Goal: Task Accomplishment & Management: Use online tool/utility

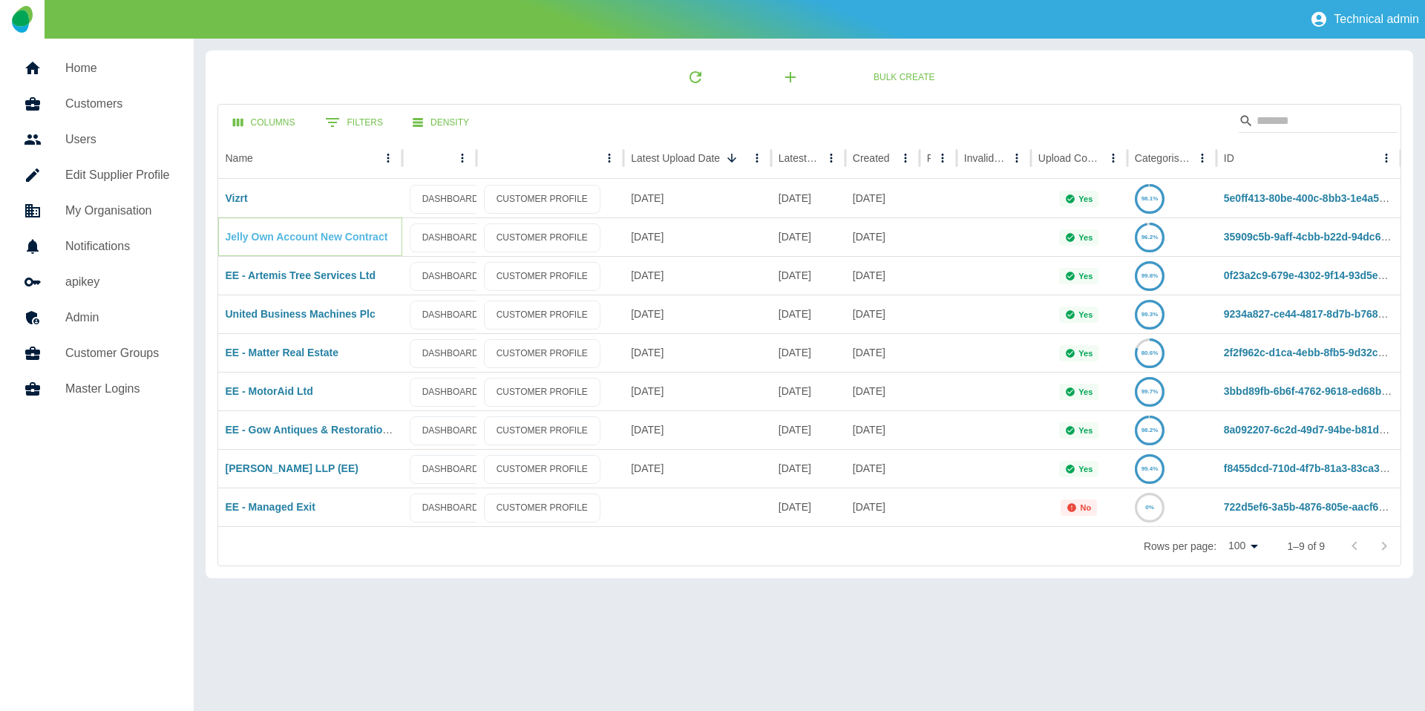
click at [289, 234] on link "Jelly Own Account New Contract" at bounding box center [307, 237] width 162 height 12
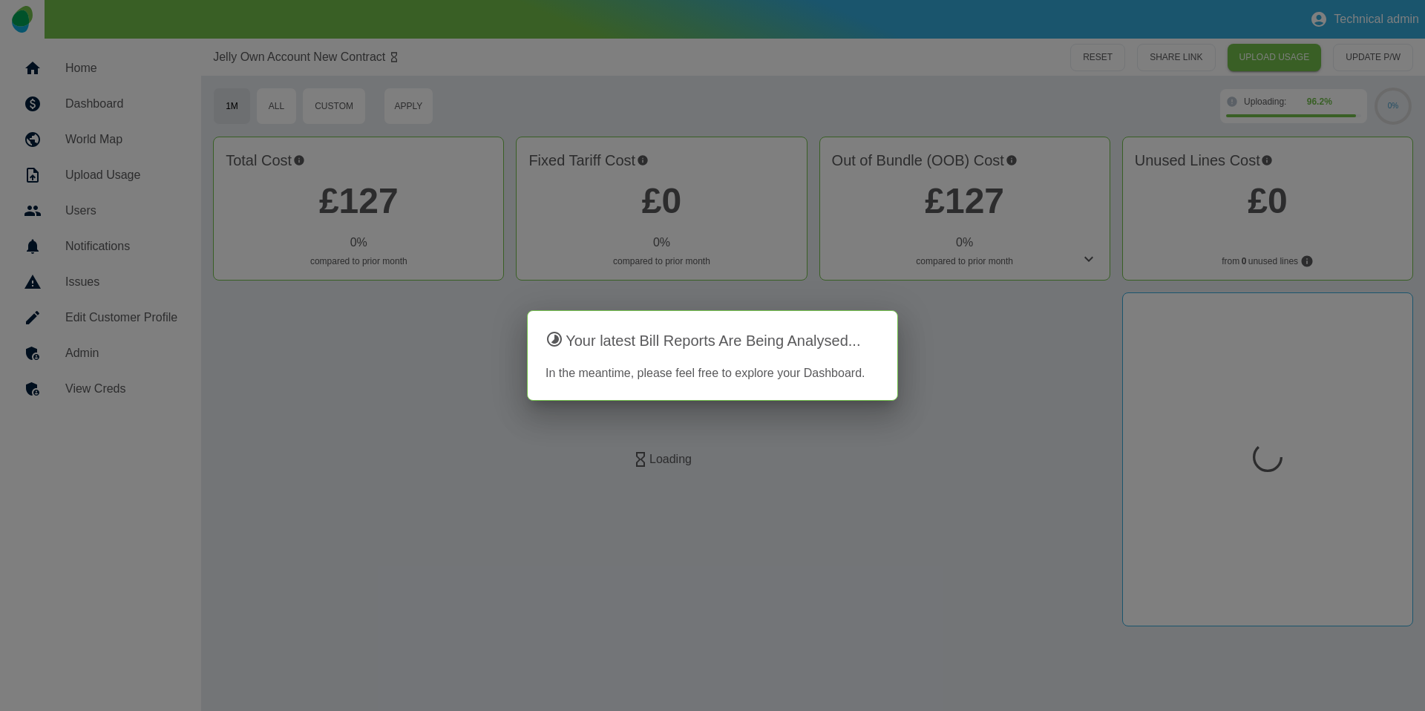
click at [148, 312] on div at bounding box center [712, 355] width 1425 height 711
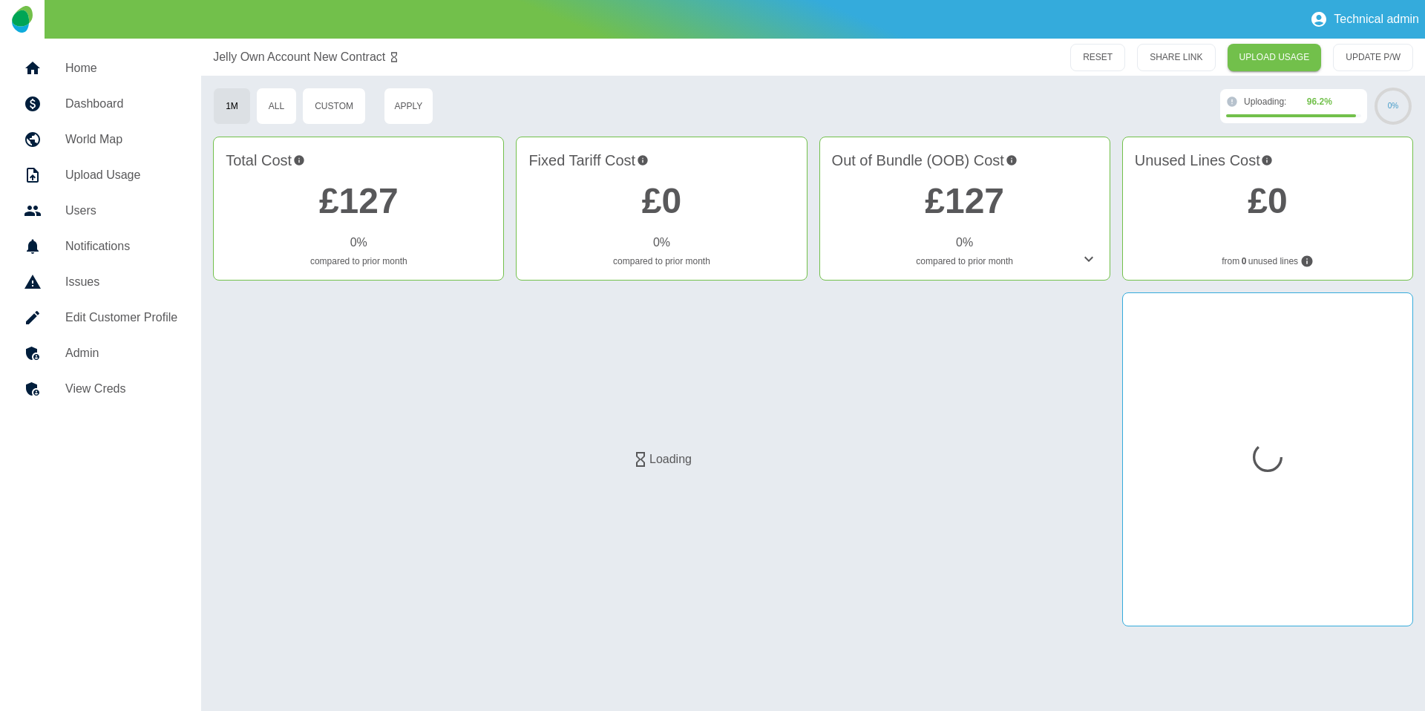
click at [166, 355] on h5 "Admin" at bounding box center [121, 353] width 112 height 18
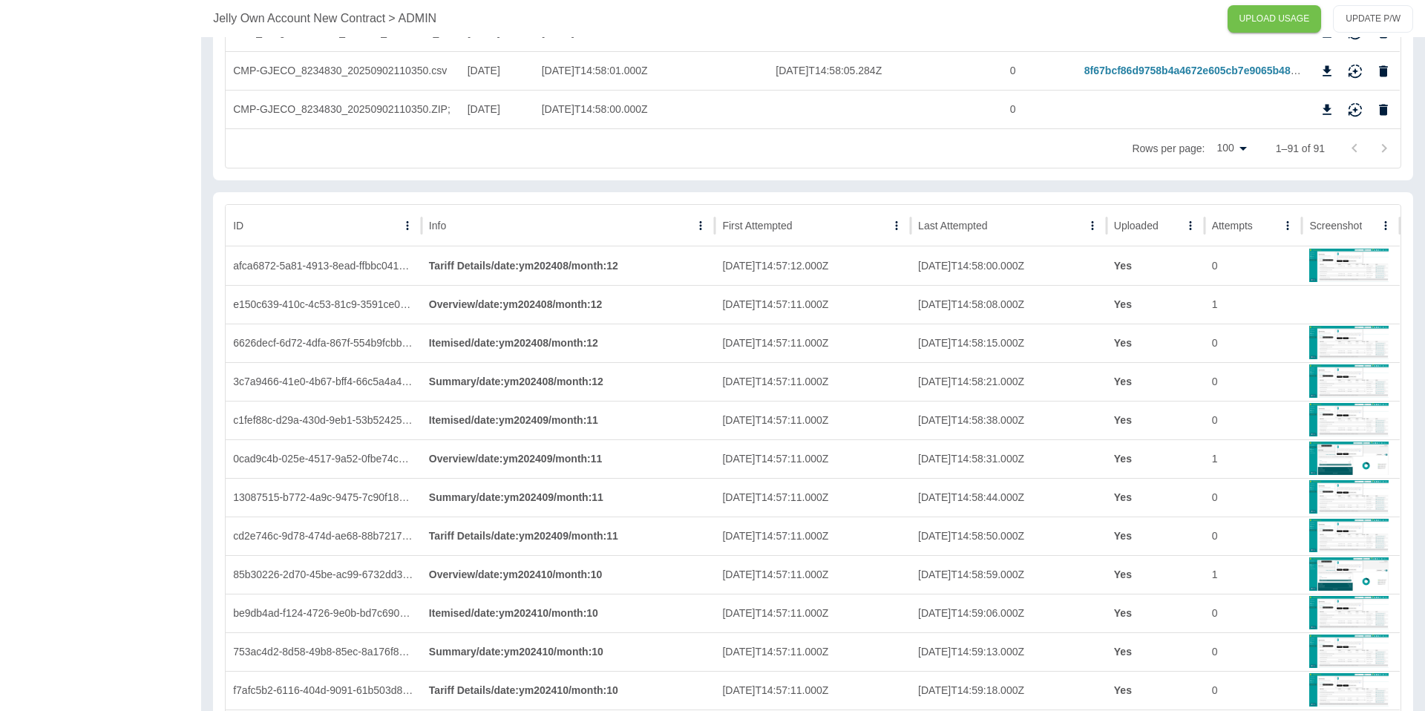
scroll to position [3592, 0]
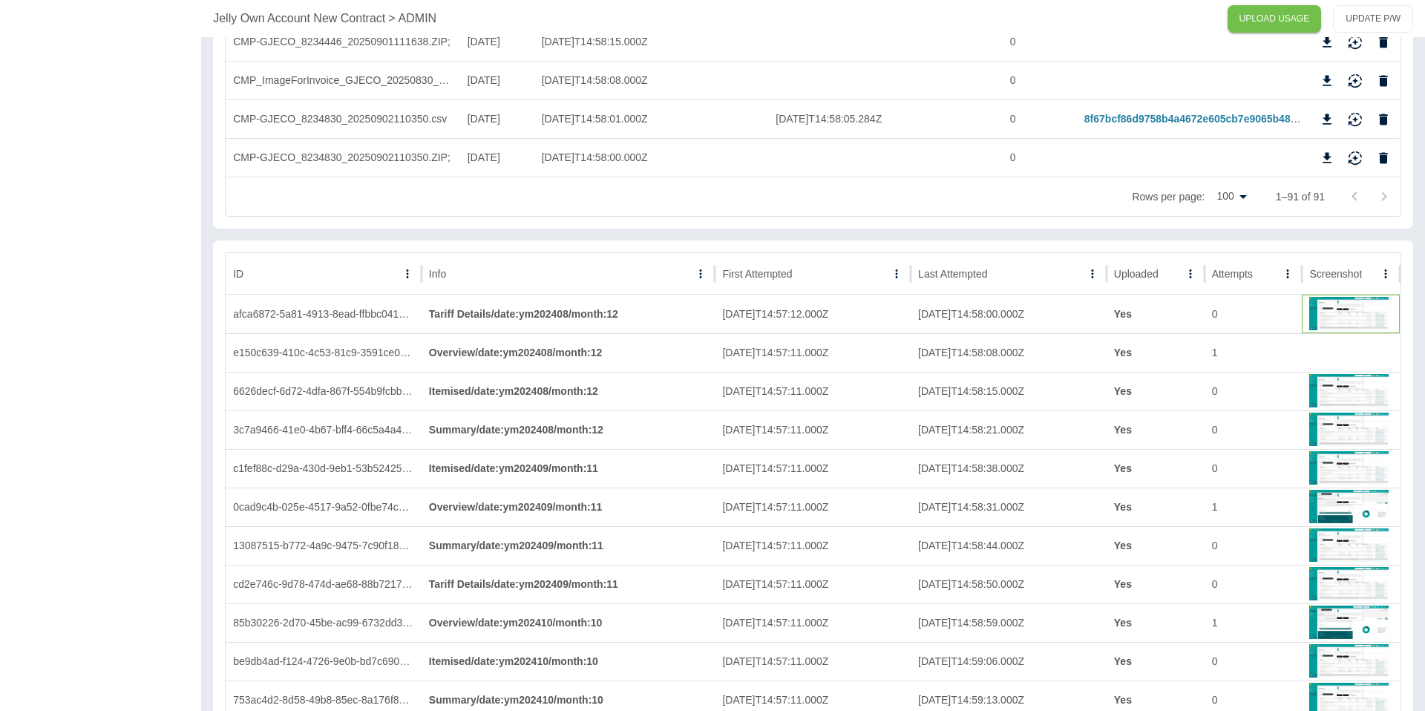
click at [1343, 318] on img at bounding box center [1348, 313] width 79 height 36
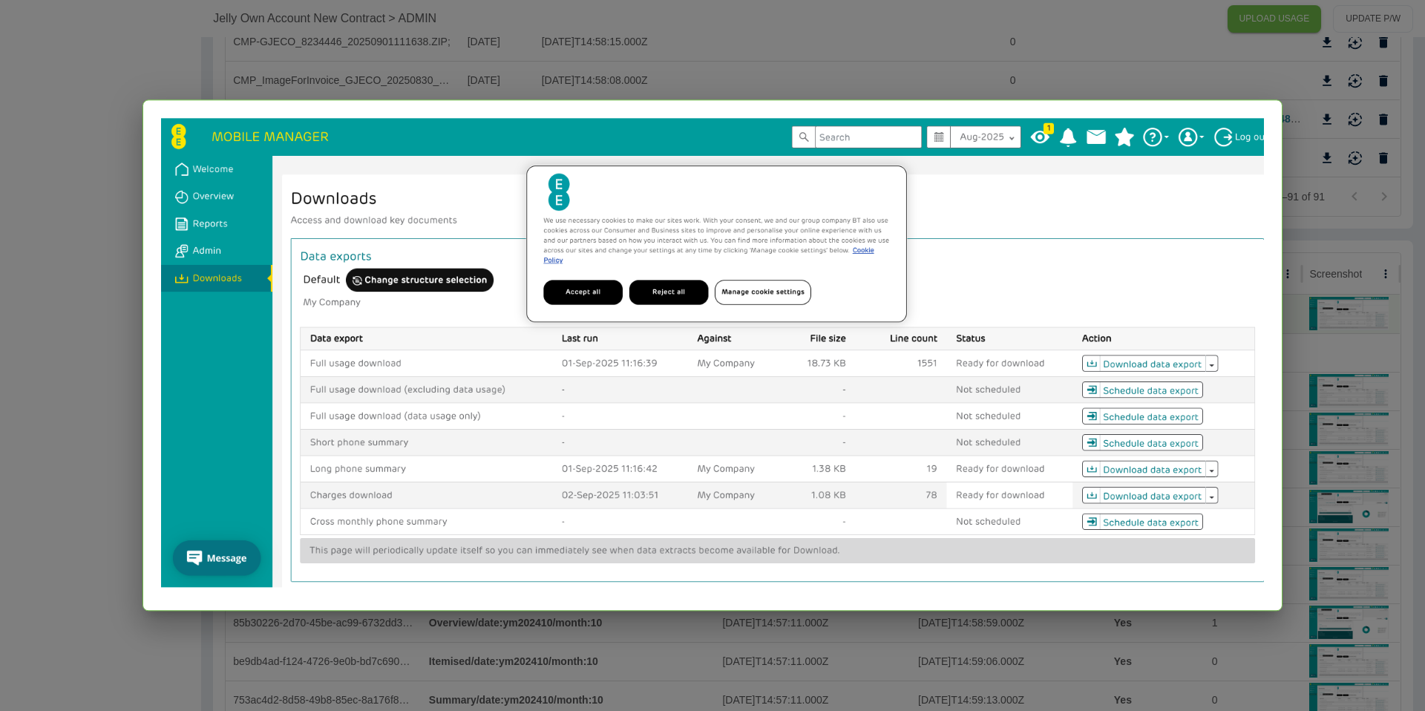
click at [1291, 349] on div at bounding box center [712, 355] width 1425 height 711
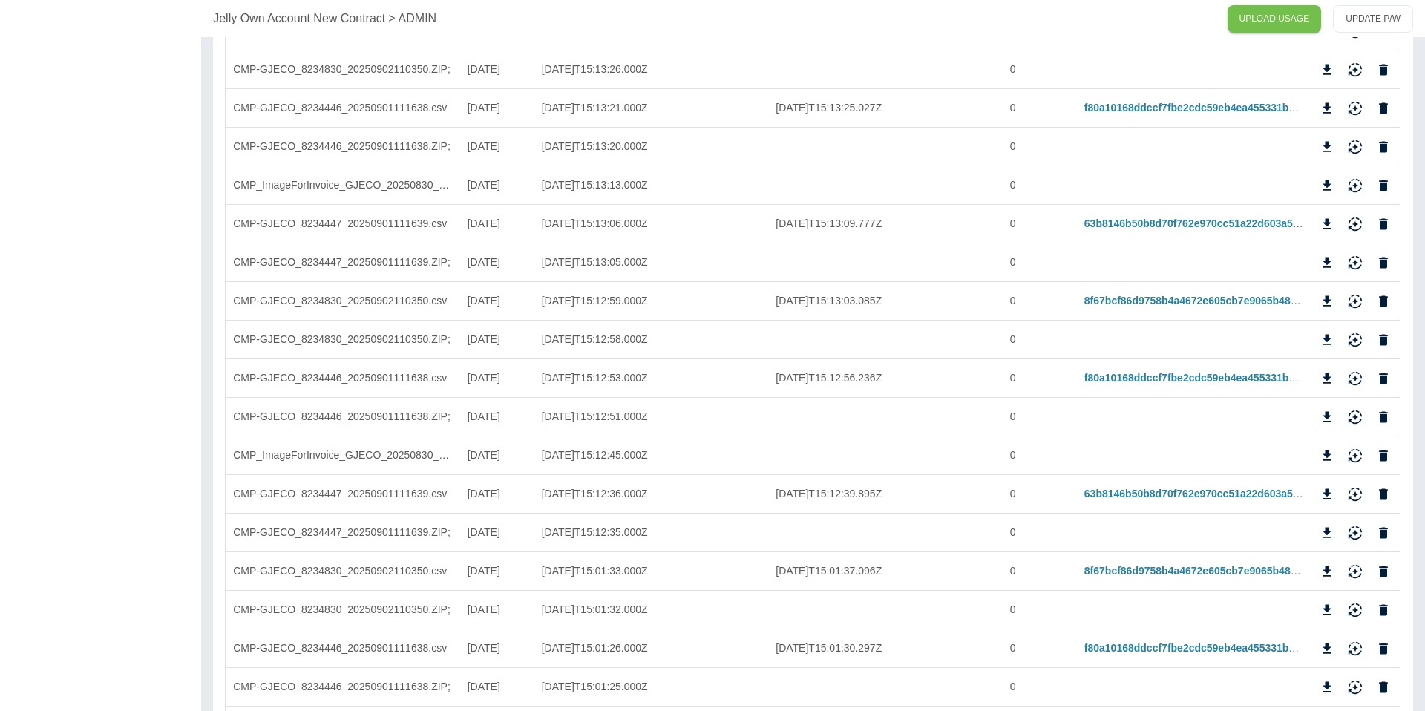
scroll to position [0, 0]
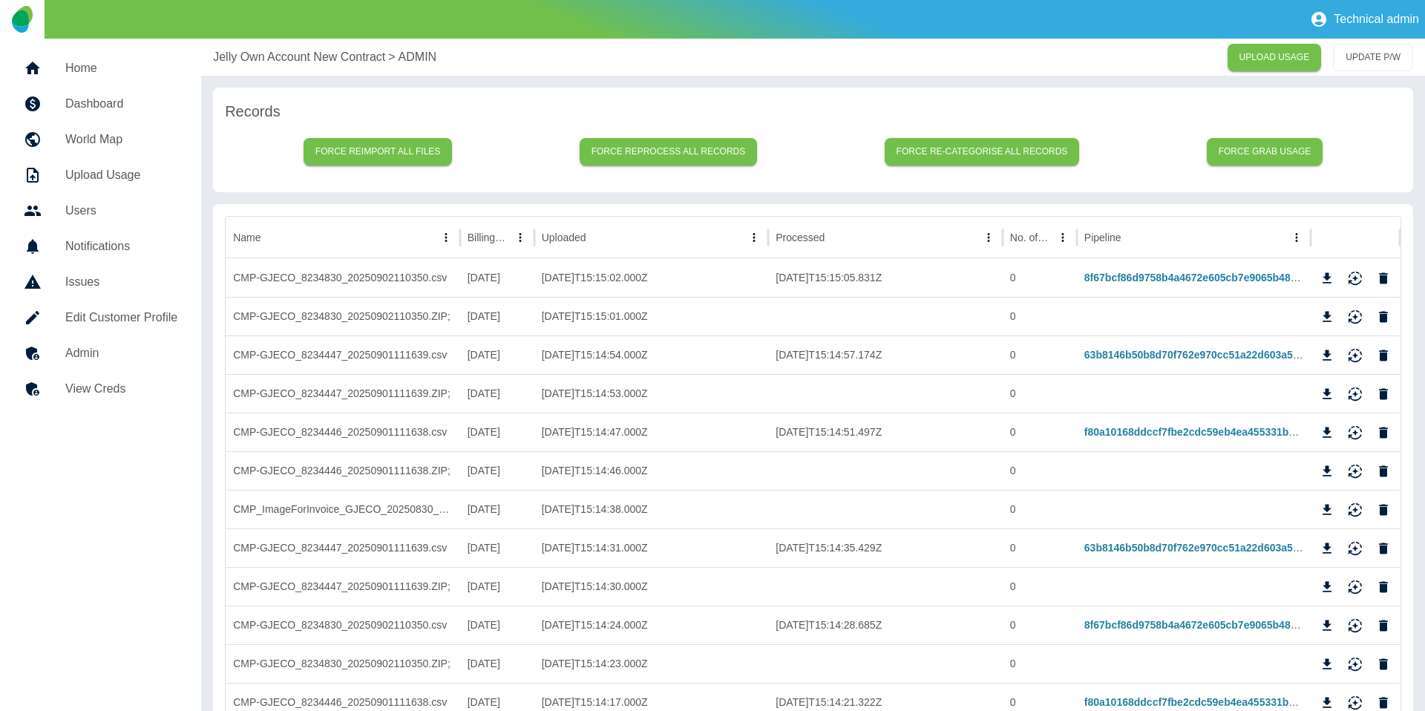
click at [272, 57] on p "Jelly Own Account New Contract" at bounding box center [299, 57] width 172 height 18
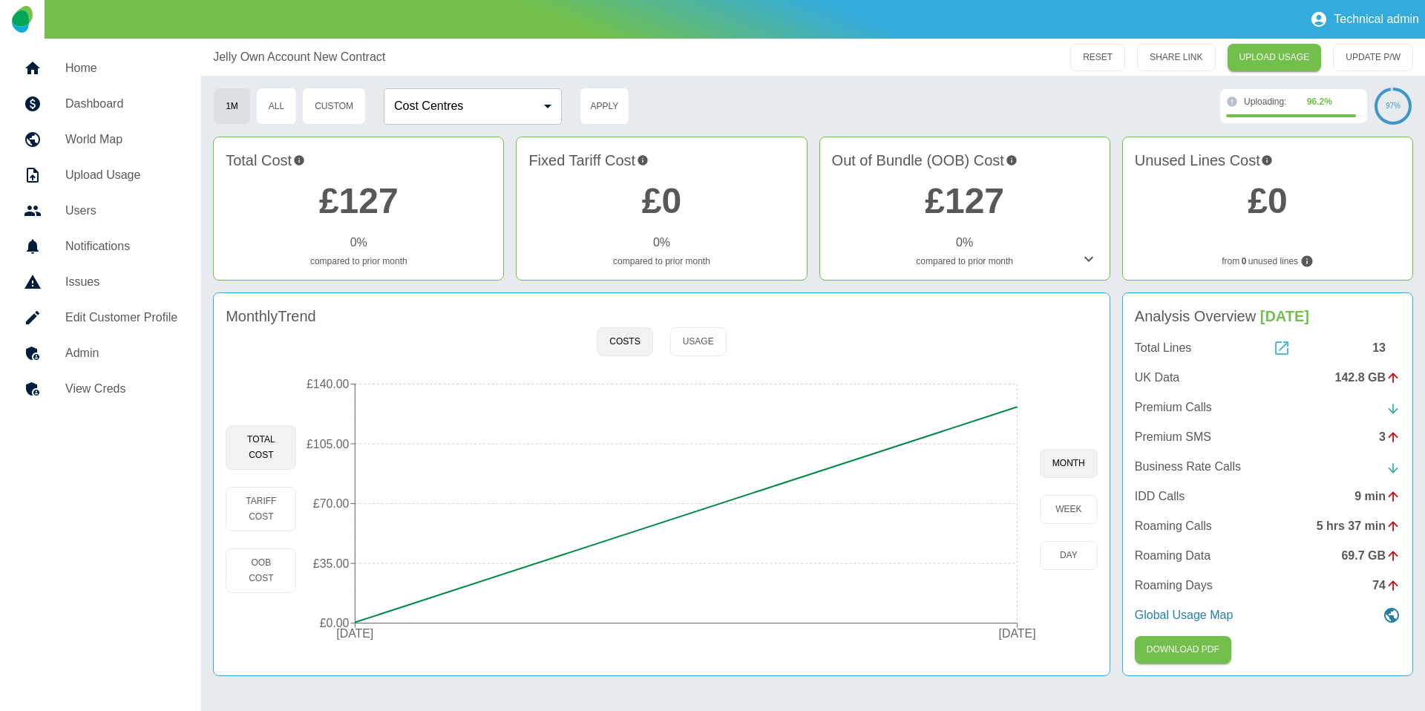
click at [1283, 344] on icon at bounding box center [1281, 348] width 18 height 18
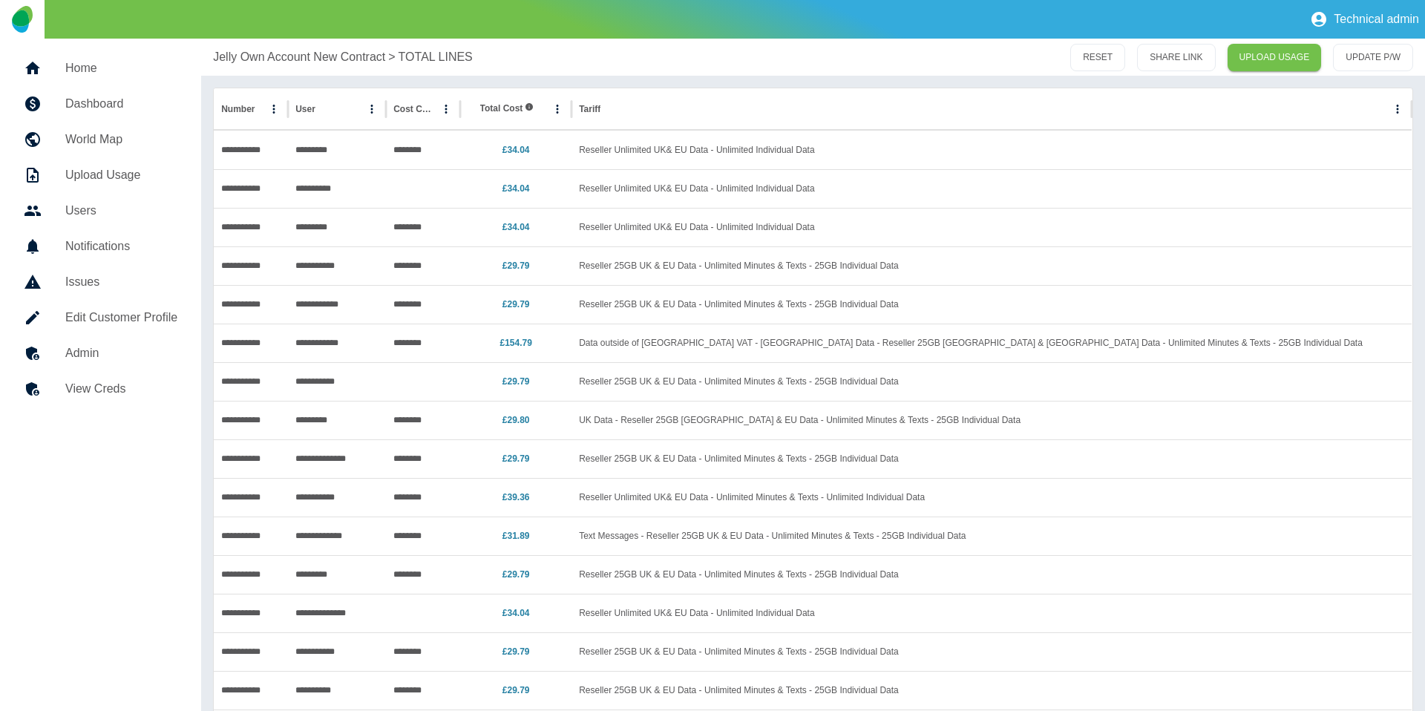
click at [256, 59] on p "Jelly Own Account New Contract" at bounding box center [299, 57] width 172 height 18
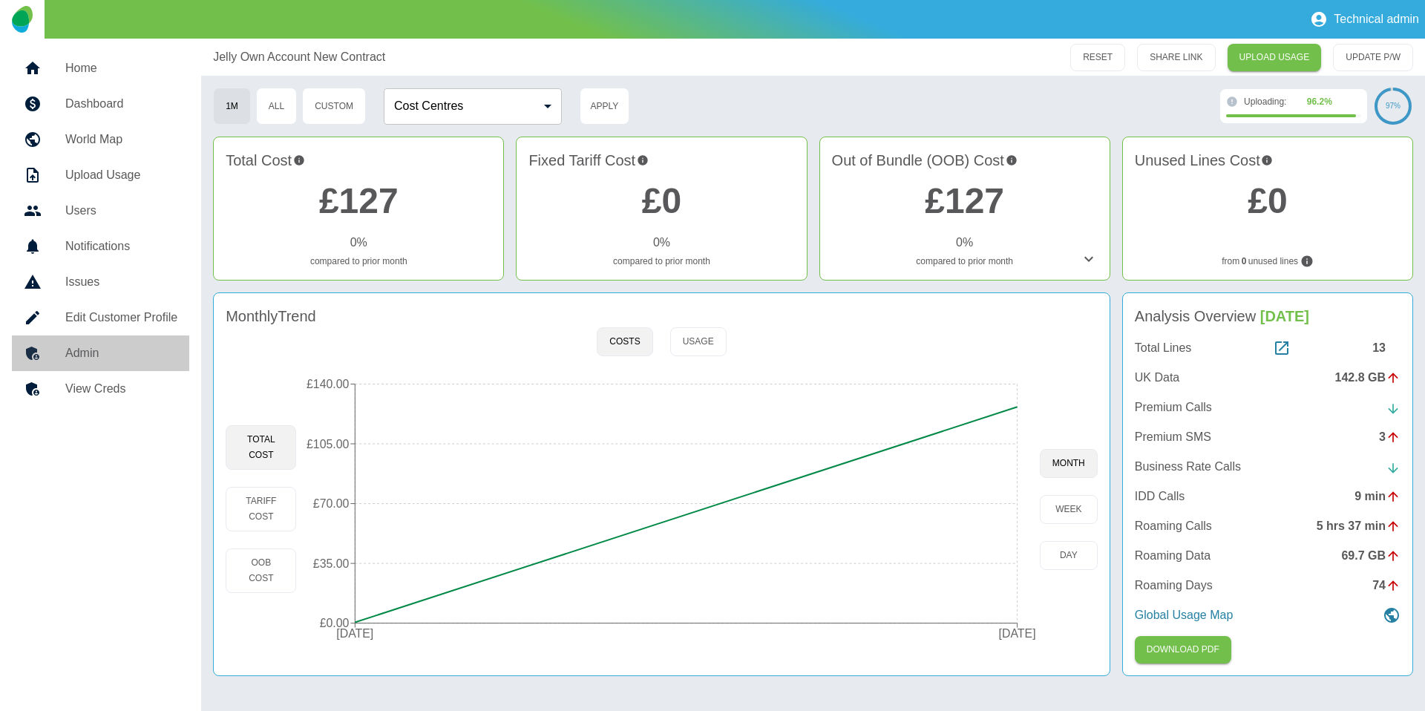
click at [120, 337] on link "Admin" at bounding box center [100, 353] width 177 height 36
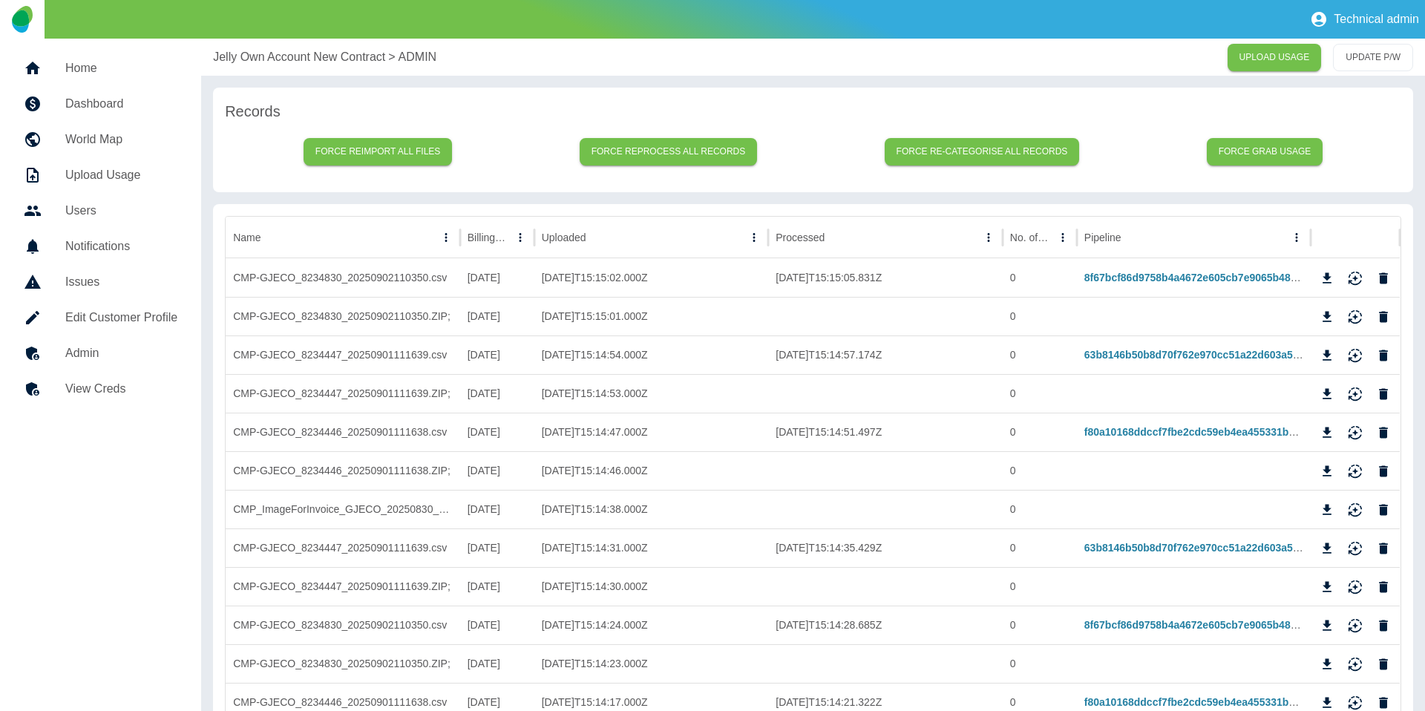
click at [241, 65] on p "Jelly Own Account New Contract" at bounding box center [299, 57] width 172 height 18
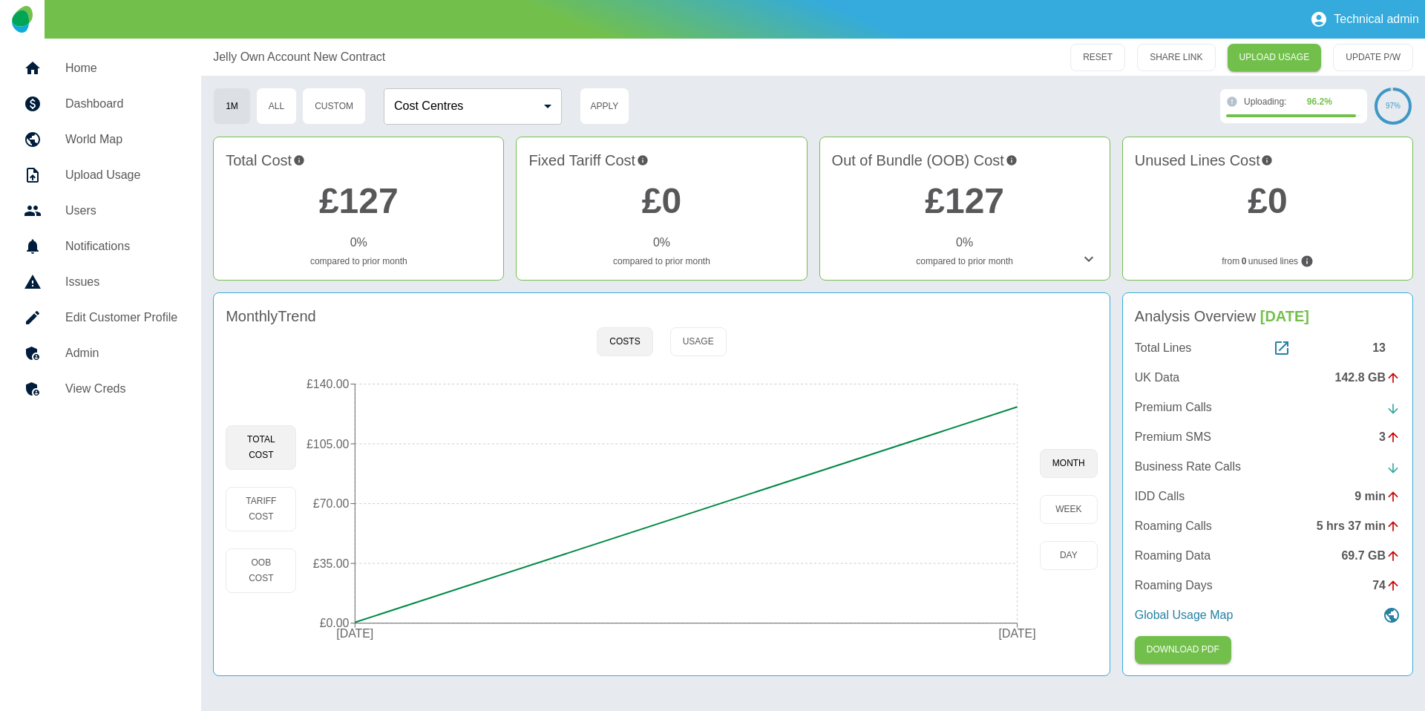
click at [128, 367] on link "Admin" at bounding box center [100, 353] width 177 height 36
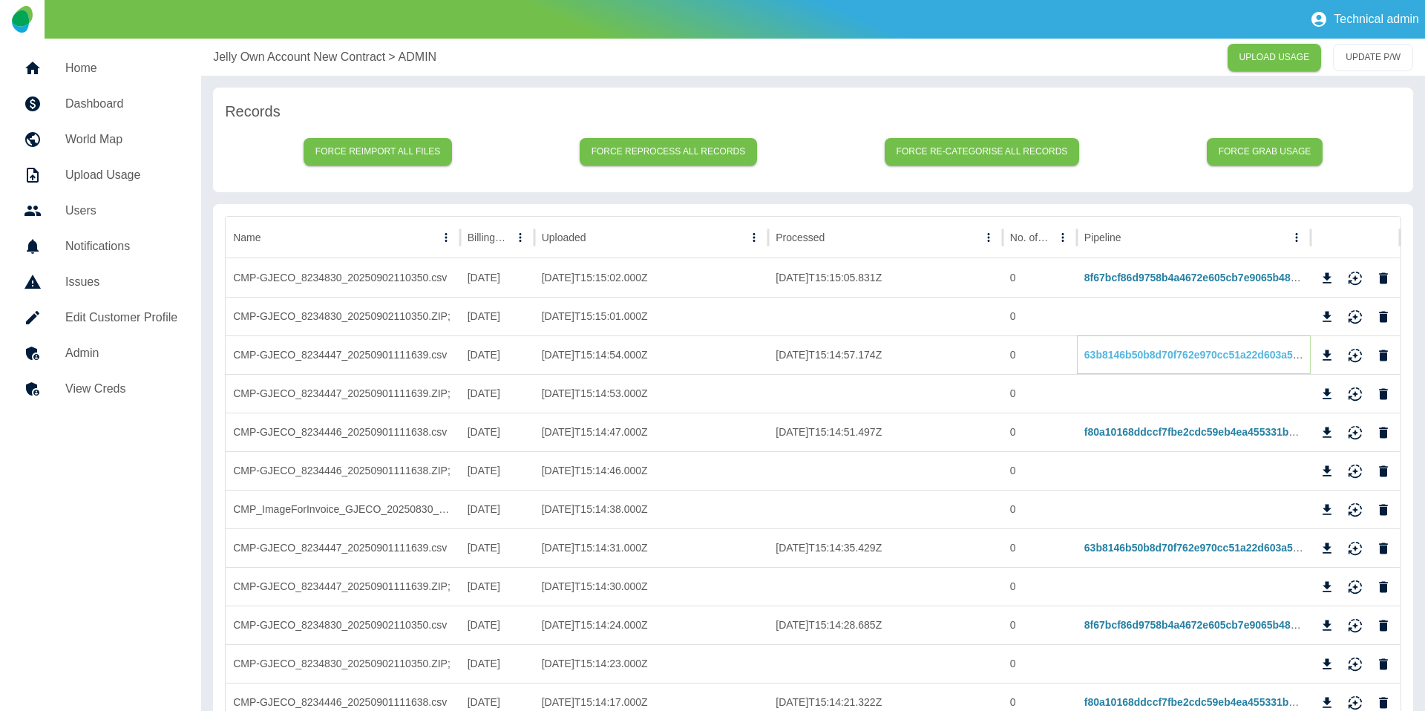
click at [1145, 353] on link "63b8146b50b8d70f762e970cc51a22d603a5f027" at bounding box center [1198, 355] width 229 height 12
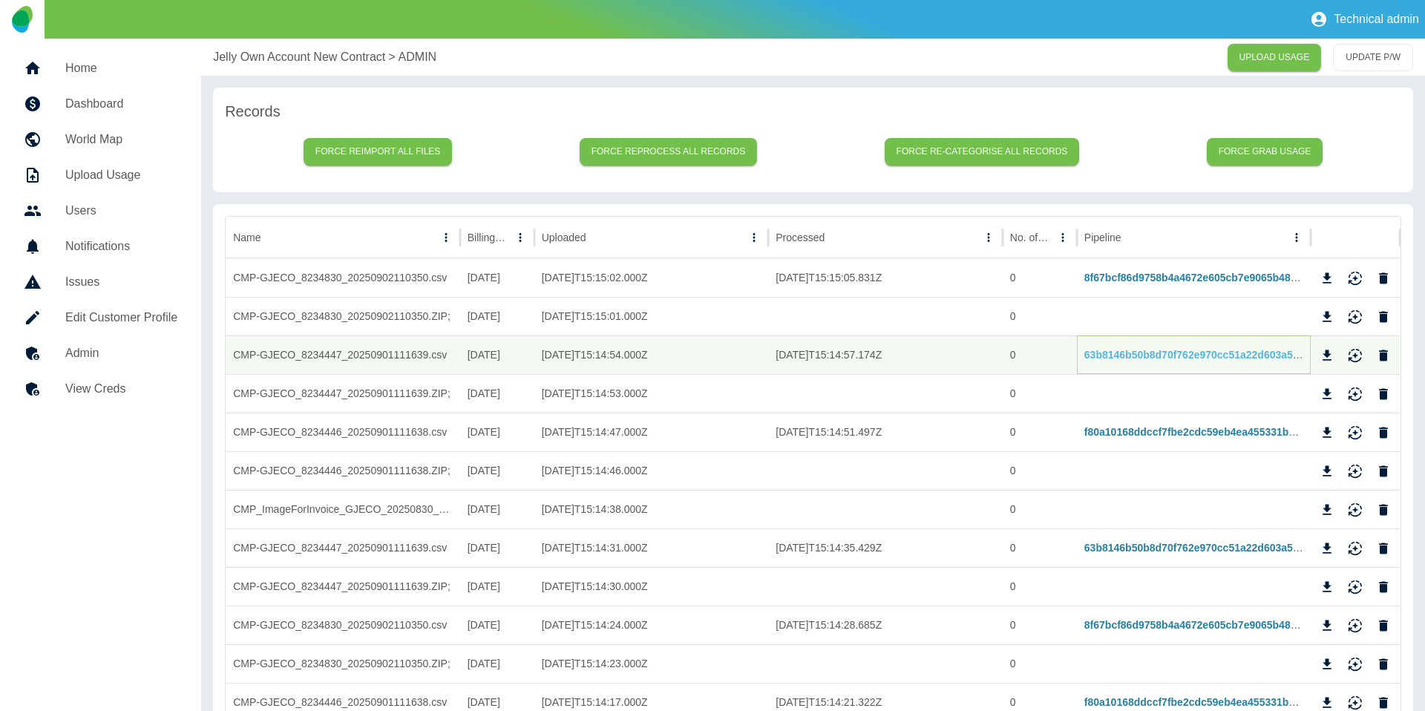
click at [1161, 361] on link "63b8146b50b8d70f762e970cc51a22d603a5f027" at bounding box center [1198, 355] width 229 height 12
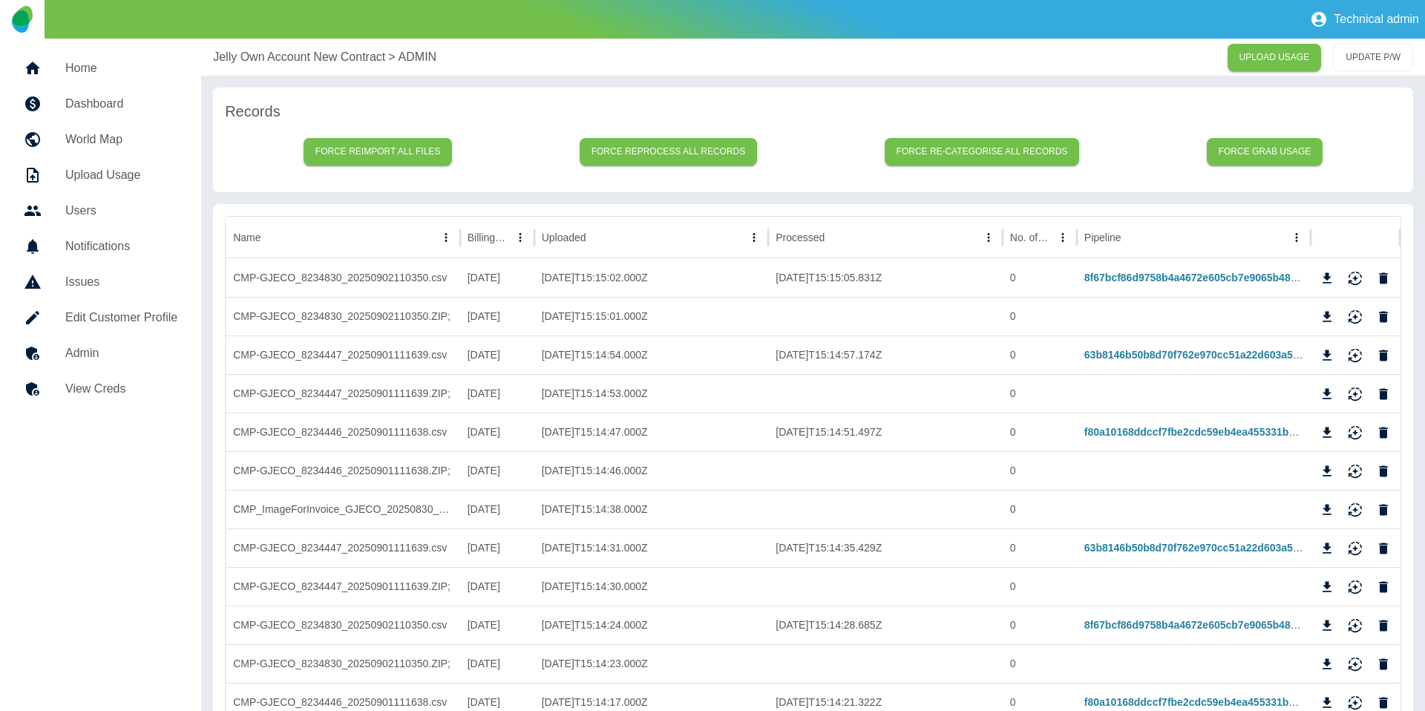
click at [255, 59] on p "Jelly Own Account New Contract" at bounding box center [299, 57] width 172 height 18
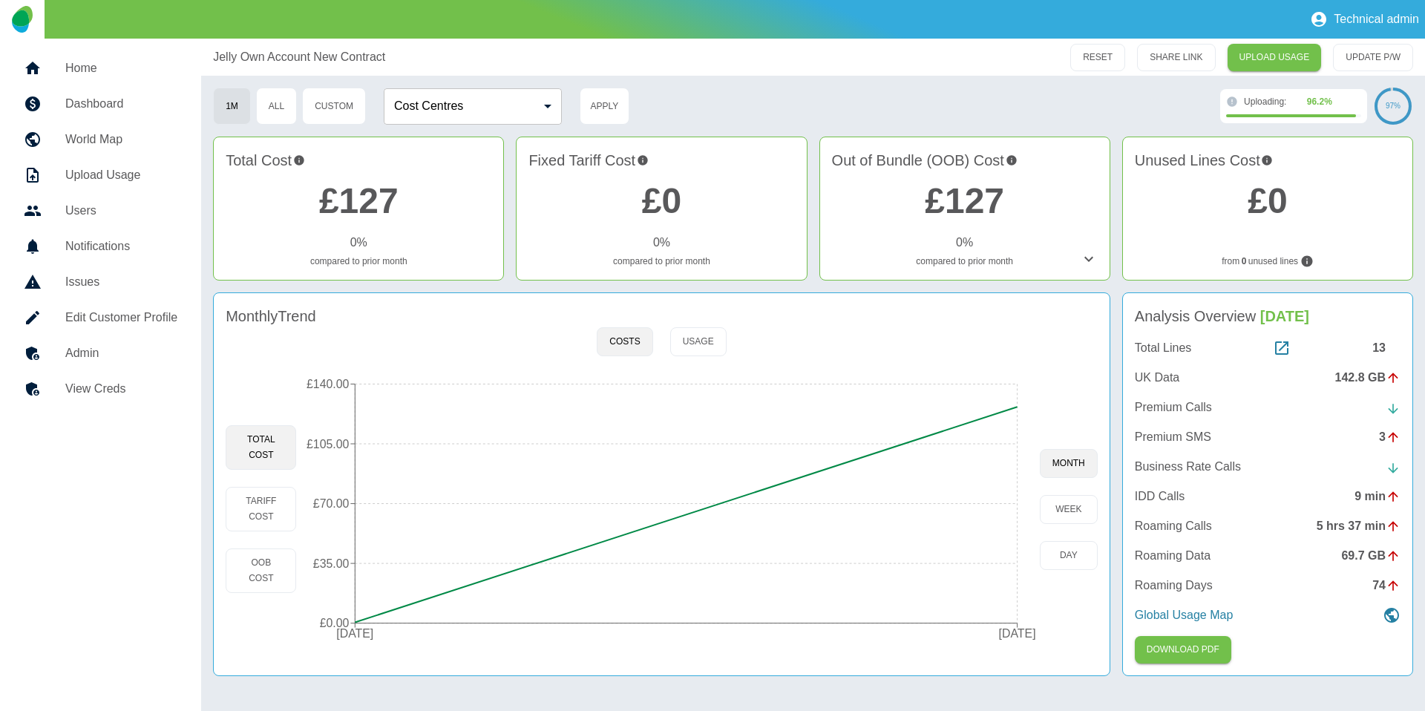
click at [699, 326] on div "Monthly Trend" at bounding box center [662, 316] width 872 height 22
click at [691, 334] on button "Usage" at bounding box center [698, 341] width 56 height 29
click at [640, 344] on button "Costs" at bounding box center [625, 341] width 56 height 29
click at [131, 338] on link "Admin" at bounding box center [100, 353] width 177 height 36
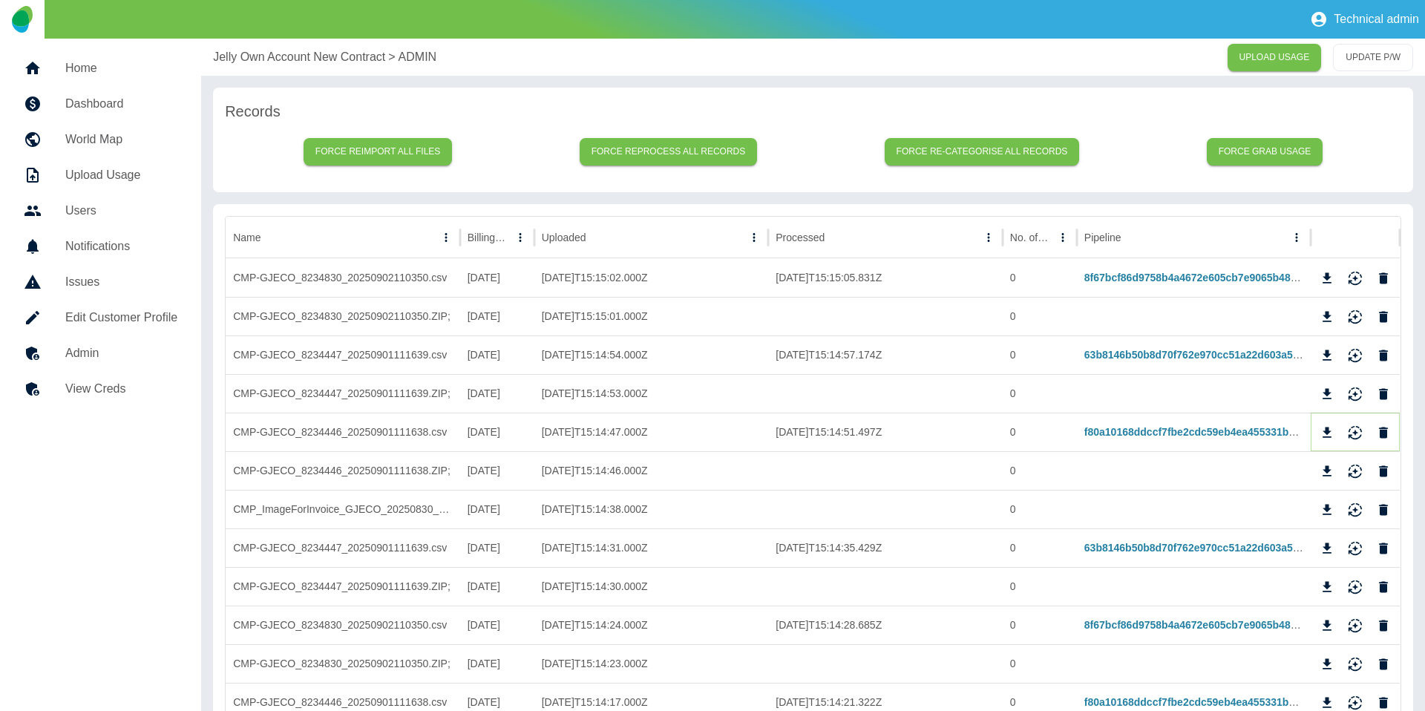
click at [1330, 436] on icon "Download" at bounding box center [1326, 432] width 15 height 15
click at [319, 58] on p "Jelly Own Account New Contract" at bounding box center [299, 57] width 172 height 18
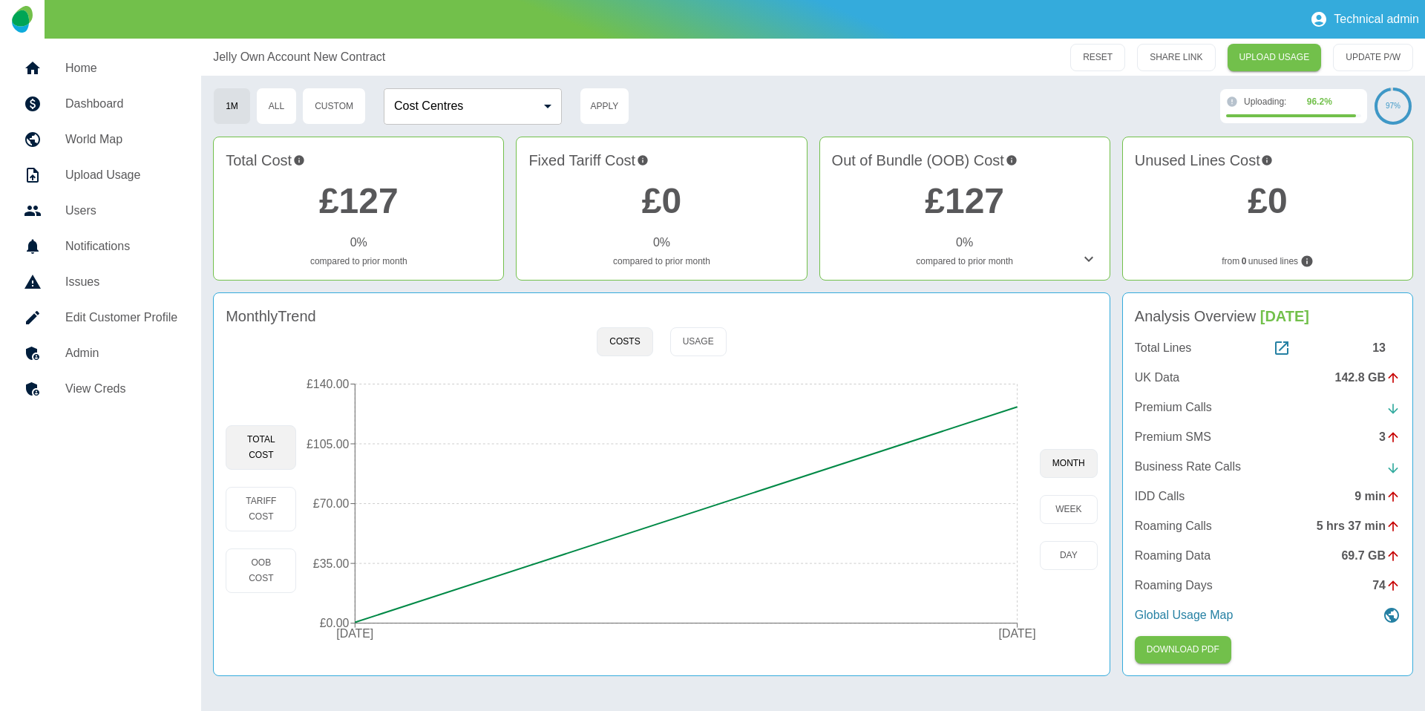
click at [391, 195] on link "£127" at bounding box center [358, 200] width 79 height 39
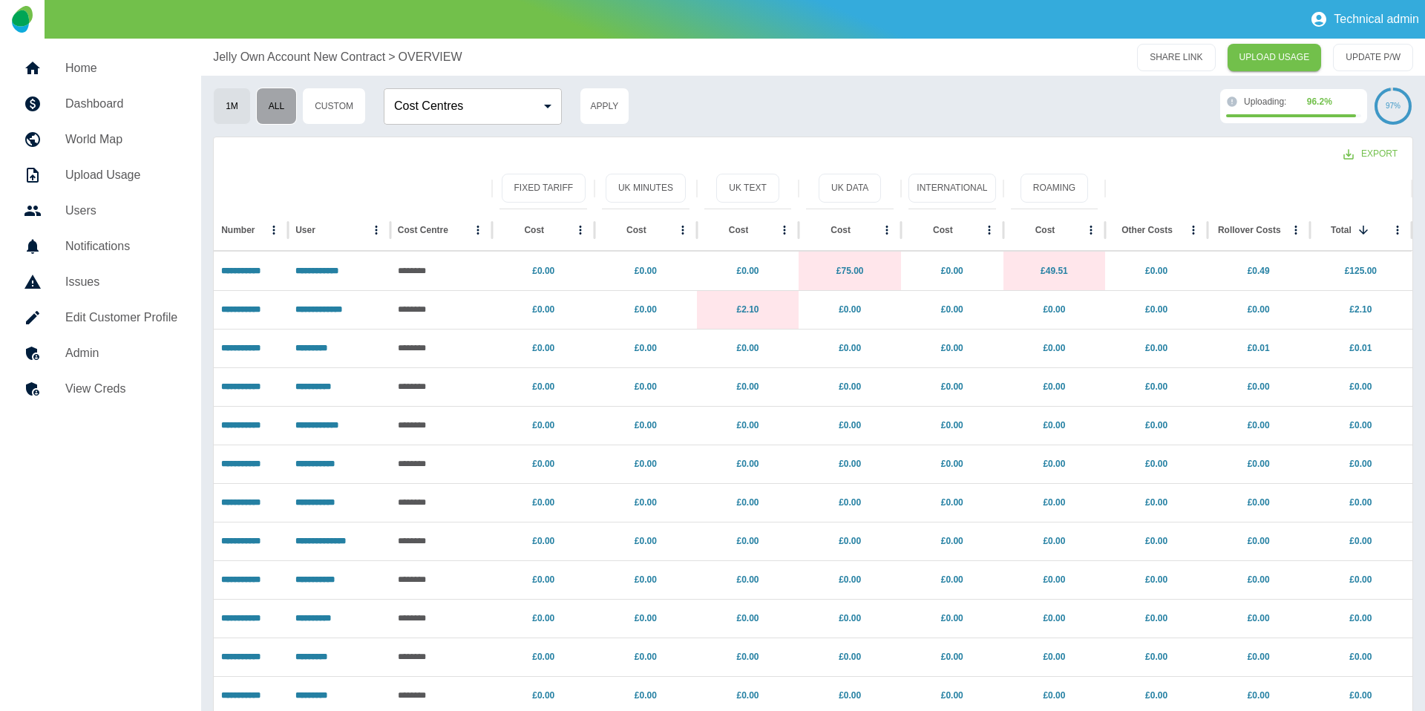
click at [284, 109] on button "All" at bounding box center [276, 106] width 41 height 37
click at [245, 261] on p "**********" at bounding box center [250, 271] width 59 height 38
click at [243, 267] on link "**********" at bounding box center [240, 270] width 39 height 9
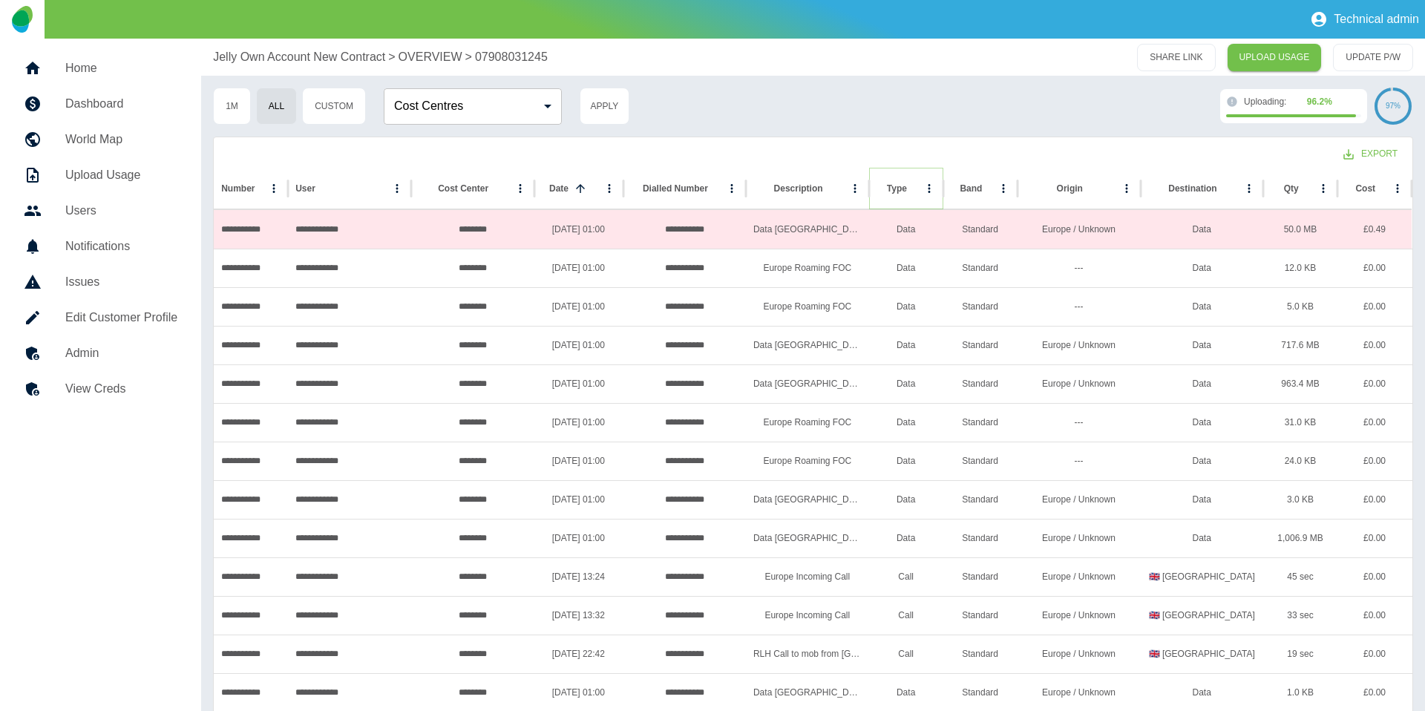
click at [912, 183] on icon "Sort" at bounding box center [918, 188] width 13 height 13
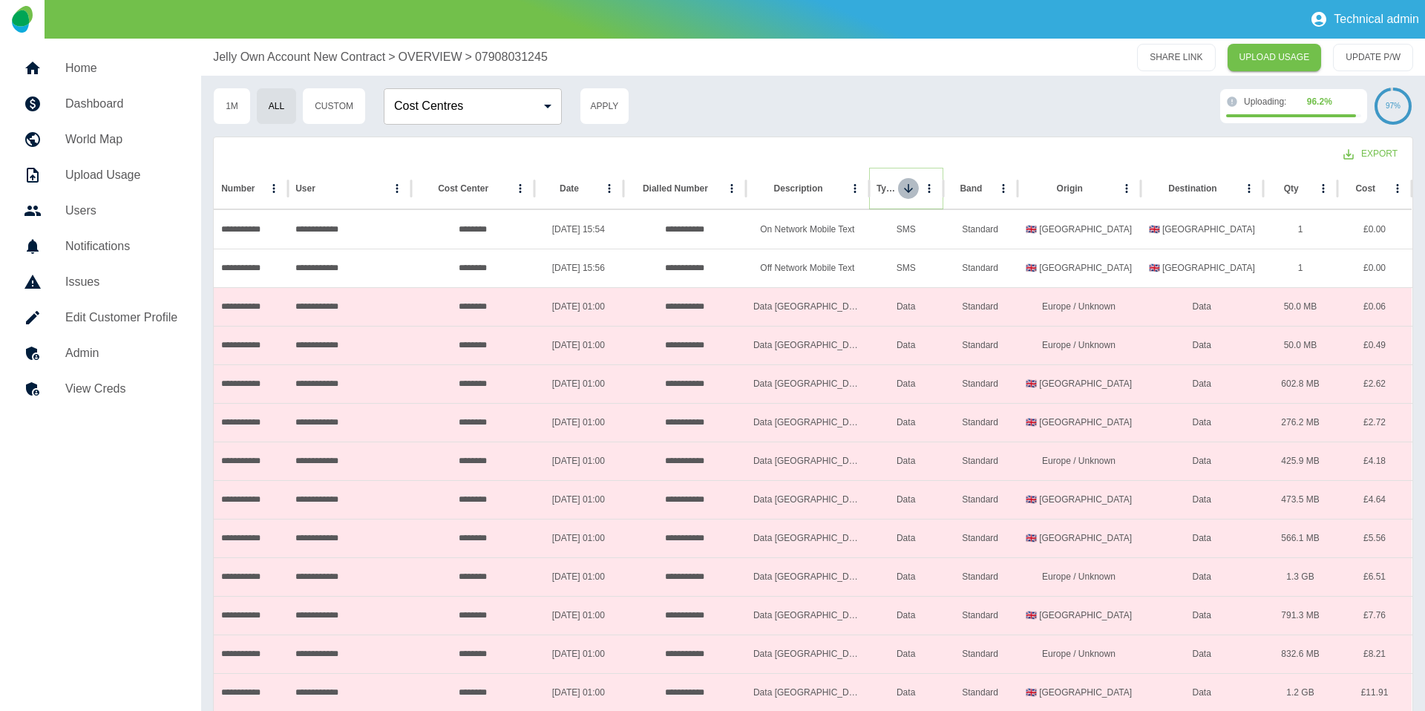
click at [902, 187] on icon "Sort" at bounding box center [907, 188] width 13 height 13
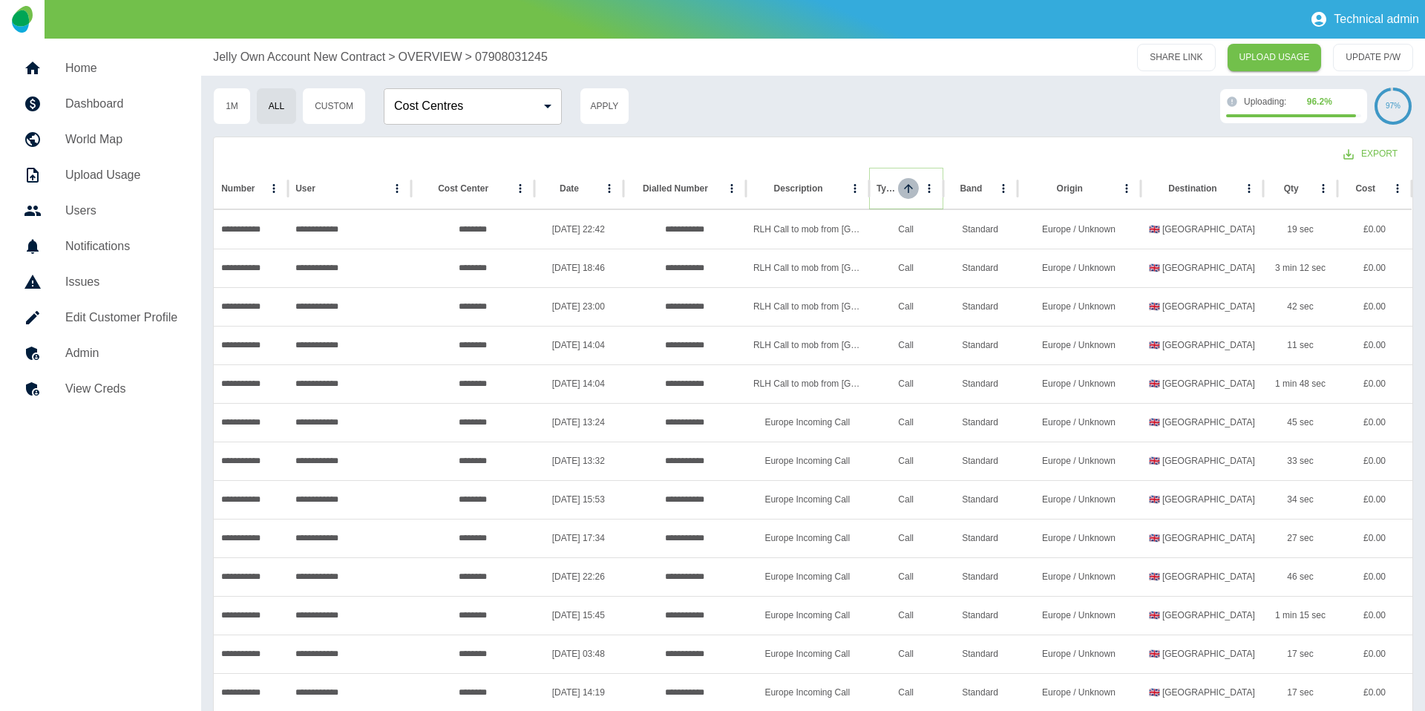
click at [902, 187] on icon "Sort" at bounding box center [907, 188] width 13 height 13
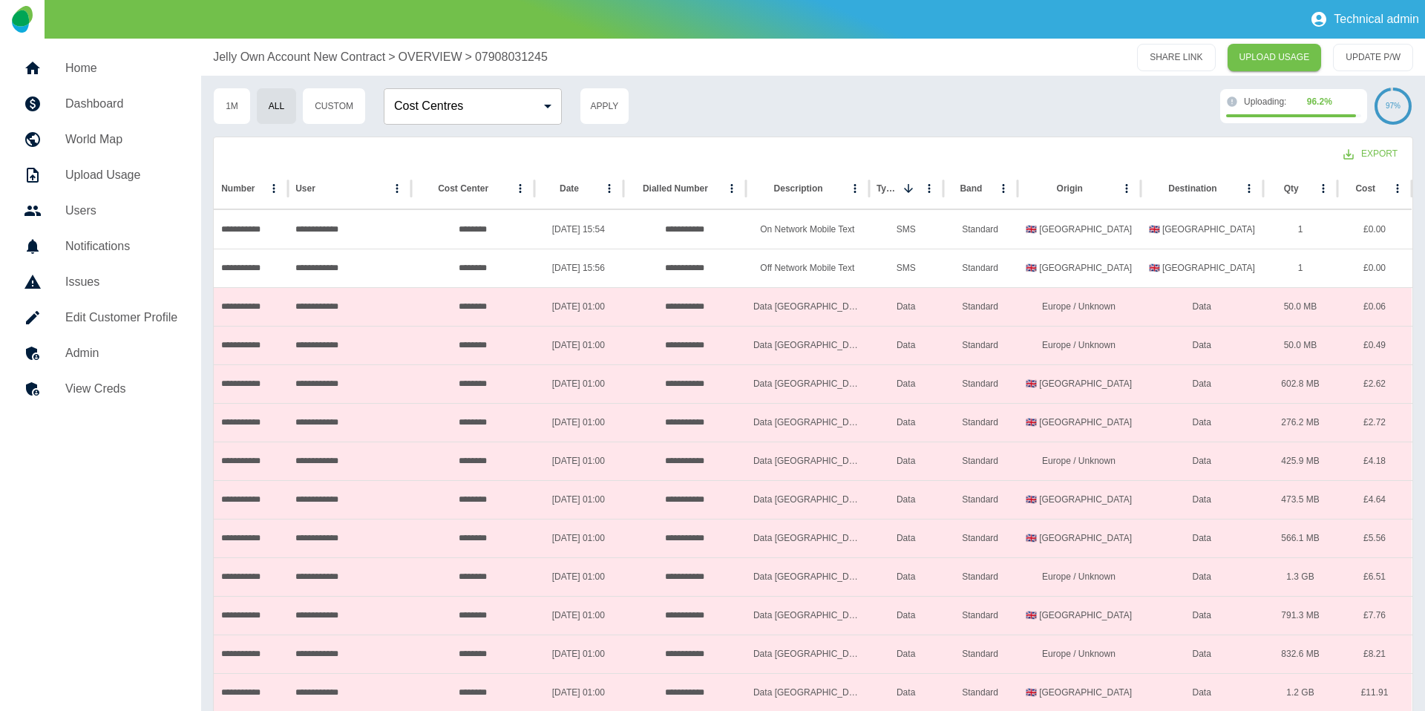
click at [420, 56] on p "OVERVIEW" at bounding box center [430, 57] width 64 height 18
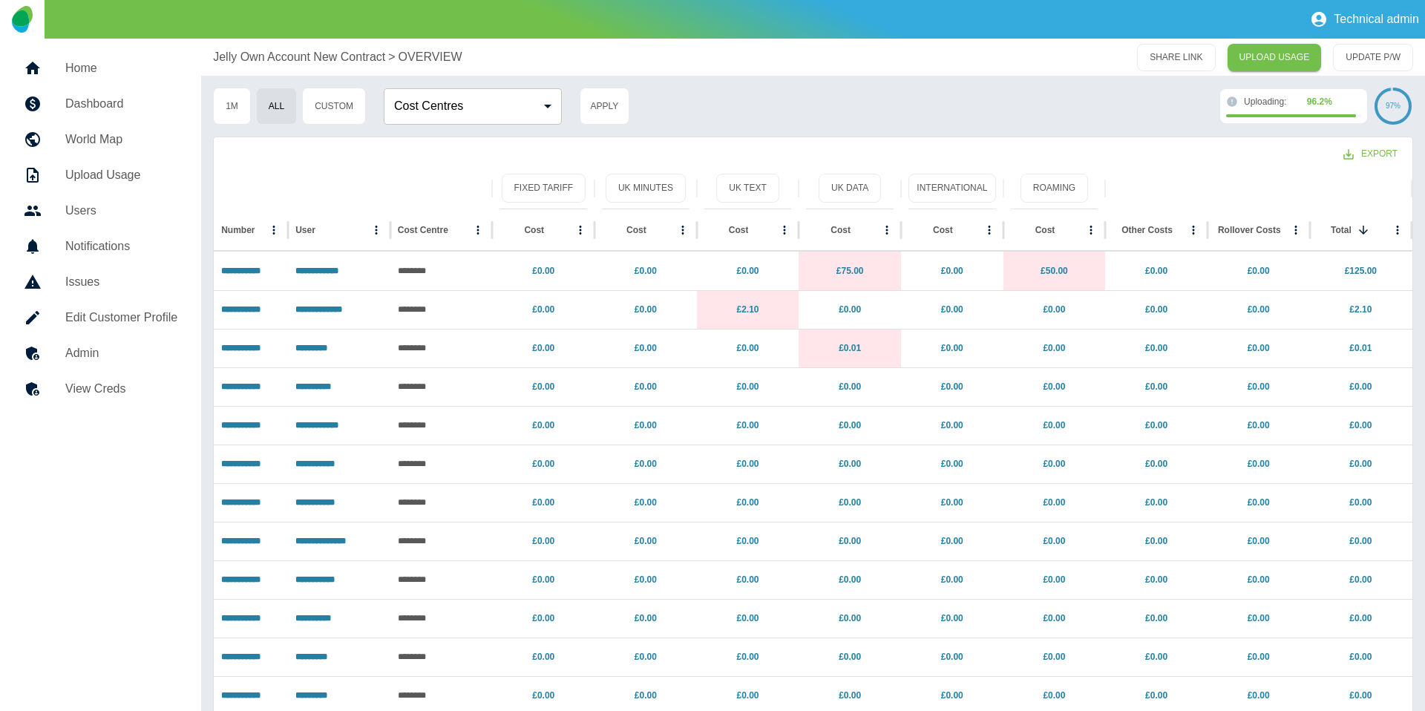
click at [318, 60] on p "Jelly Own Account New Contract" at bounding box center [299, 57] width 172 height 18
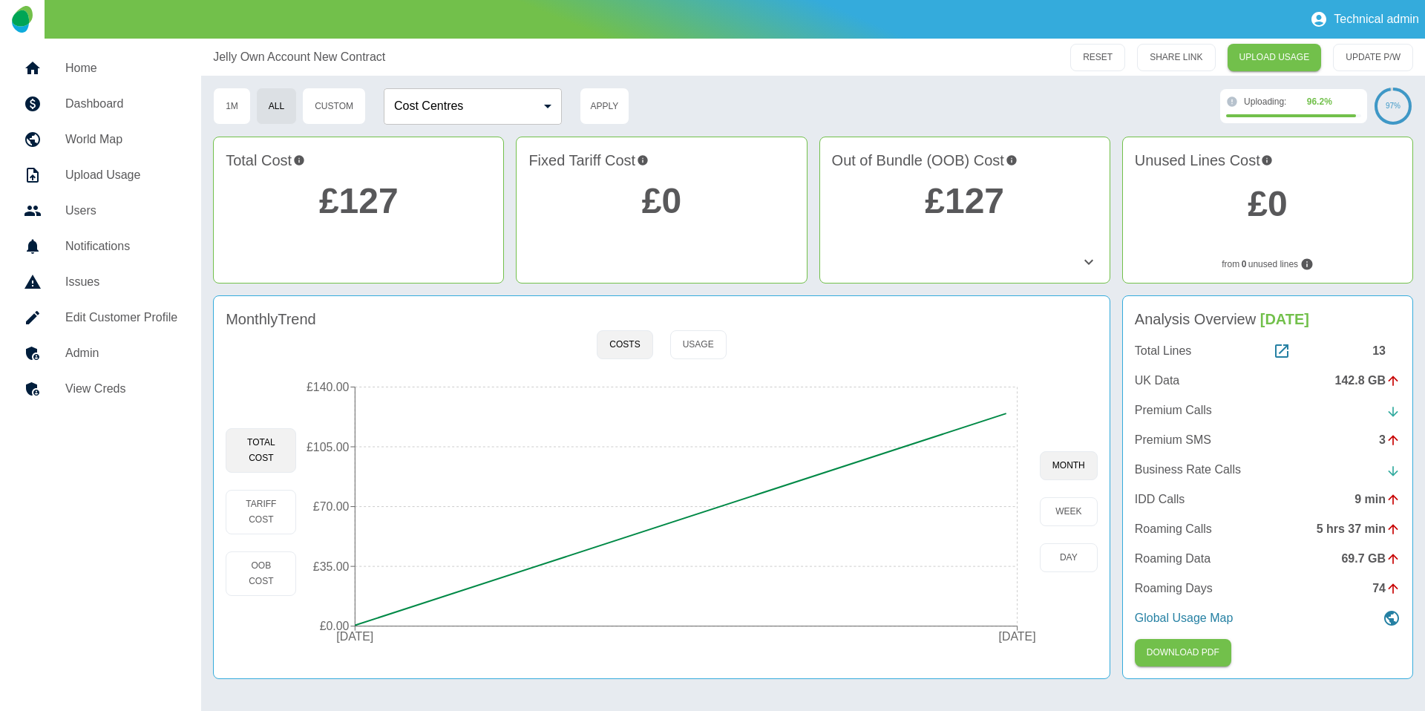
click at [105, 358] on h5 "Admin" at bounding box center [121, 353] width 112 height 18
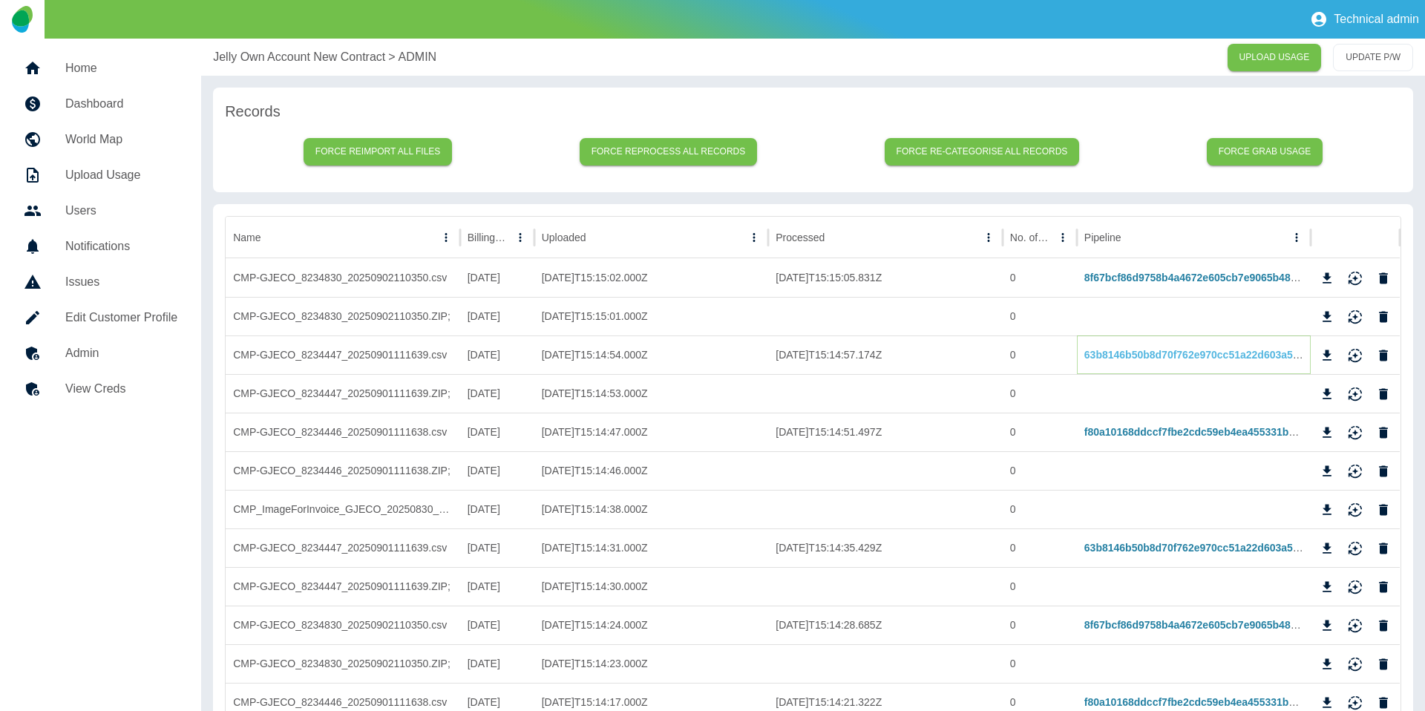
click at [1141, 358] on link "63b8146b50b8d70f762e970cc51a22d603a5f027" at bounding box center [1198, 355] width 229 height 12
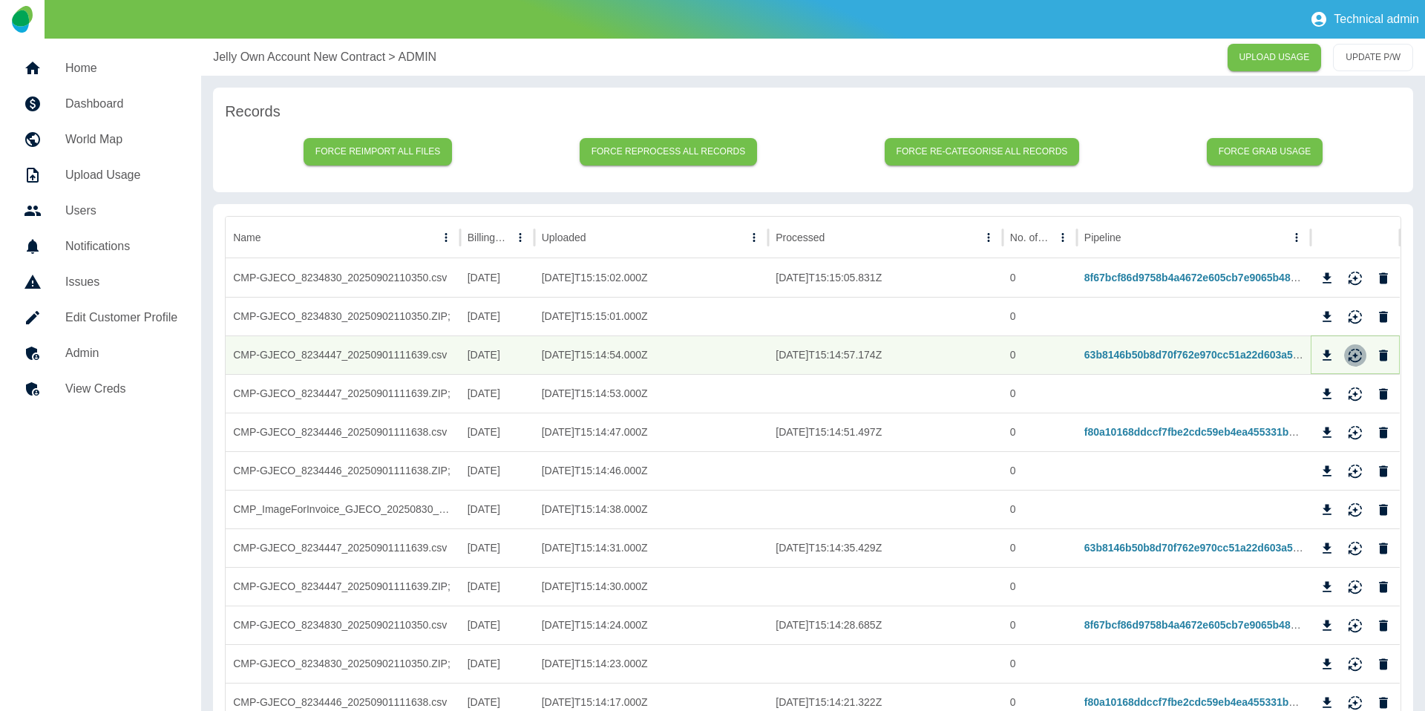
click at [1349, 355] on icon "Reimport" at bounding box center [1354, 355] width 15 height 15
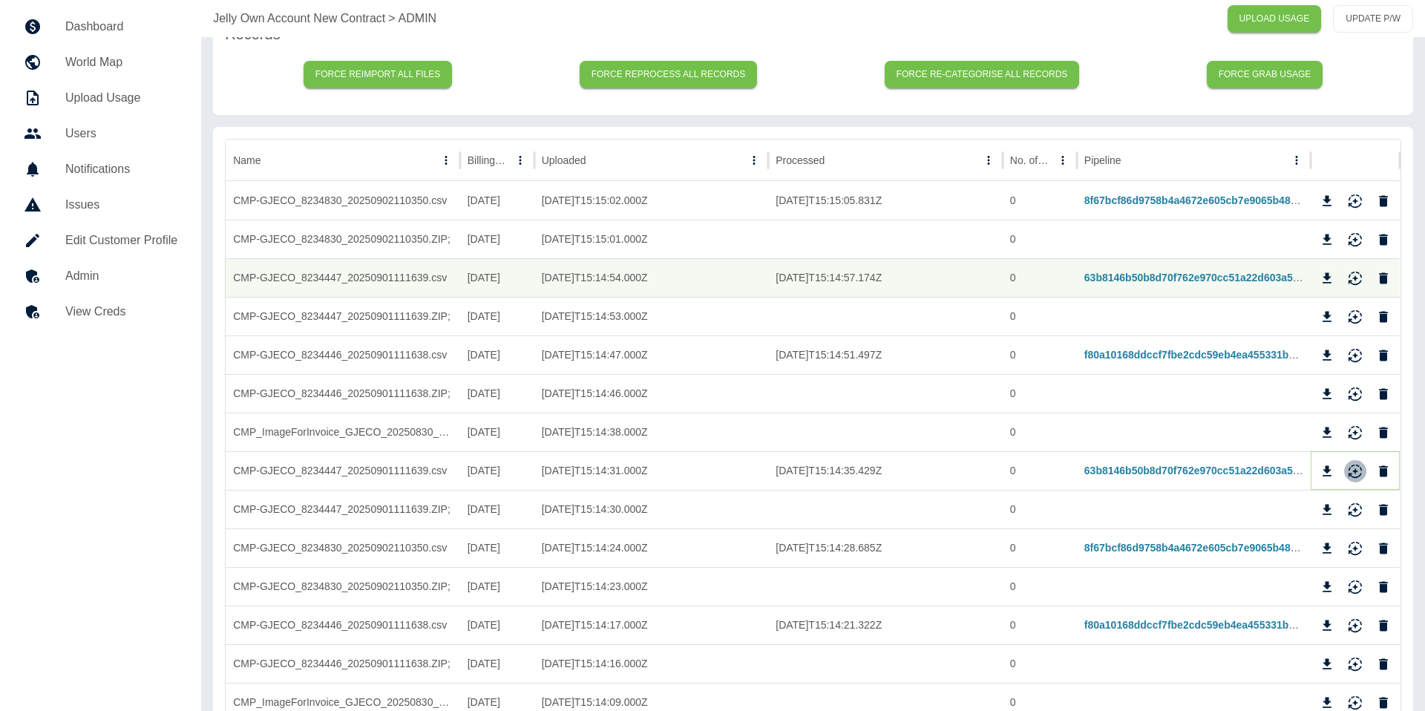
click at [1353, 469] on icon "Reimport" at bounding box center [1354, 471] width 15 height 15
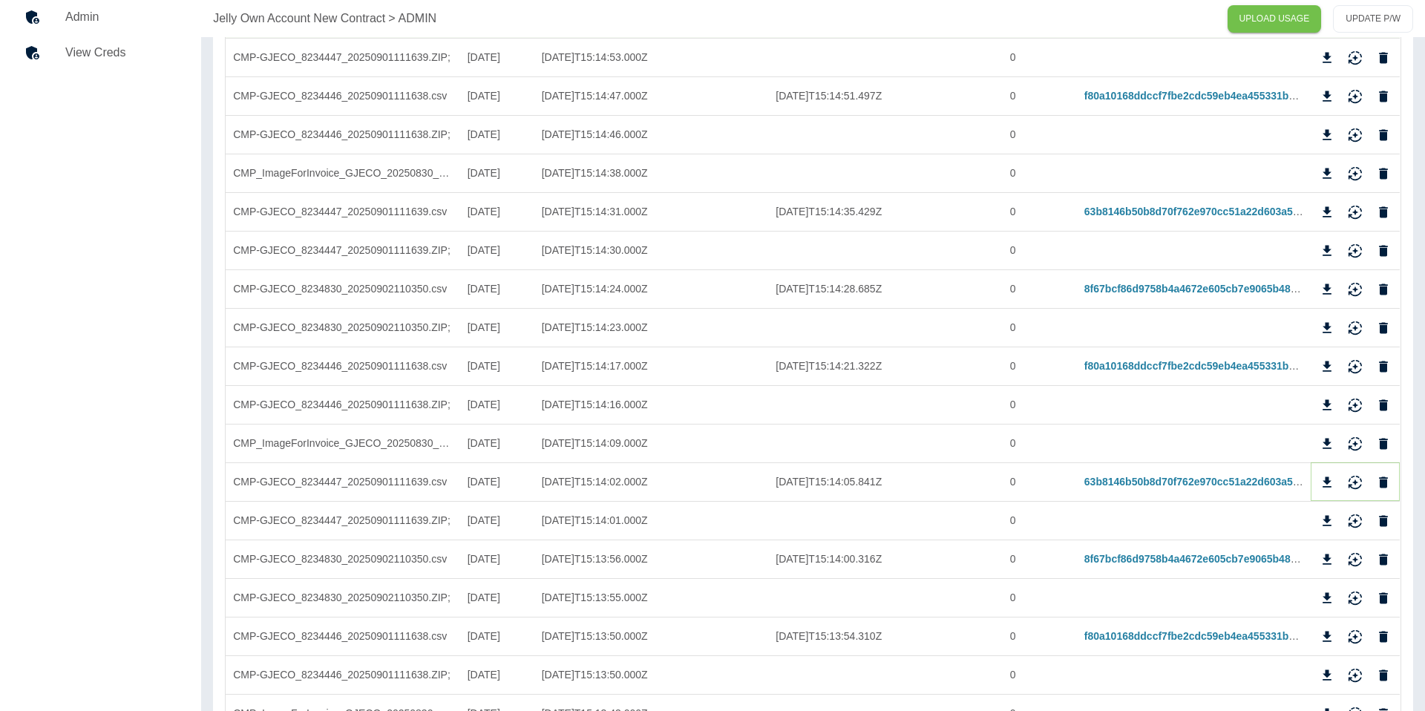
click at [1351, 479] on icon "Reimport" at bounding box center [1354, 482] width 15 height 15
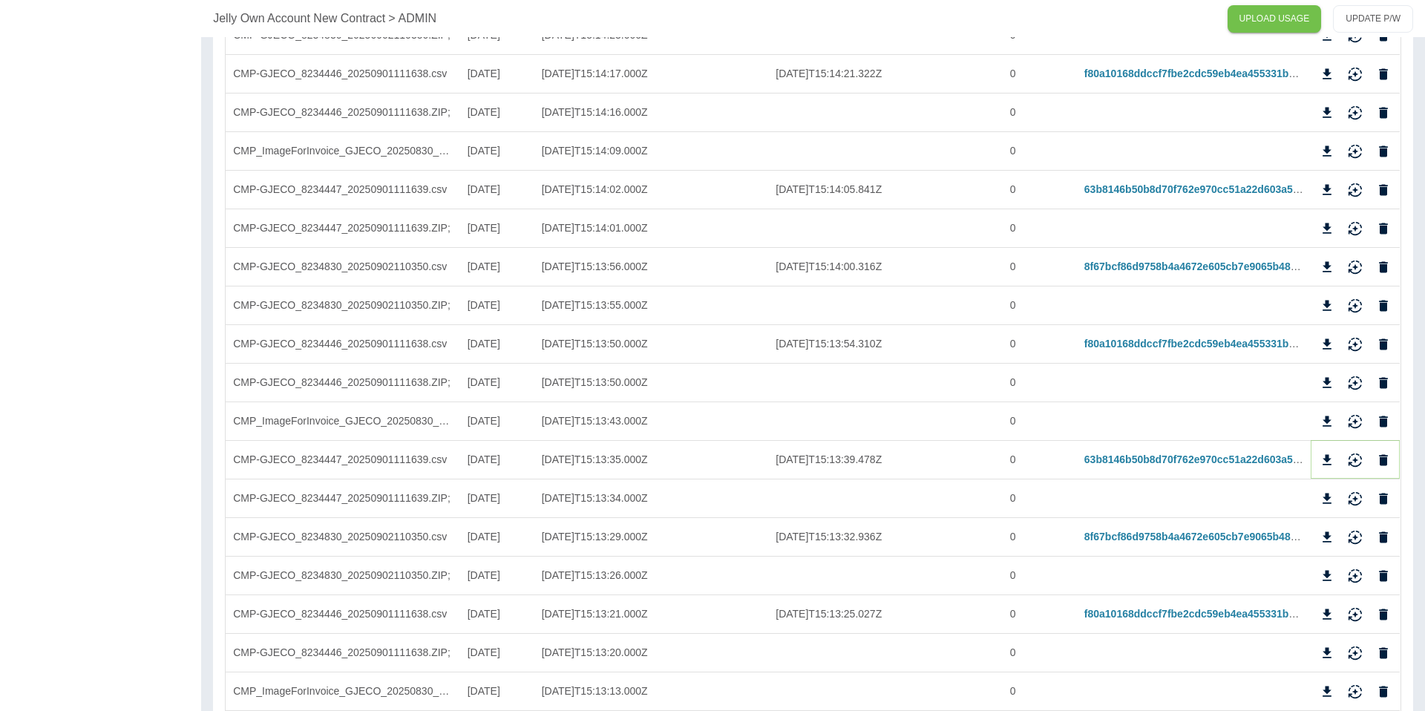
click at [1352, 464] on icon "Reimport" at bounding box center [1354, 460] width 15 height 15
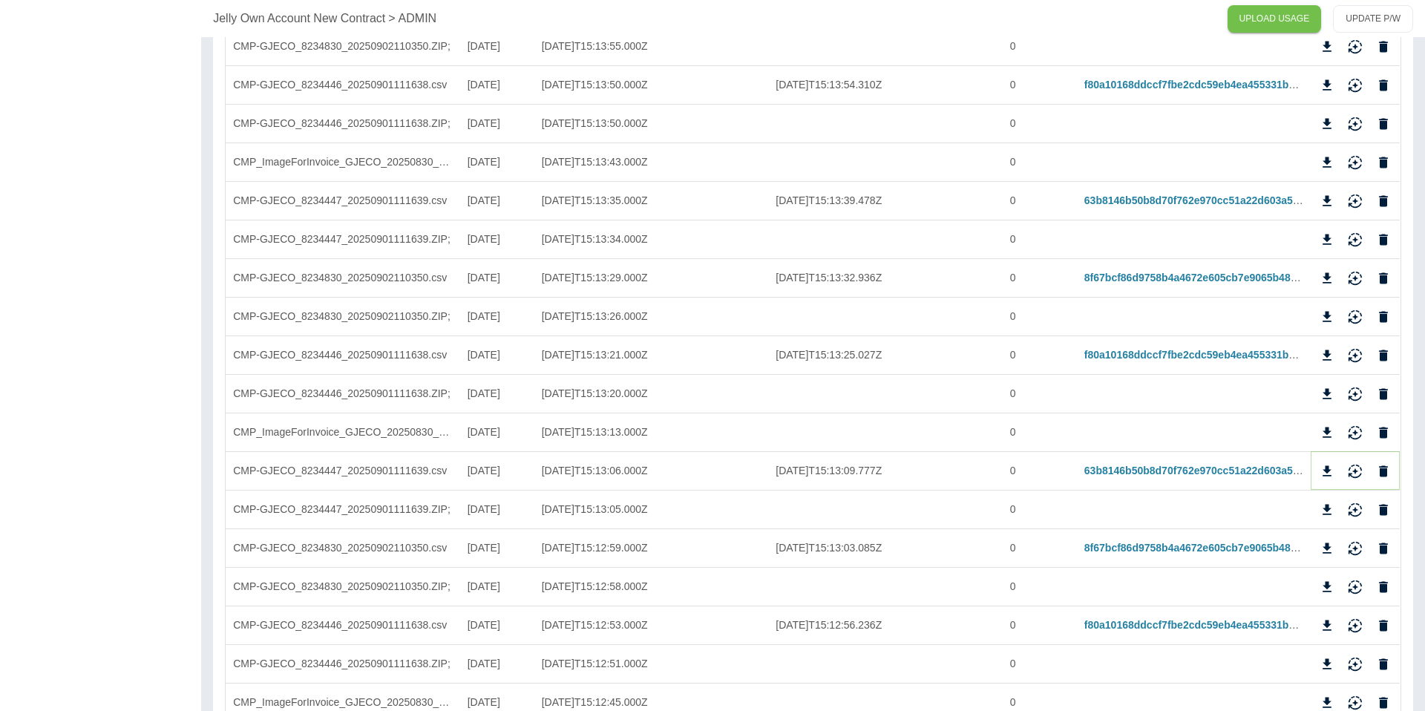
click at [1353, 470] on icon "Reimport" at bounding box center [1354, 469] width 13 height 10
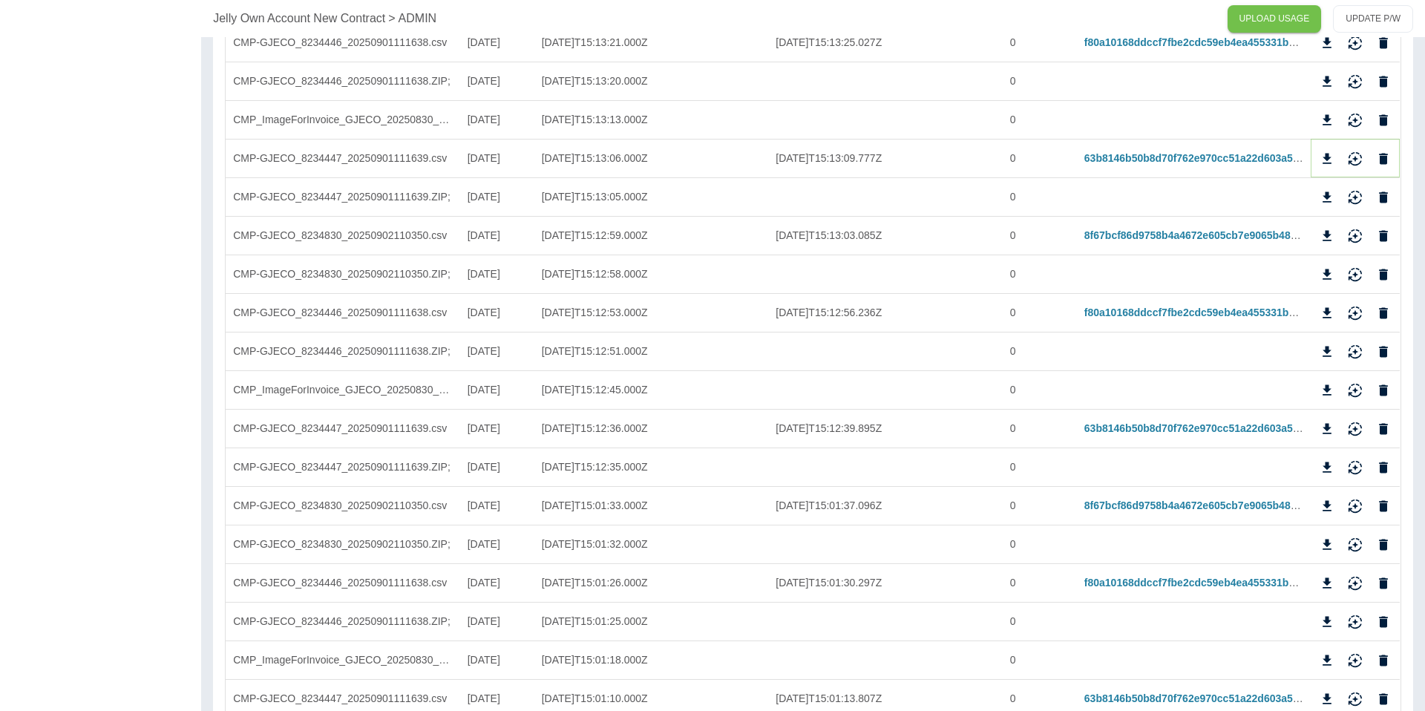
scroll to position [1227, 0]
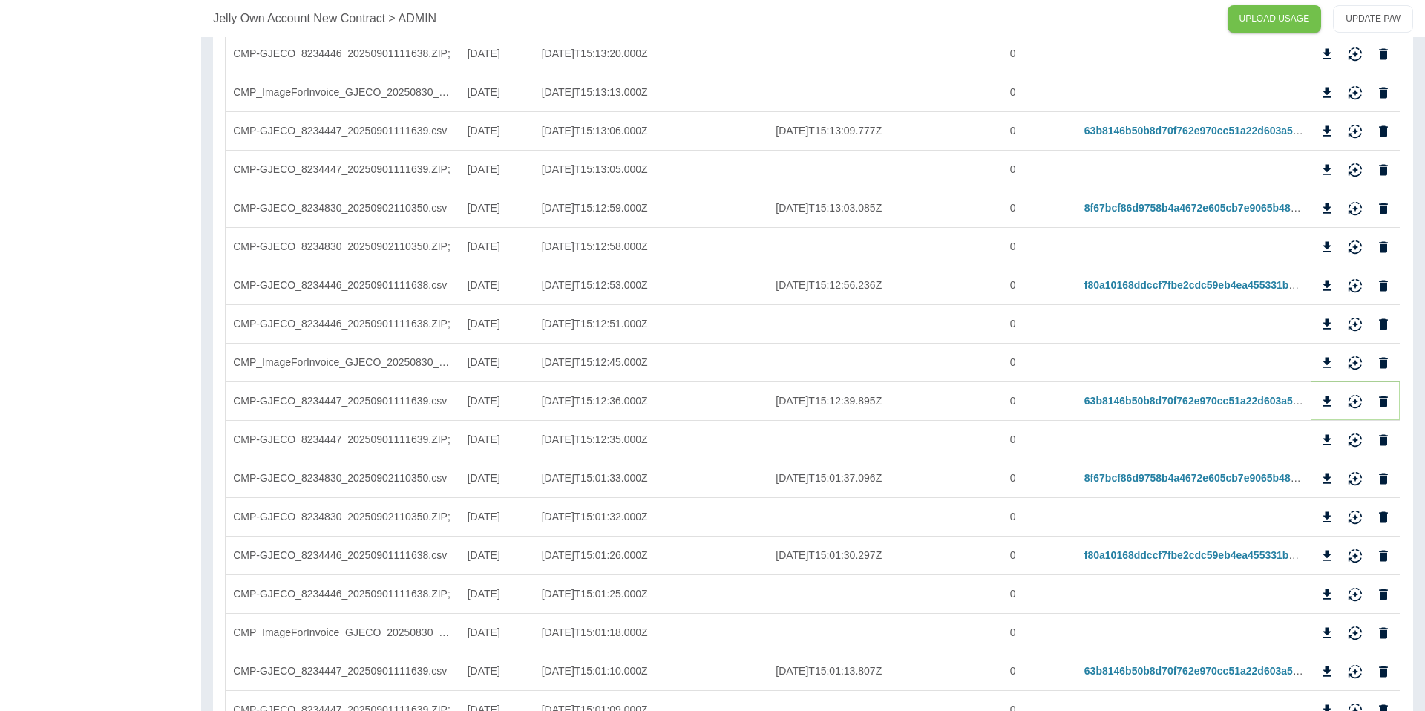
click at [1357, 397] on icon "Reimport" at bounding box center [1354, 401] width 15 height 15
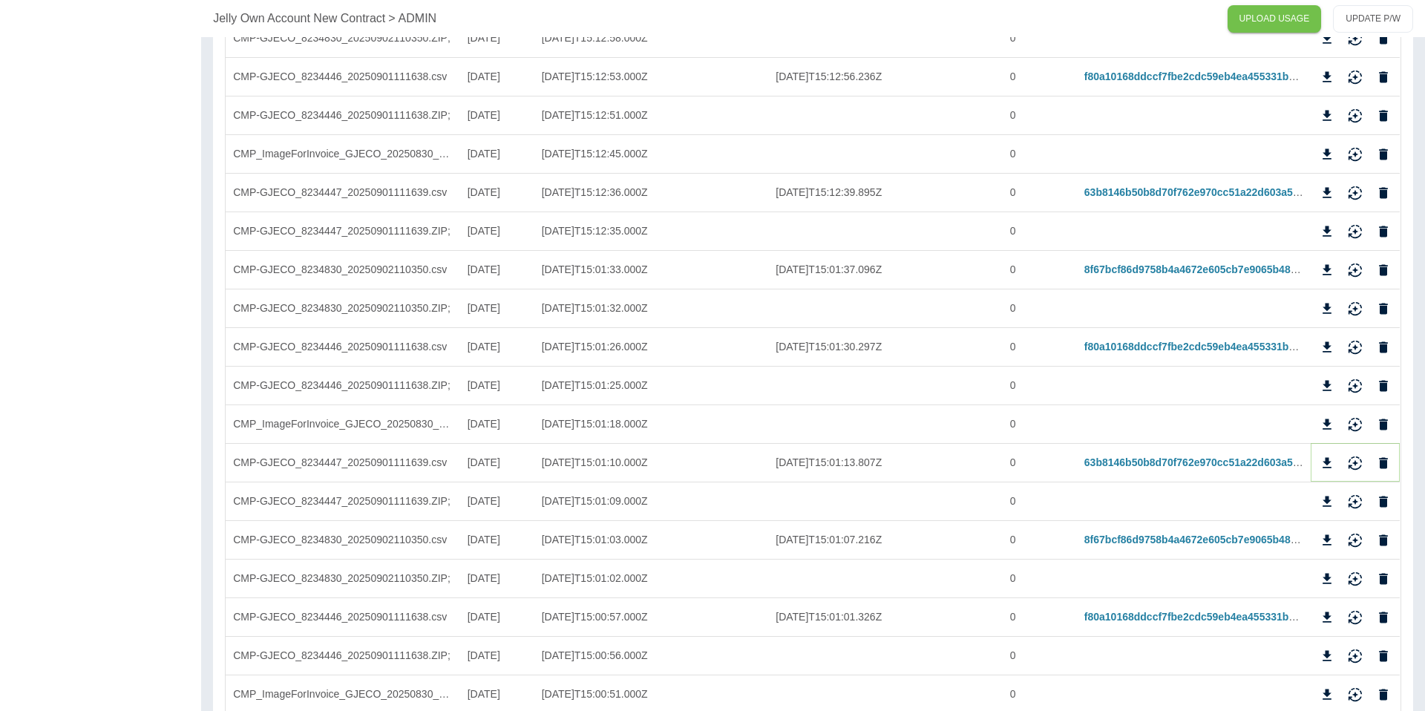
click at [1346, 464] on button "Reimport" at bounding box center [1355, 463] width 22 height 22
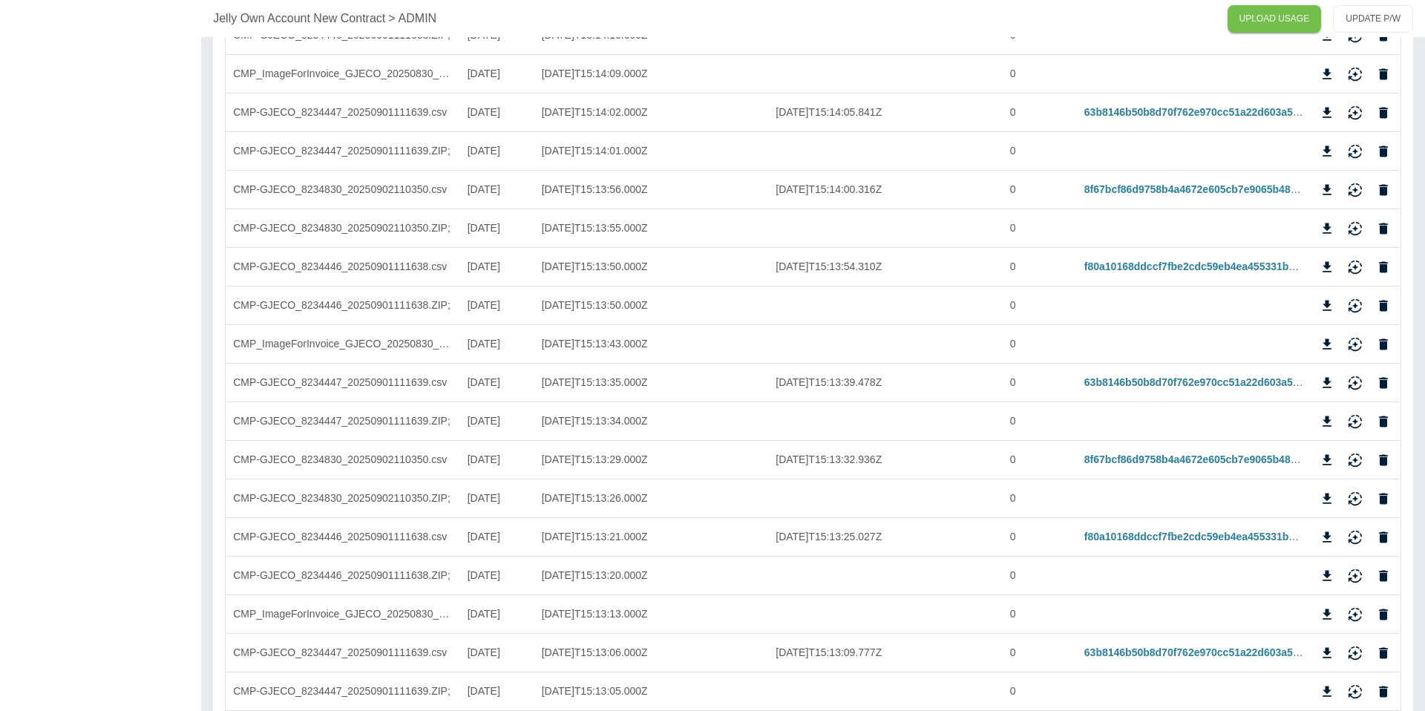
scroll to position [0, 0]
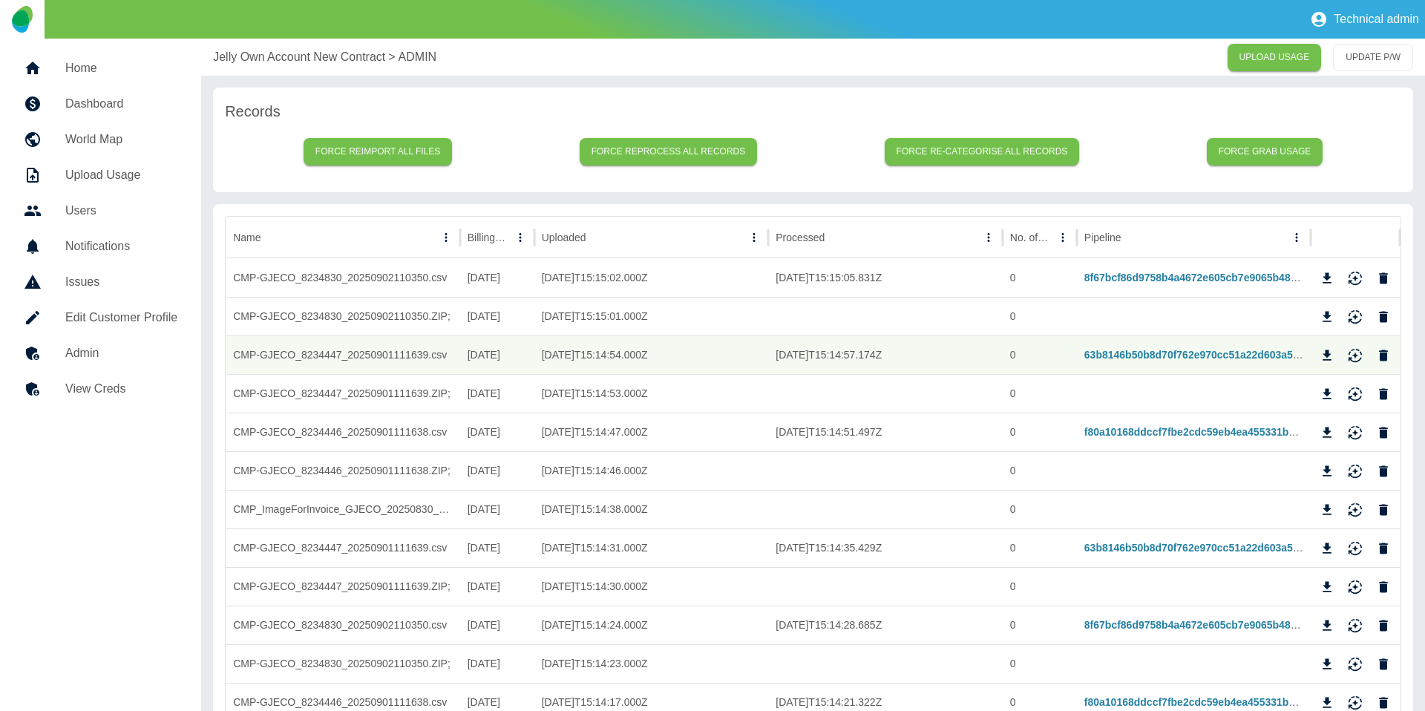
click at [283, 54] on p "Jelly Own Account New Contract" at bounding box center [299, 57] width 172 height 18
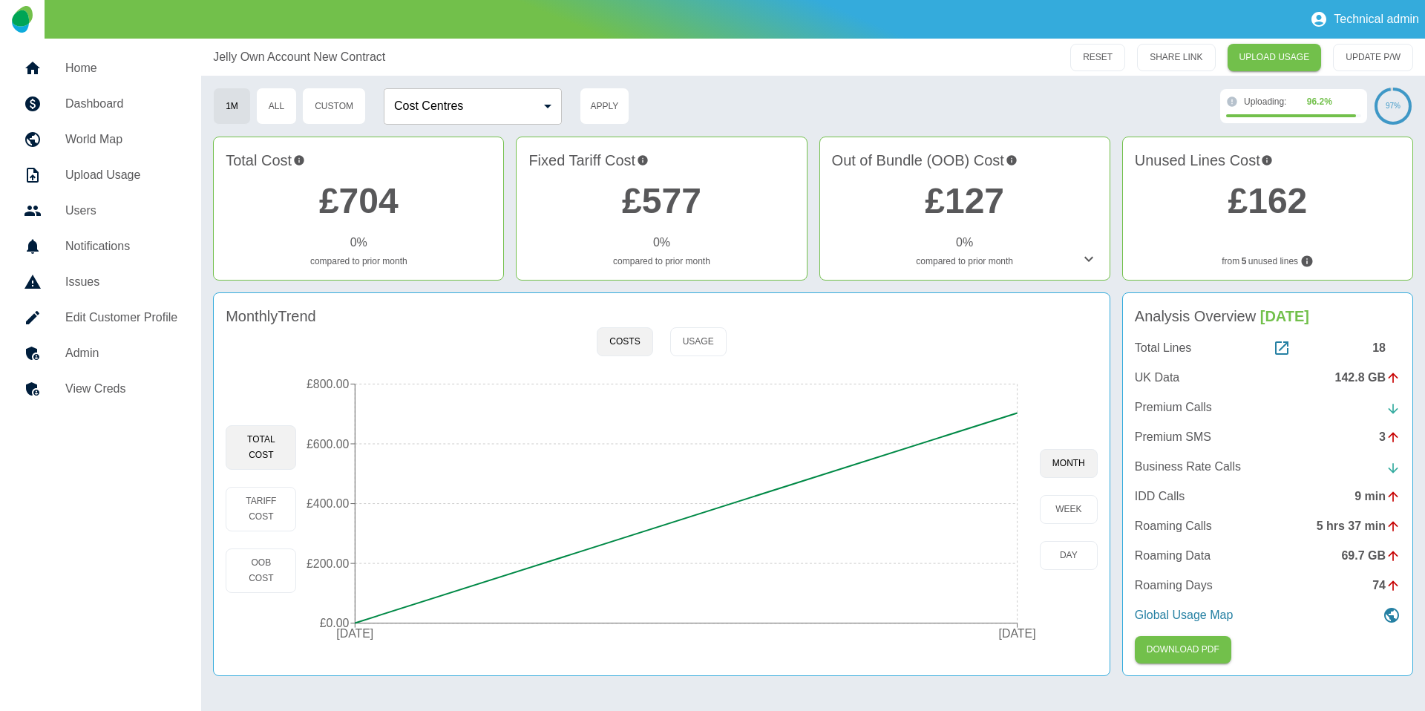
click at [405, 326] on div "Monthly Trend" at bounding box center [662, 316] width 872 height 22
click at [339, 213] on link "£704" at bounding box center [358, 200] width 79 height 39
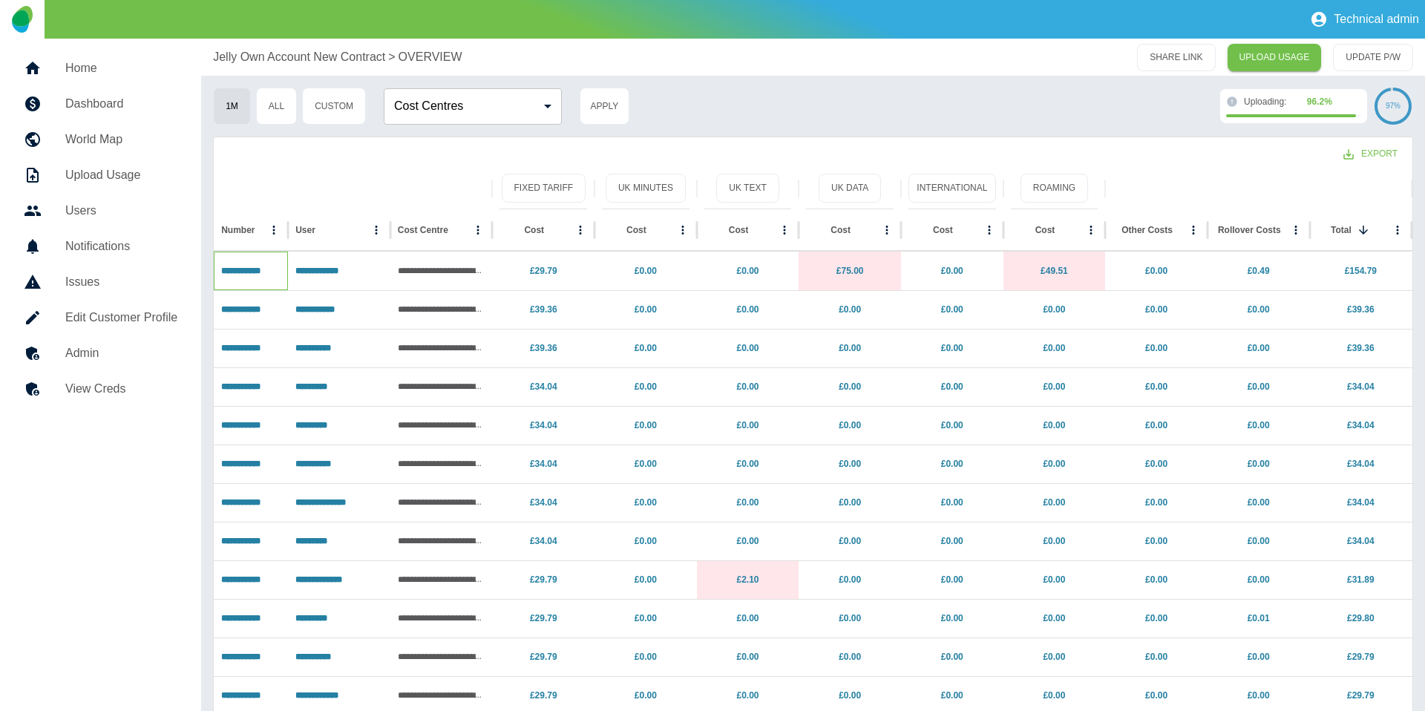
click at [244, 281] on p "**********" at bounding box center [250, 271] width 59 height 38
click at [247, 275] on link "**********" at bounding box center [240, 270] width 39 height 9
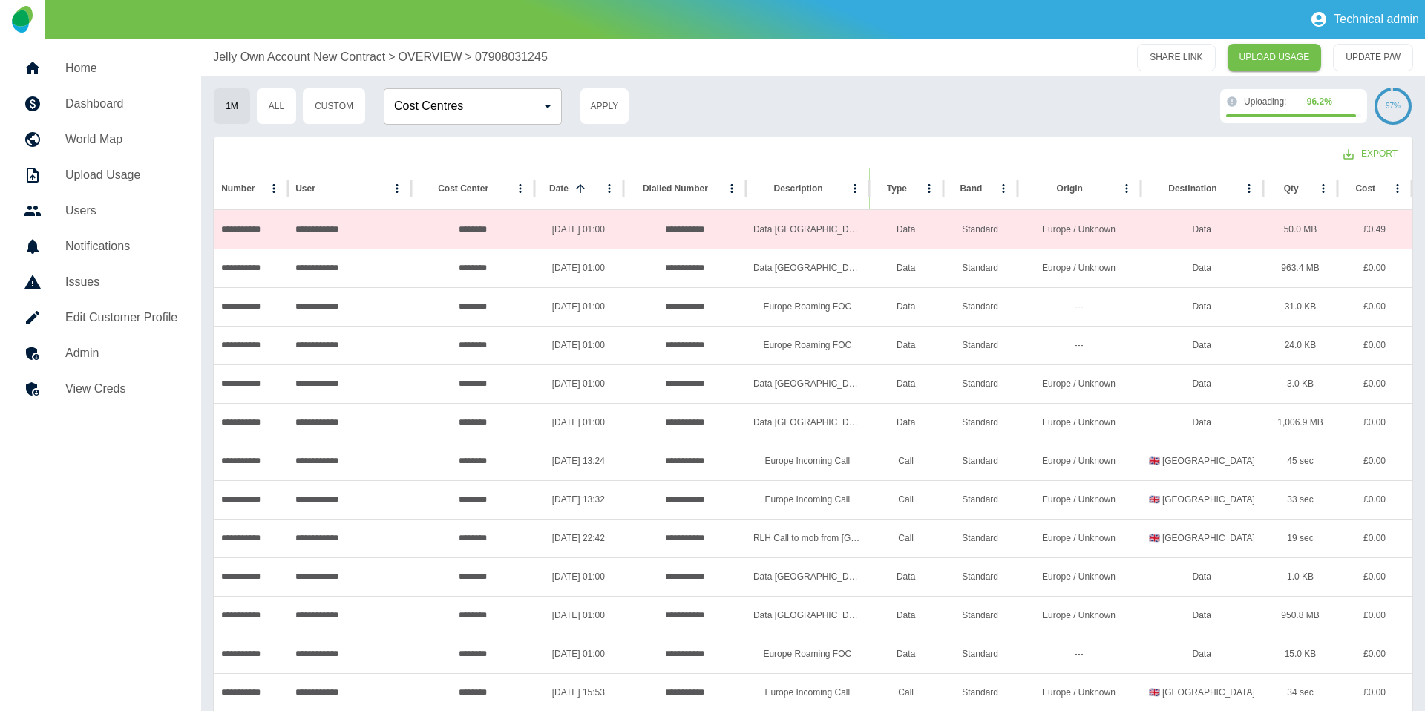
click at [912, 182] on icon "Sort" at bounding box center [918, 188] width 13 height 13
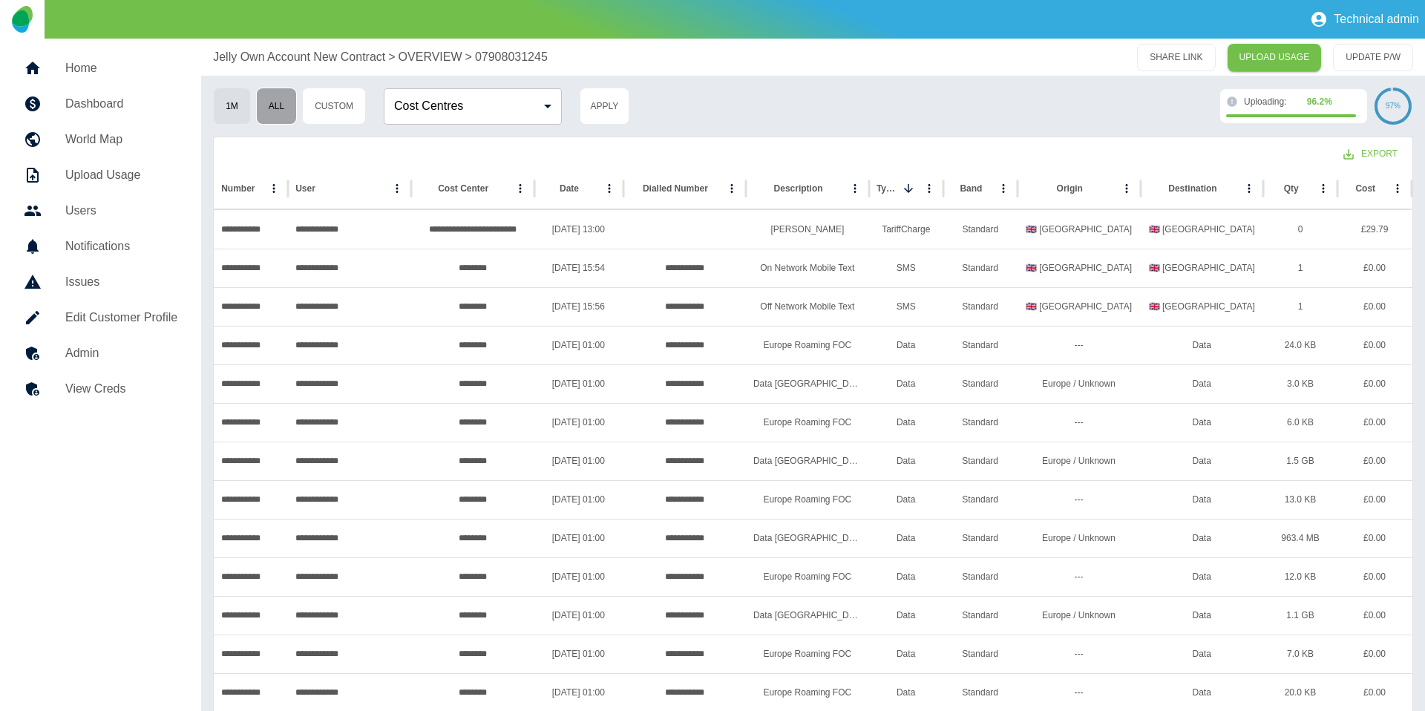
click at [276, 110] on button "All" at bounding box center [276, 106] width 41 height 37
click at [326, 56] on p "Jelly Own Account New Contract" at bounding box center [299, 57] width 172 height 18
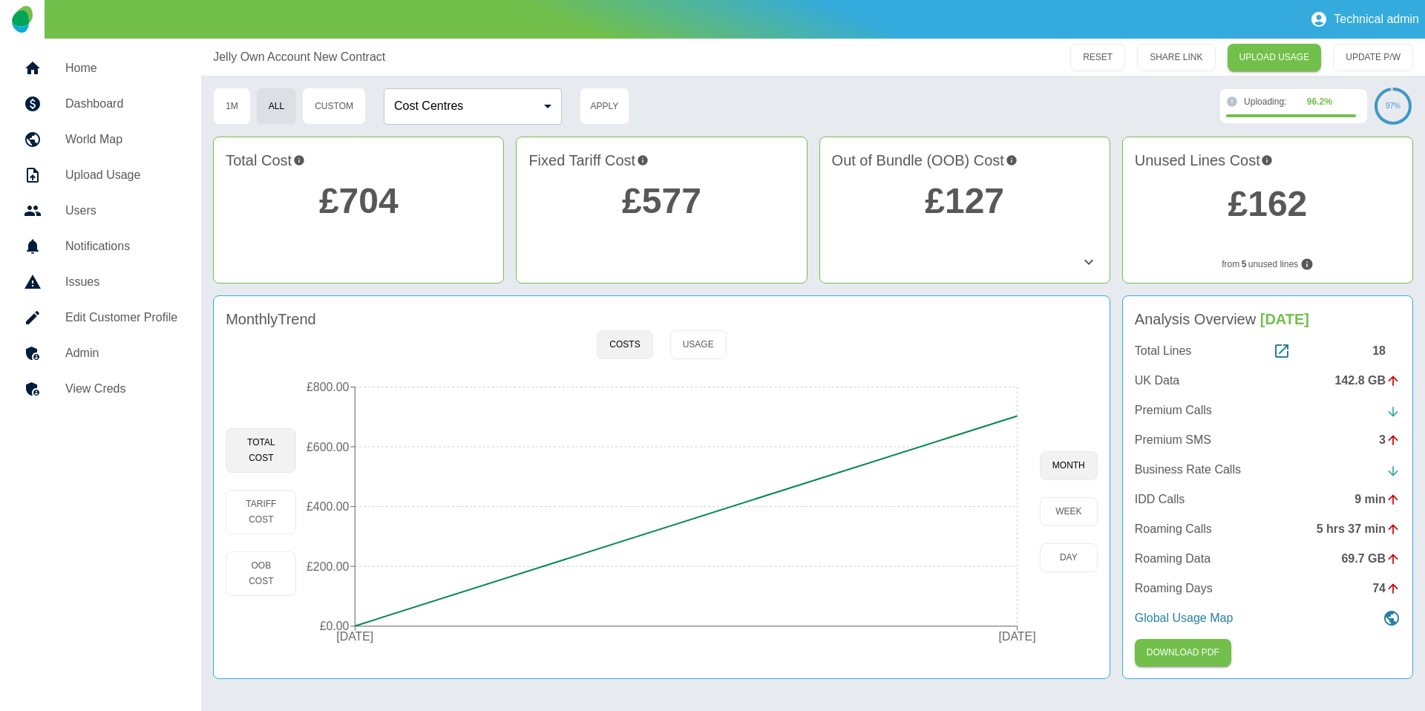
click at [165, 357] on h5 "Admin" at bounding box center [121, 353] width 112 height 18
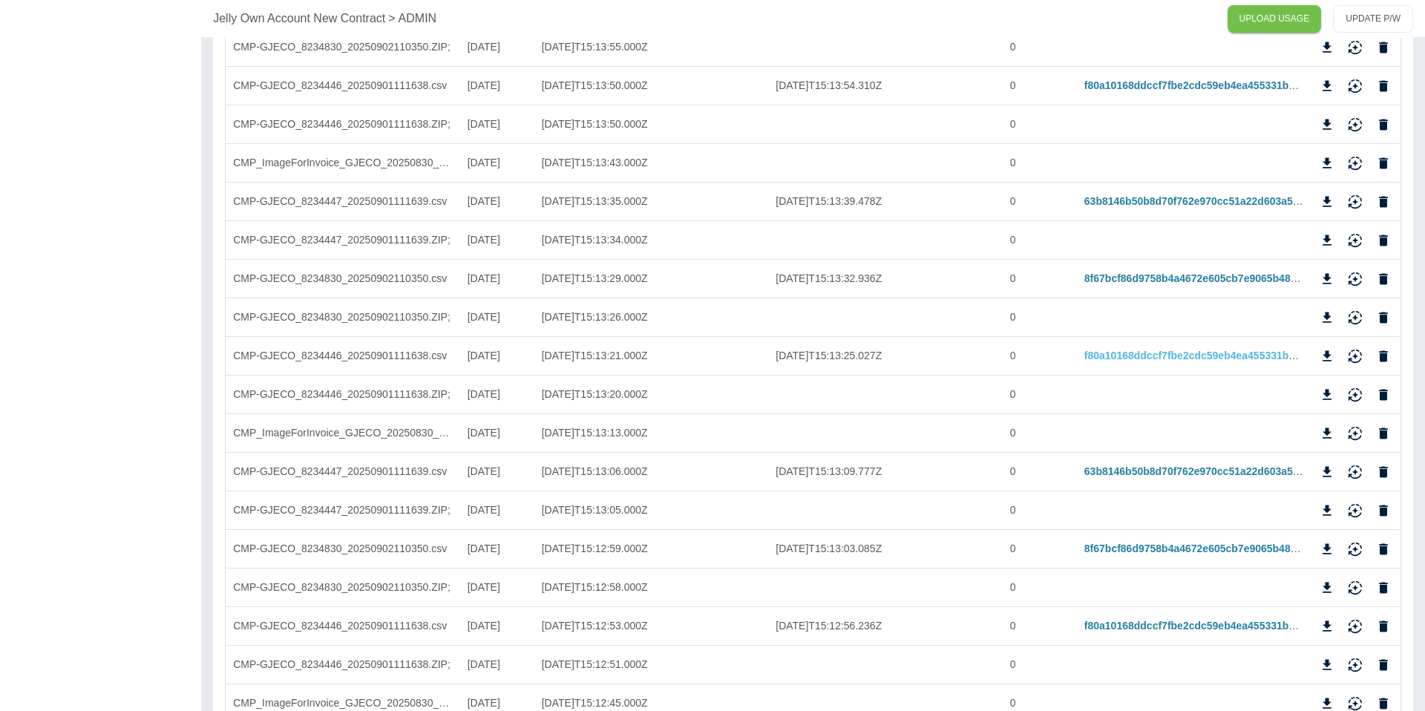
scroll to position [959, 0]
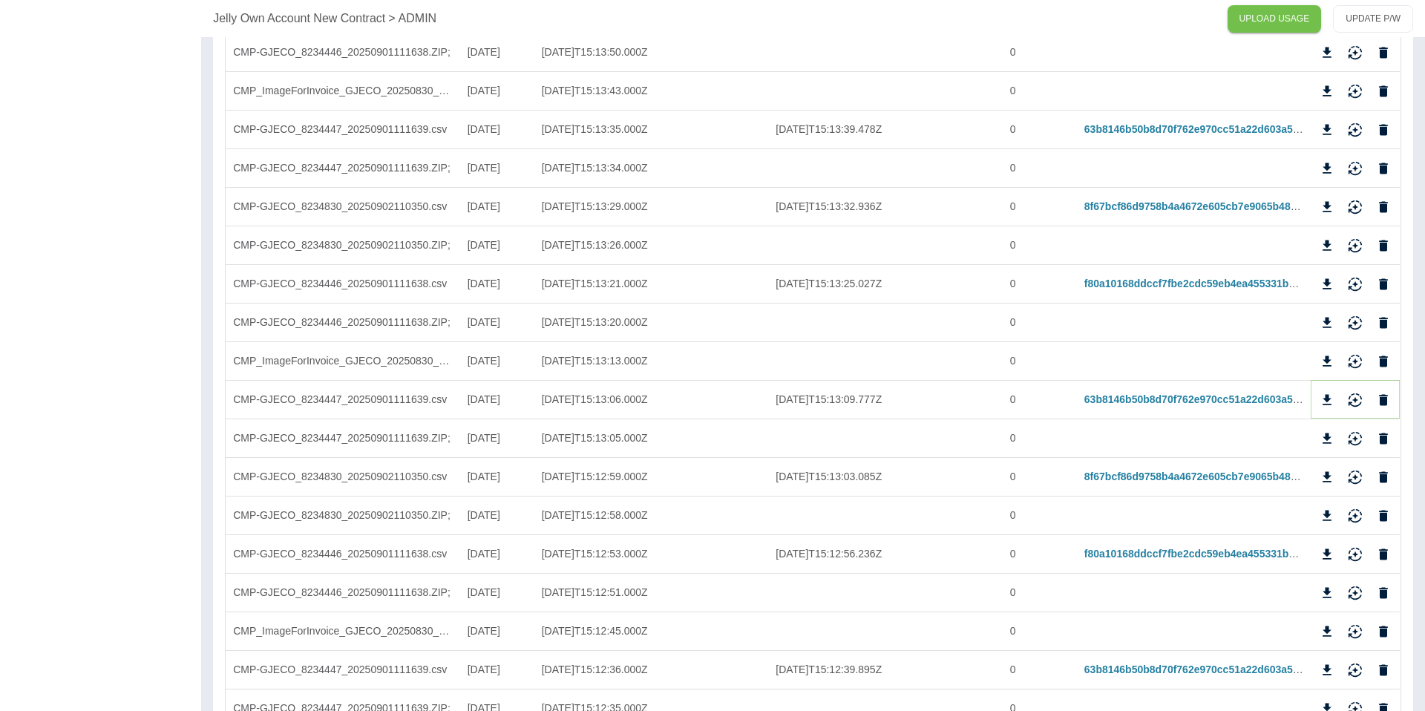
click at [1353, 402] on icon "Reimport" at bounding box center [1354, 399] width 15 height 15
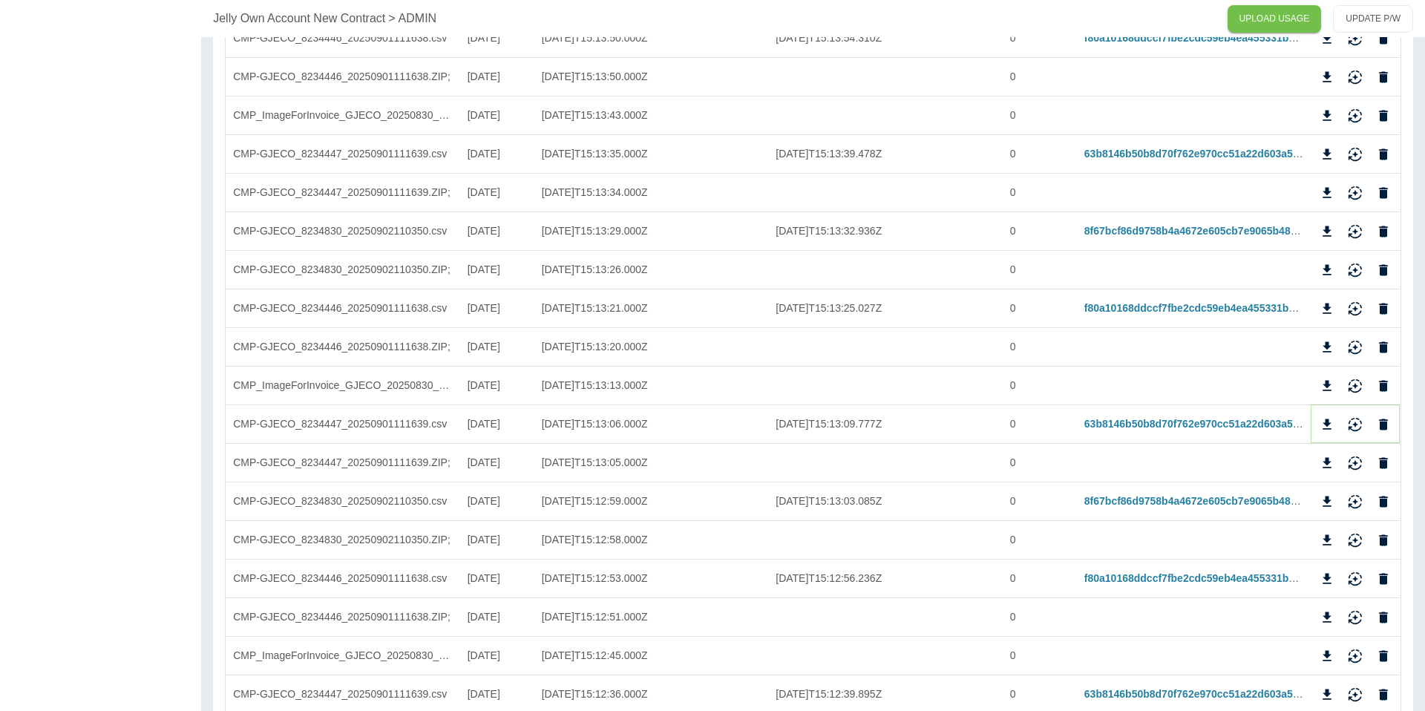
scroll to position [917, 0]
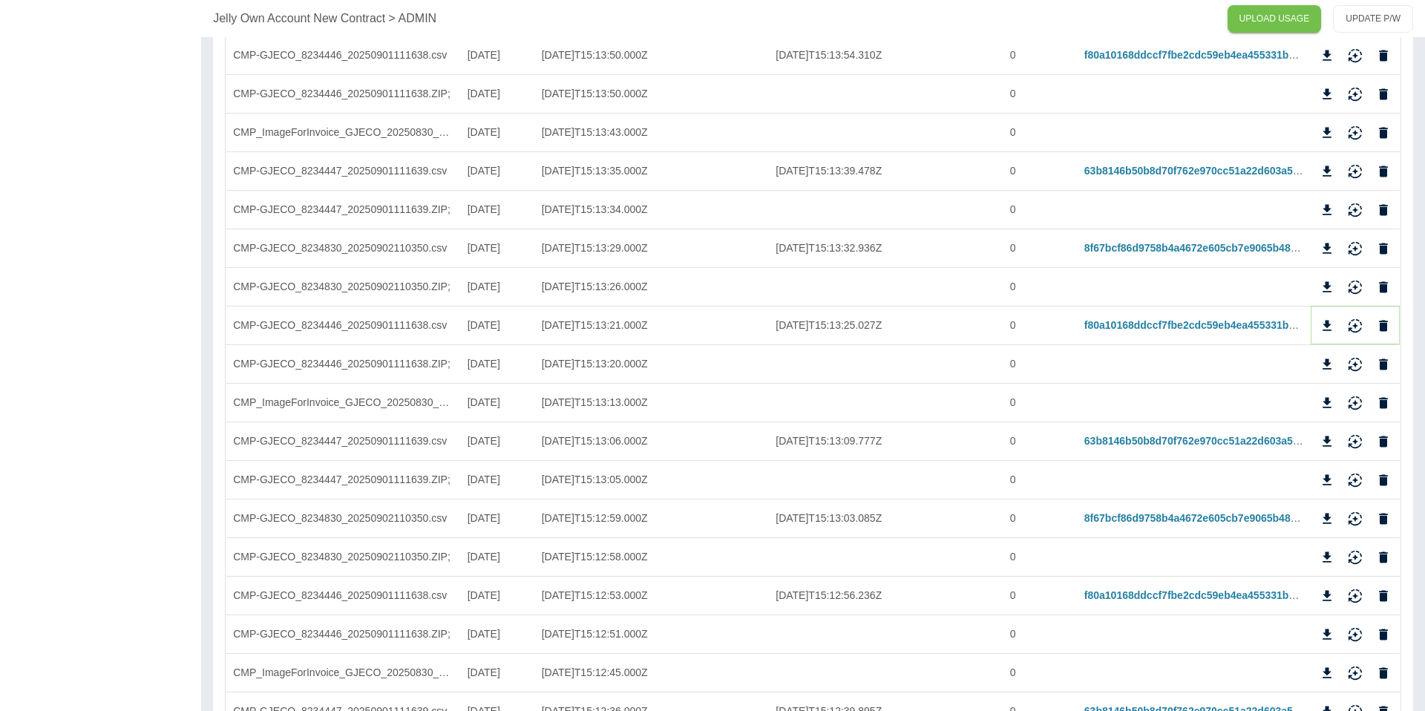
click at [1325, 326] on icon "Download" at bounding box center [1327, 325] width 9 height 10
click at [1039, 219] on div "0" at bounding box center [1039, 209] width 74 height 39
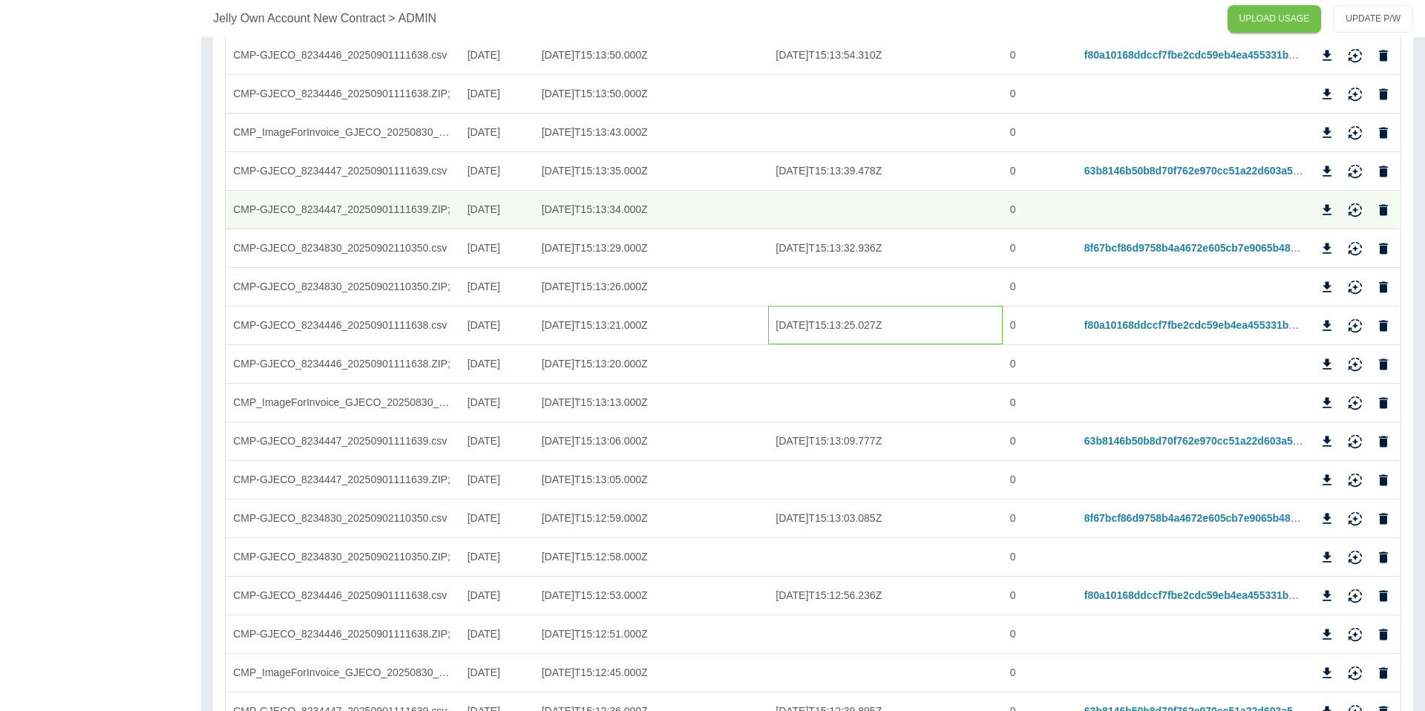
click at [890, 308] on div "2025-09-11T15:13:25.027Z" at bounding box center [885, 325] width 234 height 39
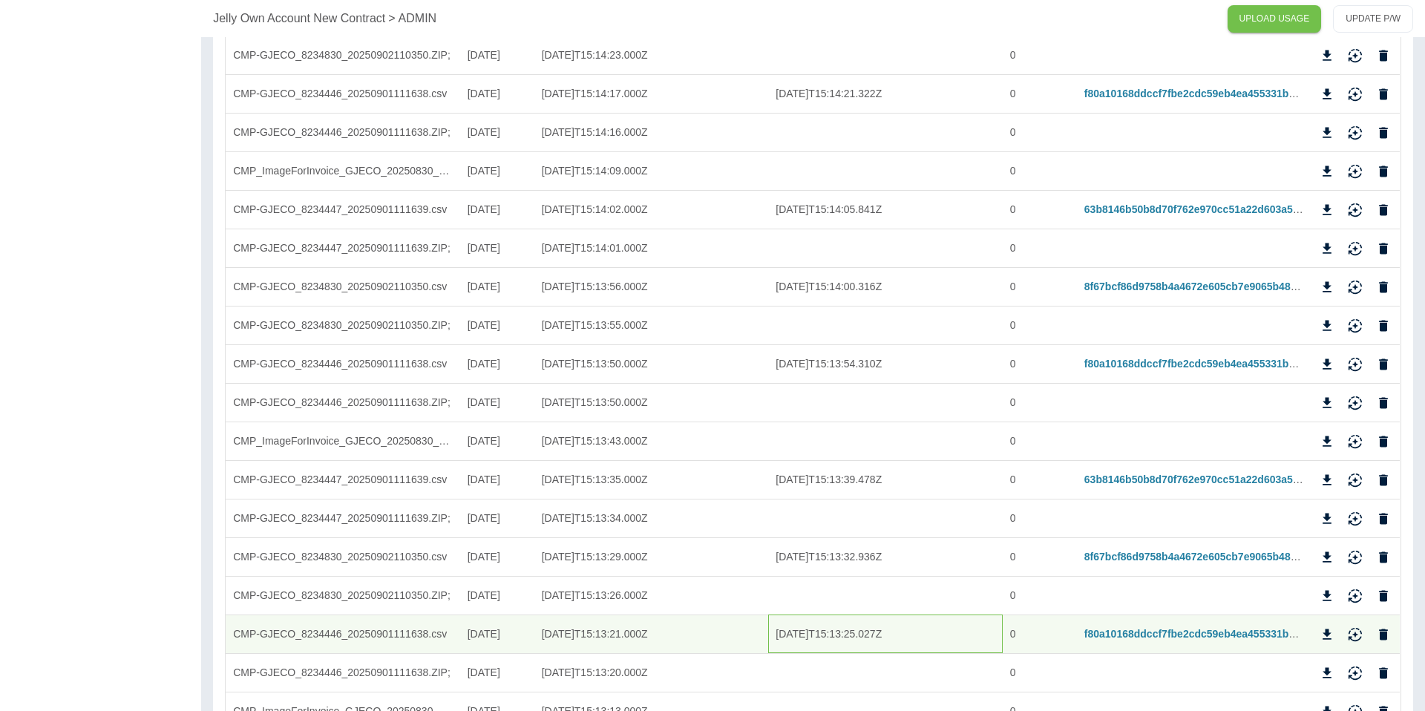
scroll to position [623, 0]
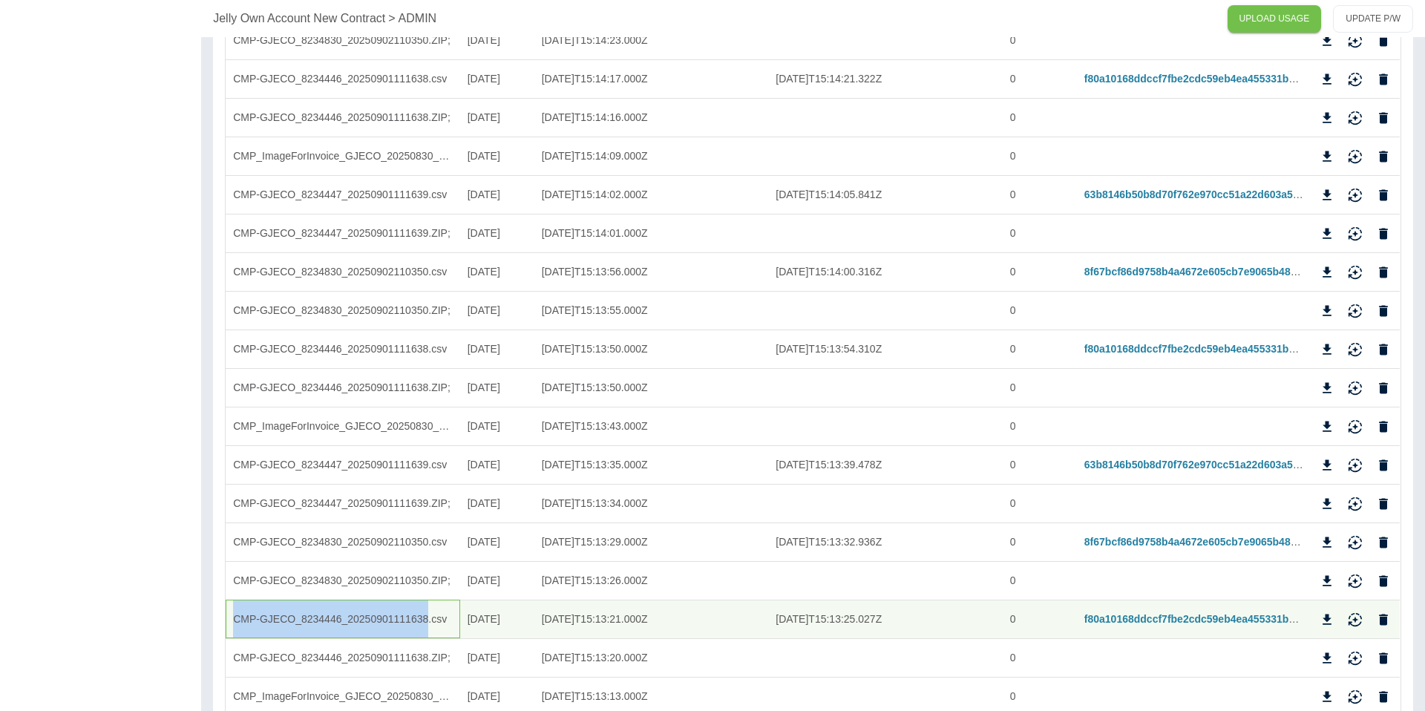
drag, startPoint x: 420, startPoint y: 621, endPoint x: 232, endPoint y: 618, distance: 187.7
click at [229, 618] on div "CMP-GJECO_8234446_20250901111638.csv" at bounding box center [343, 618] width 234 height 39
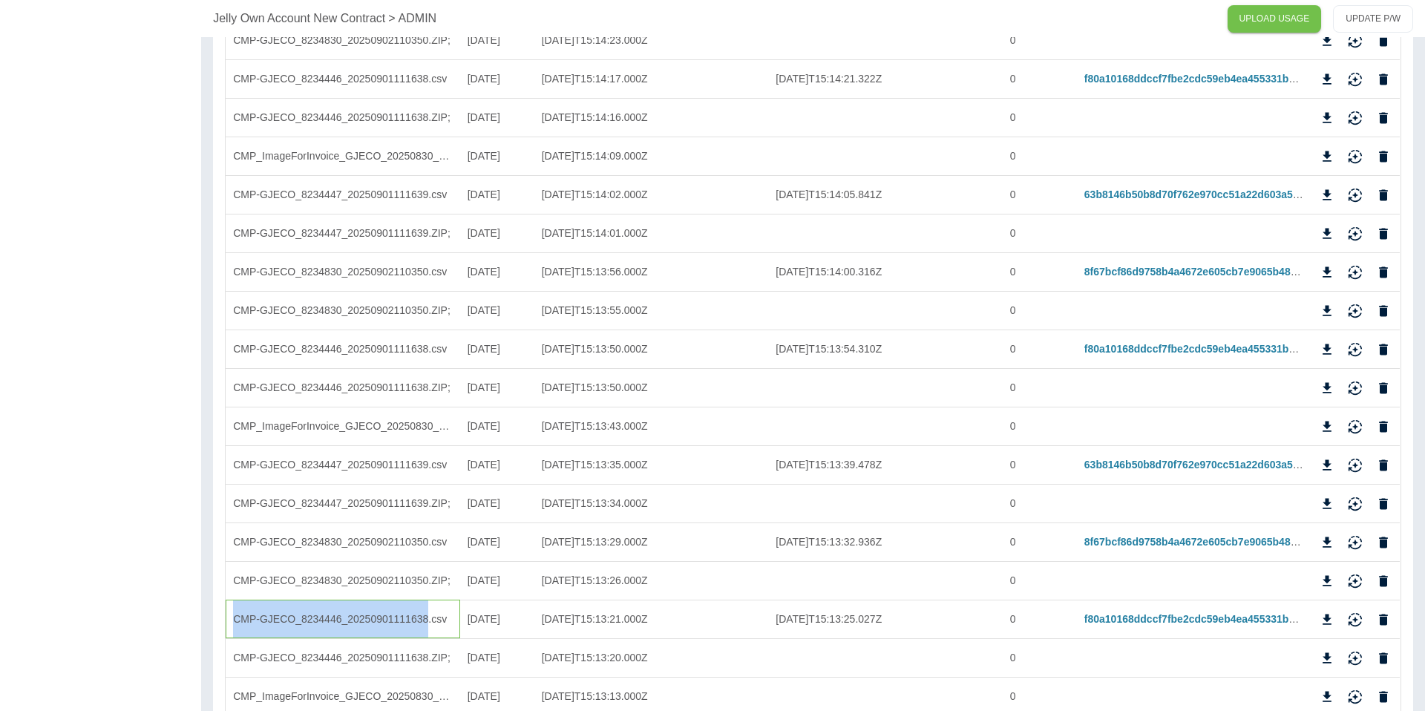
copy div "CMP-GJECO_8234446_20250901111638"
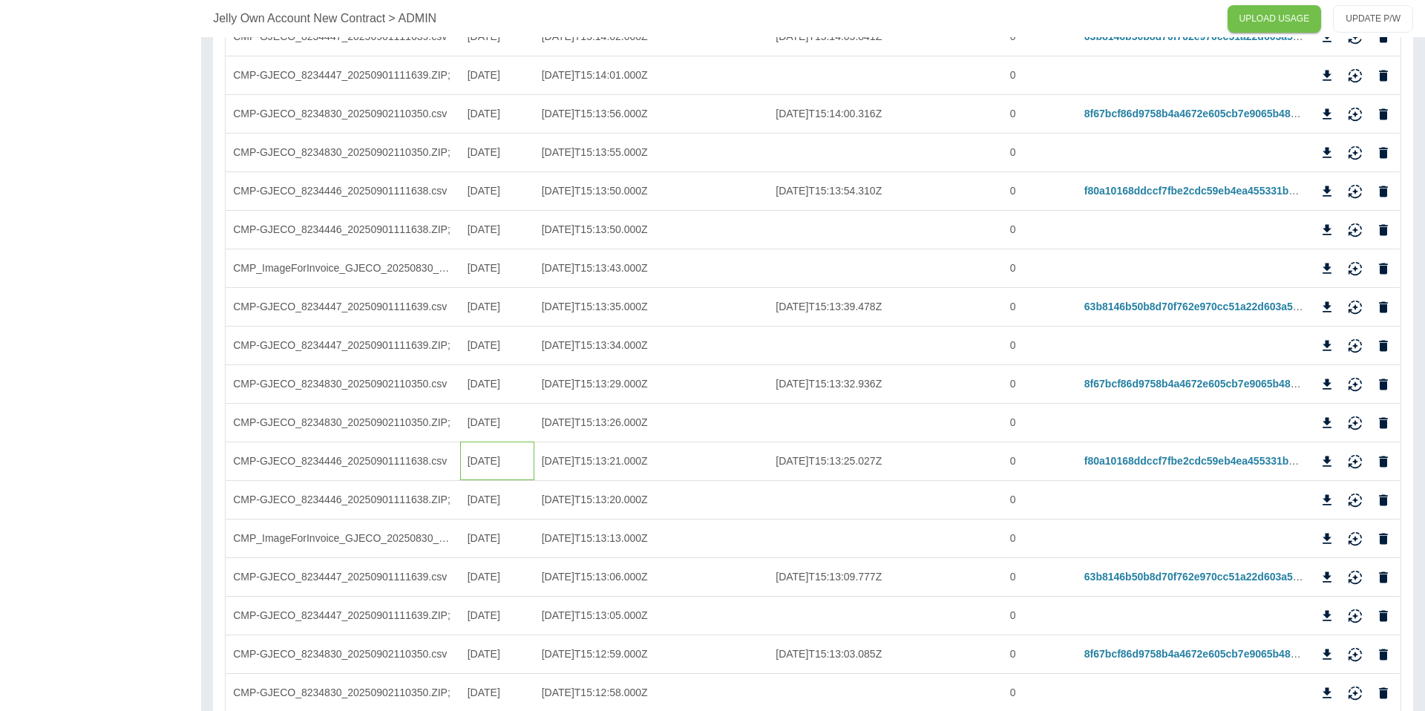
scroll to position [779, 0]
drag, startPoint x: 521, startPoint y: 463, endPoint x: 464, endPoint y: 464, distance: 57.1
click at [464, 464] on div "30/05/2025" at bounding box center [497, 463] width 74 height 39
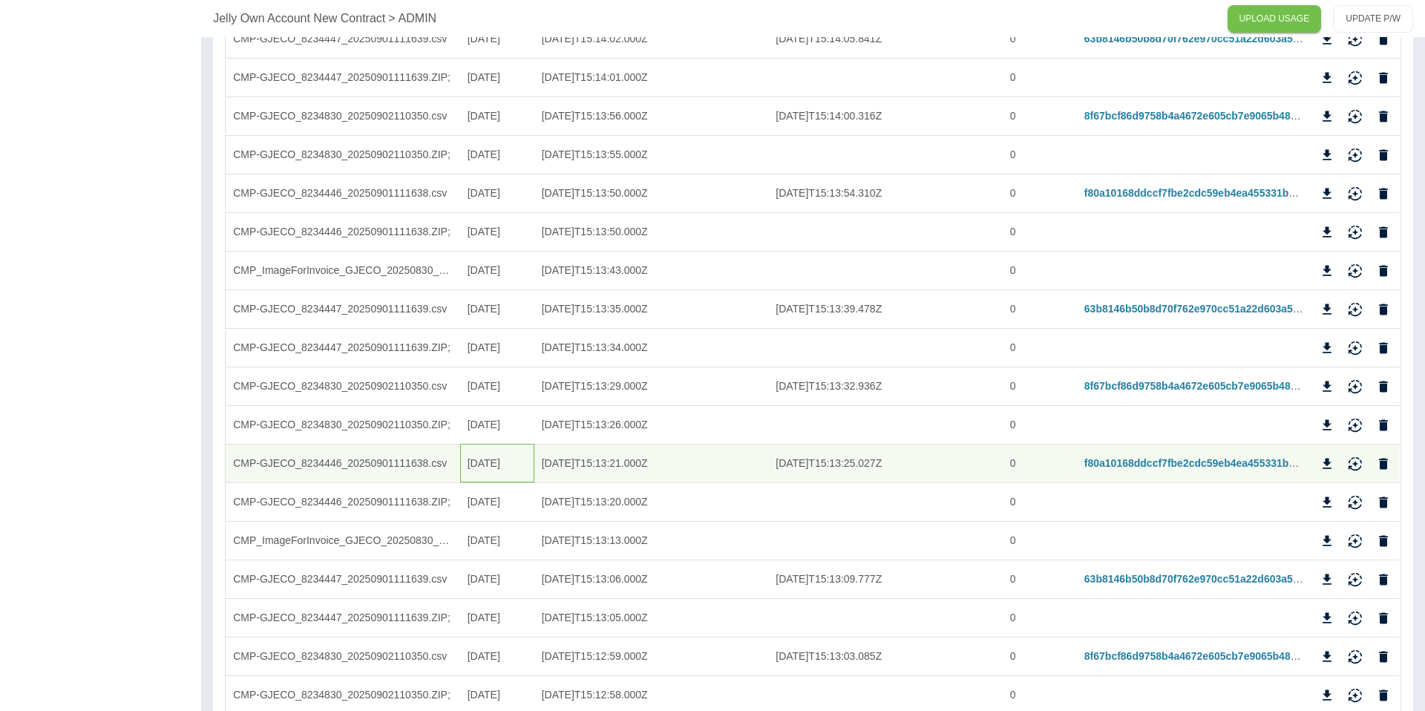
copy div "30/05/2025"
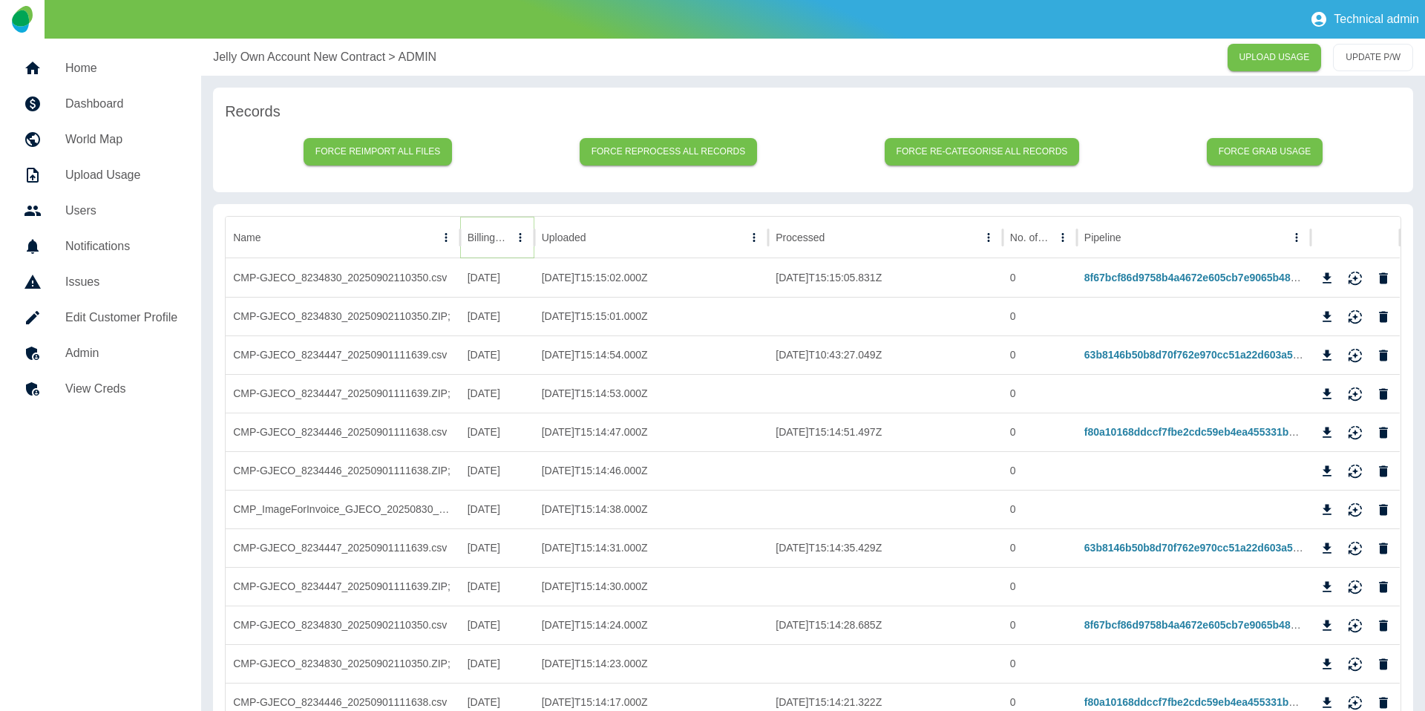
click at [513, 239] on icon "Billing Date column menu" at bounding box center [519, 237] width 13 height 13
click at [413, 346] on ul "Sort by ASC Sort by DESC Filter Hide column Manage columns" at bounding box center [438, 333] width 184 height 171
click at [419, 341] on span "Filter" at bounding box center [452, 333] width 134 height 18
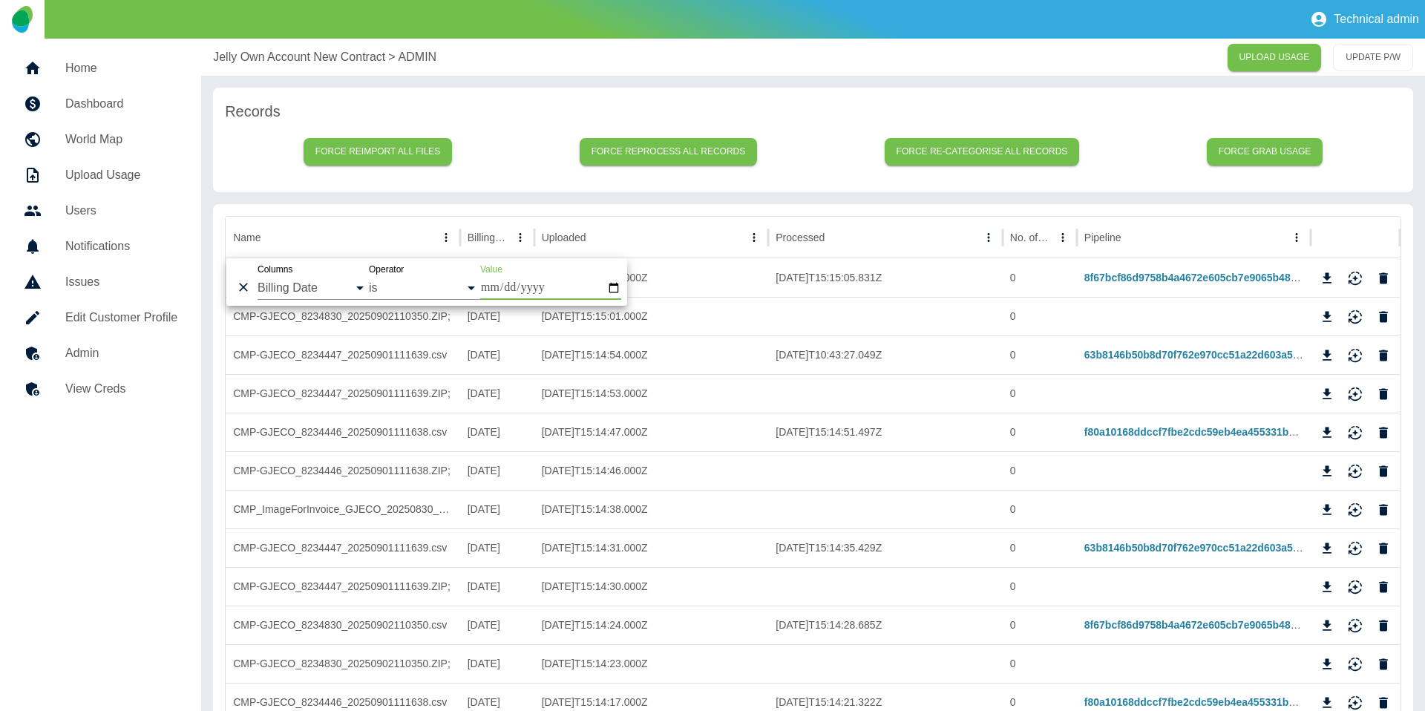
click at [515, 289] on input "Value" at bounding box center [550, 288] width 141 height 24
click at [484, 287] on input "Value" at bounding box center [550, 288] width 141 height 24
type input "**********"
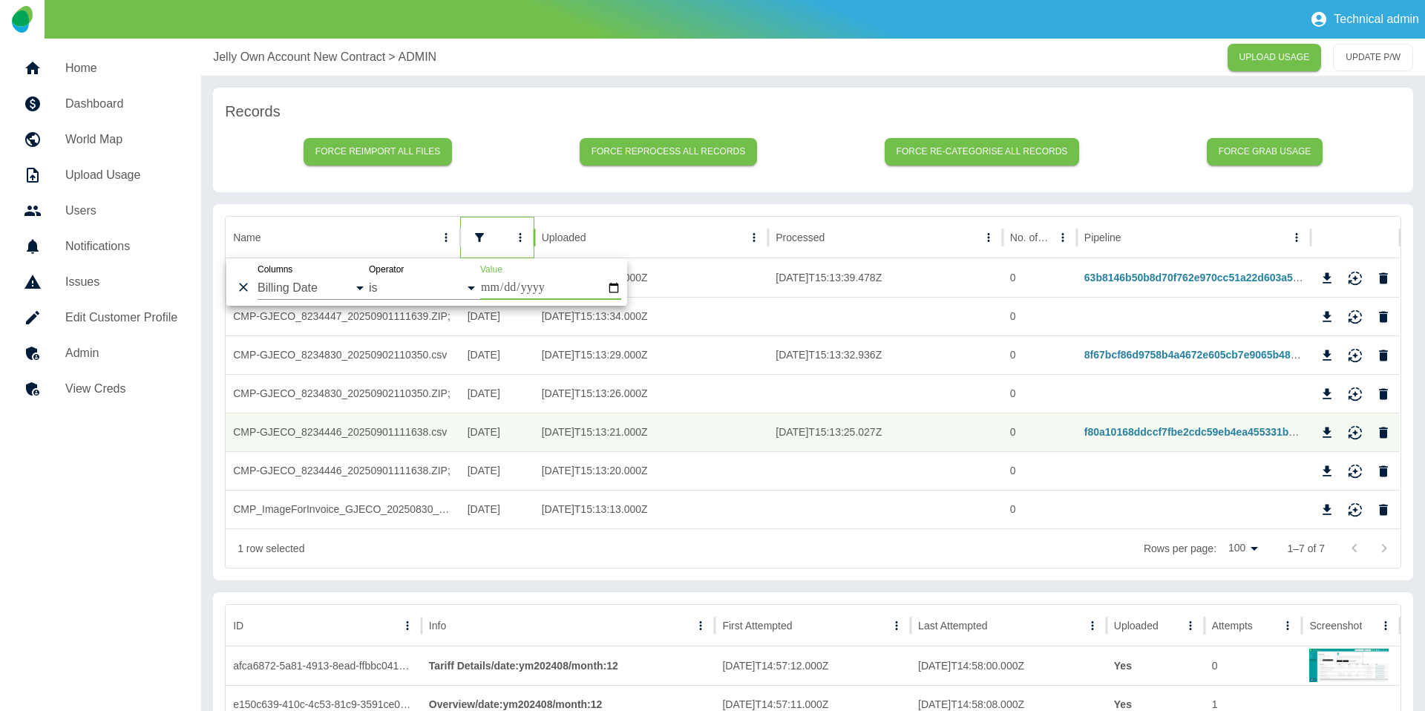
drag, startPoint x: 452, startPoint y: 614, endPoint x: 436, endPoint y: 540, distance: 75.1
click at [452, 614] on div "Info" at bounding box center [560, 625] width 262 height 41
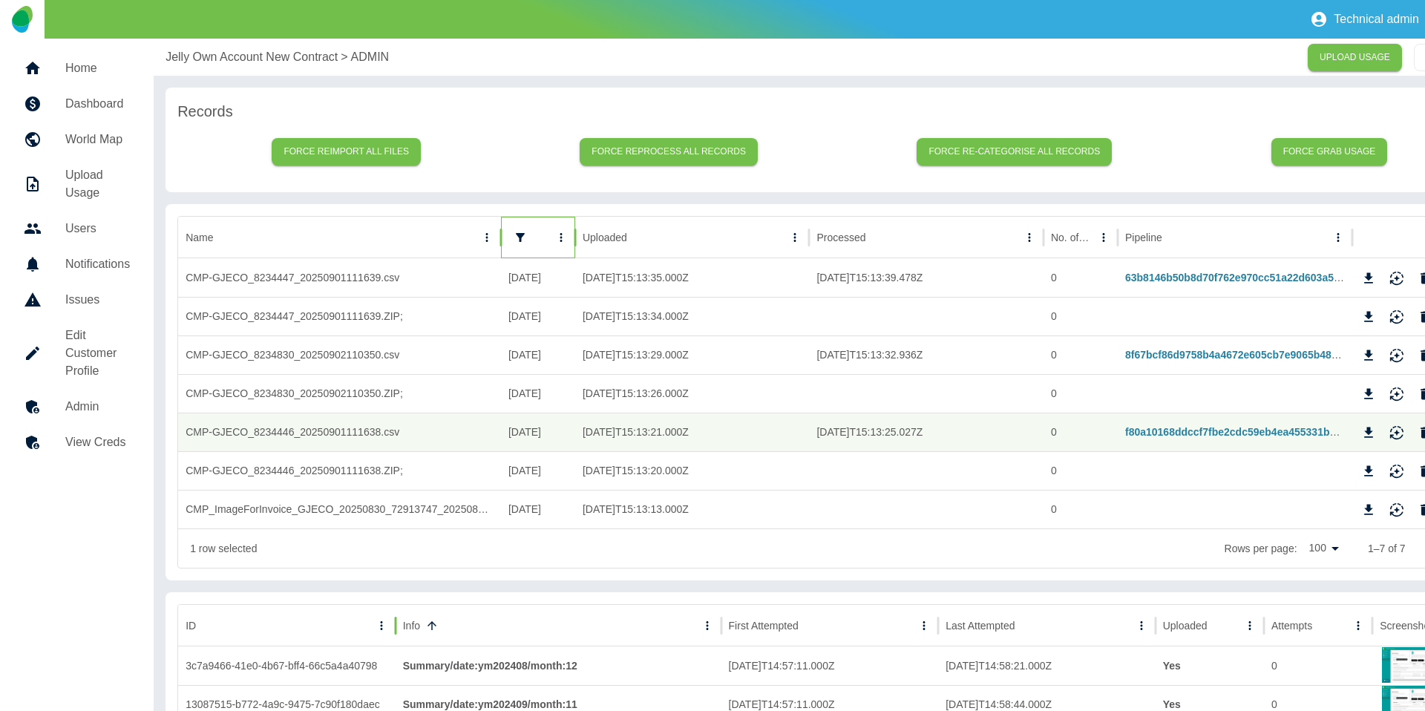
drag, startPoint x: 461, startPoint y: 234, endPoint x: 503, endPoint y: 229, distance: 42.5
click at [503, 229] on div at bounding box center [500, 238] width 7 height 42
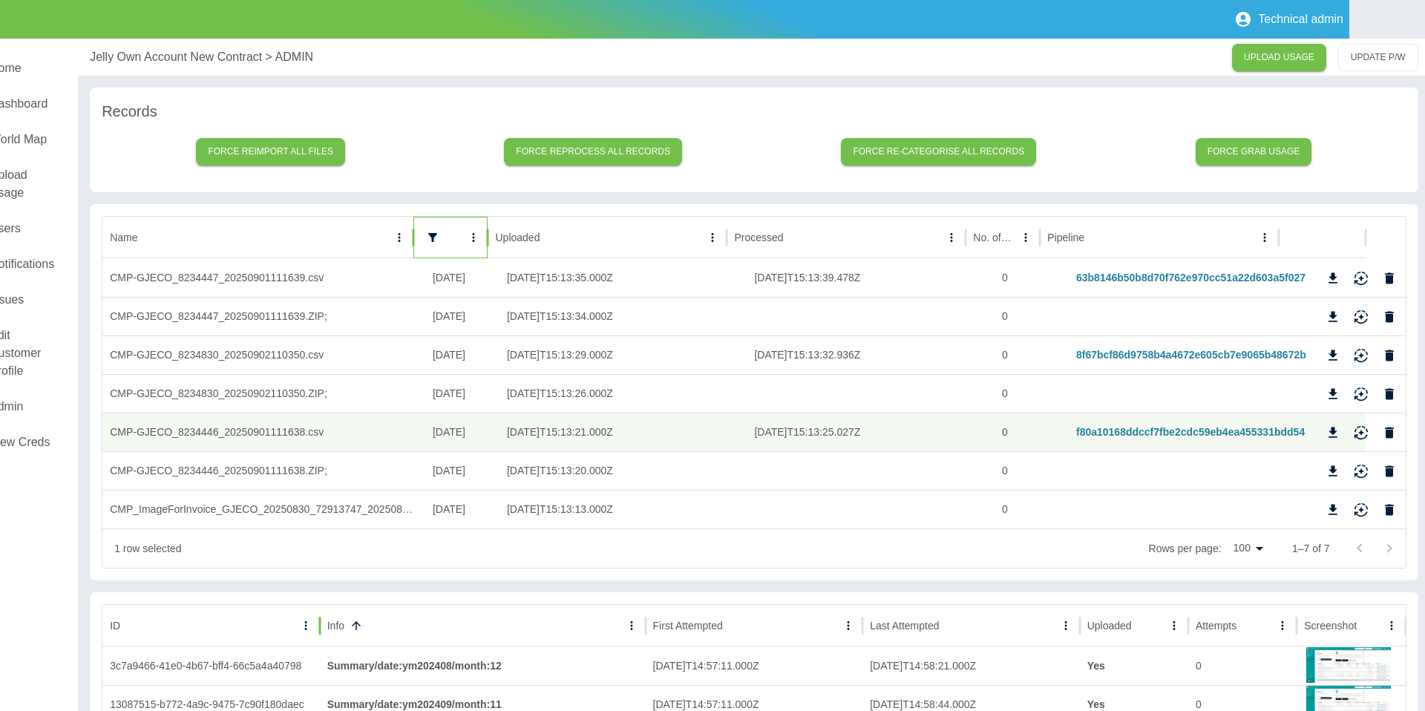
scroll to position [0, 82]
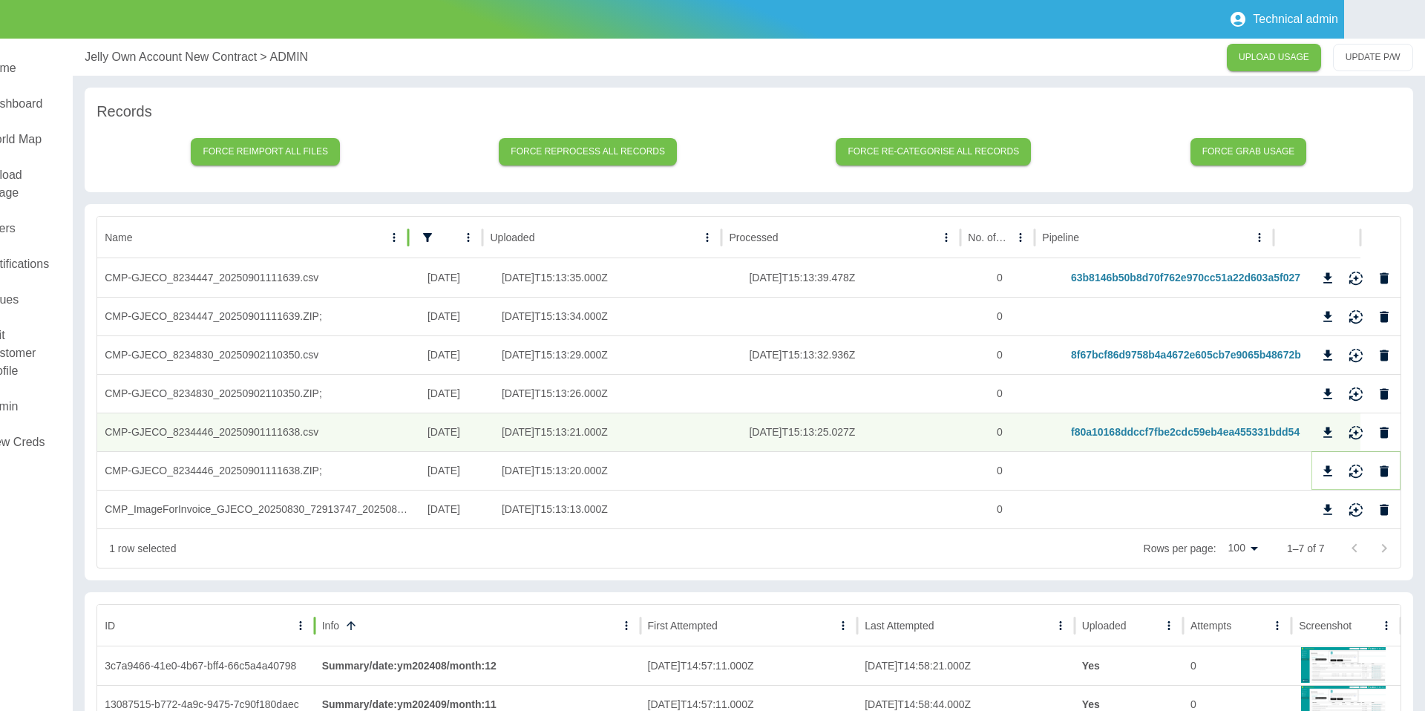
click at [1323, 473] on icon "Download" at bounding box center [1327, 471] width 15 height 15
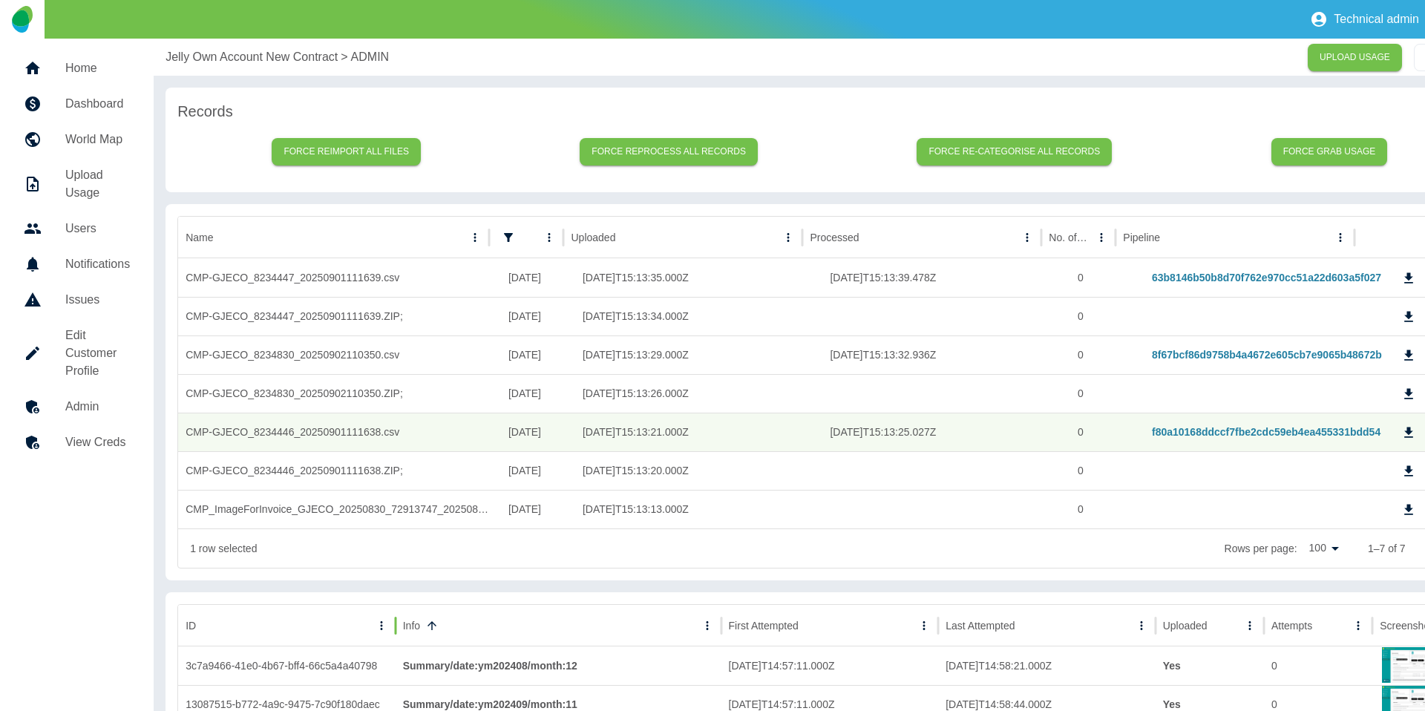
click at [76, 444] on h5 "View Creds" at bounding box center [97, 442] width 65 height 18
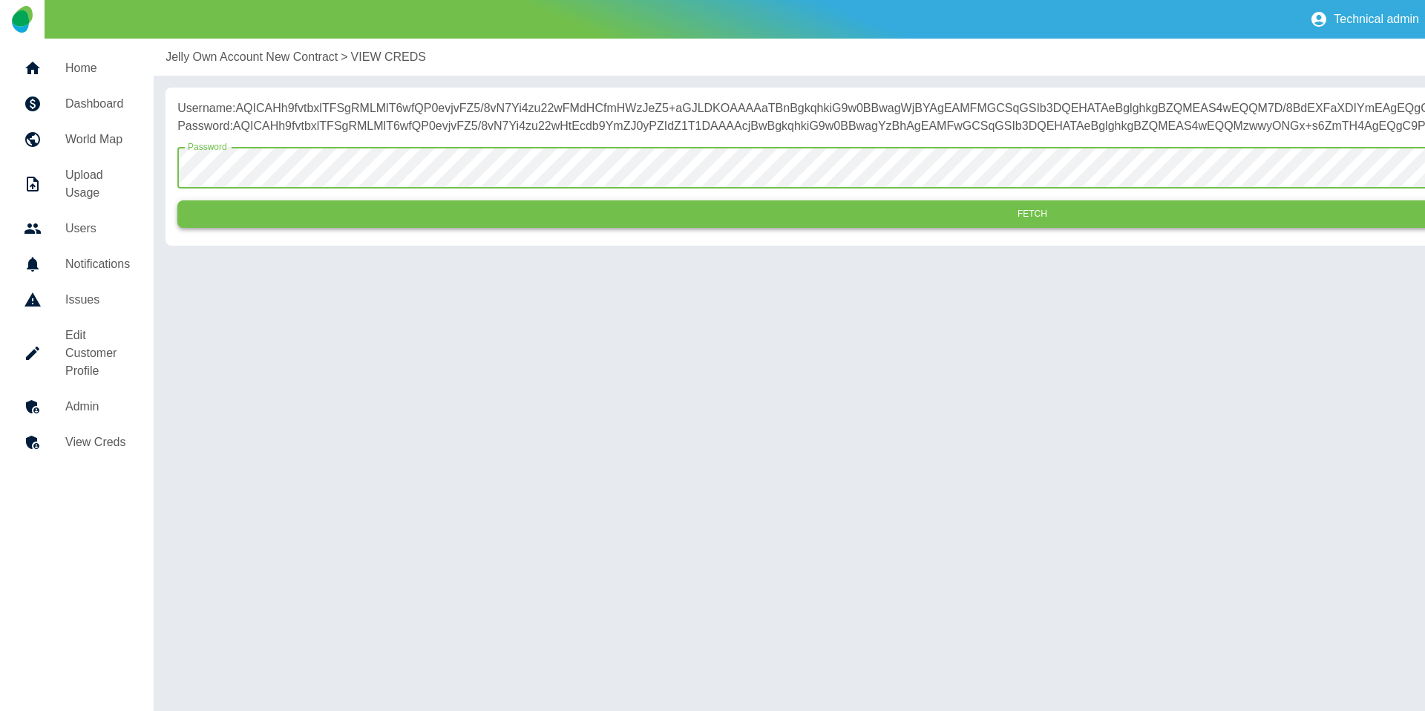
click at [383, 228] on button "Fetch" at bounding box center [1031, 213] width 1709 height 27
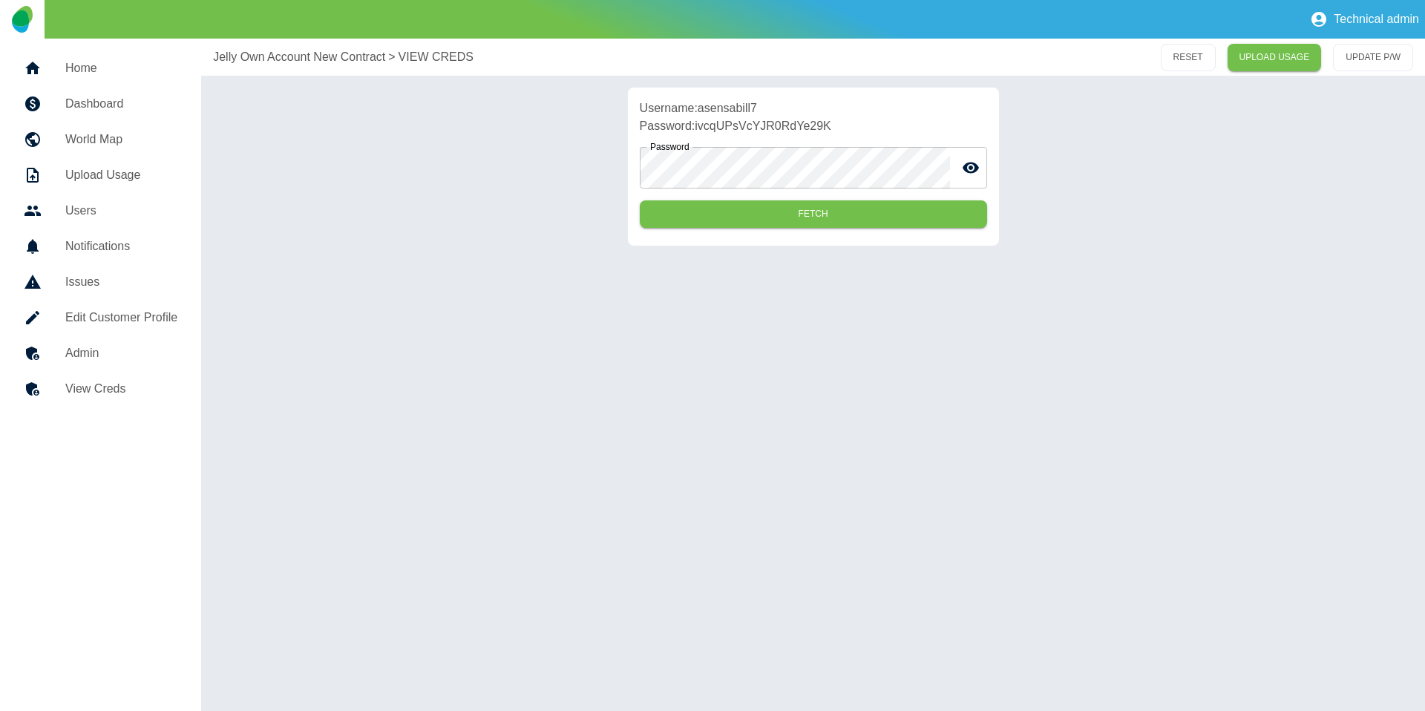
click at [726, 108] on p "Username: asensabill7" at bounding box center [813, 108] width 347 height 18
copy p "asensabill7"
click at [763, 125] on p "Password: ivcqUPsVcYJR0RdYe29K" at bounding box center [813, 126] width 347 height 18
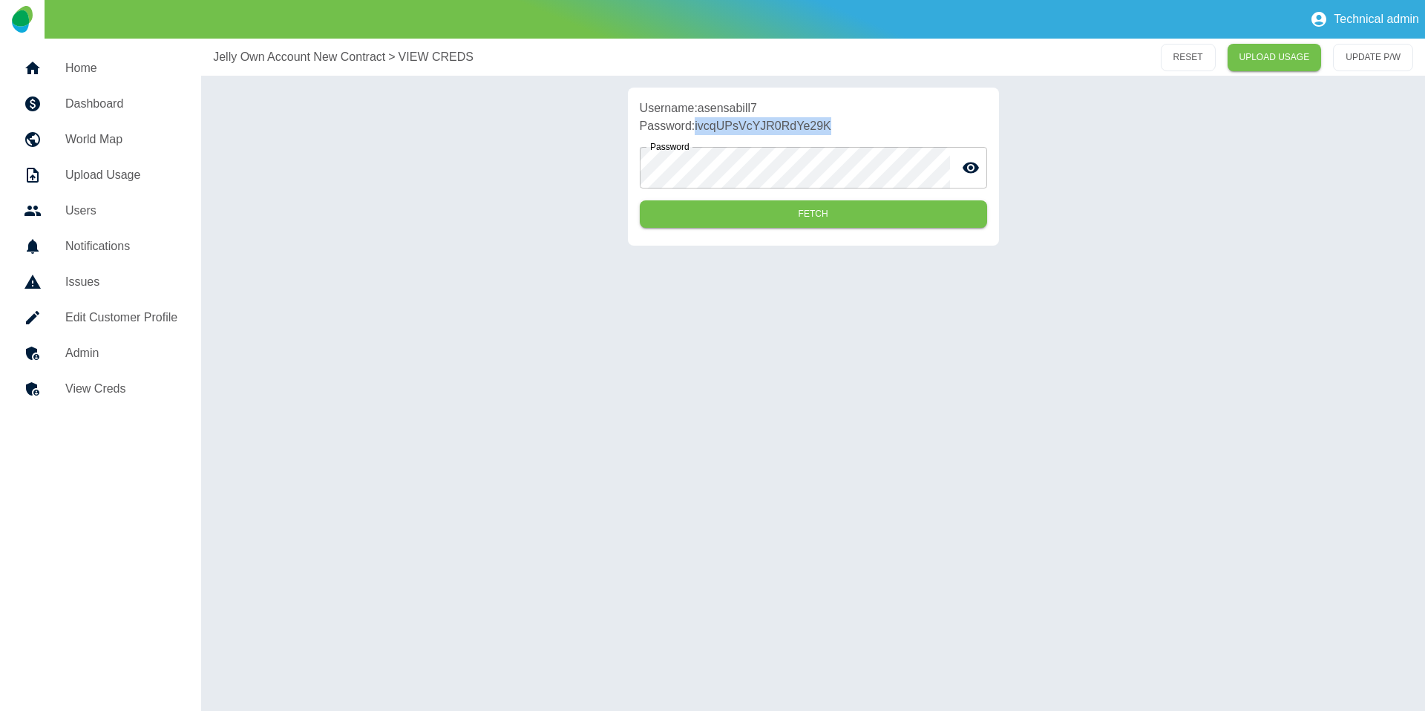
copy p "ivcqUPsVcYJR0RdYe29K"
click at [108, 344] on h5 "Admin" at bounding box center [121, 353] width 112 height 18
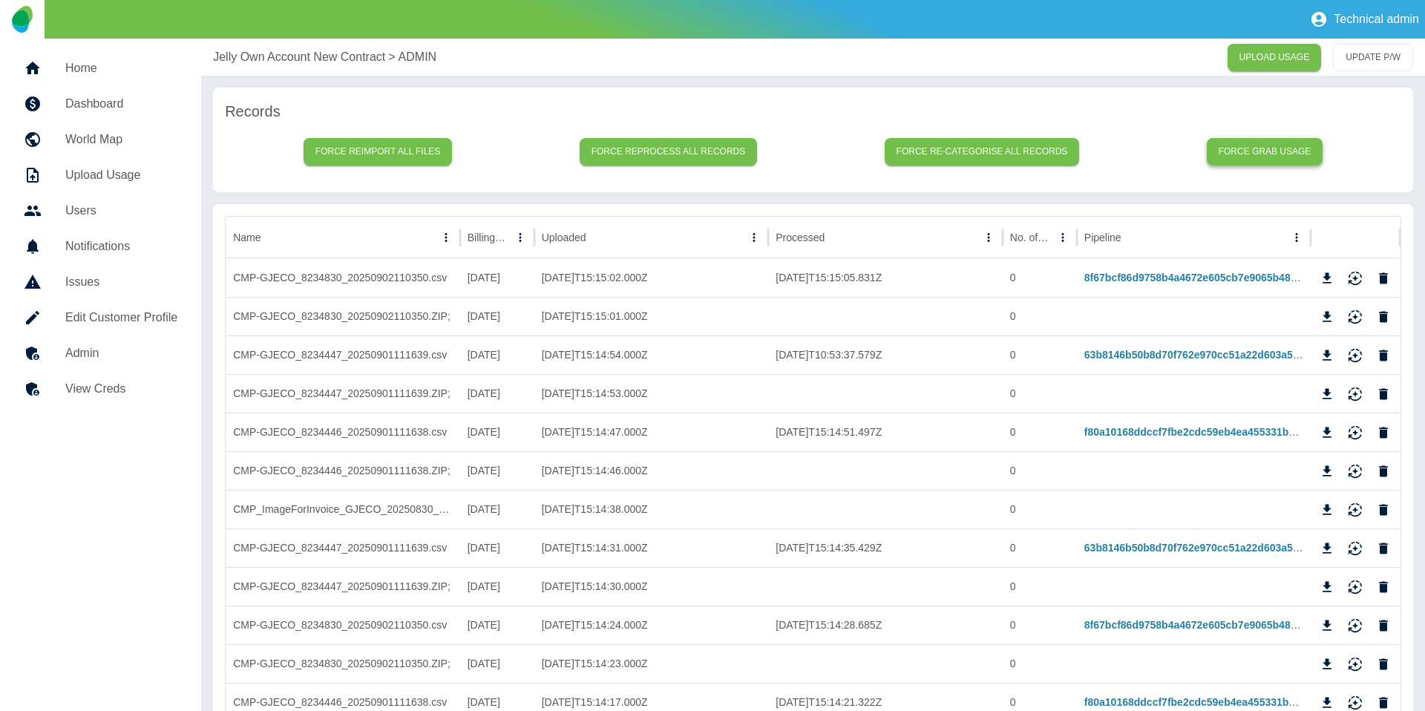
click at [1246, 143] on button "Force grab usage" at bounding box center [1264, 151] width 116 height 27
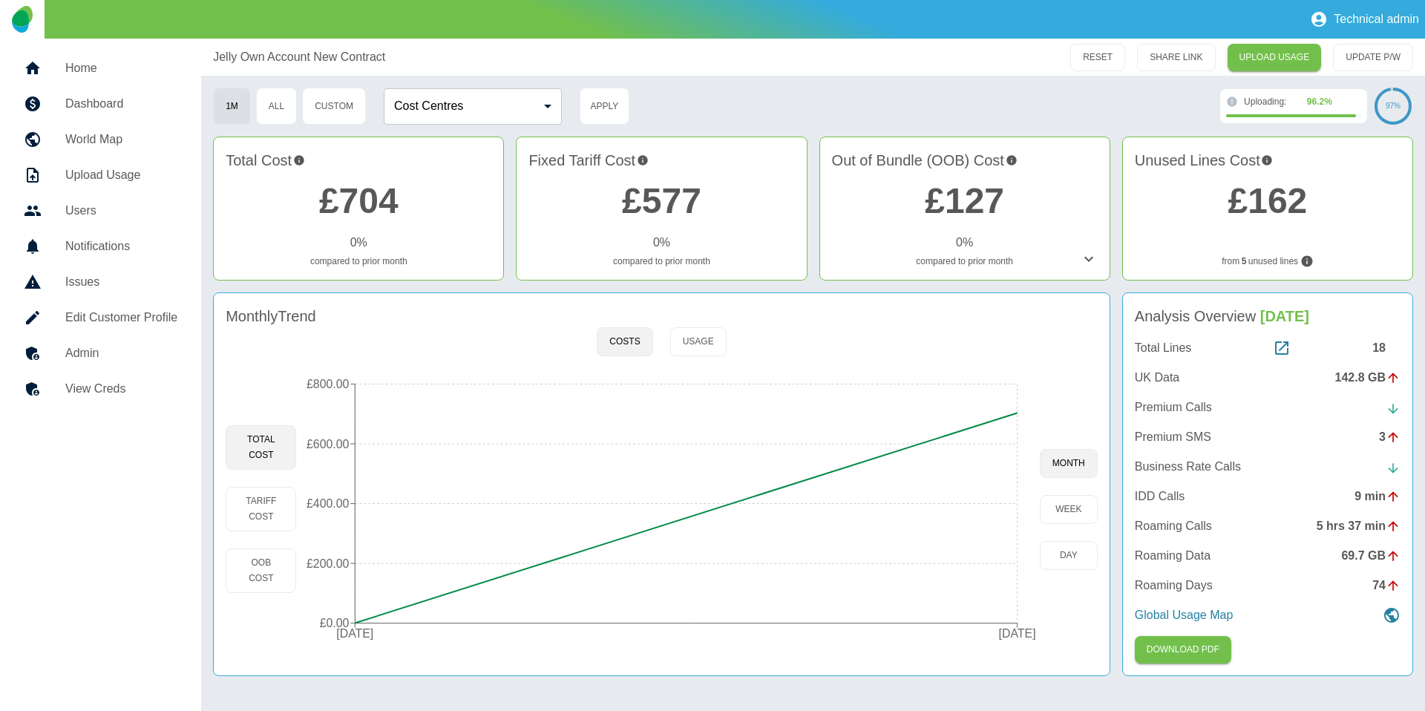
click at [93, 353] on h5 "Admin" at bounding box center [121, 353] width 112 height 18
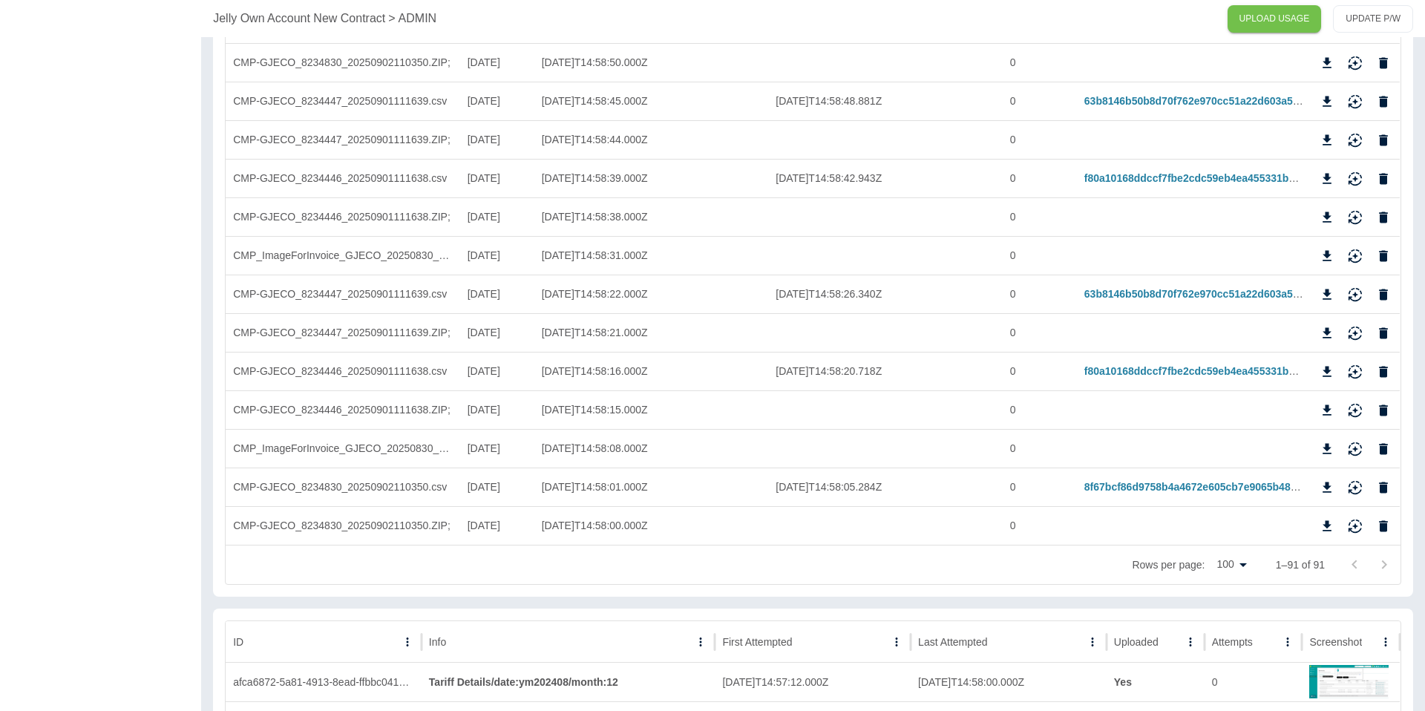
scroll to position [3298, 0]
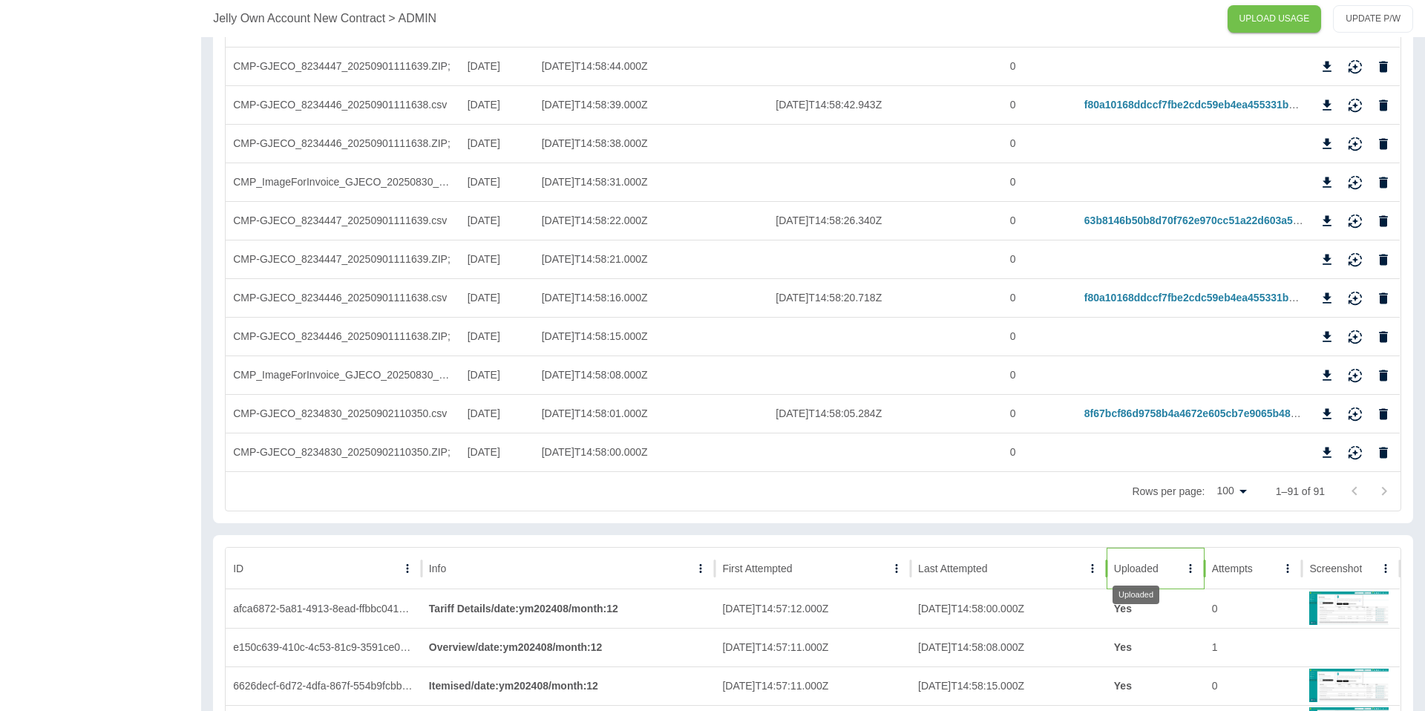
click at [1140, 567] on div "Uploaded" at bounding box center [1136, 568] width 45 height 12
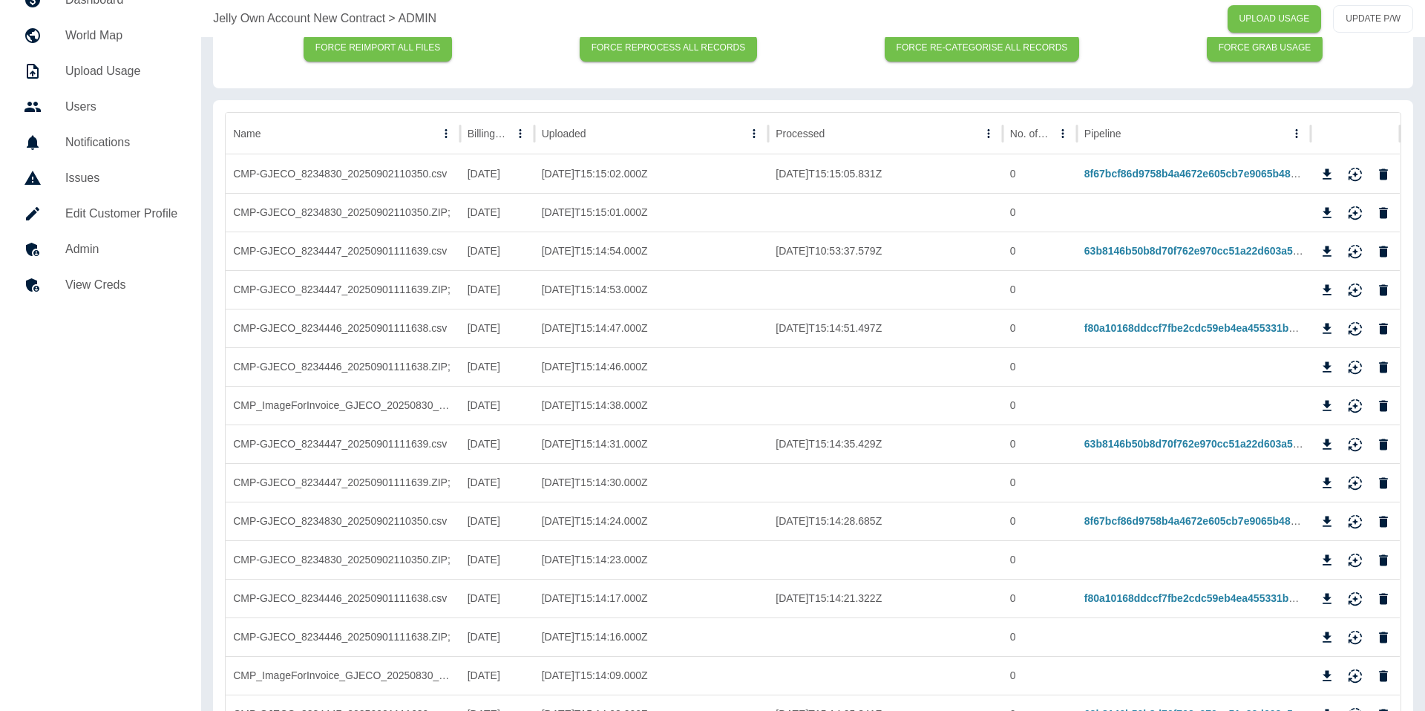
scroll to position [0, 0]
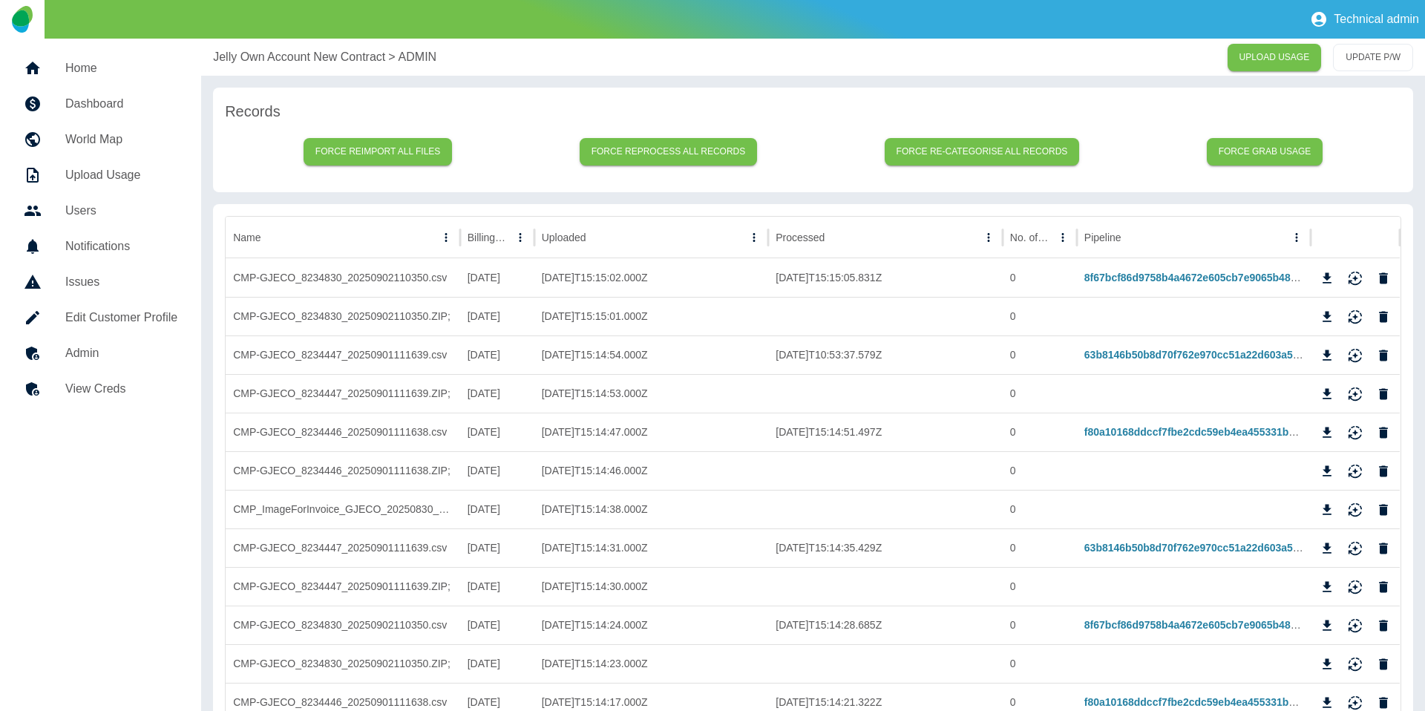
drag, startPoint x: 100, startPoint y: 391, endPoint x: 137, endPoint y: 373, distance: 40.5
click at [100, 391] on h5 "View Creds" at bounding box center [121, 389] width 112 height 18
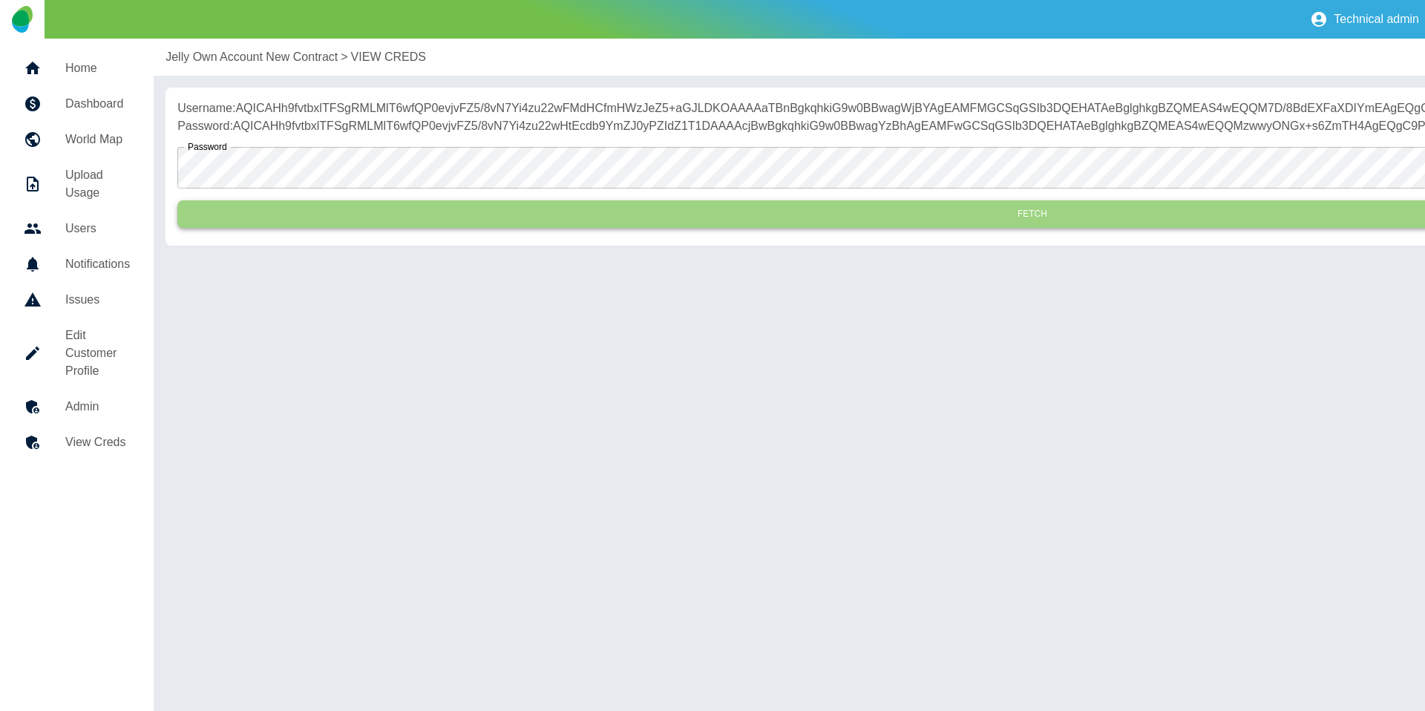
click at [381, 228] on button "Fetch" at bounding box center [1031, 213] width 1709 height 27
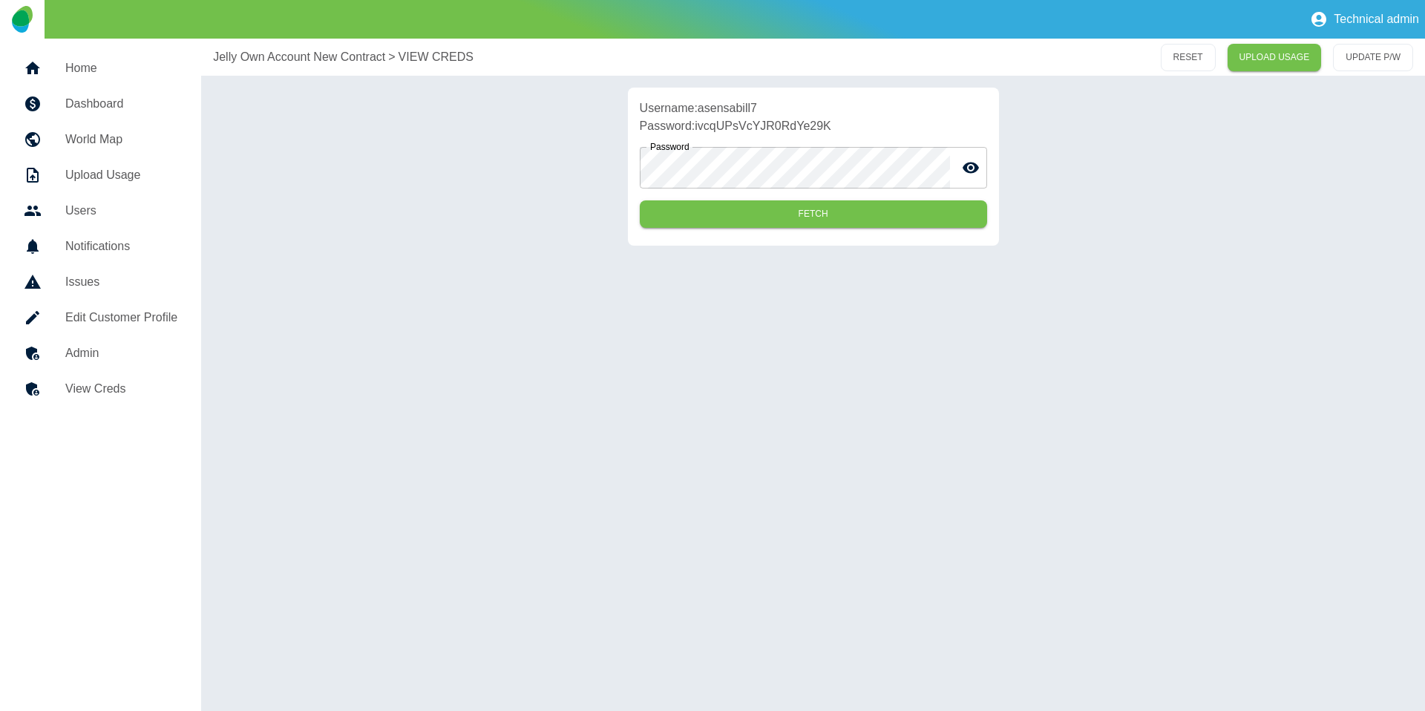
click at [737, 105] on p "Username: asensabill7" at bounding box center [813, 108] width 347 height 18
copy p "asensabill7"
click at [759, 131] on p "Password: ivcqUPsVcYJR0RdYe29K" at bounding box center [813, 126] width 347 height 18
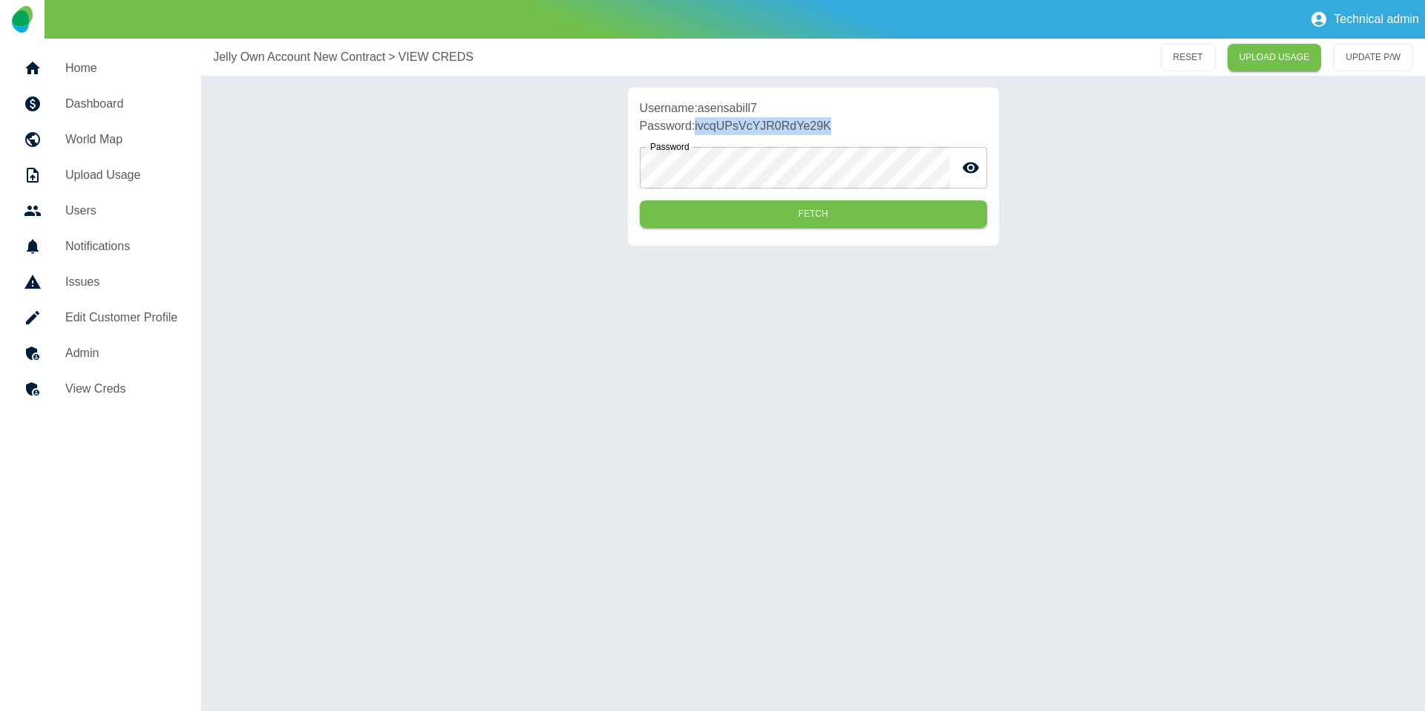
copy p "ivcqUPsVcYJR0RdYe29K"
click at [83, 355] on h5 "Admin" at bounding box center [121, 353] width 112 height 18
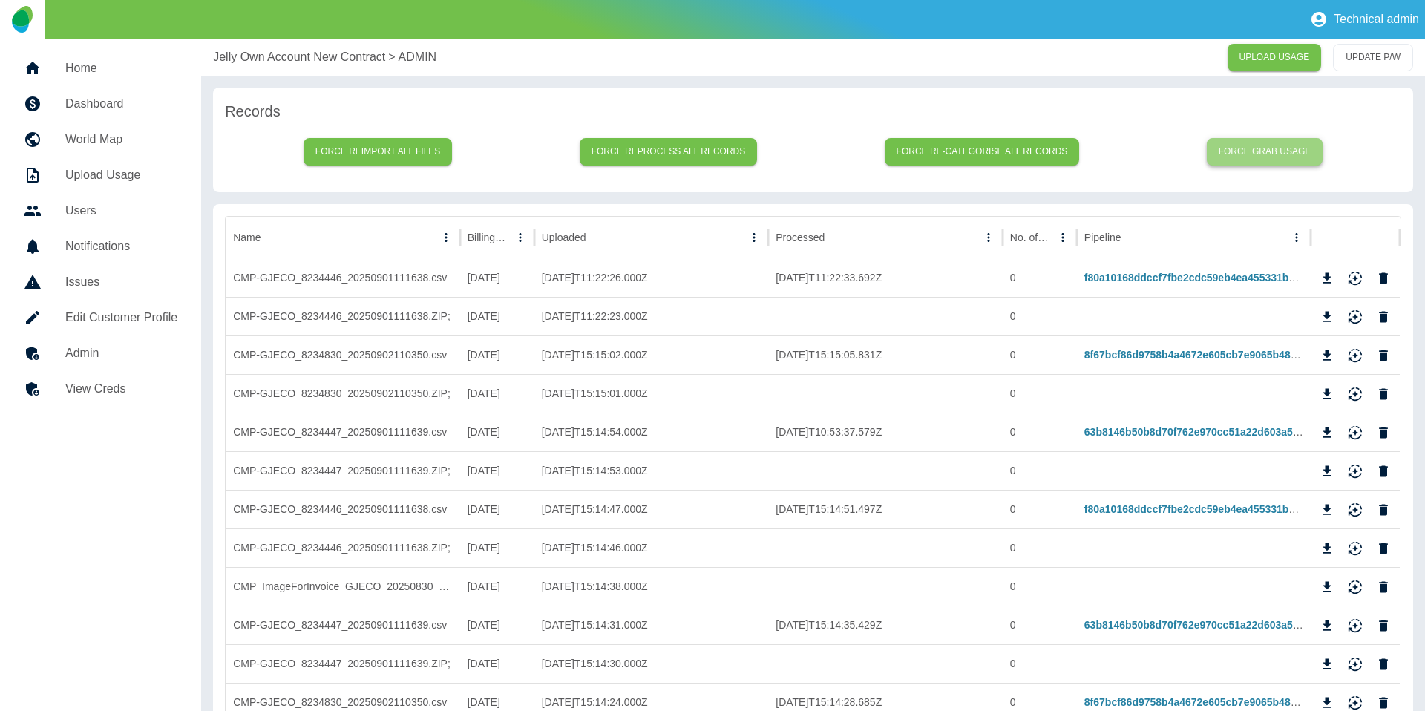
click at [1268, 145] on button "Force grab usage" at bounding box center [1264, 151] width 116 height 27
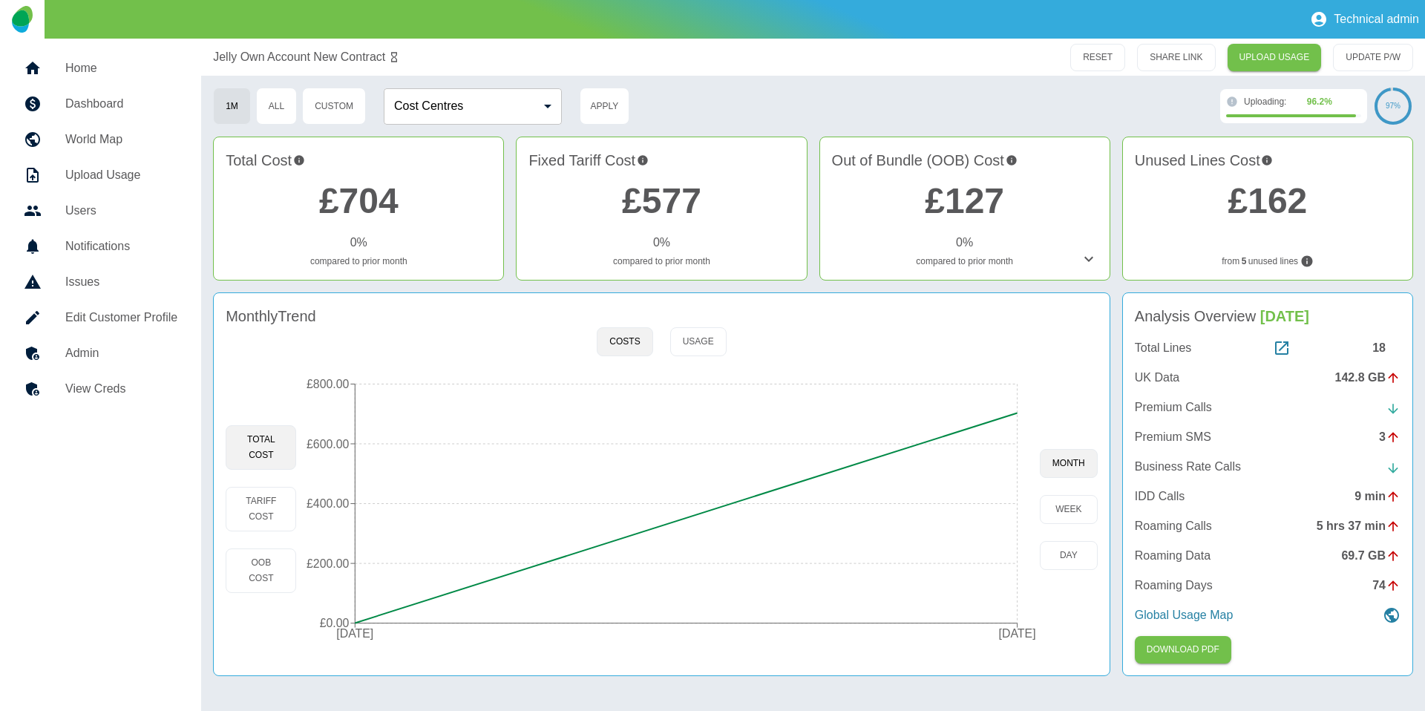
click at [134, 349] on h5 "Admin" at bounding box center [121, 353] width 112 height 18
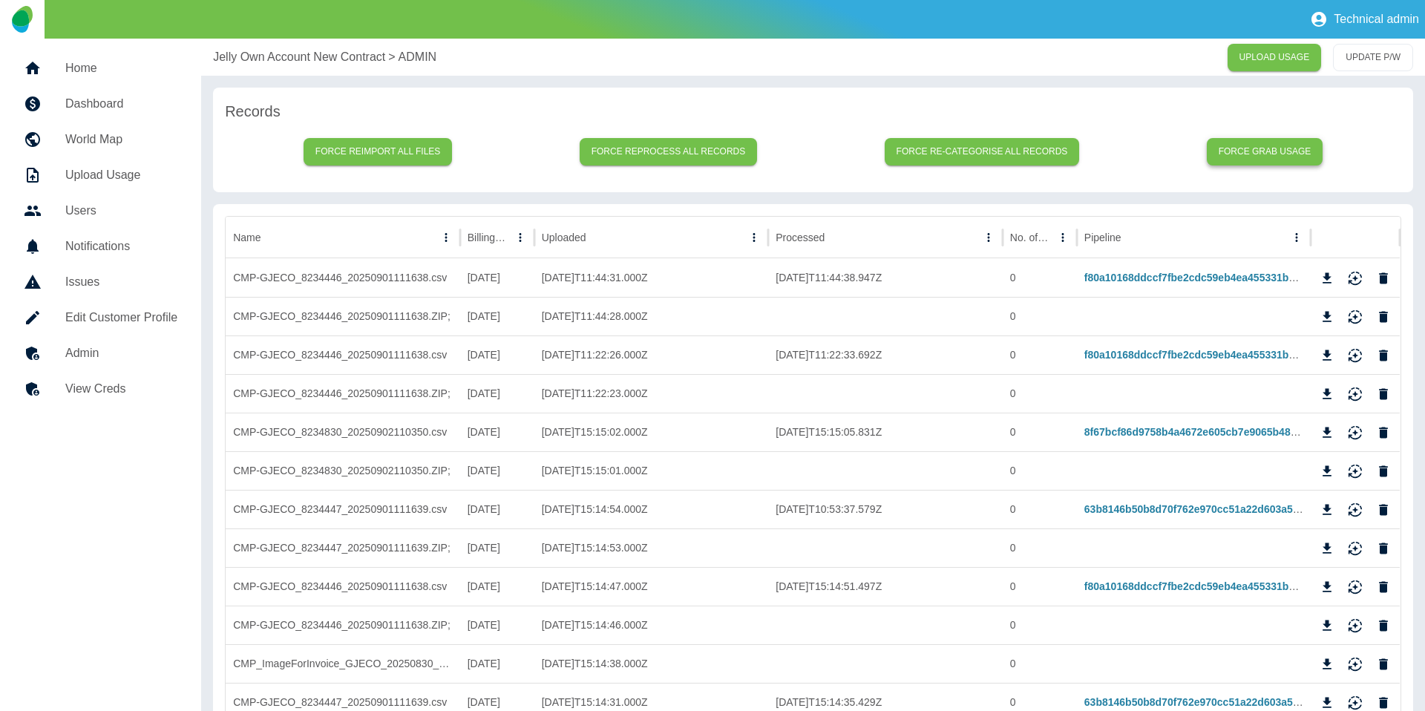
click at [1266, 151] on button "Force grab usage" at bounding box center [1264, 151] width 116 height 27
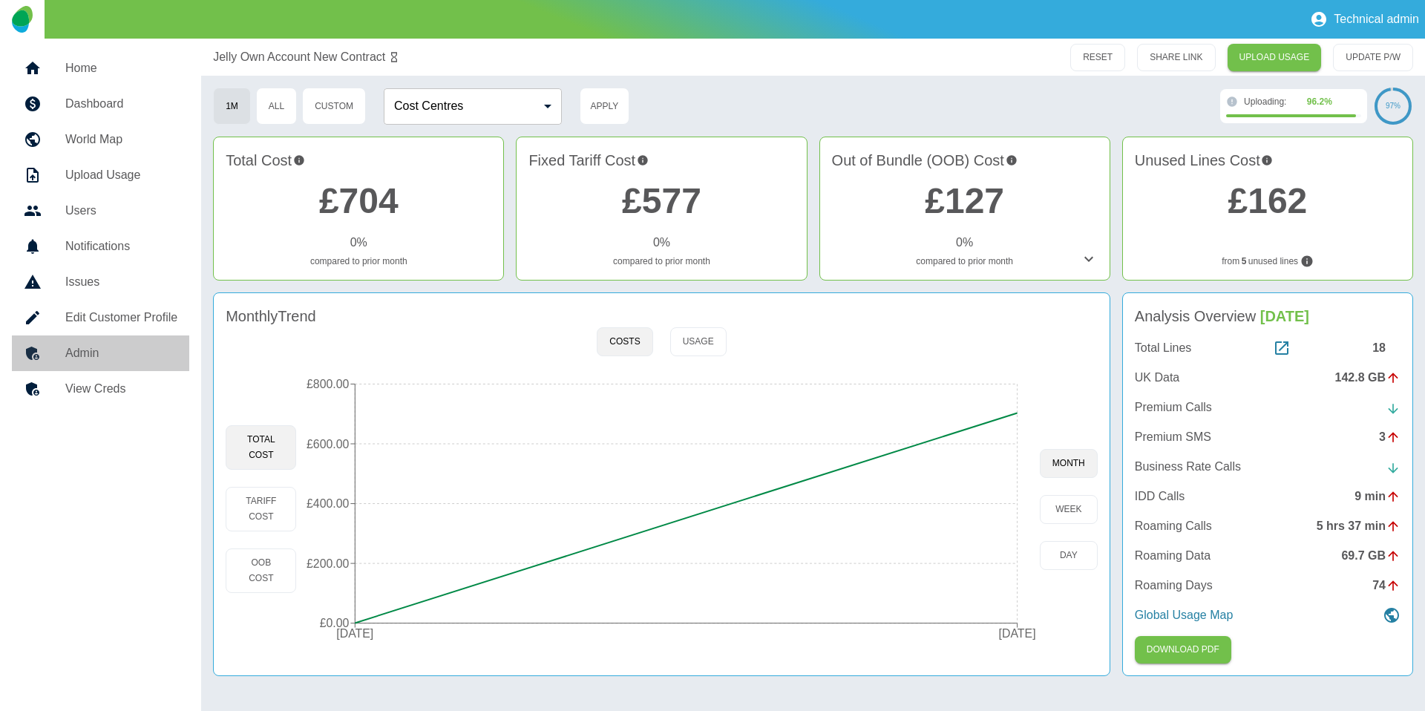
click at [151, 342] on link "Admin" at bounding box center [100, 353] width 177 height 36
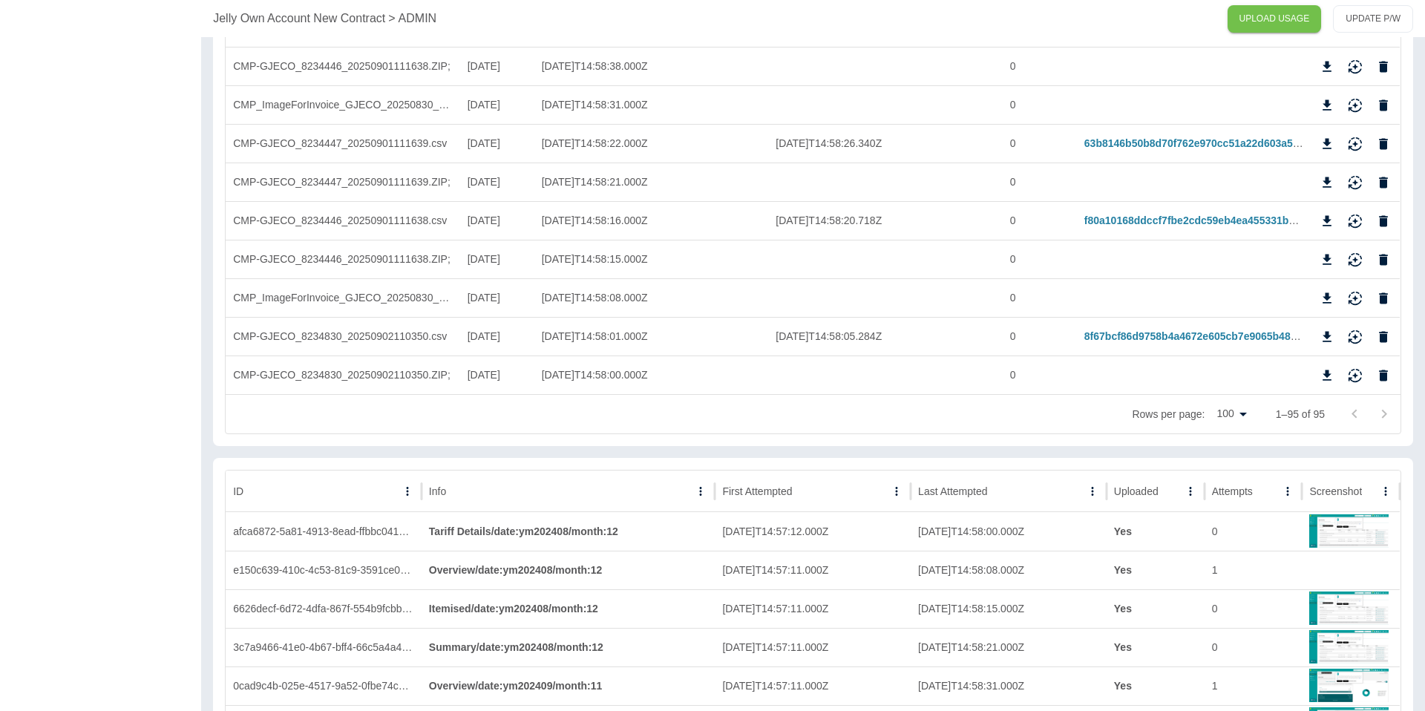
scroll to position [3673, 0]
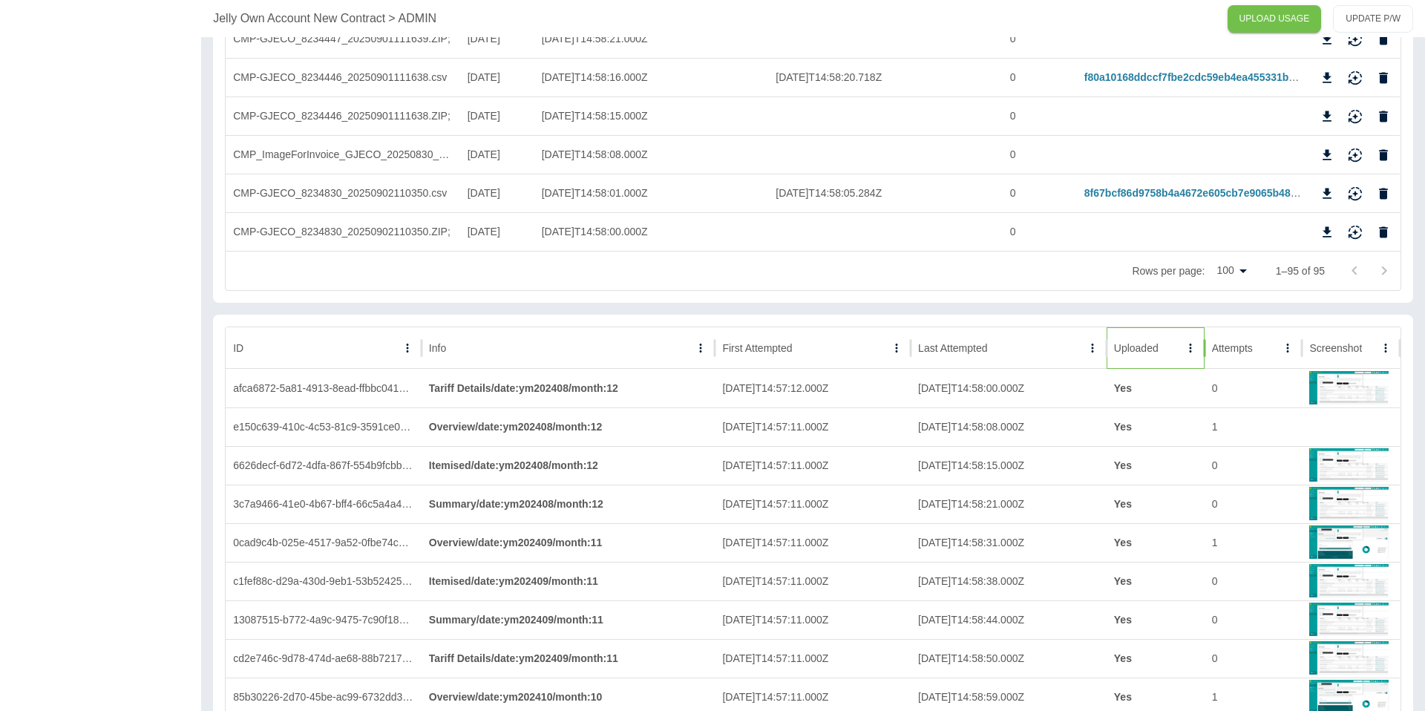
click at [1154, 348] on div "Uploaded" at bounding box center [1136, 348] width 45 height 12
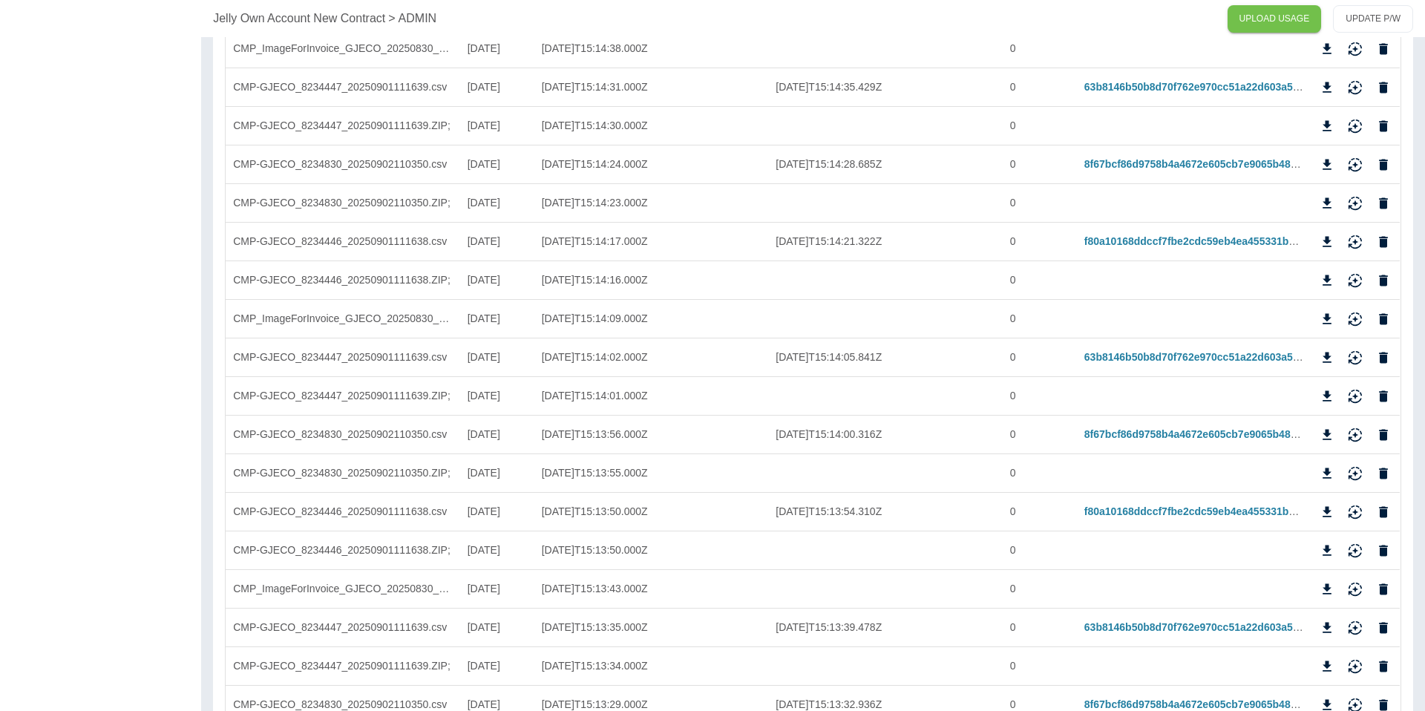
scroll to position [0, 0]
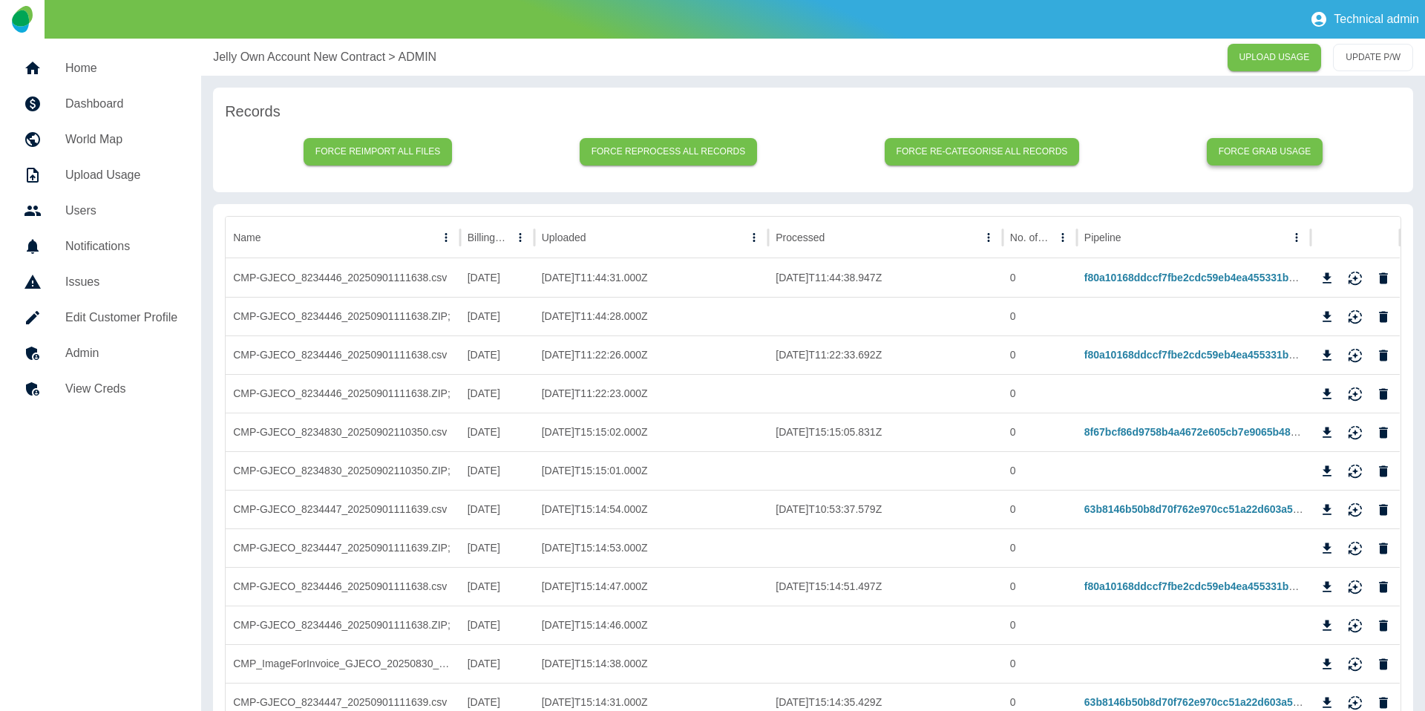
click at [1245, 152] on button "Force grab usage" at bounding box center [1264, 151] width 116 height 27
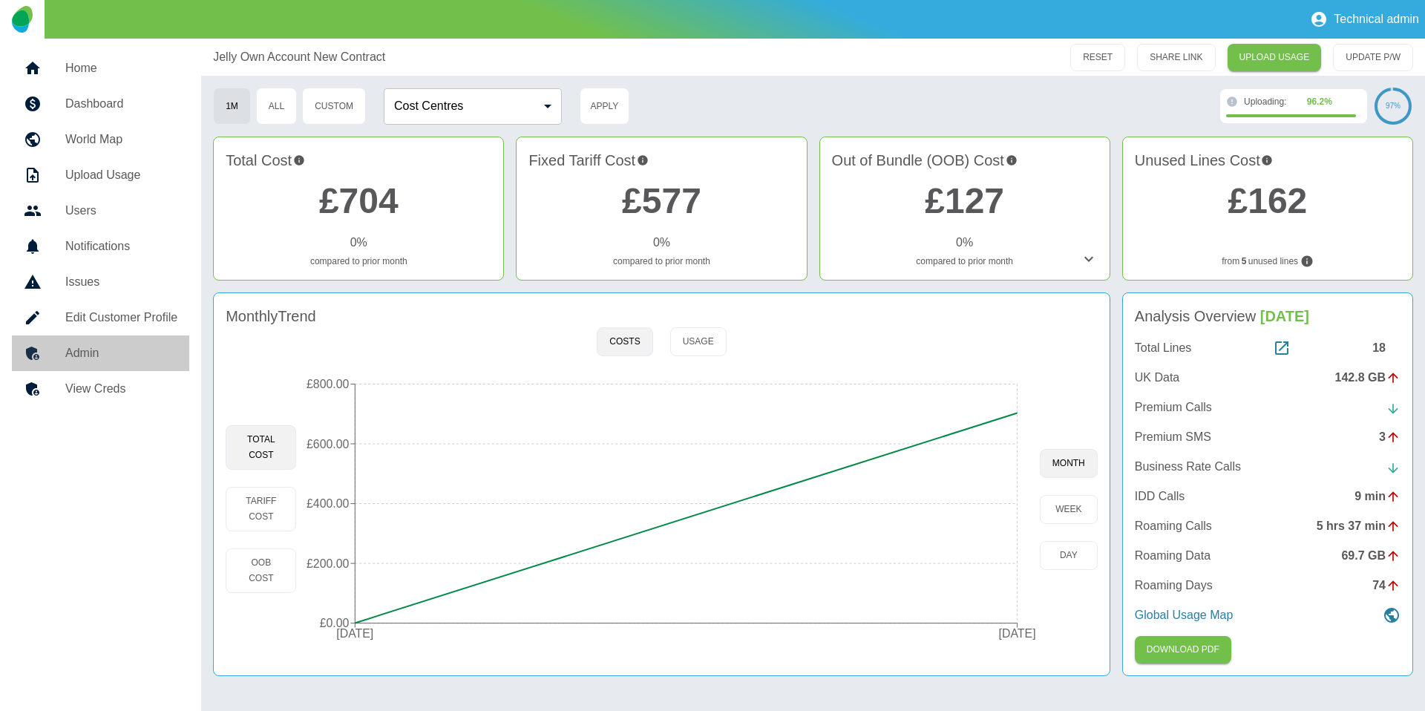
click at [105, 358] on h5 "Admin" at bounding box center [121, 353] width 112 height 18
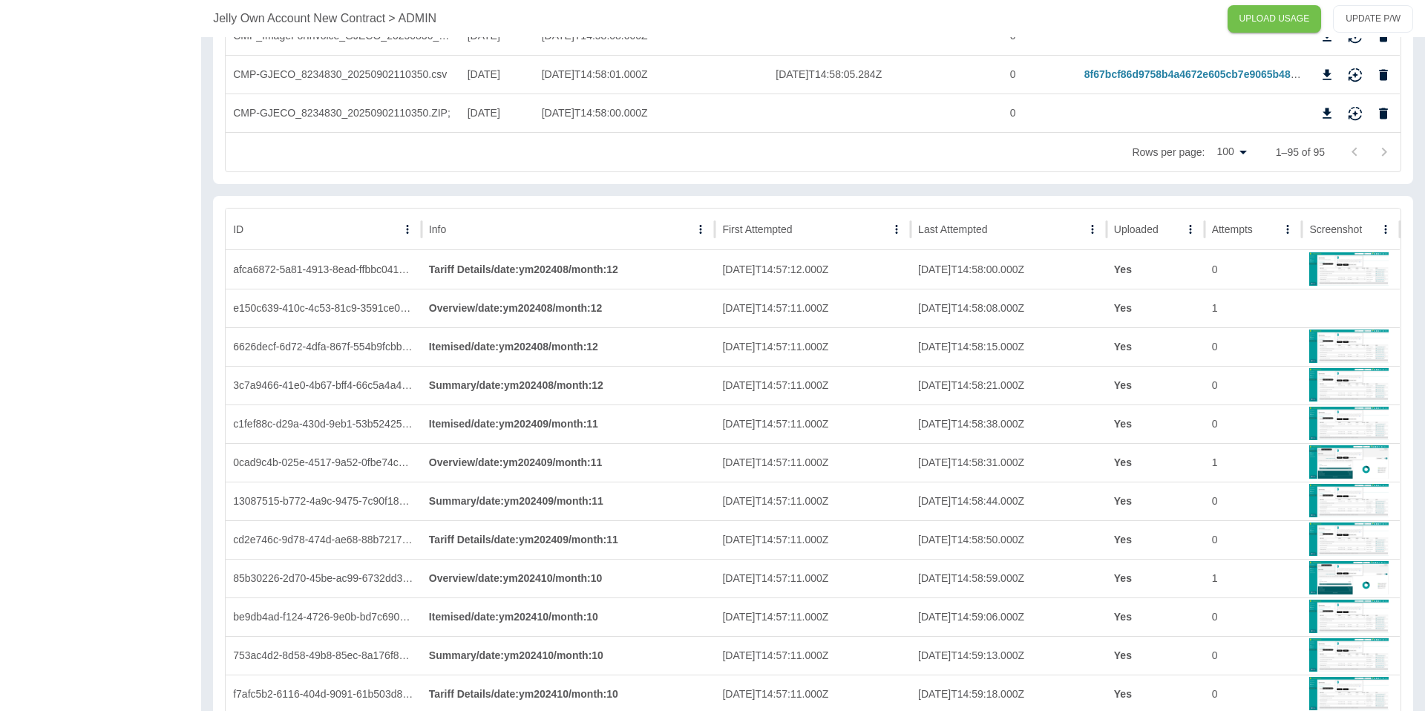
scroll to position [3727, 0]
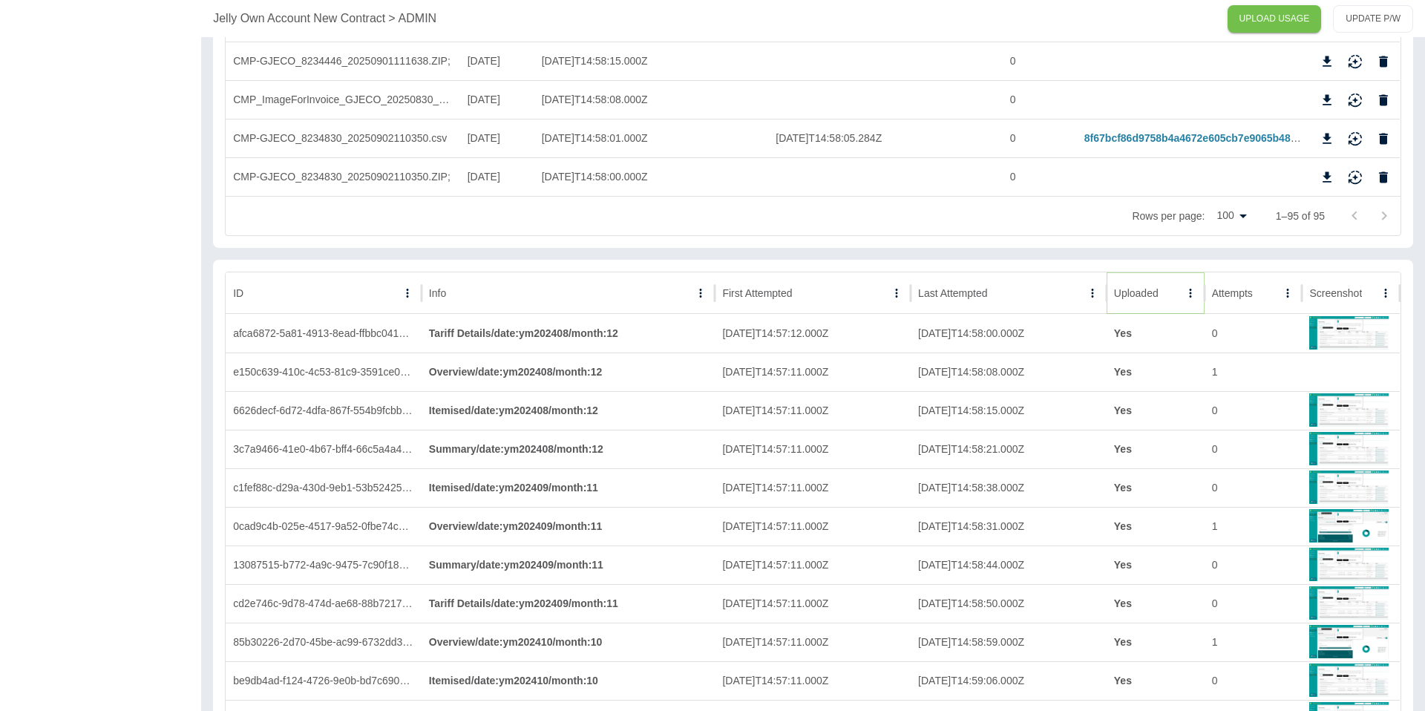
click at [1160, 288] on button "Sort" at bounding box center [1170, 293] width 21 height 21
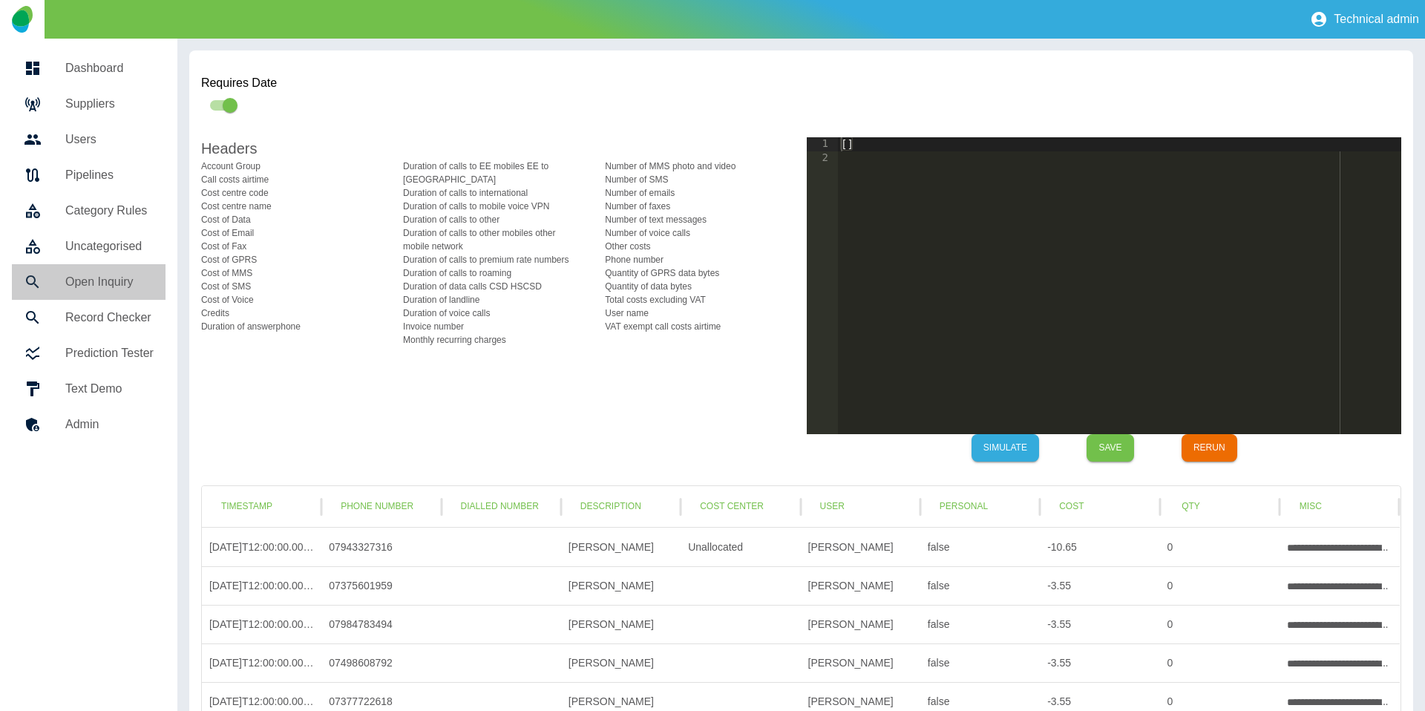
click at [112, 288] on h5 "Open Inquiry" at bounding box center [109, 282] width 88 height 18
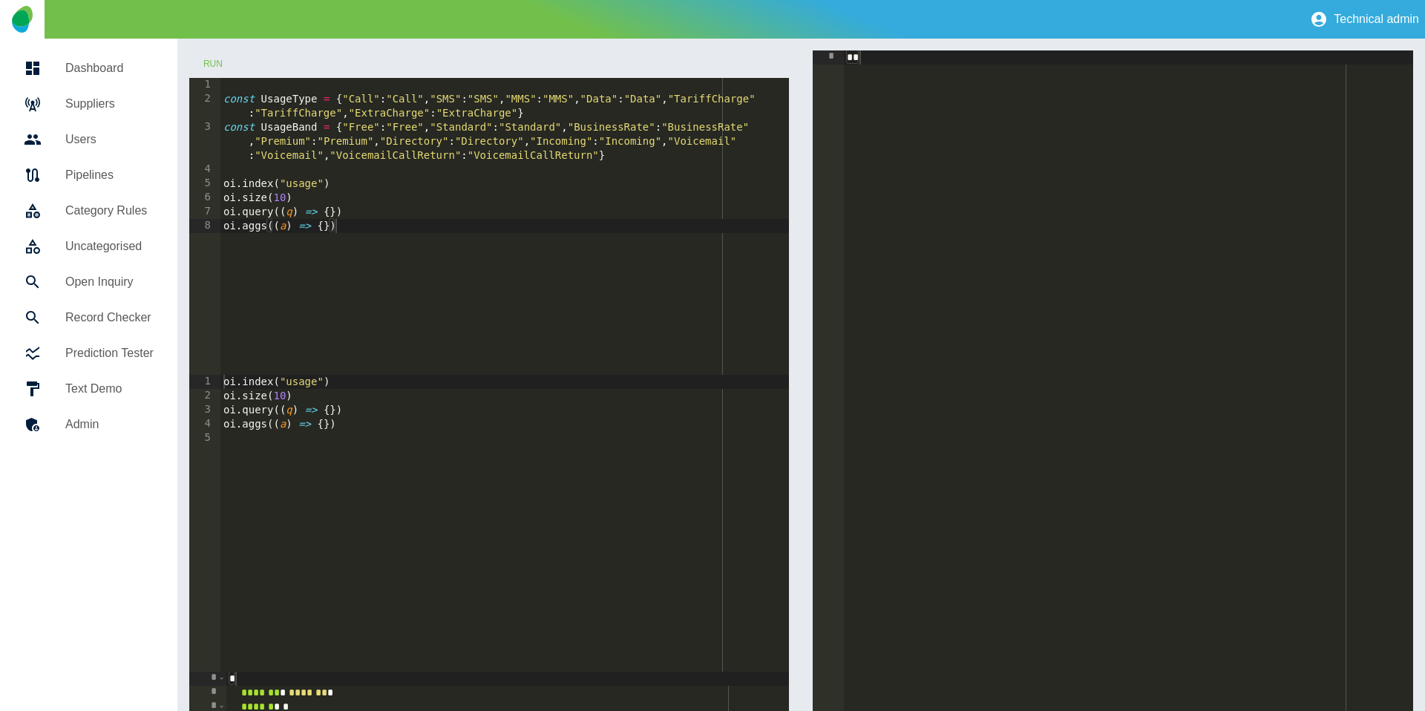
type textarea "**********"
click at [331, 208] on div "const UsageType = { "Call" : "Call" , "SMS" : "SMS" , "MMS" : "MMS" , "Data" : …" at bounding box center [504, 240] width 569 height 325
type textarea "*******"
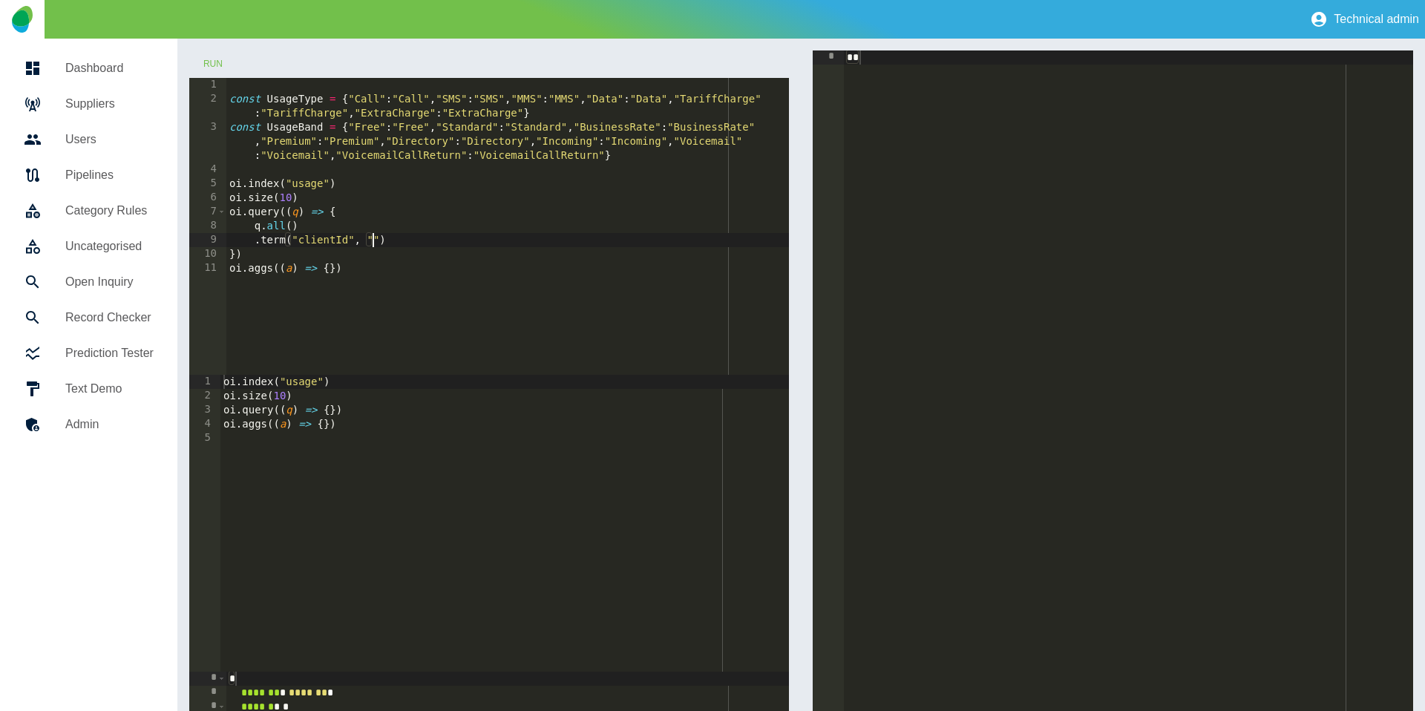
paste textarea "**********"
click at [197, 50] on button "Run" at bounding box center [212, 63] width 47 height 27
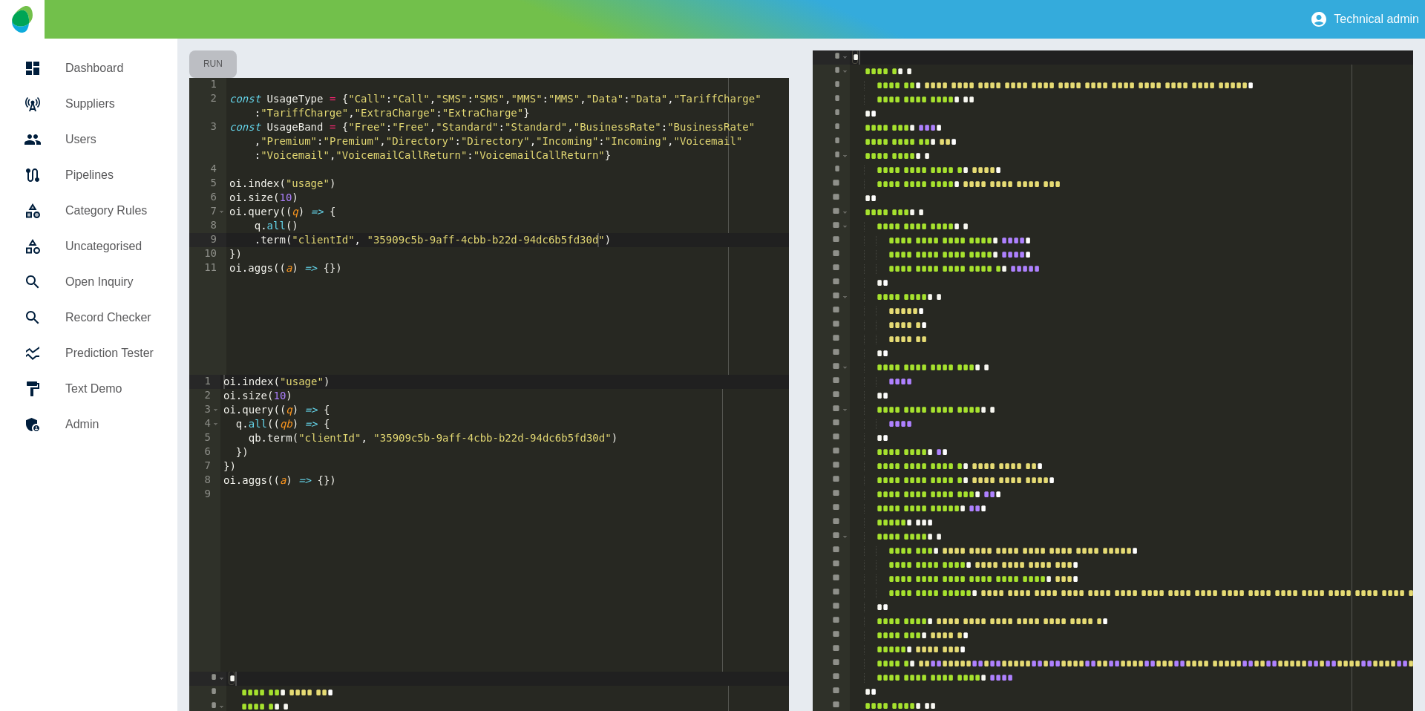
click at [220, 62] on button "Run" at bounding box center [212, 63] width 47 height 27
click at [292, 187] on div "const UsageType = { "Call" : "Call" , "SMS" : "SMS" , "MMS" : "MMS" , "Data" : …" at bounding box center [507, 240] width 563 height 325
click at [208, 63] on button "Run" at bounding box center [212, 63] width 47 height 27
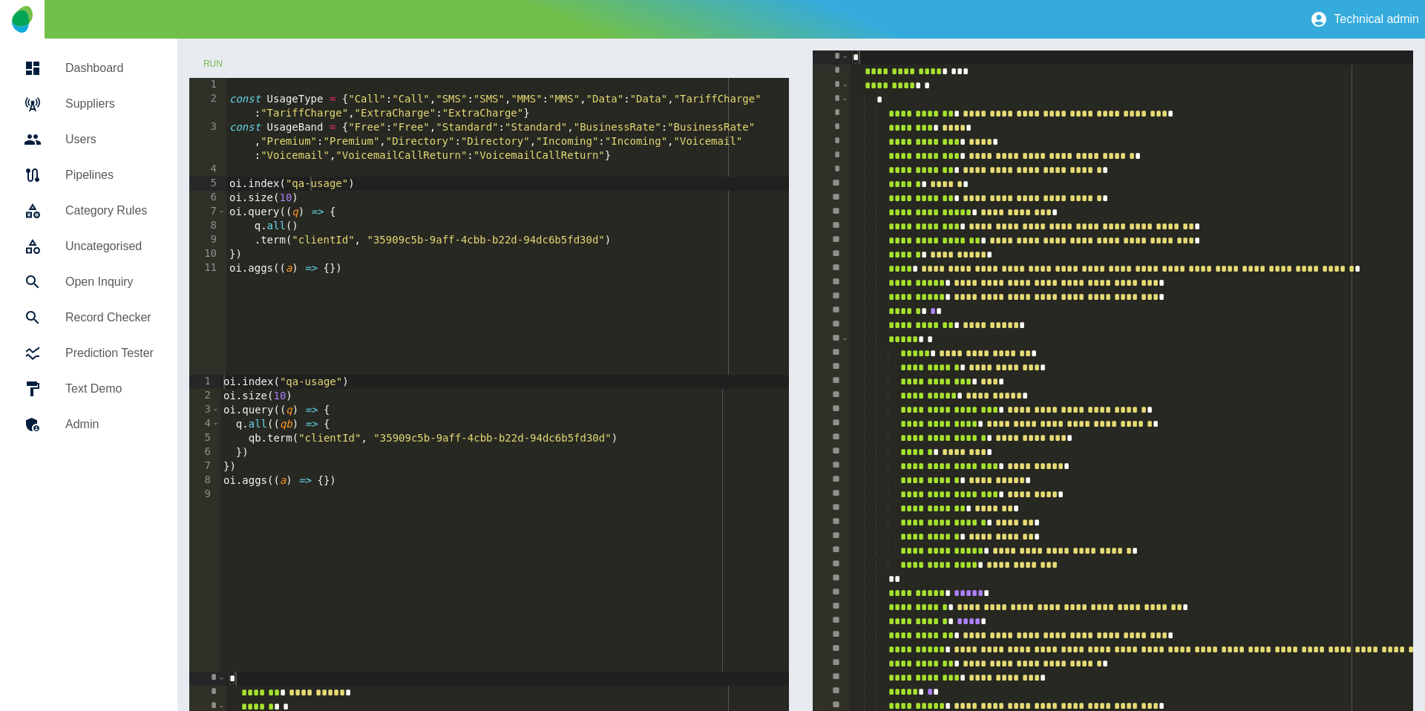
type textarea "**********"
click at [327, 269] on div "const UsageType = { "Call" : "Call" , "SMS" : "SMS" , "MMS" : "MMS" , "Data" : …" at bounding box center [507, 240] width 563 height 325
type textarea "**********"
click at [216, 56] on button "Run" at bounding box center [212, 63] width 47 height 27
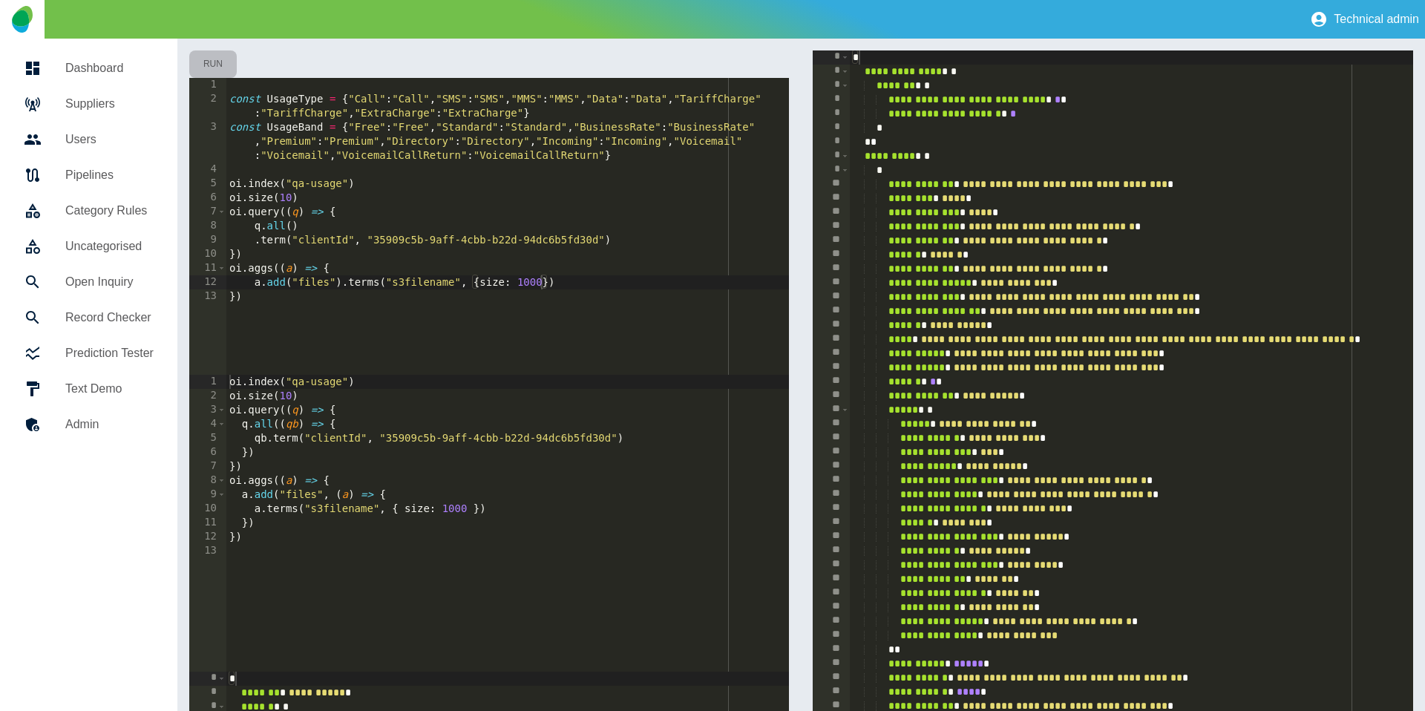
click at [215, 59] on button "Run" at bounding box center [212, 63] width 47 height 27
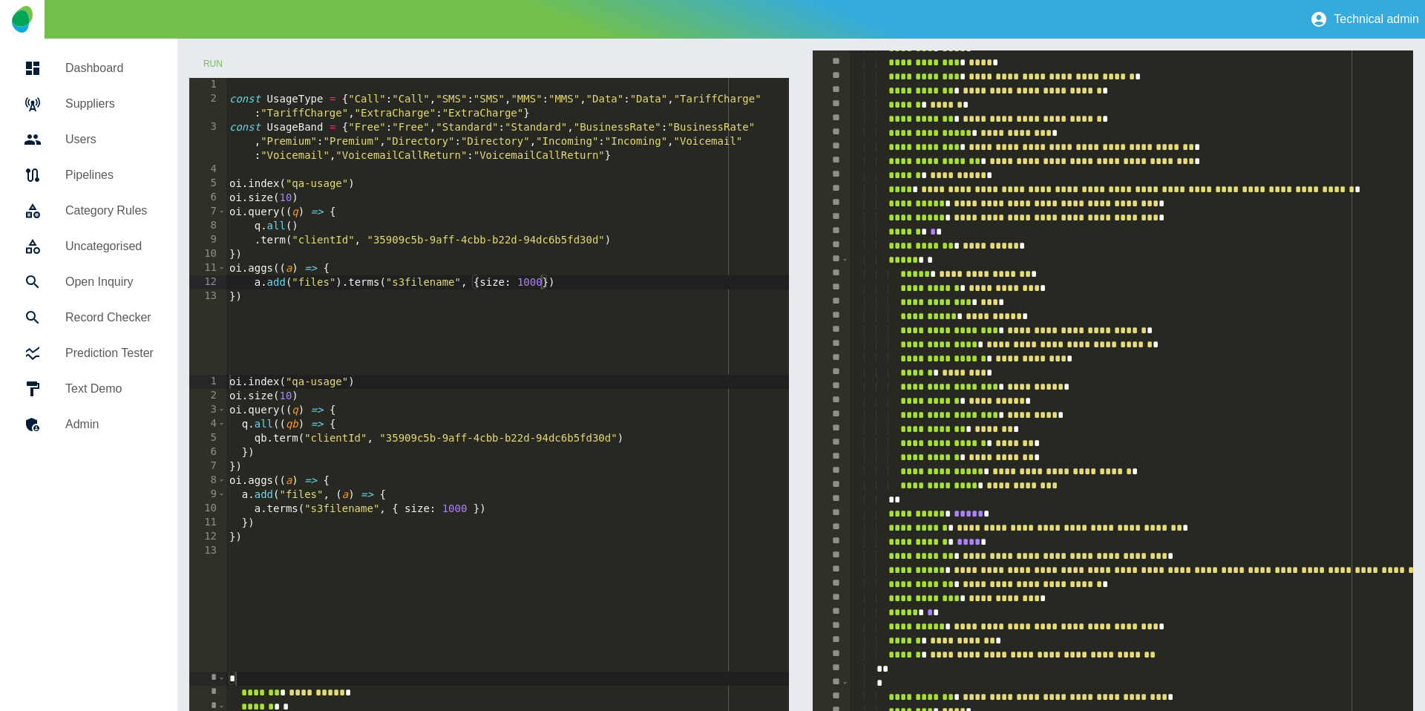
scroll to position [157, 0]
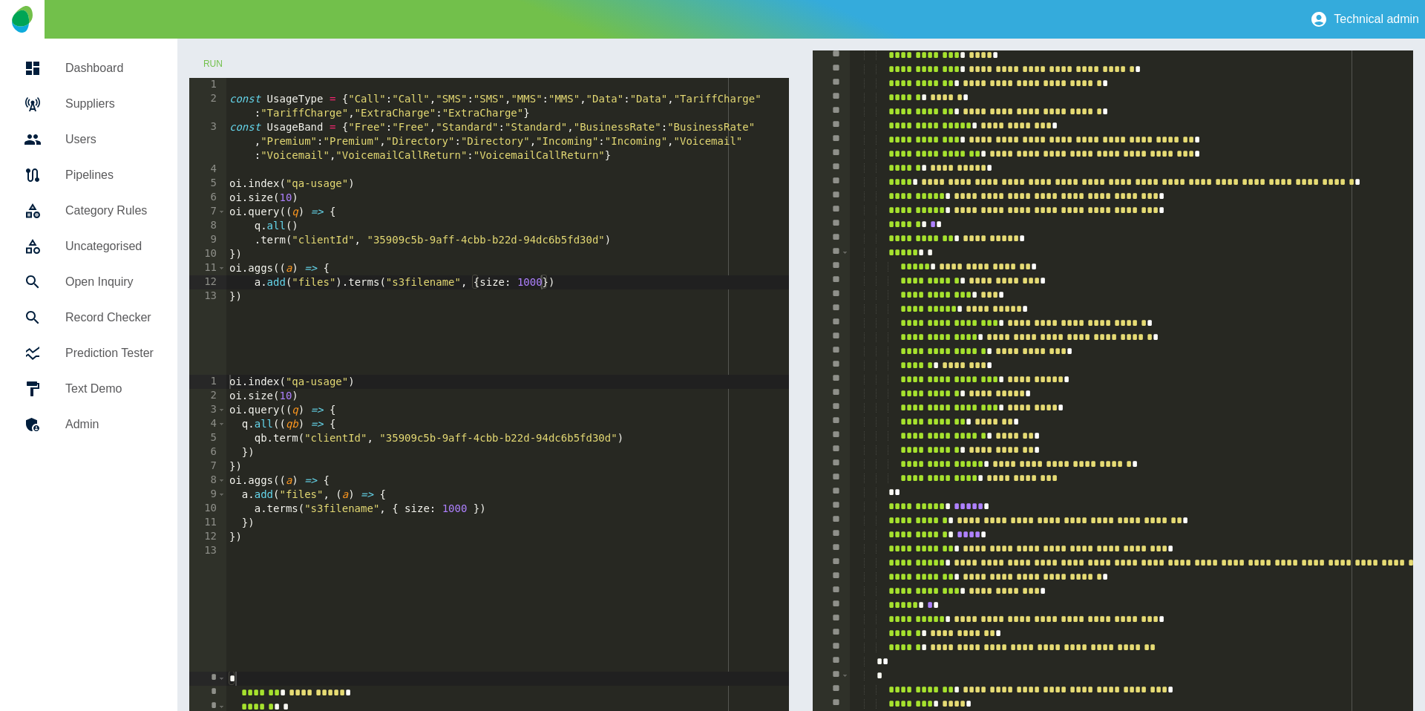
type textarea "**********"
click at [954, 561] on div "**********" at bounding box center [1358, 521] width 1016 height 946
click at [429, 275] on div "const UsageType = { "Call" : "Call" , "SMS" : "SMS" , "MMS" : "MMS" , "Data" : …" at bounding box center [507, 240] width 563 height 325
click at [428, 277] on div "const UsageType = { "Call" : "Call" , "SMS" : "SMS" , "MMS" : "MMS" , "Data" : …" at bounding box center [507, 240] width 563 height 325
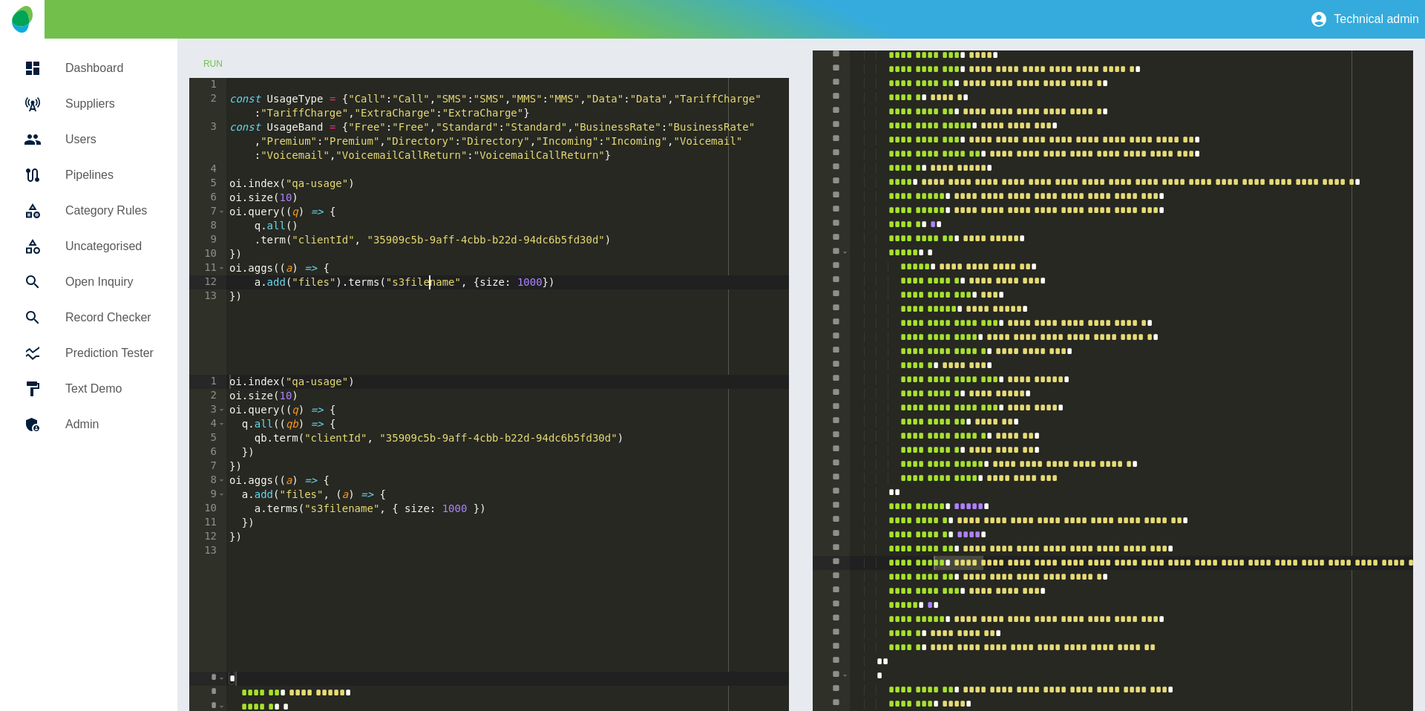
click at [428, 277] on div "const UsageType = { "Call" : "Call" , "SMS" : "SMS" , "MMS" : "MMS" , "Data" : …" at bounding box center [507, 240] width 563 height 325
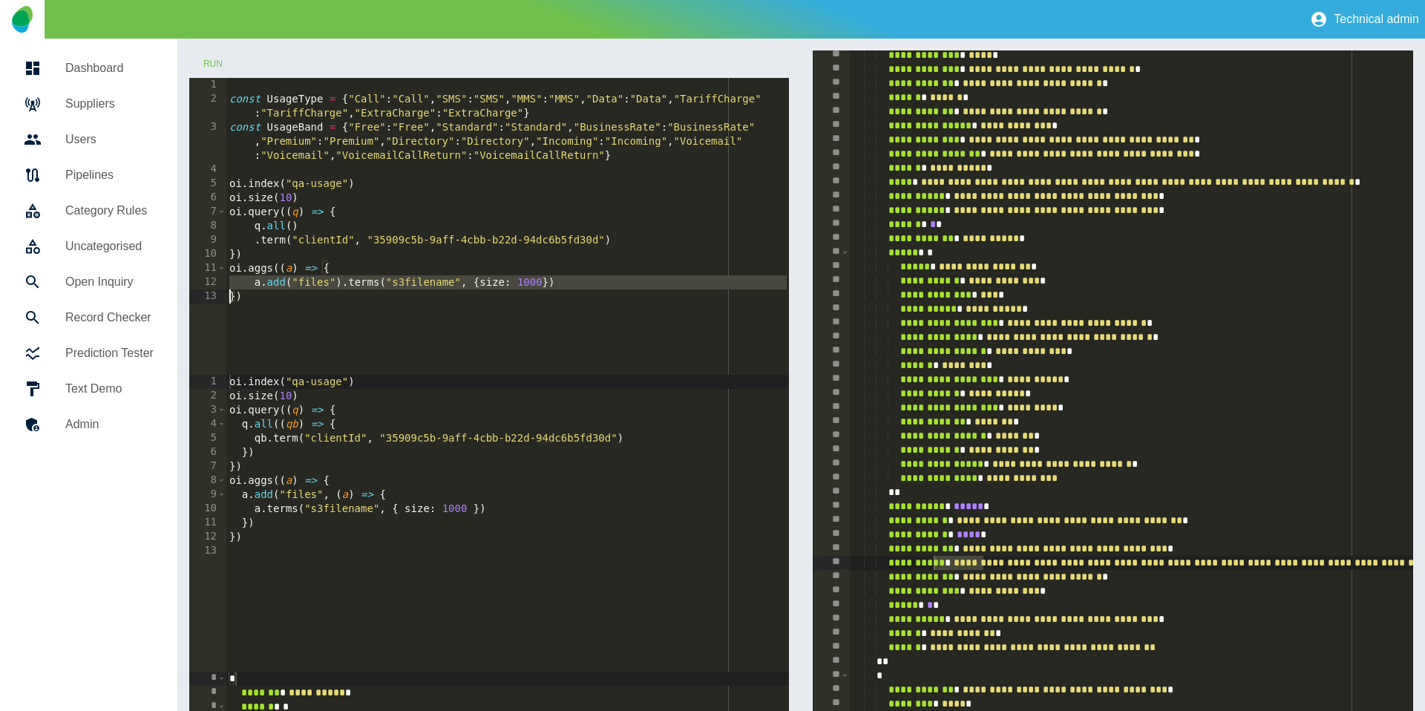
paste textarea "Cursor at row 13"
click at [418, 280] on div "const UsageType = { "Call" : "Call" , "SMS" : "SMS" , "MMS" : "MMS" , "Data" : …" at bounding box center [507, 240] width 563 height 325
paste textarea "Cursor at row 12"
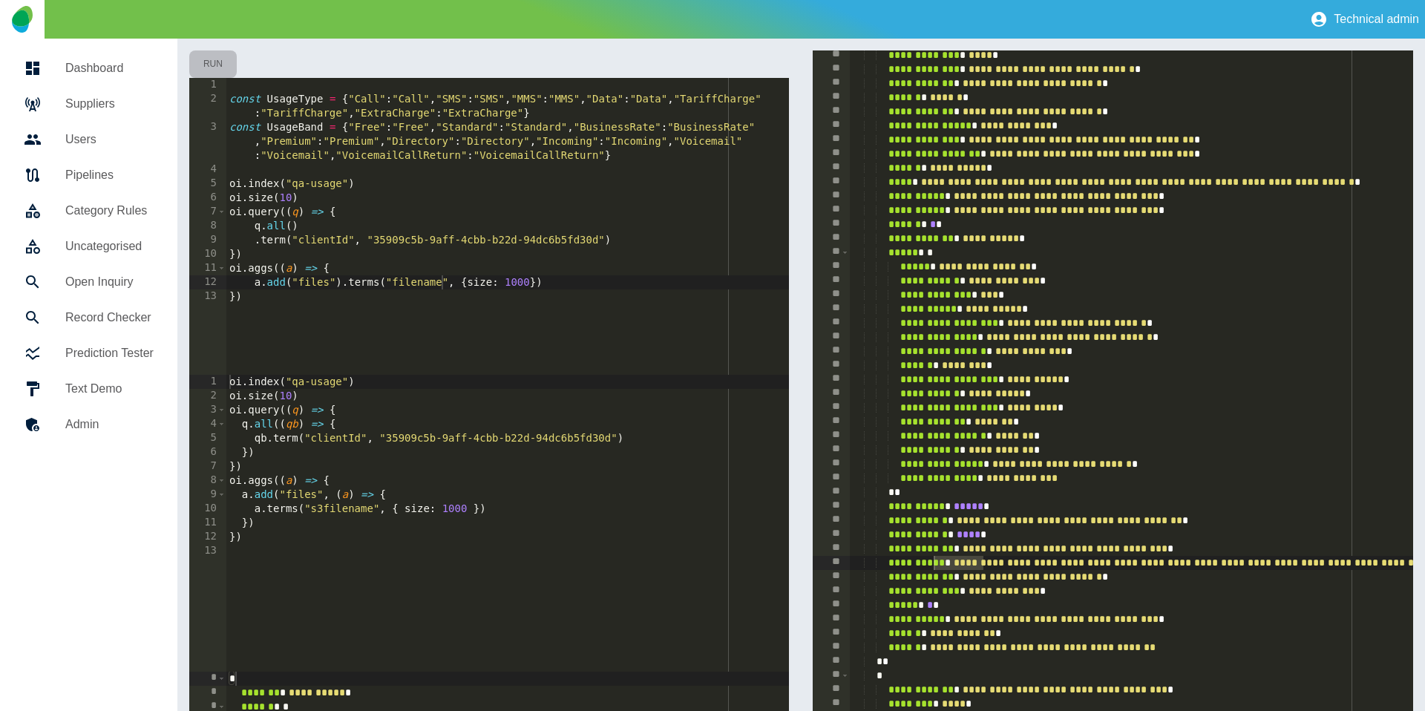
click at [219, 54] on button "Run" at bounding box center [212, 63] width 47 height 27
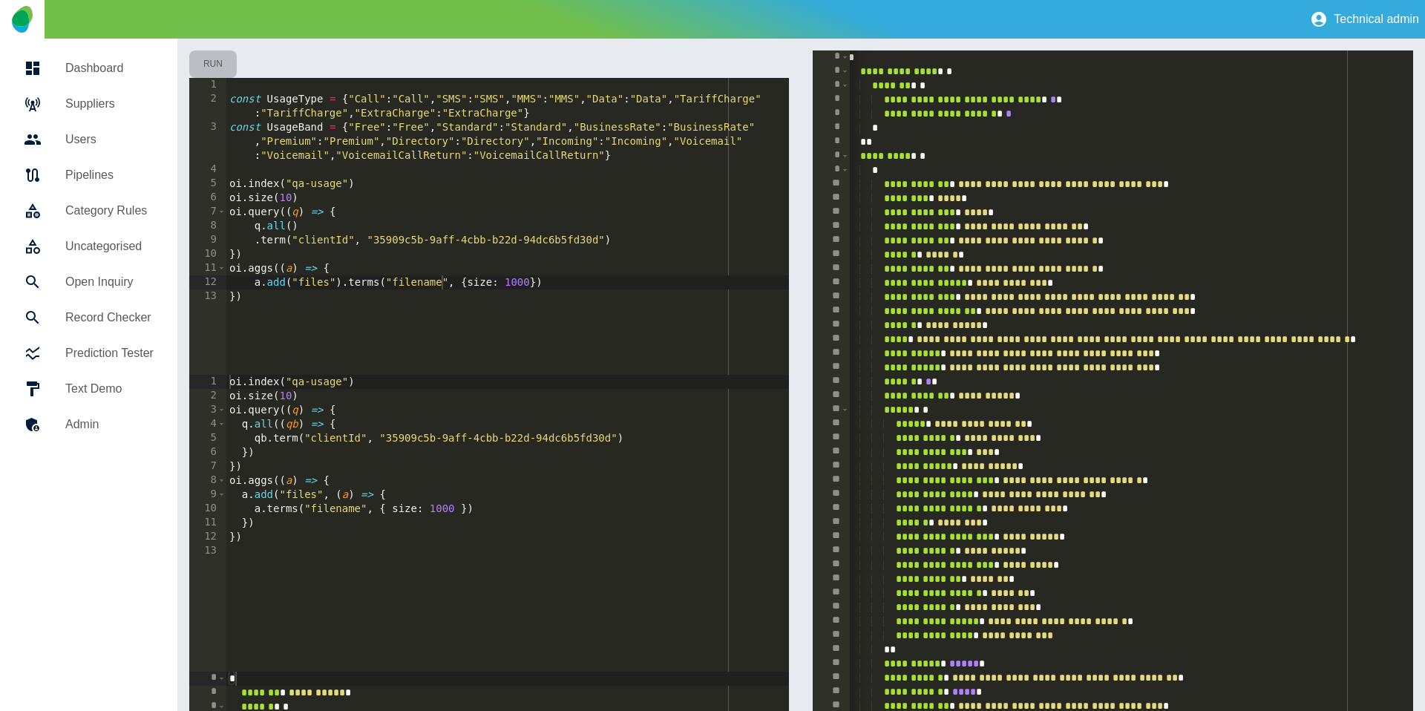
click at [212, 60] on button "Run" at bounding box center [212, 63] width 47 height 27
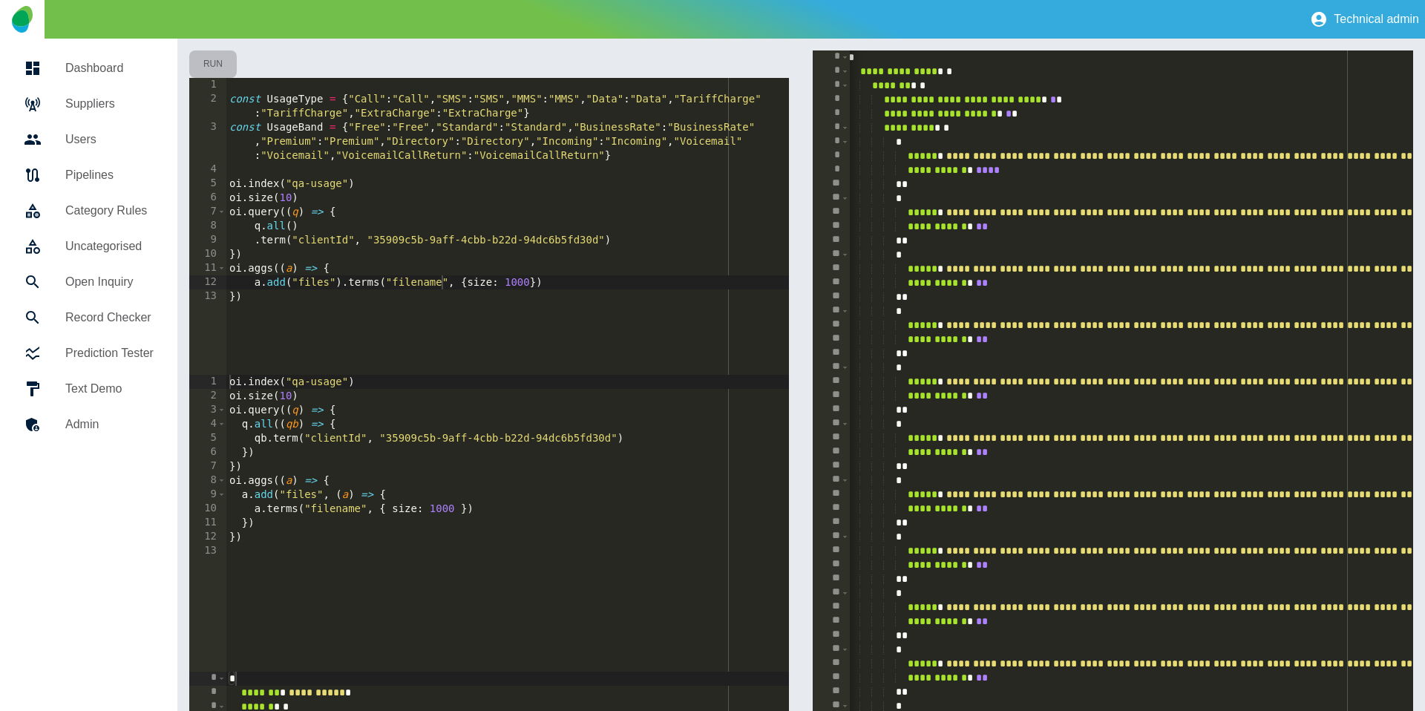
click at [212, 60] on button "Run" at bounding box center [212, 63] width 47 height 27
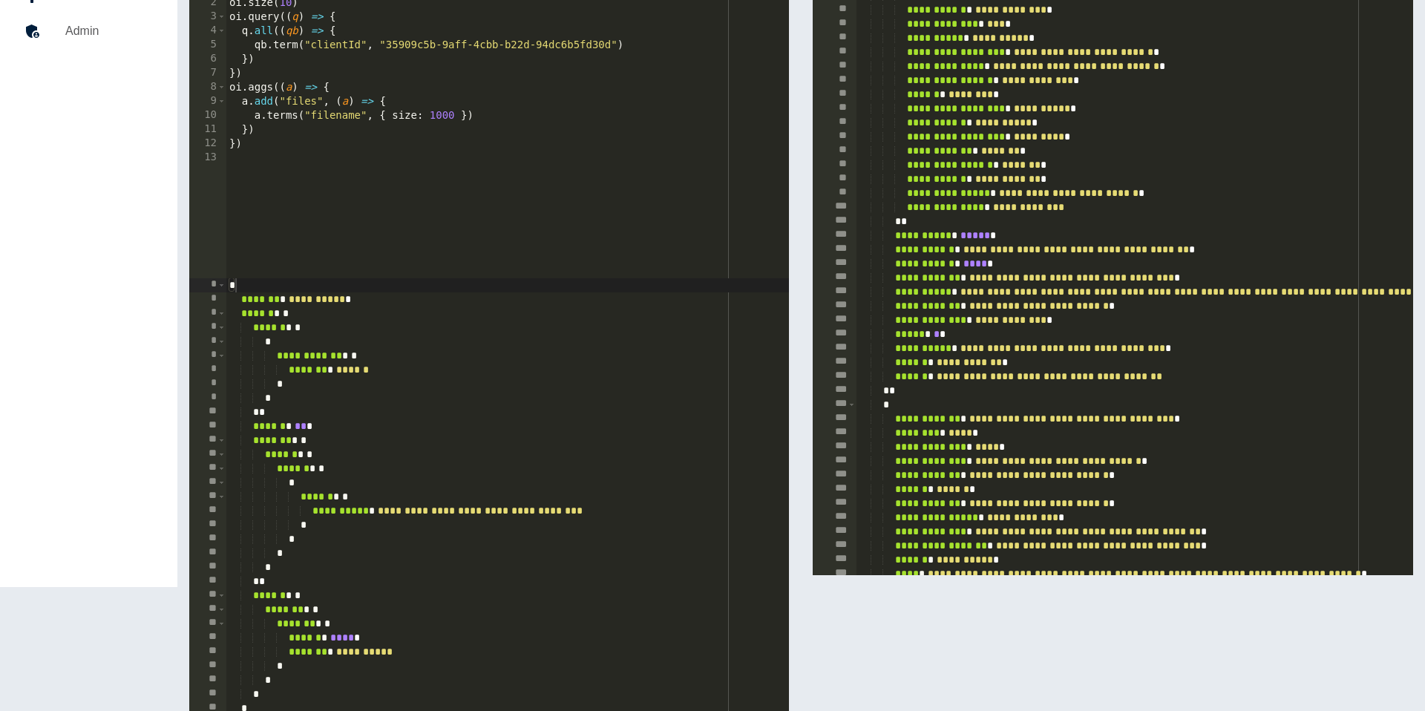
scroll to position [0, 0]
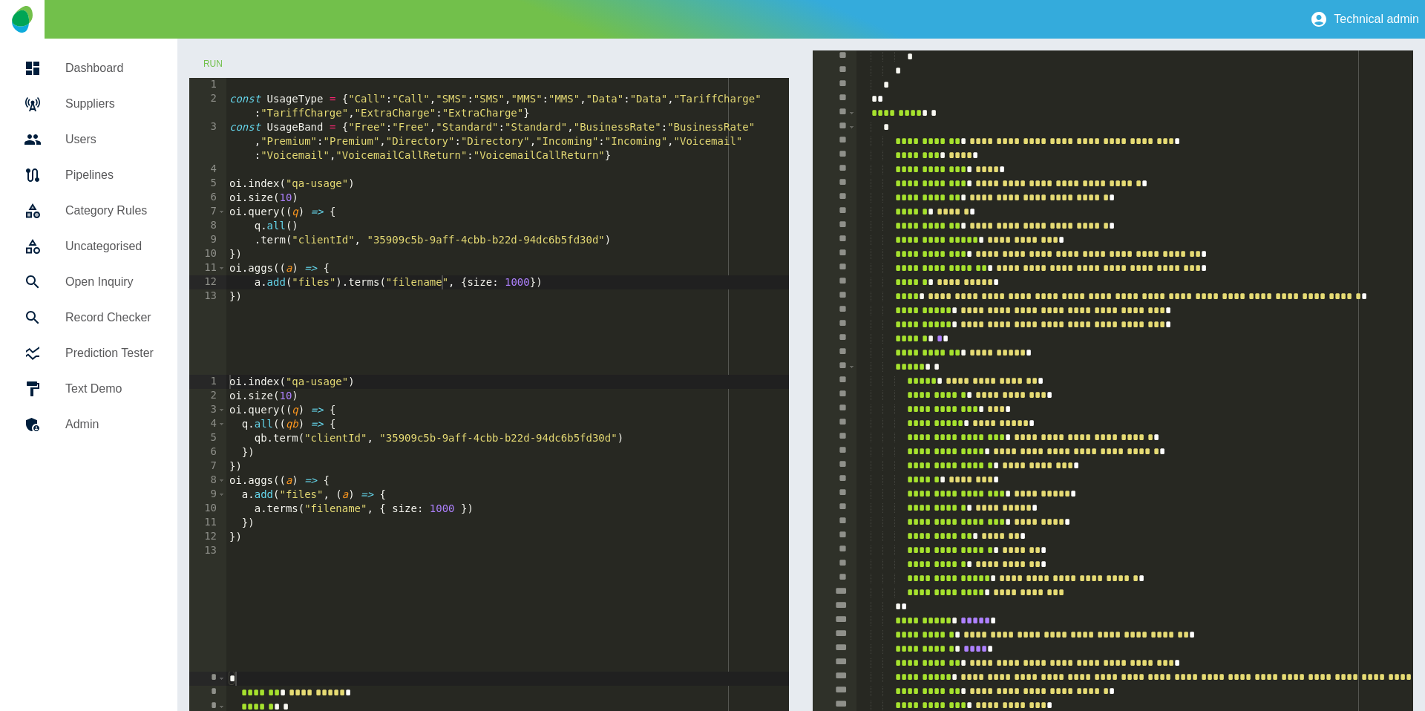
type textarea "**********"
click at [637, 243] on div "const UsageType = { "Call" : "Call" , "SMS" : "SMS" , "MMS" : "MMS" , "Data" : …" at bounding box center [507, 240] width 563 height 325
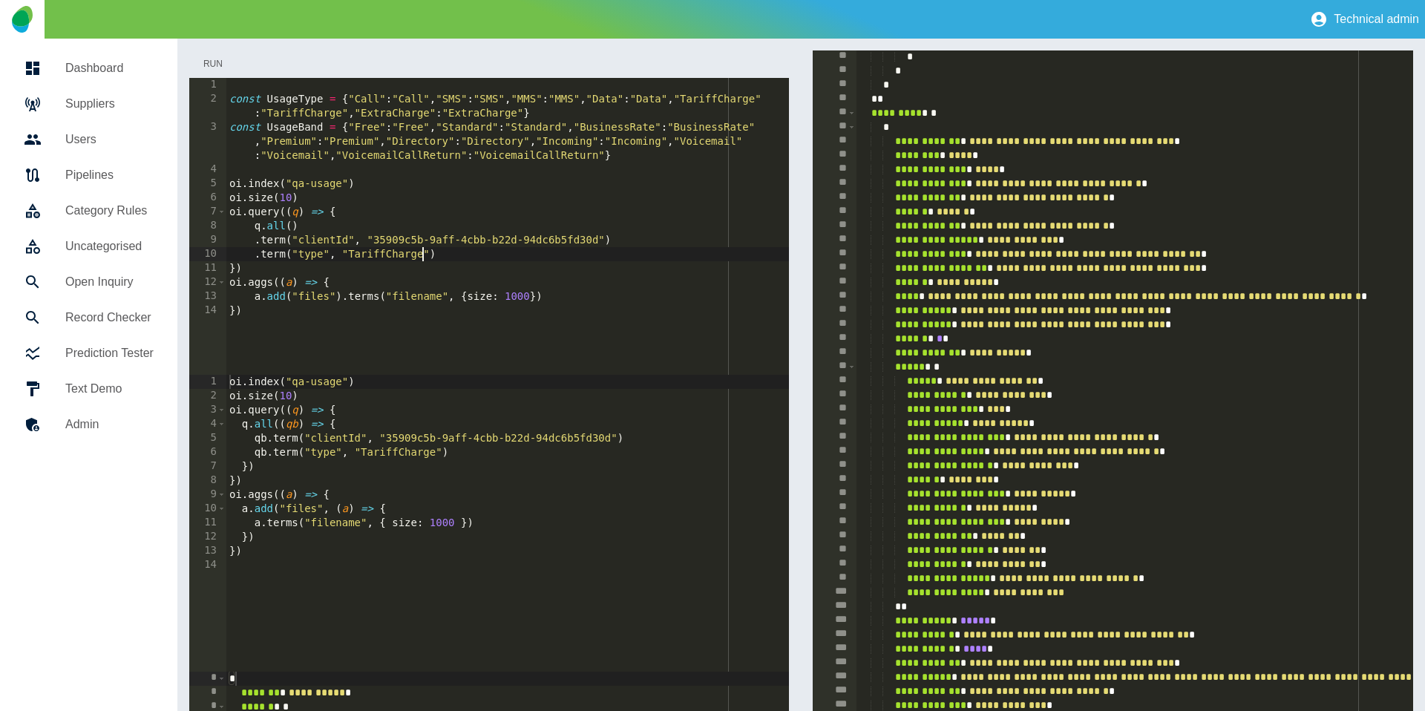
click at [210, 62] on button "Run" at bounding box center [212, 63] width 47 height 27
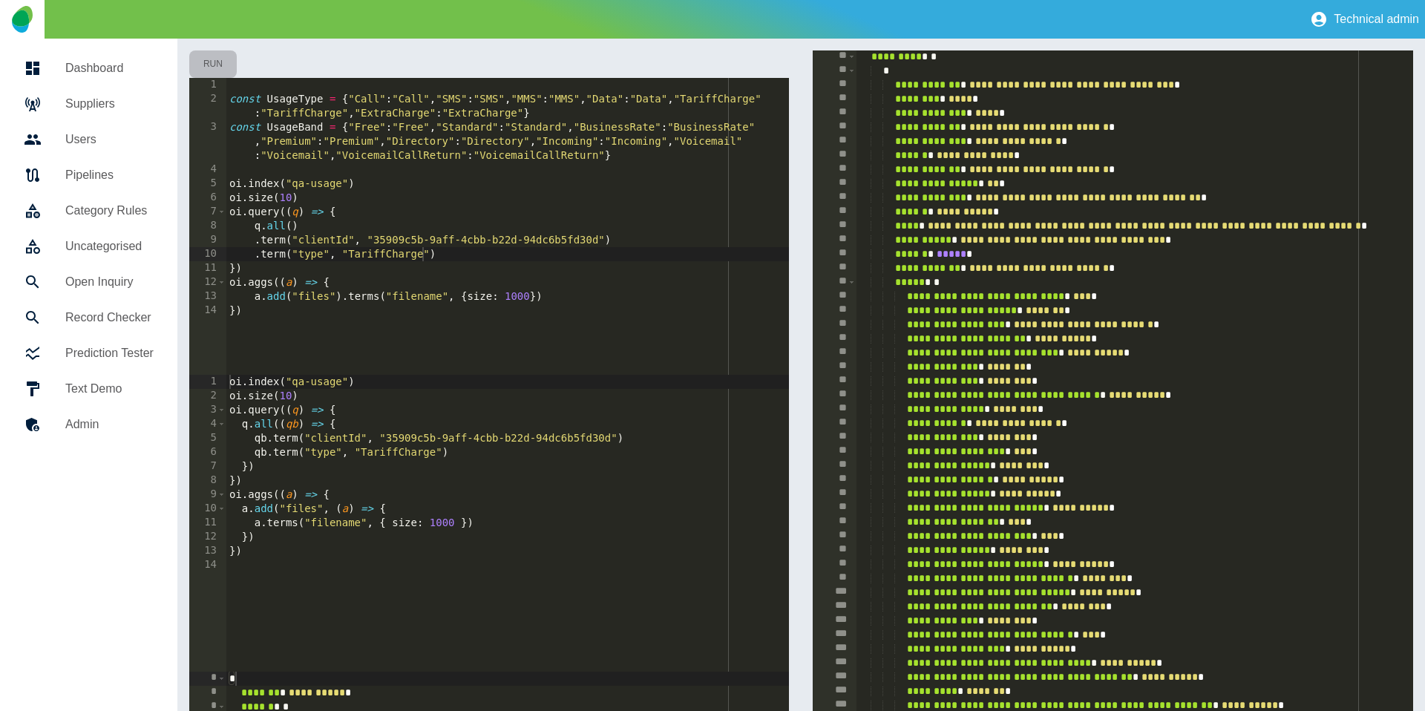
click at [211, 60] on button "Run" at bounding box center [212, 63] width 47 height 27
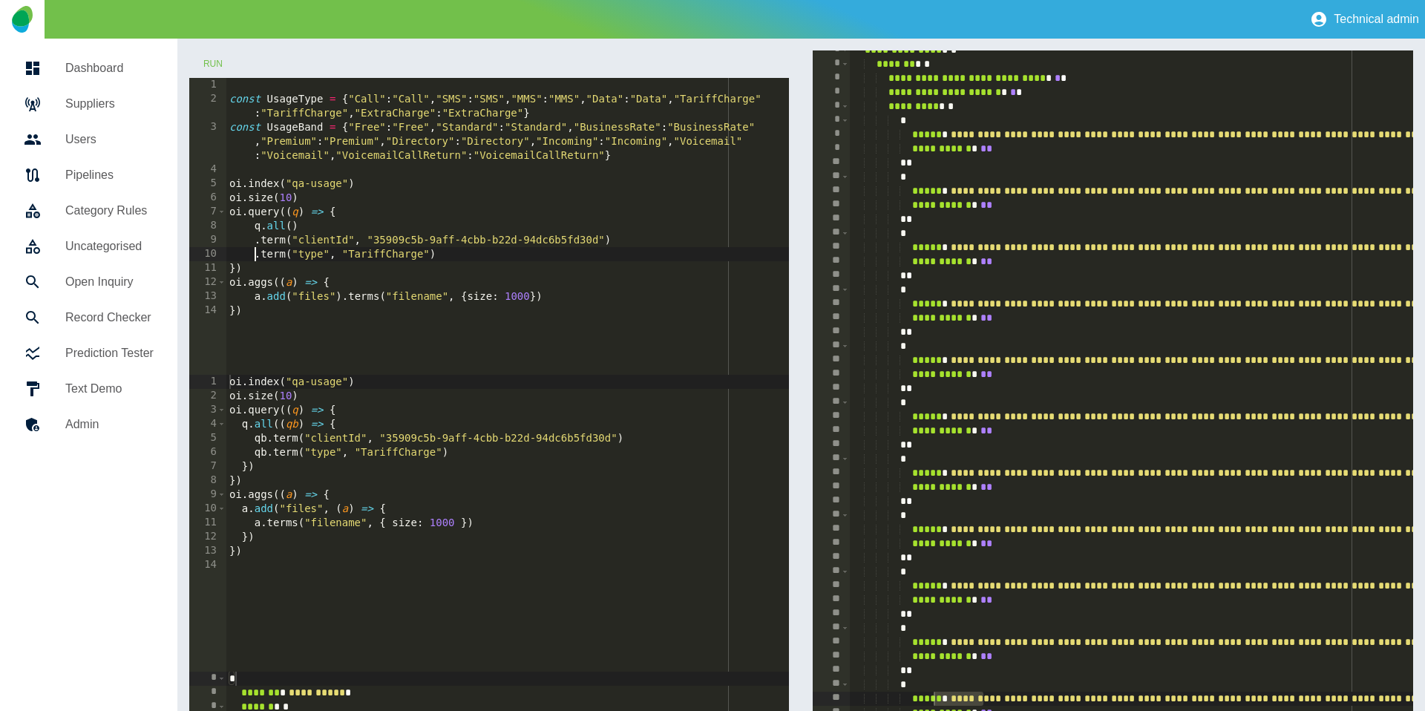
click at [257, 254] on div "const UsageType = { "Call" : "Call" , "SMS" : "SMS" , "MMS" : "MMS" , "Data" : …" at bounding box center [507, 240] width 563 height 325
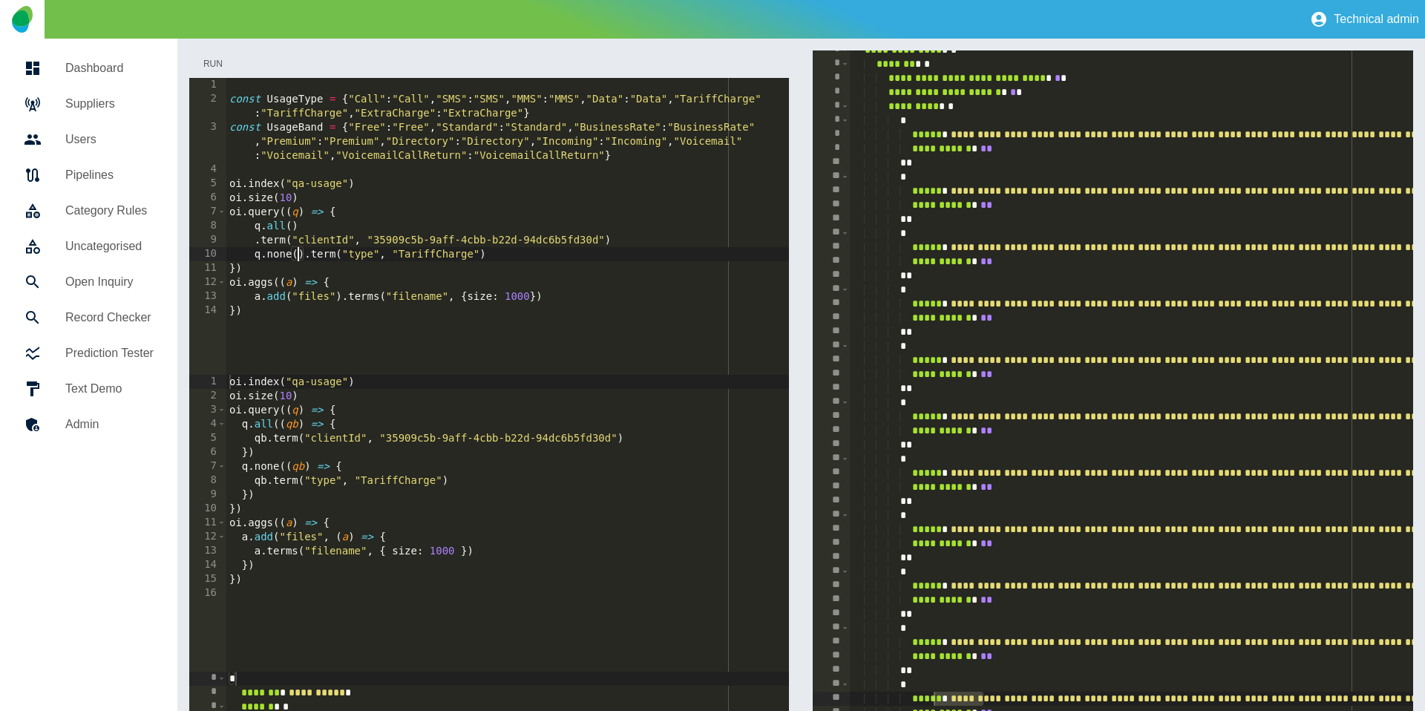
click at [208, 62] on button "Run" at bounding box center [212, 63] width 47 height 27
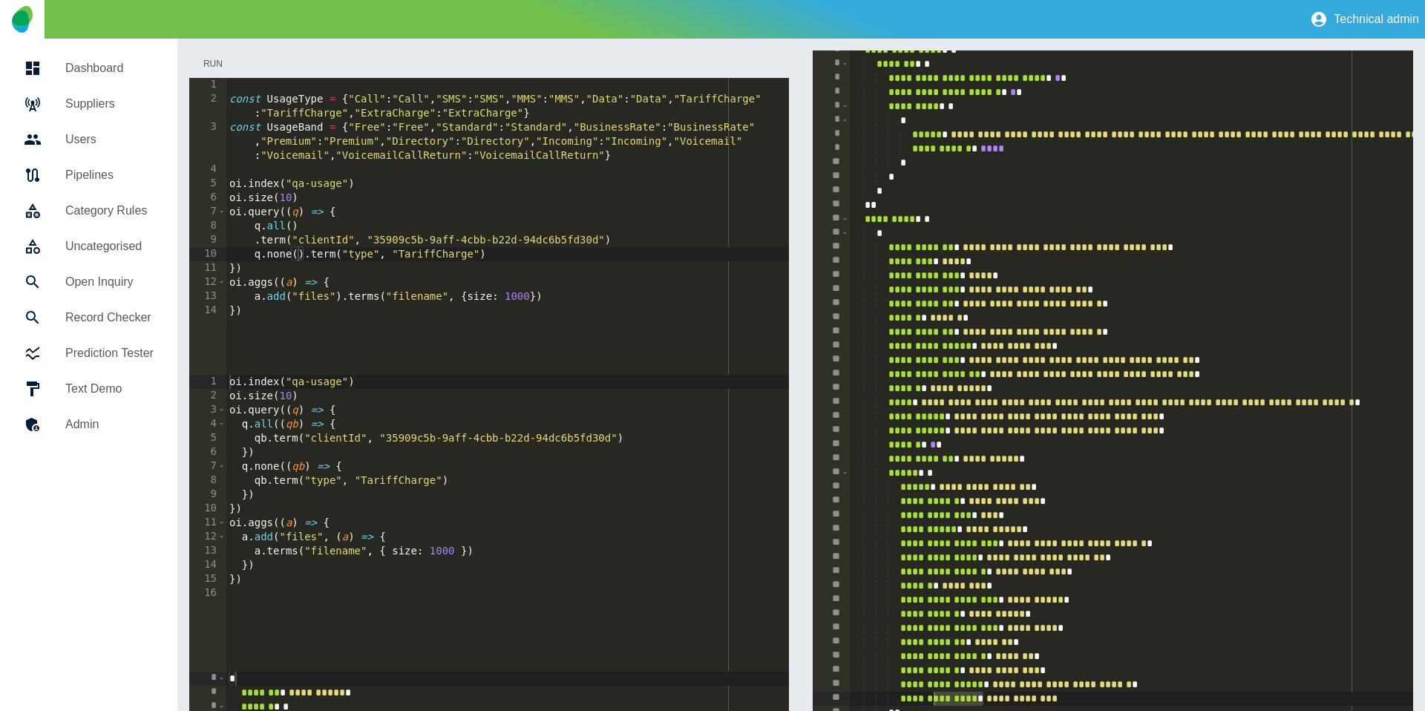
click at [208, 62] on button "Run" at bounding box center [212, 63] width 47 height 27
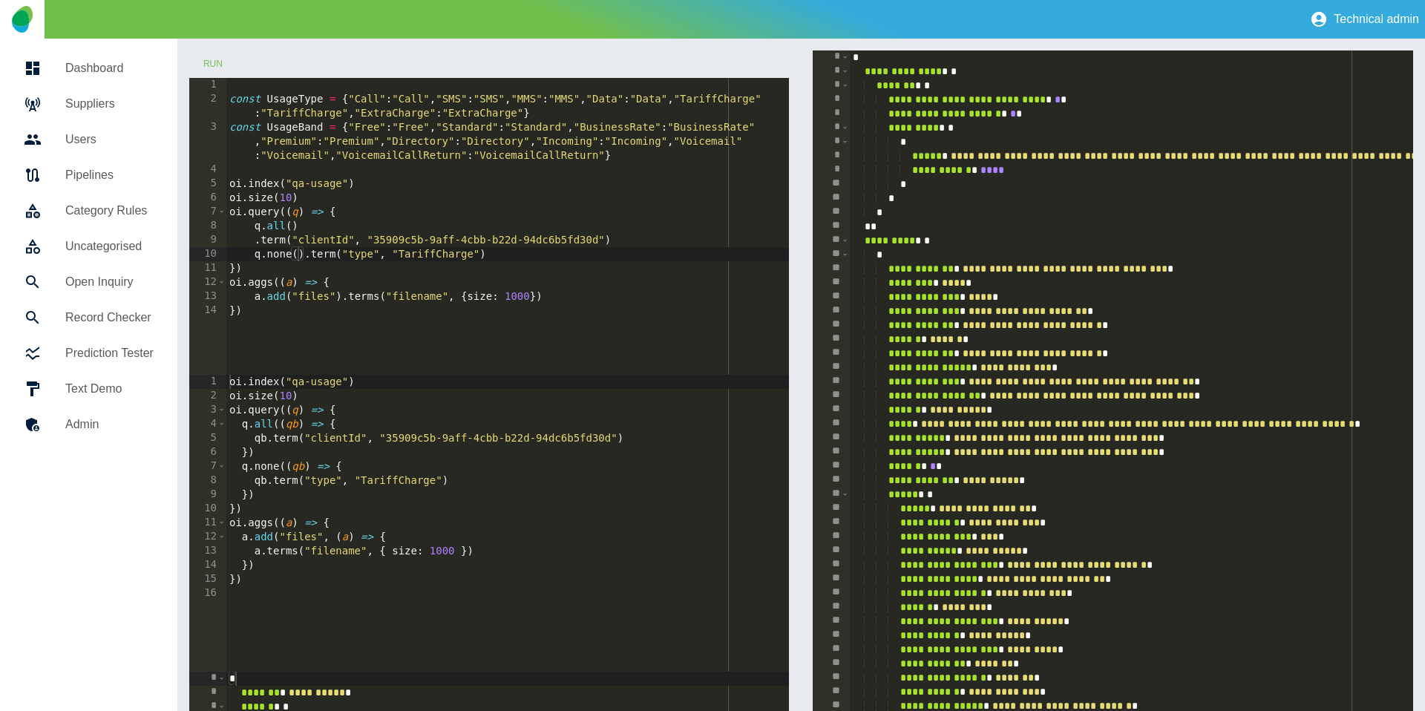
scroll to position [0, 4]
click at [223, 62] on button "Run" at bounding box center [212, 63] width 47 height 27
click at [287, 256] on div "const UsageType = { "Call" : "Call" , "SMS" : "SMS" , "MMS" : "MMS" , "Data" : …" at bounding box center [507, 240] width 563 height 325
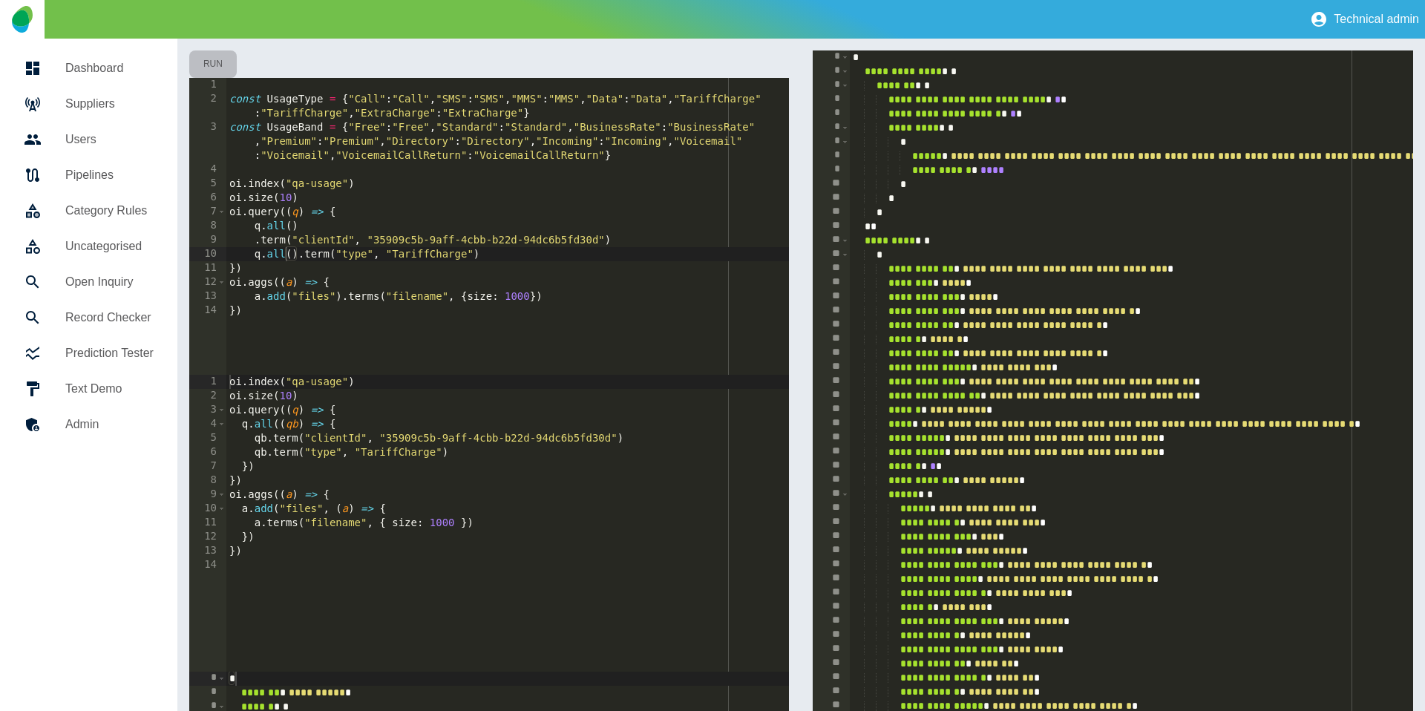
click at [225, 62] on button "Run" at bounding box center [212, 63] width 47 height 27
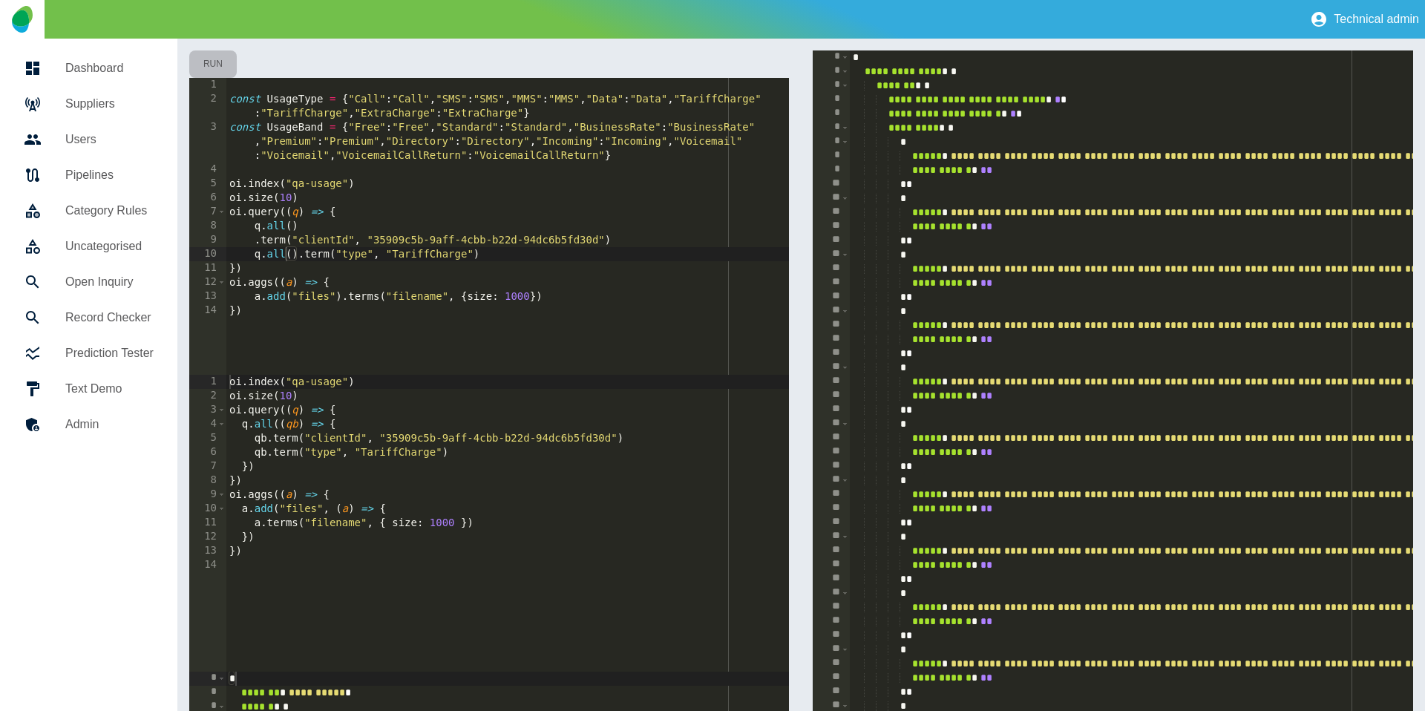
click at [211, 59] on button "Run" at bounding box center [212, 63] width 47 height 27
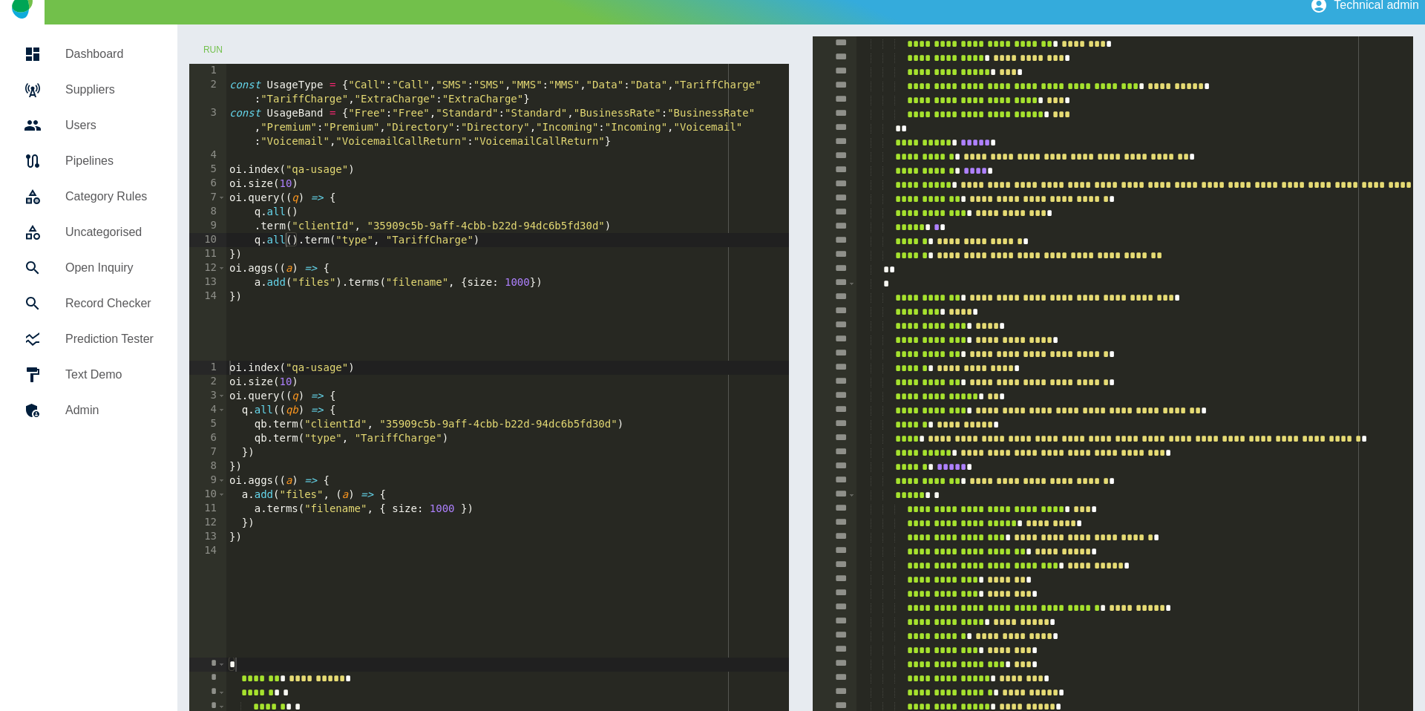
scroll to position [1550, 0]
click at [208, 50] on button "Run" at bounding box center [212, 49] width 47 height 27
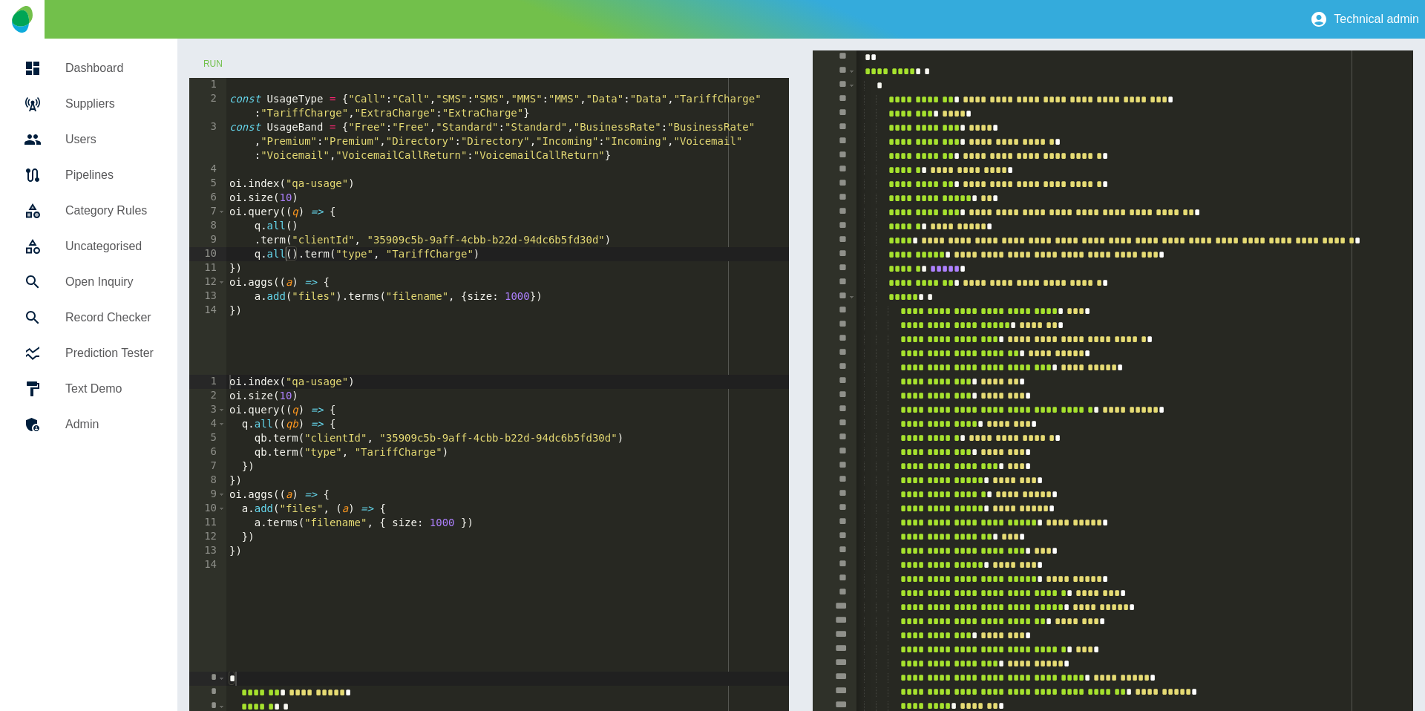
scroll to position [833, 0]
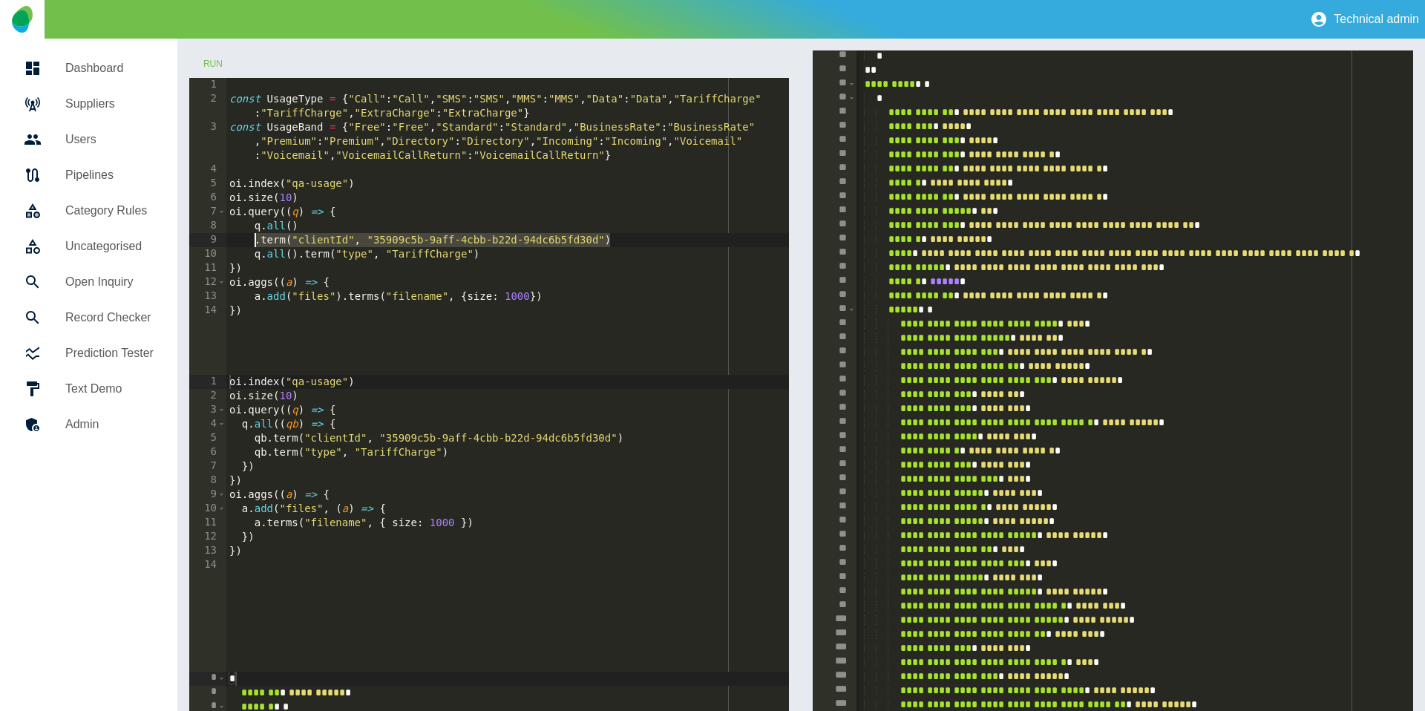
drag, startPoint x: 625, startPoint y: 238, endPoint x: 255, endPoint y: 237, distance: 369.5
click at [255, 237] on div "const UsageType = { "Call" : "Call" , "SMS" : "SMS" , "MMS" : "MMS" , "Data" : …" at bounding box center [507, 240] width 563 height 325
click at [506, 254] on div "const UsageType = { "Call" : "Call" , "SMS" : "SMS" , "MMS" : "MMS" , "Data" : …" at bounding box center [507, 240] width 563 height 325
type textarea "**********"
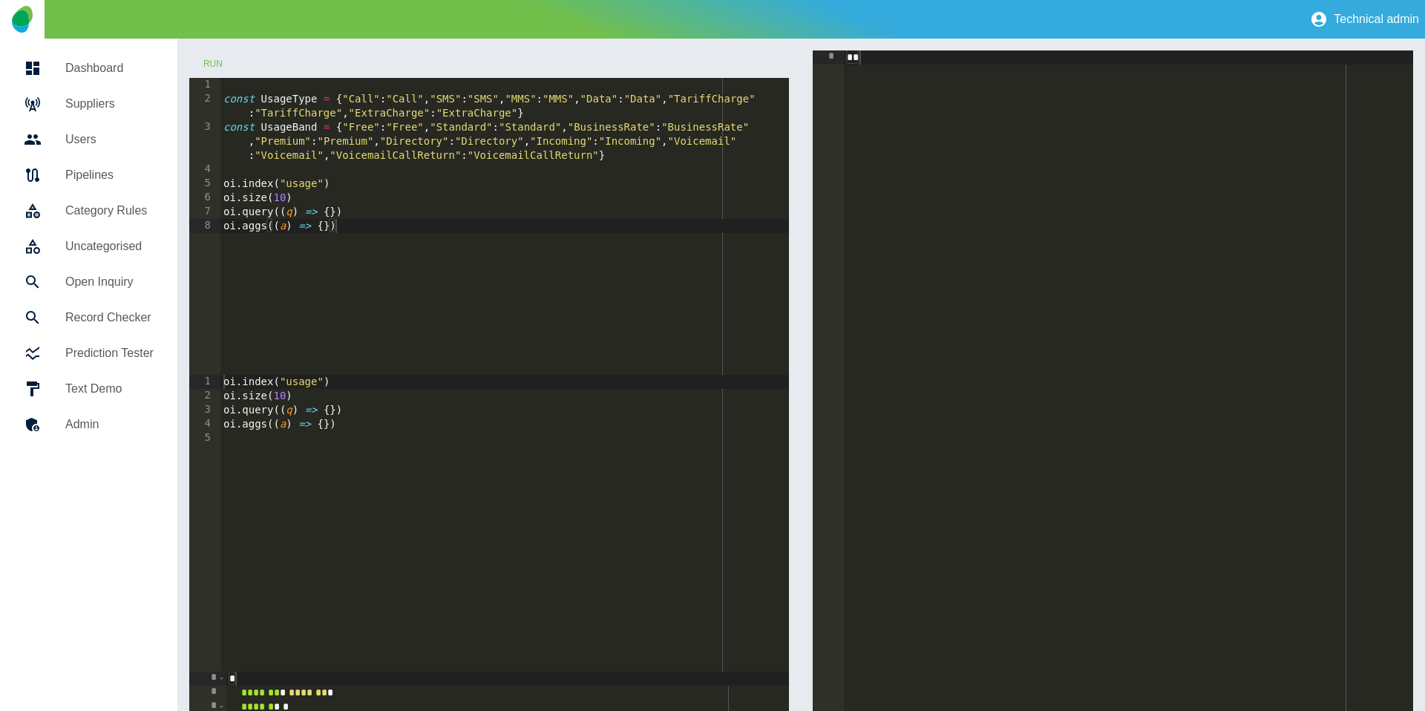
click at [312, 185] on div "const UsageType = { "Call" : "Call" , "SMS" : "SMS" , "MMS" : "MMS" , "Data" : …" at bounding box center [504, 240] width 569 height 325
click at [332, 213] on div "const UsageType = { "Call" : "Call" , "SMS" : "SMS" , "MMS" : "MMS" , "Data" : …" at bounding box center [504, 240] width 569 height 325
type textarea "**********"
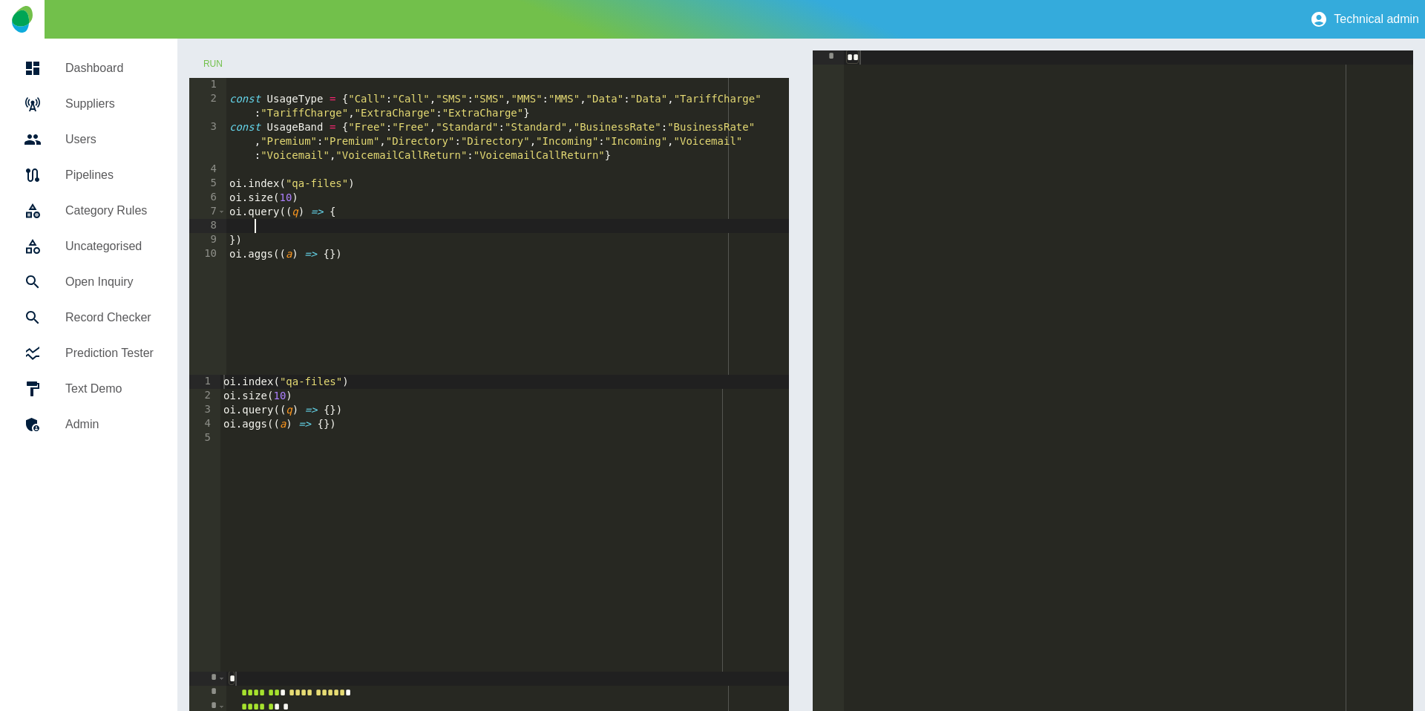
scroll to position [0, 1]
paste textarea "**********"
click at [252, 226] on div "const UsageType = { "Call" : "Call" , "SMS" : "SMS" , "MMS" : "MMS" , "Data" : …" at bounding box center [507, 240] width 563 height 325
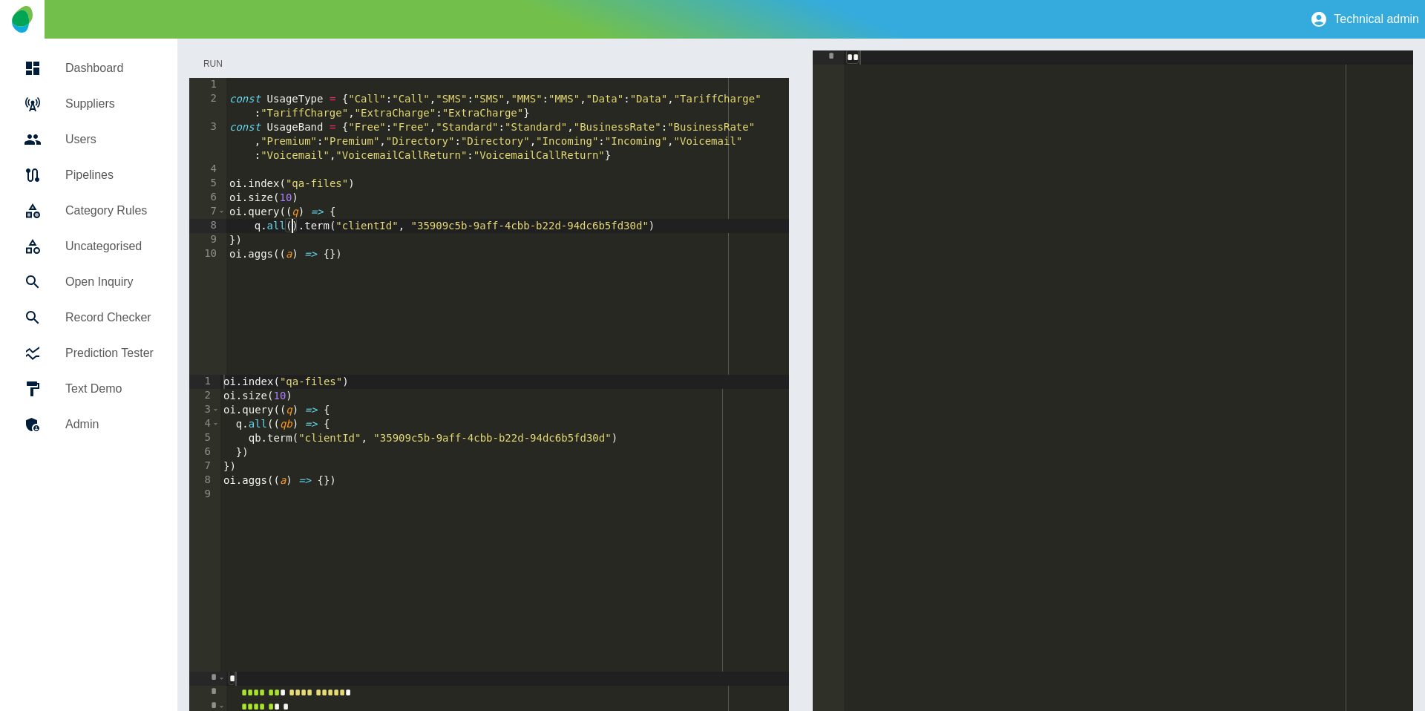
click at [225, 54] on button "Run" at bounding box center [212, 63] width 47 height 27
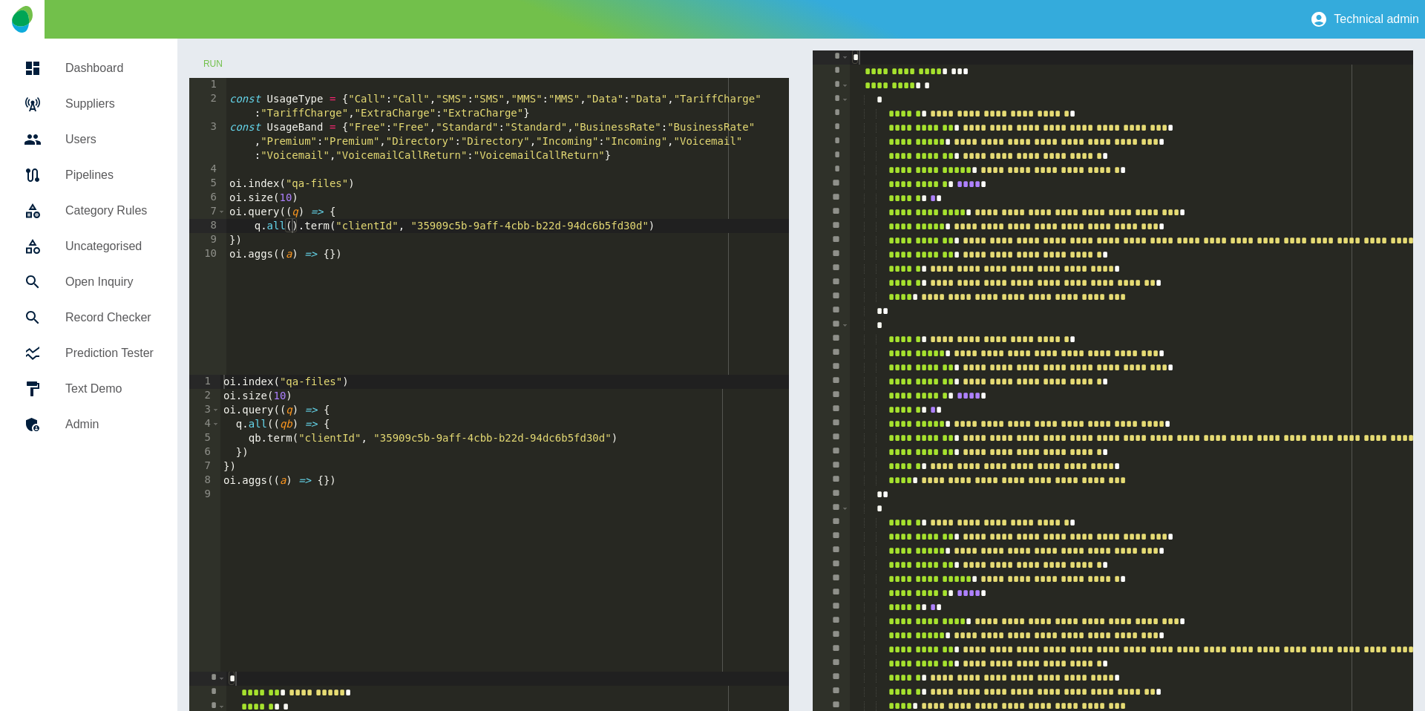
type textarea "**********"
click at [674, 224] on div "const UsageType = { "Call" : "Call" , "SMS" : "SMS" , "MMS" : "MMS" , "Data" : …" at bounding box center [507, 240] width 563 height 325
type textarea "**********"
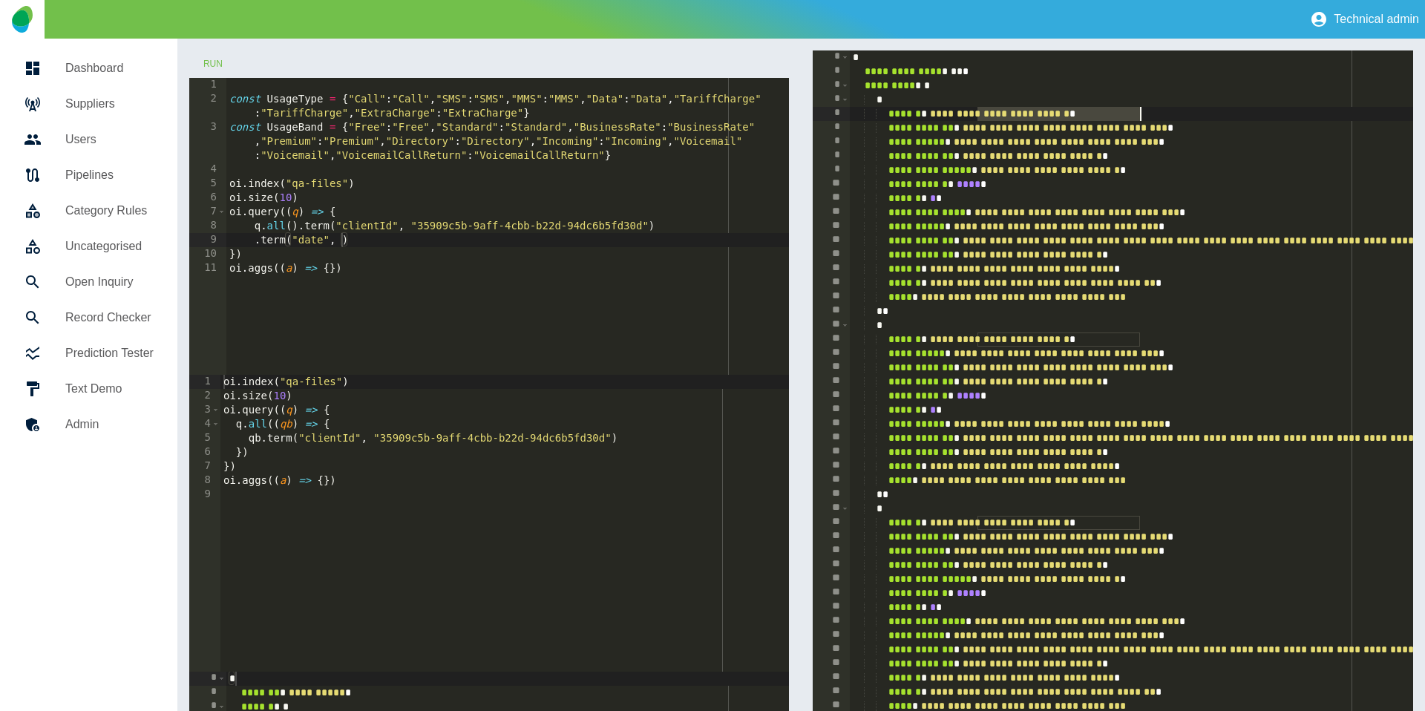
drag, startPoint x: 980, startPoint y: 112, endPoint x: 1139, endPoint y: 111, distance: 158.8
click at [1139, 111] on div "**********" at bounding box center [1364, 523] width 1028 height 946
click at [344, 238] on div "const UsageType = { "Call" : "Call" , "SMS" : "SMS" , "MMS" : "MMS" , "Data" : …" at bounding box center [507, 240] width 563 height 325
paste textarea "**********"
click at [390, 241] on div "const UsageType = { "Call" : "Call" , "SMS" : "SMS" , "MMS" : "MMS" , "Data" : …" at bounding box center [507, 240] width 563 height 325
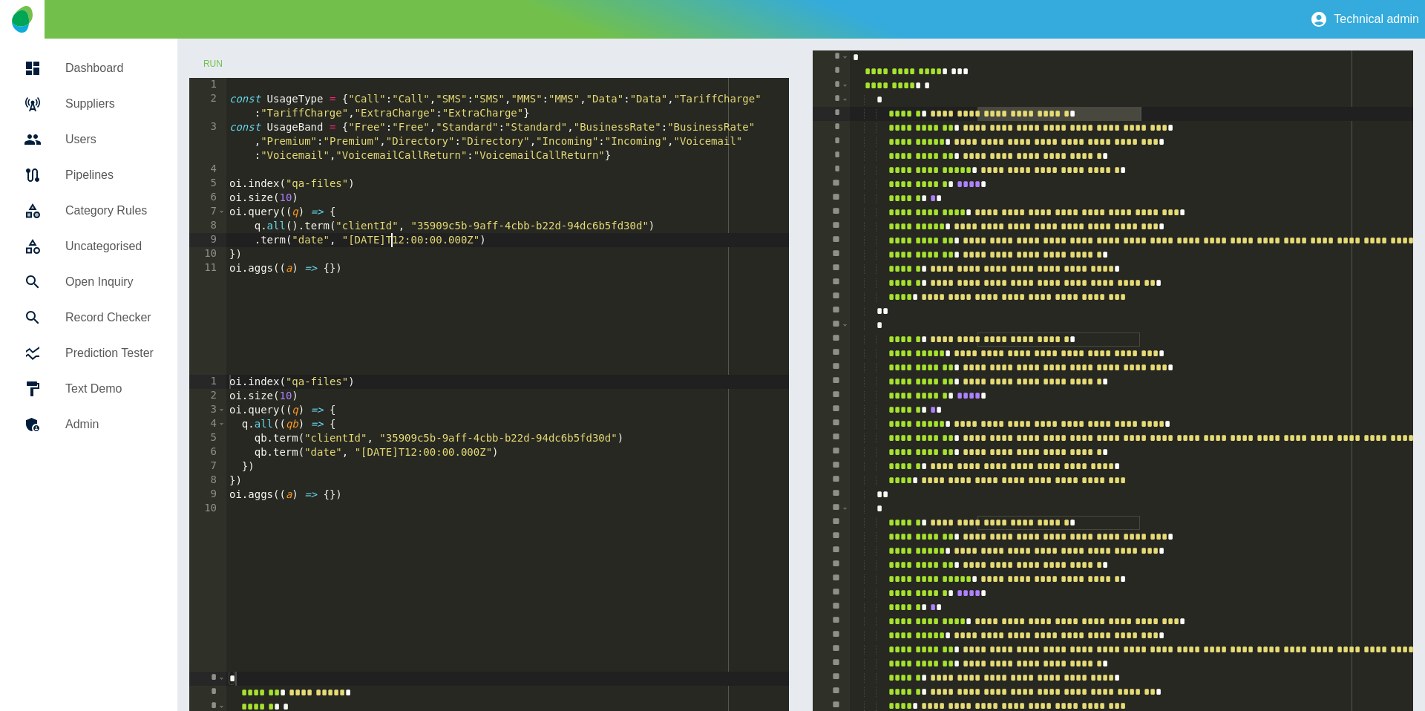
scroll to position [0, 11]
type textarea "**********"
click at [214, 68] on button "Run" at bounding box center [212, 63] width 47 height 27
click at [217, 64] on button "Run" at bounding box center [212, 63] width 47 height 27
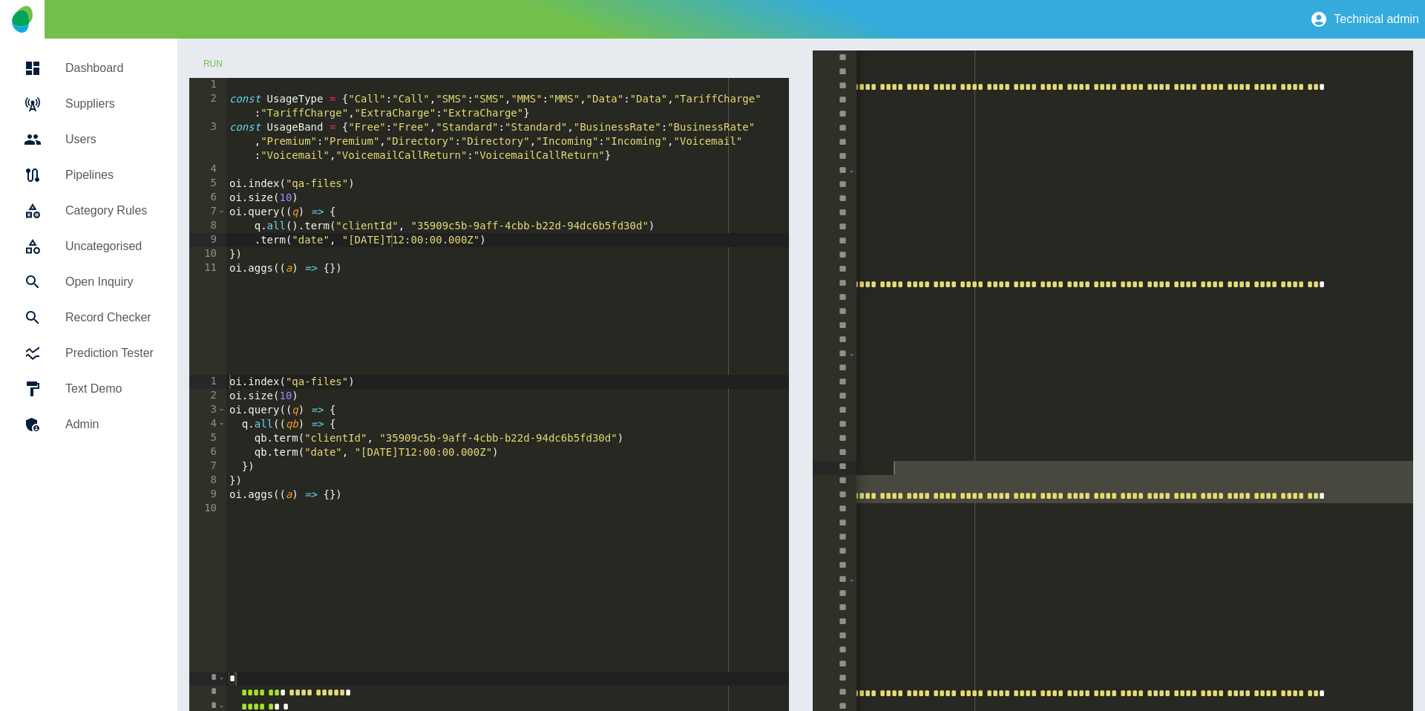
scroll to position [0, 0]
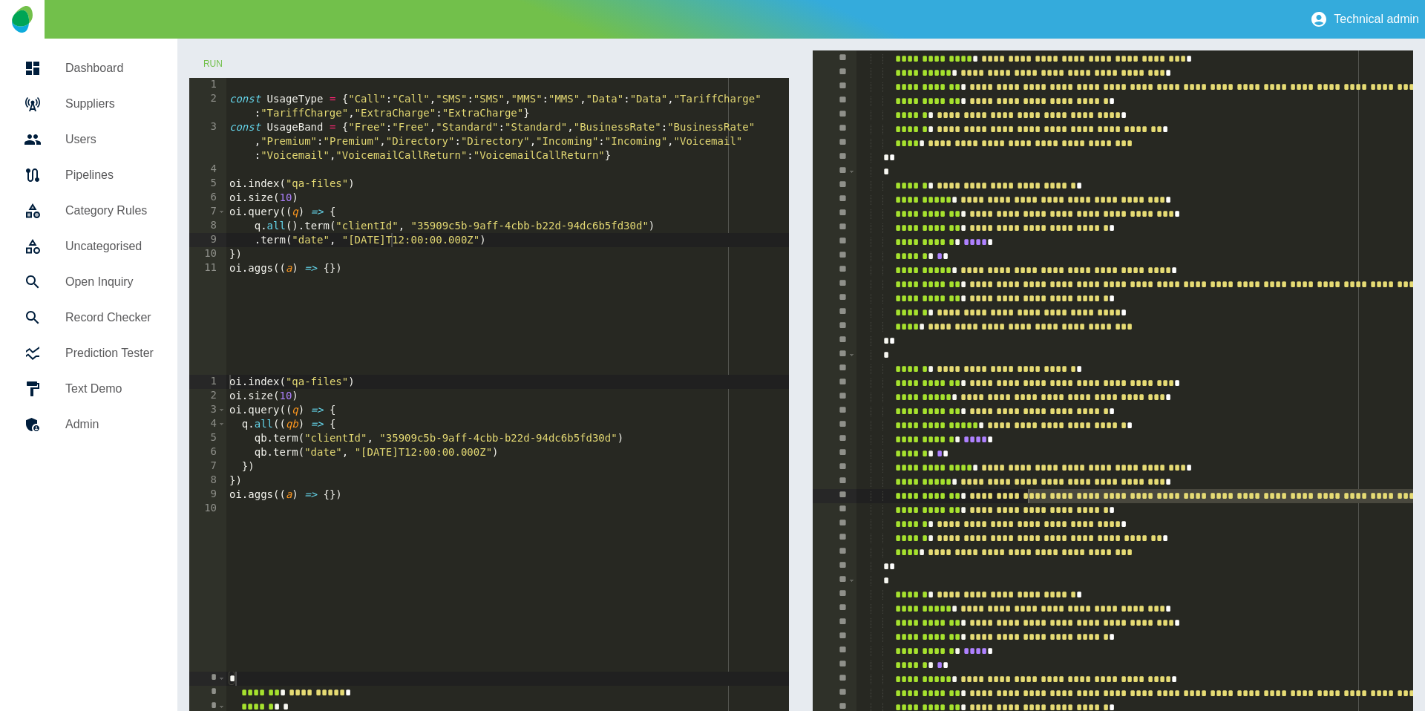
drag, startPoint x: 1397, startPoint y: 495, endPoint x: 1030, endPoint y: 495, distance: 367.3
click at [1030, 495] on div "**********" at bounding box center [1112, 509] width 600 height 918
drag, startPoint x: 530, startPoint y: 236, endPoint x: 330, endPoint y: 232, distance: 200.4
click at [330, 232] on div "const UsageType = { "Call" : "Call" , "SMS" : "SMS" , "MMS" : "MMS" , "Data" : …" at bounding box center [507, 240] width 563 height 325
click at [297, 241] on div "const UsageType = { "Call" : "Call" , "SMS" : "SMS" , "MMS" : "MMS" , "Data" : …" at bounding box center [507, 240] width 563 height 325
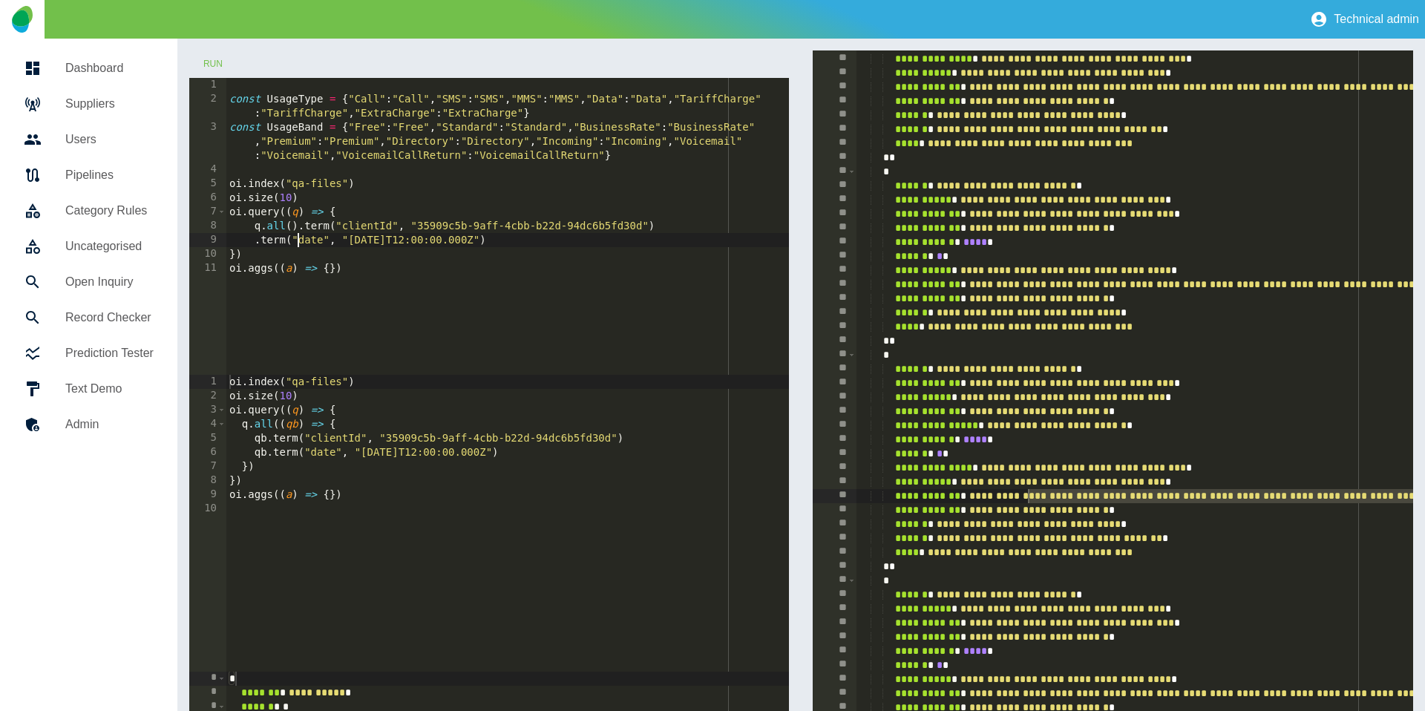
click at [304, 240] on div "const UsageType = { "Call" : "Call" , "SMS" : "SMS" , "MMS" : "MMS" , "Data" : …" at bounding box center [507, 240] width 563 height 325
drag, startPoint x: 387, startPoint y: 239, endPoint x: 423, endPoint y: 187, distance: 63.4
click at [536, 239] on div "const UsageType = { "Call" : "Call" , "SMS" : "SMS" , "MMS" : "MMS" , "Data" : …" at bounding box center [507, 240] width 563 height 325
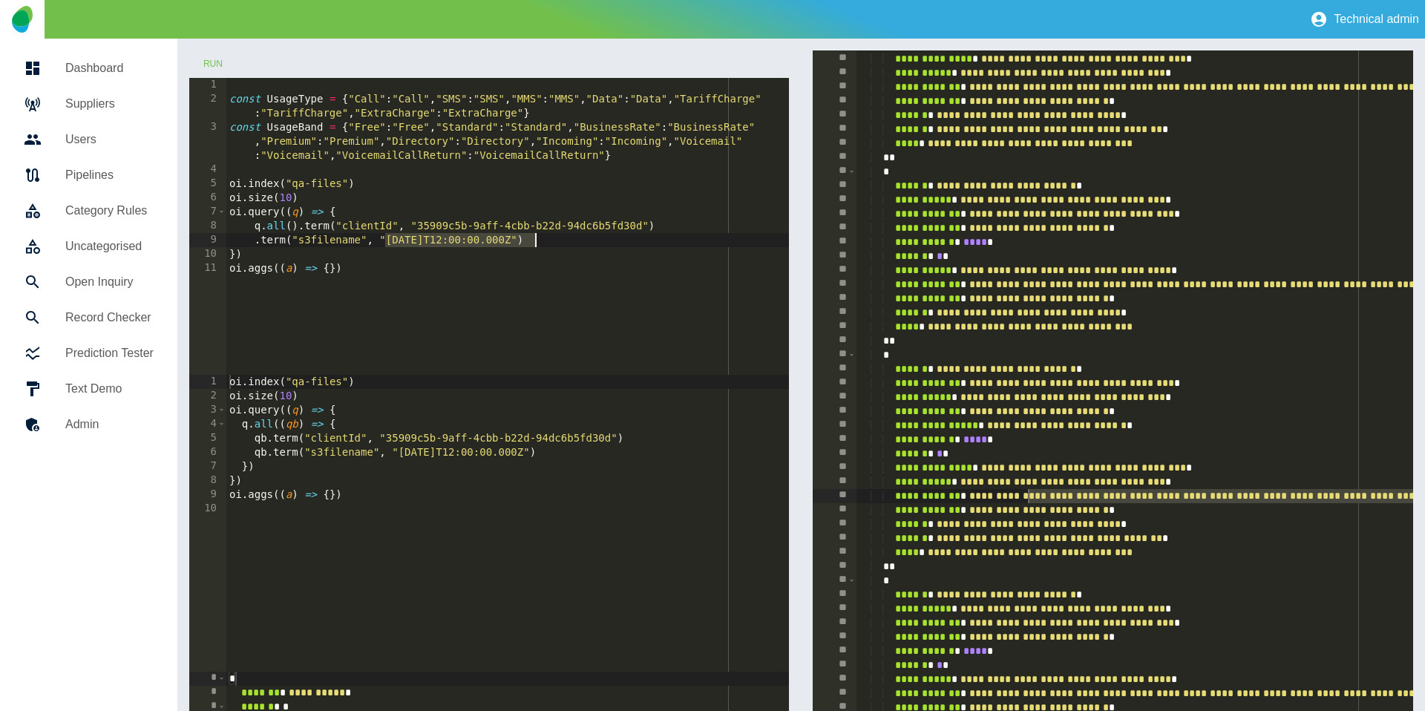
paste textarea "**"
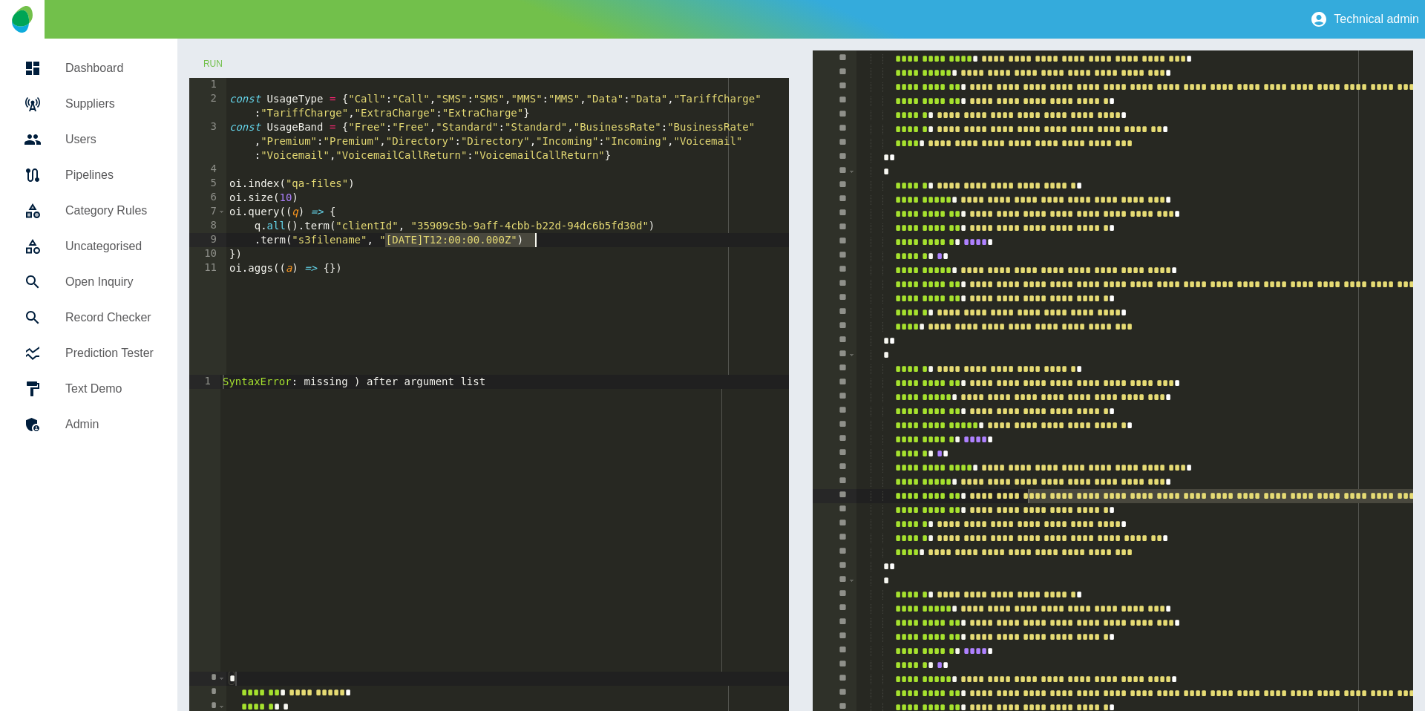
type textarea "**********"
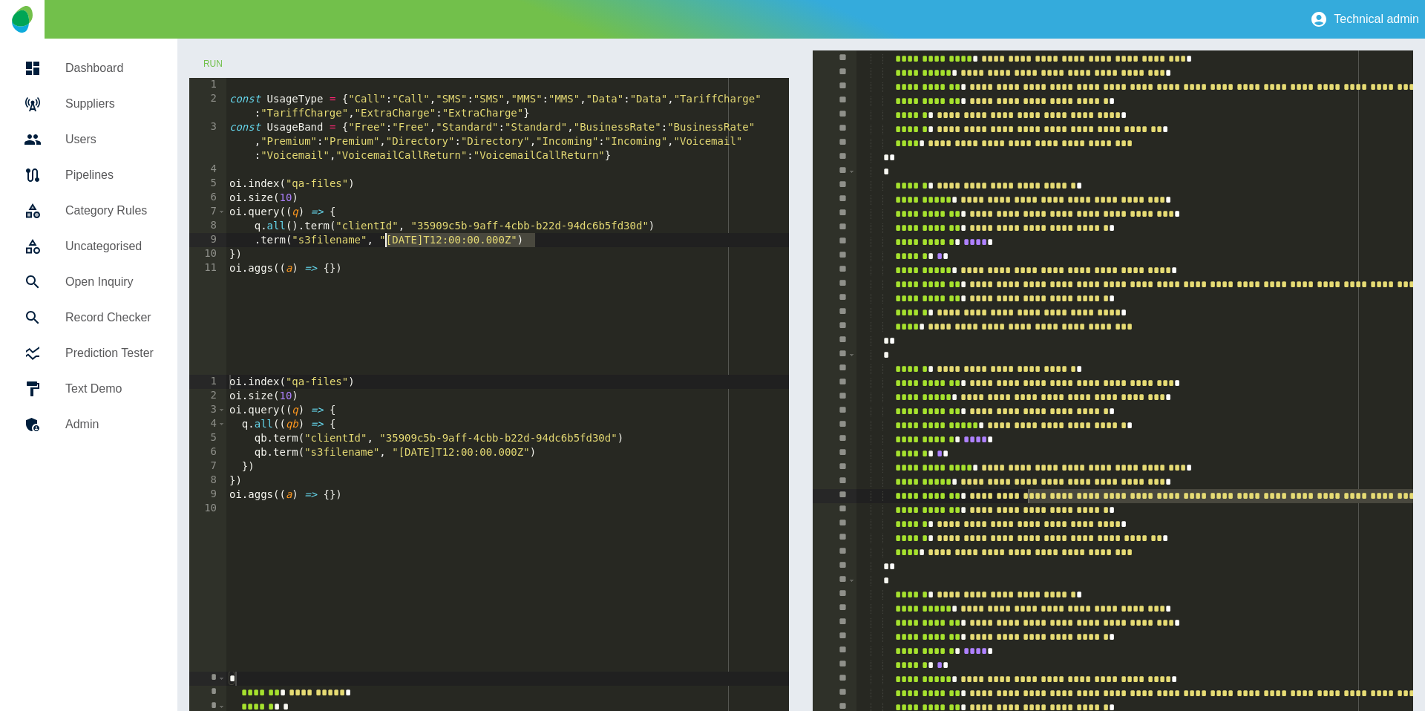
drag, startPoint x: 534, startPoint y: 240, endPoint x: 384, endPoint y: 243, distance: 149.9
click at [384, 243] on div "const UsageType = { "Call" : "Call" , "SMS" : "SMS" , "MMS" : "MMS" , "Data" : …" at bounding box center [507, 240] width 563 height 325
paste textarea "**********"
type textarea "**********"
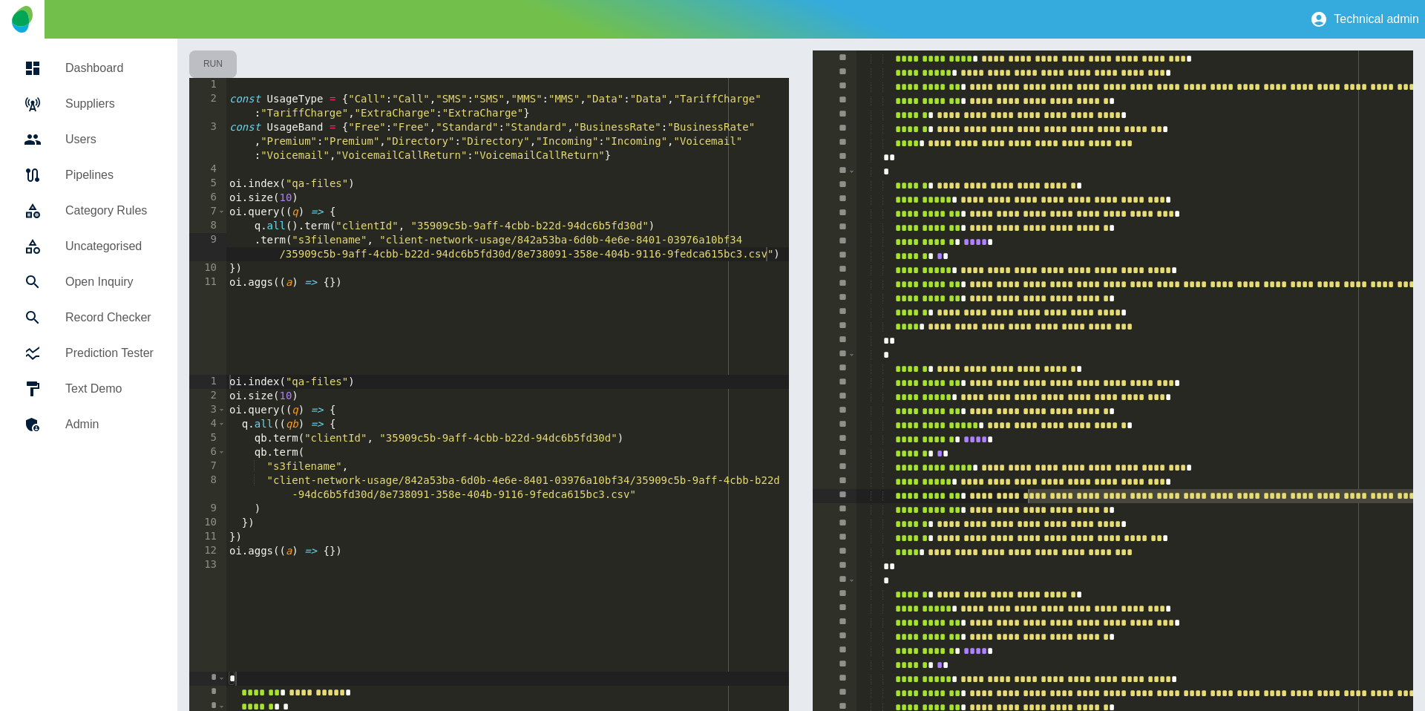
click at [220, 63] on button "Run" at bounding box center [212, 63] width 47 height 27
type textarea "*"
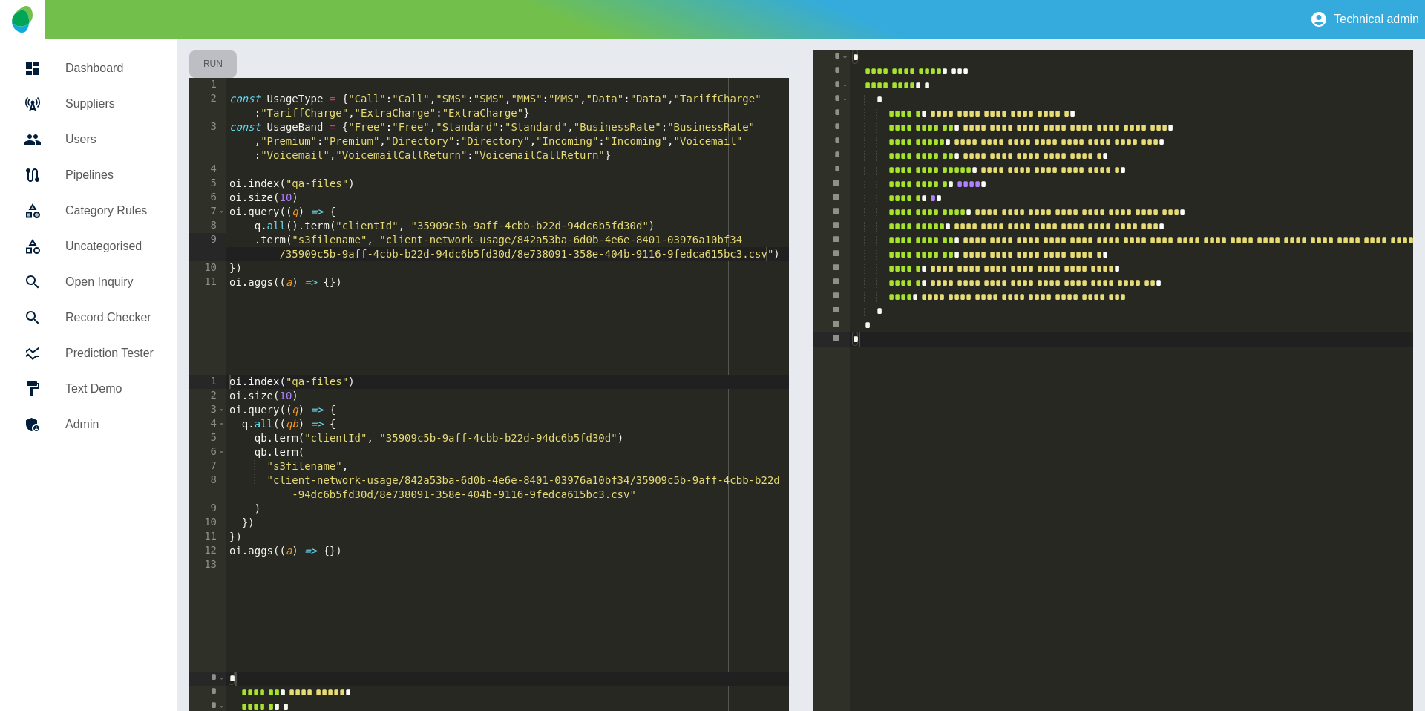
click at [211, 68] on button "Run" at bounding box center [212, 63] width 47 height 27
click at [502, 252] on div "const UsageType = { "Call" : "Call" , "SMS" : "SMS" , "MMS" : "MMS" , "Data" : …" at bounding box center [507, 240] width 563 height 325
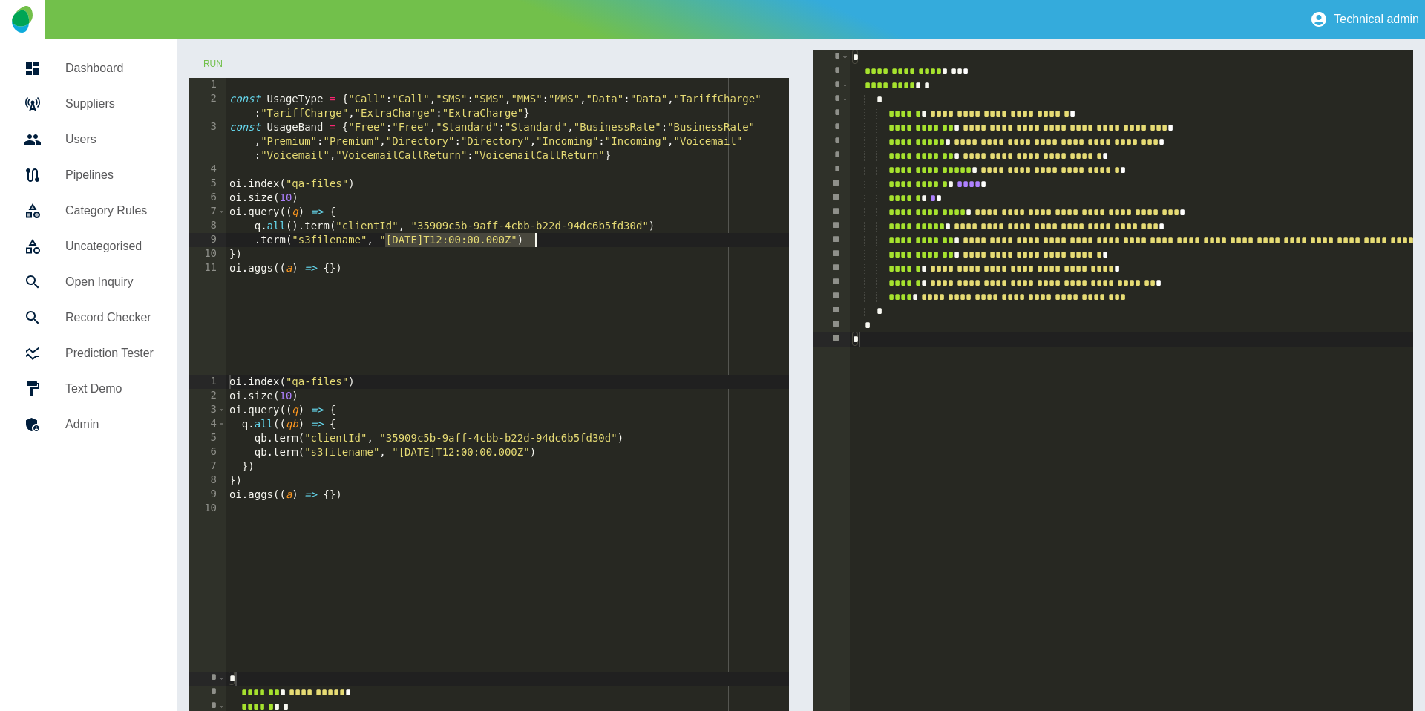
click at [426, 240] on div "const UsageType = { "Call" : "Call" , "SMS" : "SMS" , "MMS" : "MMS" , "Data" : …" at bounding box center [507, 240] width 563 height 325
click at [208, 63] on button "Run" at bounding box center [212, 63] width 47 height 27
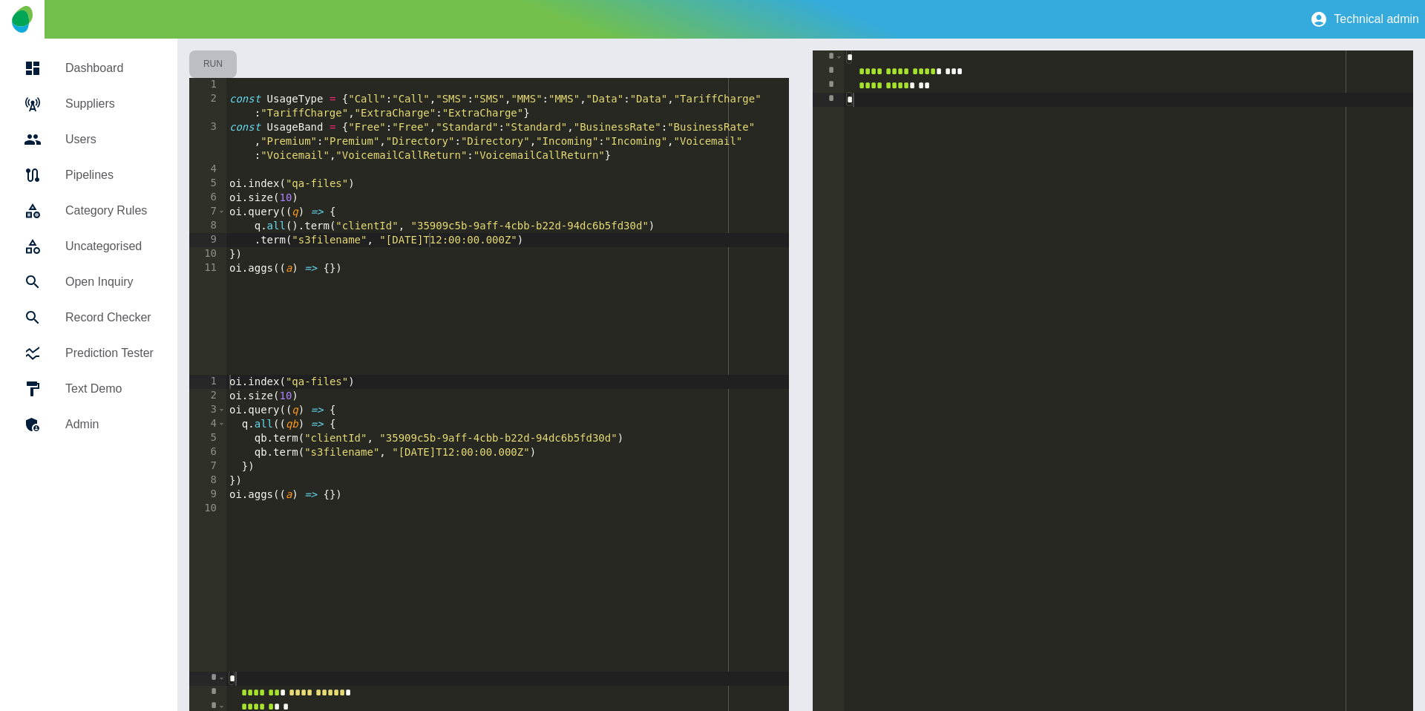
click at [208, 63] on button "Run" at bounding box center [212, 63] width 47 height 27
click at [429, 240] on div "const UsageType = { "Call" : "Call" , "SMS" : "SMS" , "MMS" : "MMS" , "Data" : …" at bounding box center [507, 240] width 563 height 325
click at [329, 245] on div "const UsageType = { "Call" : "Call" , "SMS" : "SMS" , "MMS" : "MMS" , "Data" : …" at bounding box center [507, 240] width 563 height 325
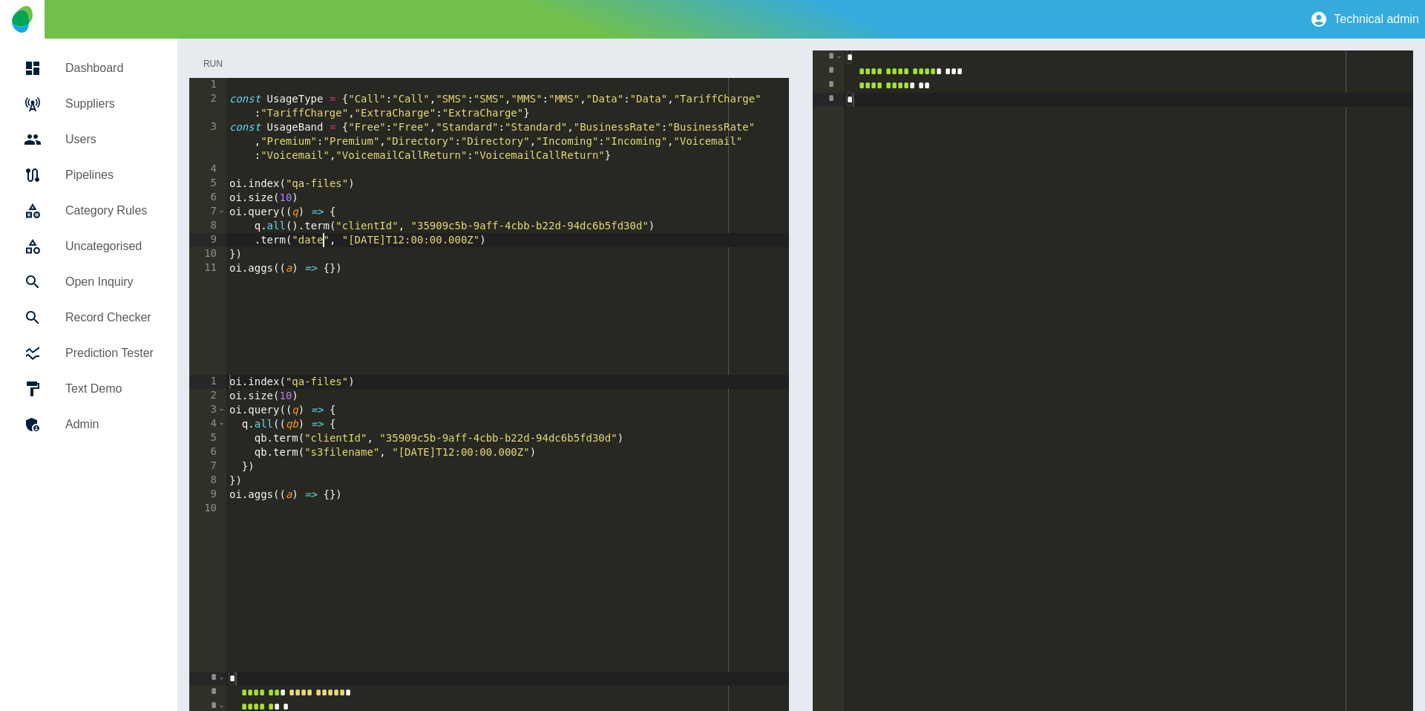
type textarea "**********"
click at [223, 68] on button "Run" at bounding box center [212, 63] width 47 height 27
type textarea "*"
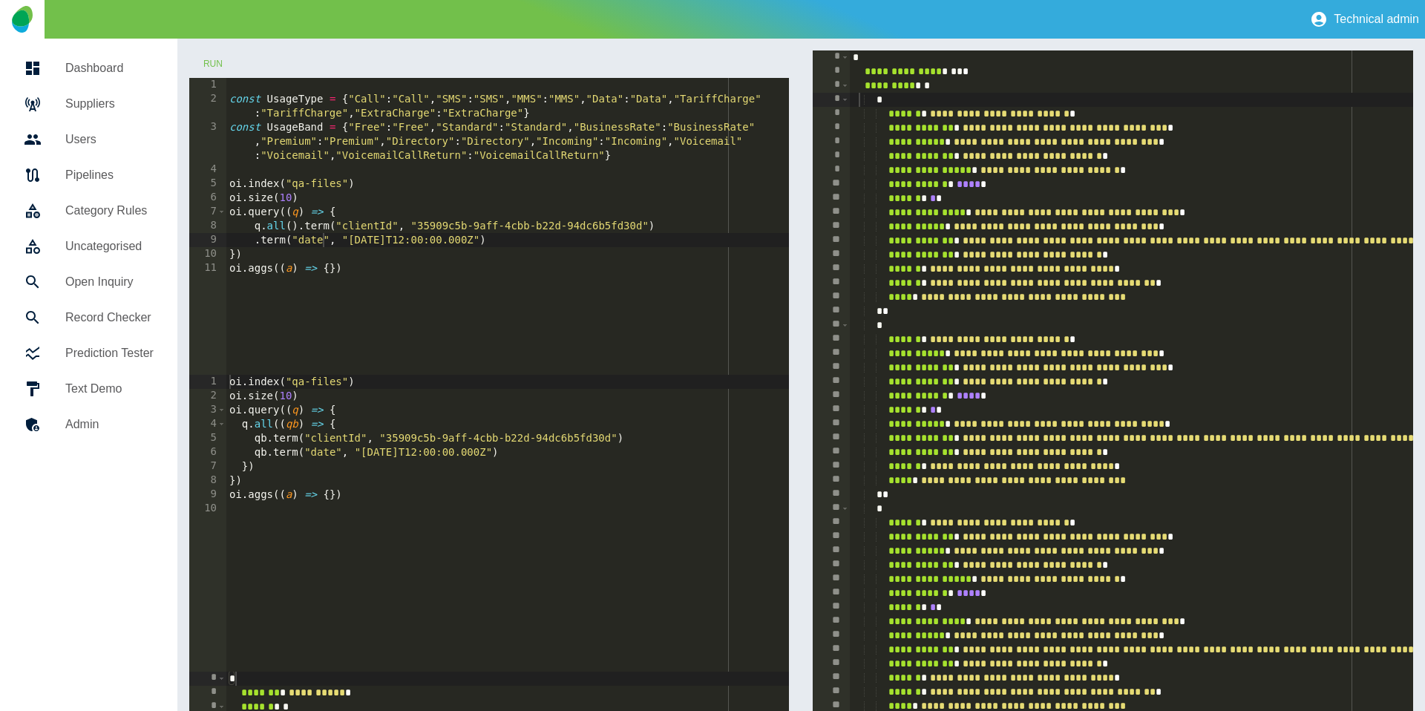
click at [391, 240] on div "const UsageType = { "Call" : "Call" , "SMS" : "SMS" , "MMS" : "MMS" , "Data" : …" at bounding box center [507, 240] width 563 height 325
click at [214, 63] on button "Run" at bounding box center [212, 63] width 47 height 27
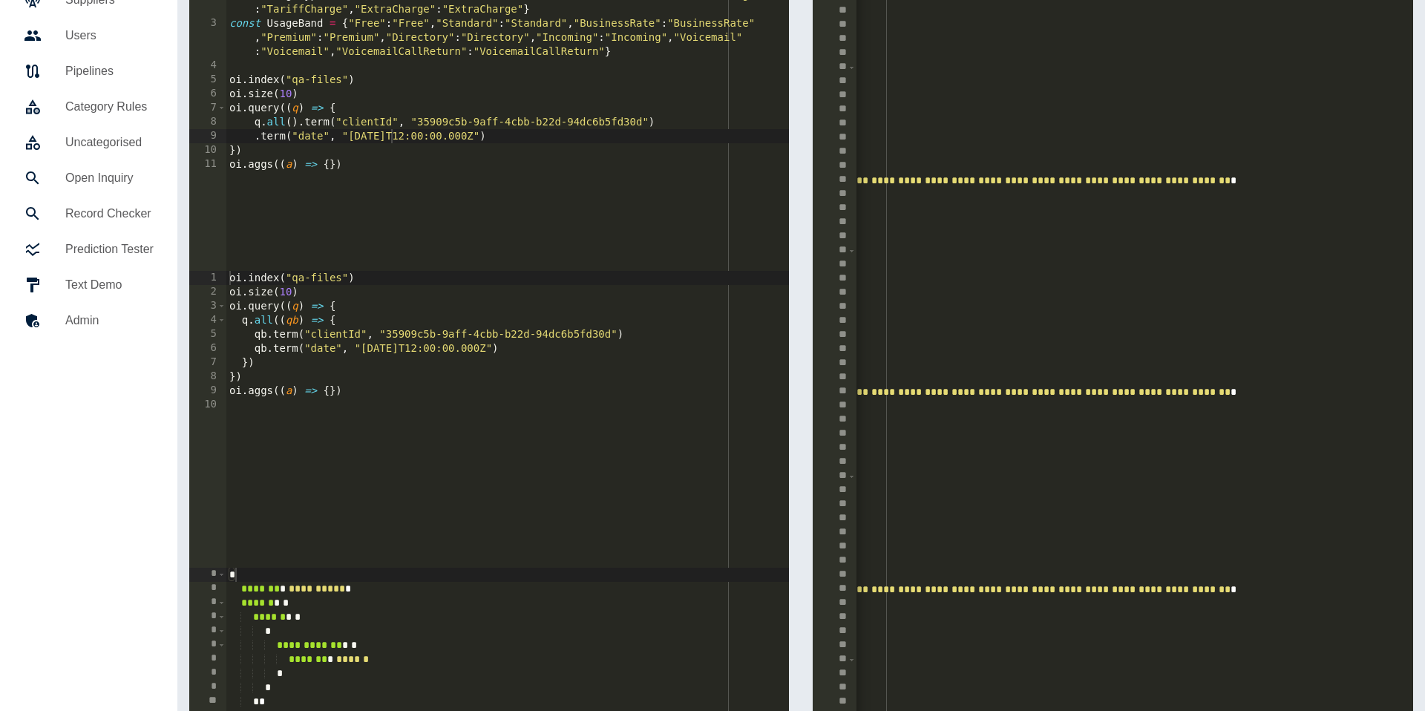
scroll to position [0, 472]
type textarea "**********"
drag, startPoint x: 662, startPoint y: 123, endPoint x: 253, endPoint y: 123, distance: 408.8
click at [253, 123] on div "const UsageType = { "Call" : "Call" , "SMS" : "SMS" , "MMS" : "MMS" , "Data" : …" at bounding box center [507, 136] width 563 height 325
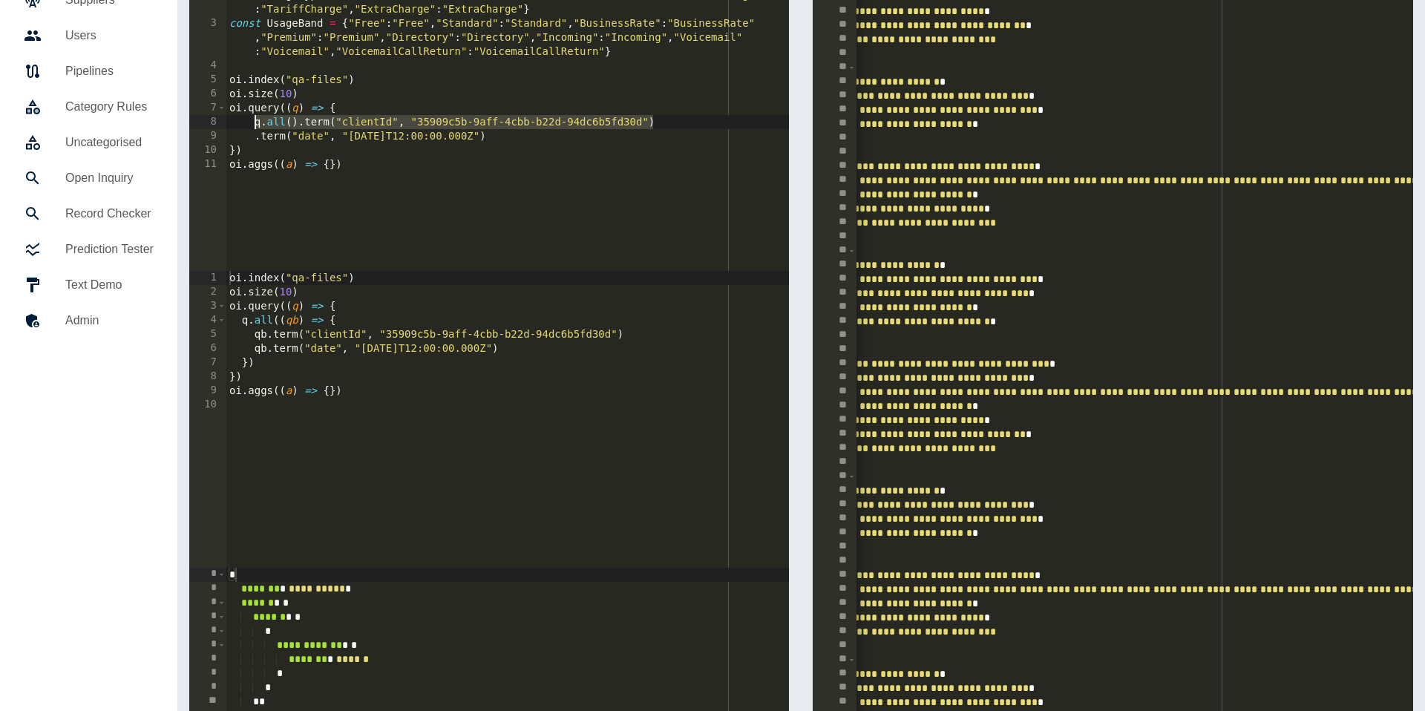
scroll to position [0, 0]
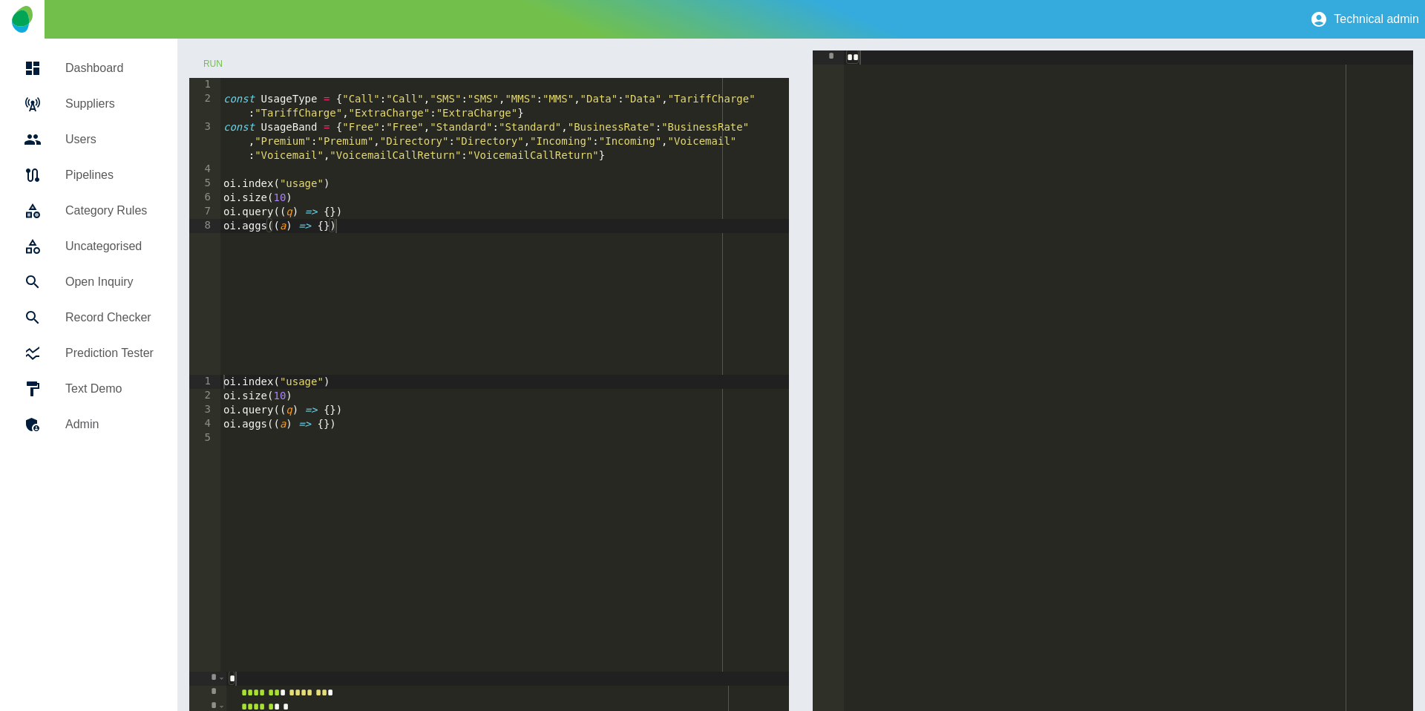
click at [306, 183] on div "const UsageType = { "Call" : "Call" , "SMS" : "SMS" , "MMS" : "MMS" , "Data" : …" at bounding box center [504, 240] width 569 height 325
click at [205, 63] on button "Run" at bounding box center [212, 63] width 47 height 27
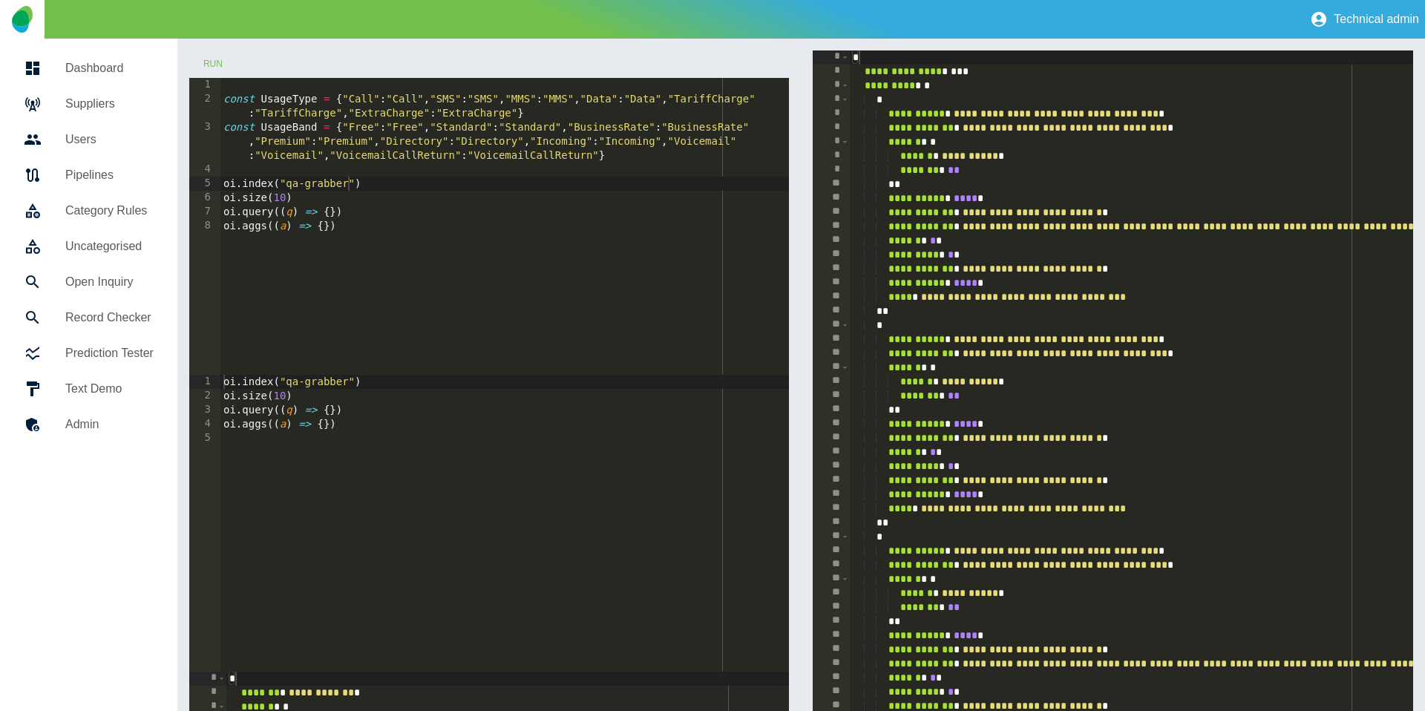
type textarea "**********"
click at [327, 210] on div "const UsageType = { "Call" : "Call" , "SMS" : "SMS" , "MMS" : "MMS" , "Data" : …" at bounding box center [504, 240] width 569 height 325
paste textarea "**********"
type textarea "**********"
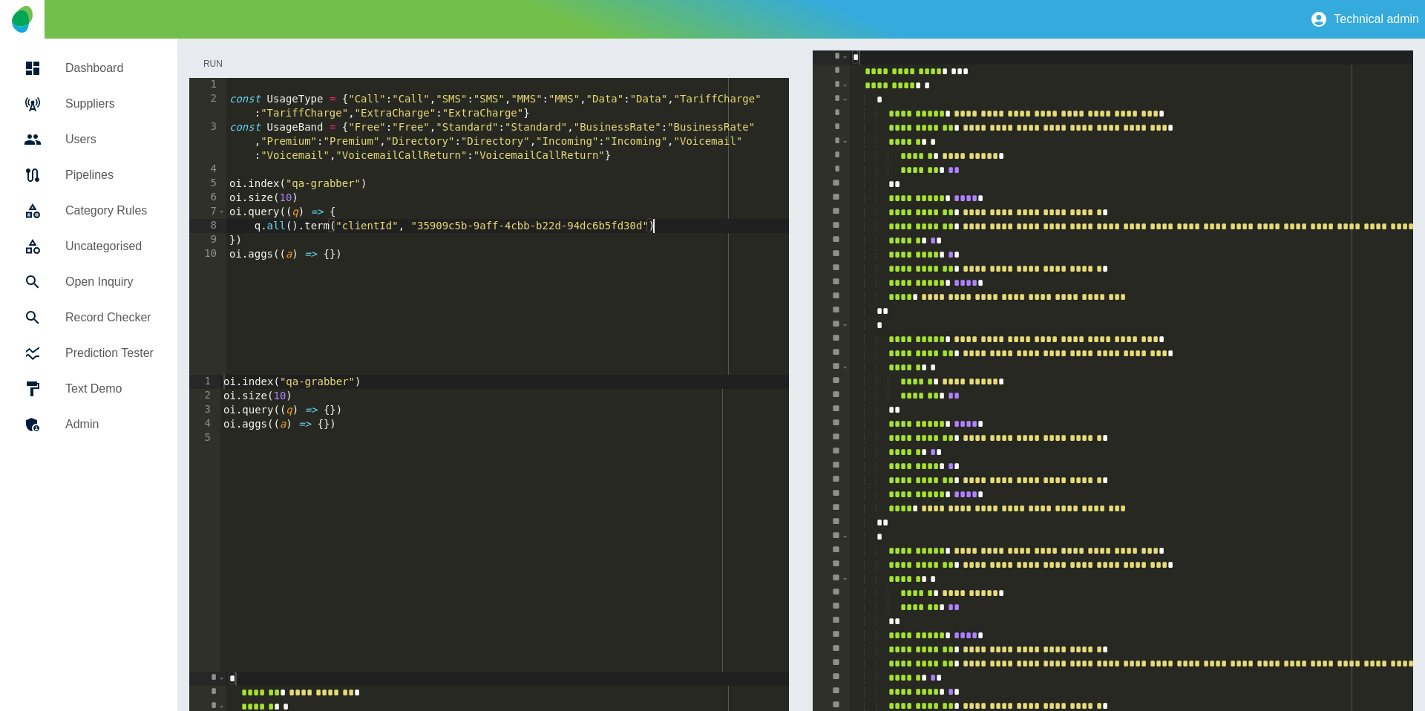
click at [220, 61] on button "Run" at bounding box center [212, 63] width 47 height 27
click at [214, 60] on button "Run" at bounding box center [212, 63] width 47 height 27
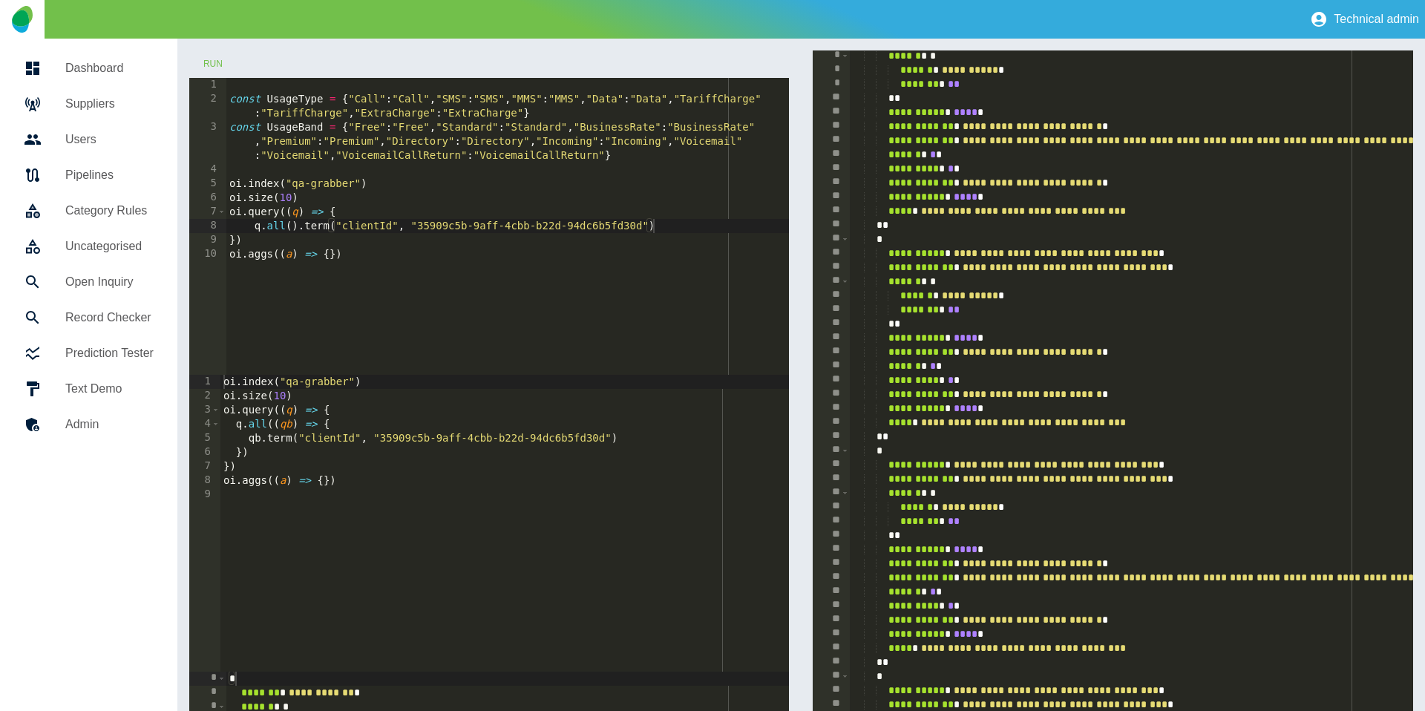
scroll to position [0, 0]
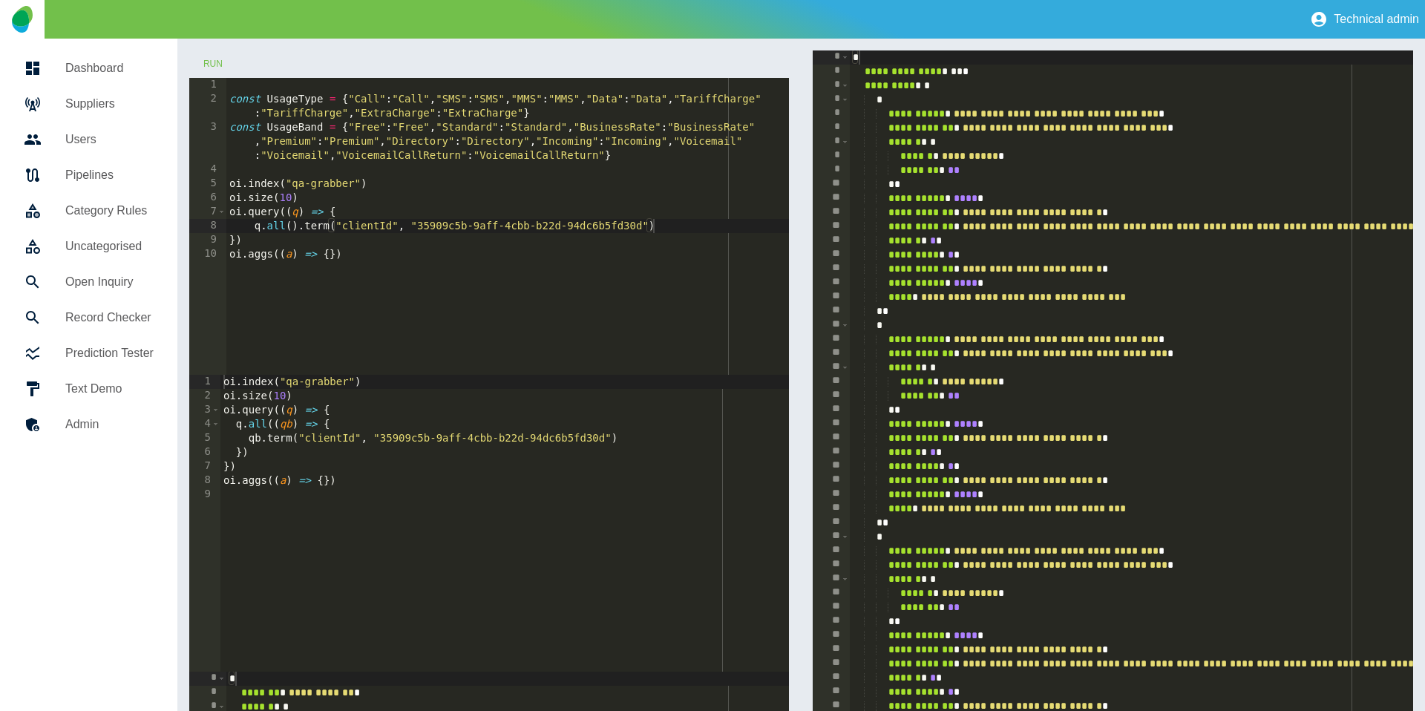
click at [685, 226] on div "const UsageType = { "Call" : "Call" , "SMS" : "SMS" , "MMS" : "MMS" , "Data" : …" at bounding box center [507, 240] width 563 height 325
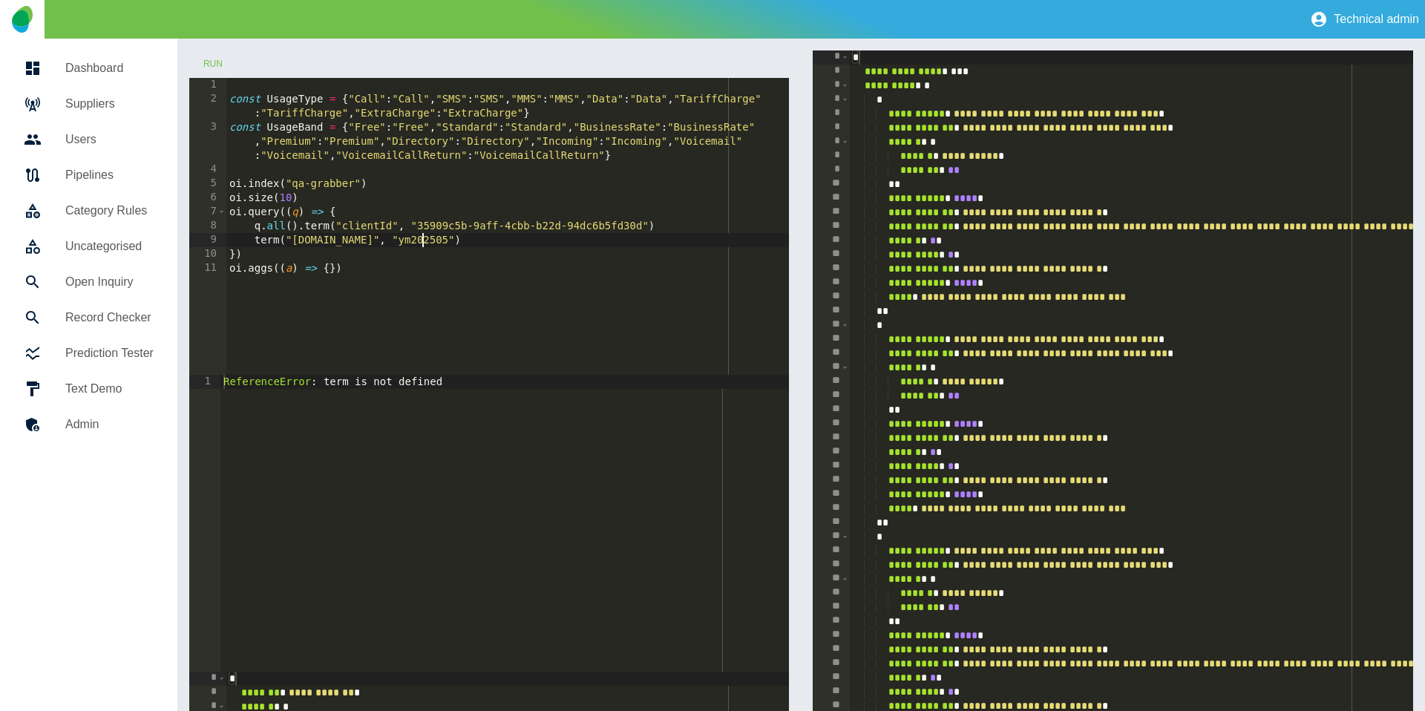
scroll to position [0, 13]
click at [220, 64] on button "Run" at bounding box center [212, 63] width 47 height 27
click at [216, 63] on button "Run" at bounding box center [212, 63] width 47 height 27
click at [254, 238] on div "const UsageType = { "Call" : "Call" , "SMS" : "SMS" , "MMS" : "MMS" , "Data" : …" at bounding box center [507, 240] width 563 height 325
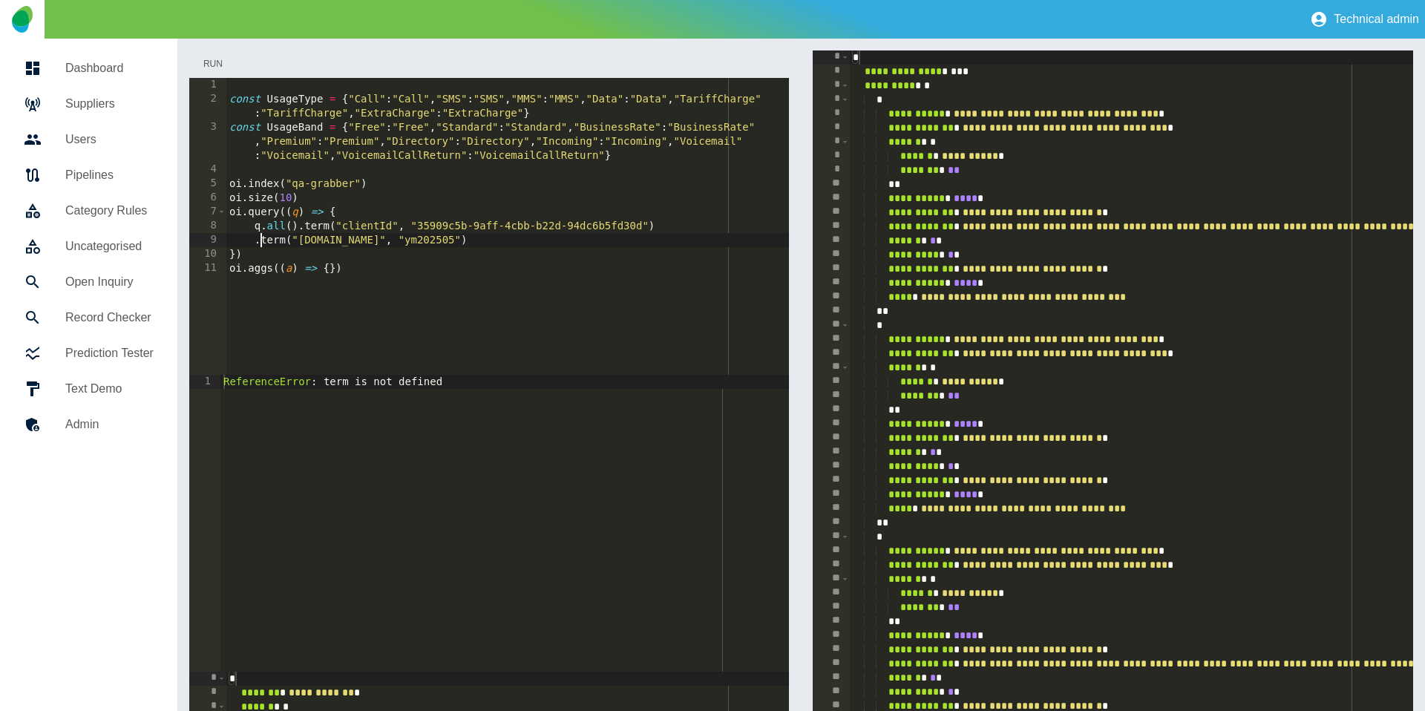
click at [208, 58] on button "Run" at bounding box center [212, 63] width 47 height 27
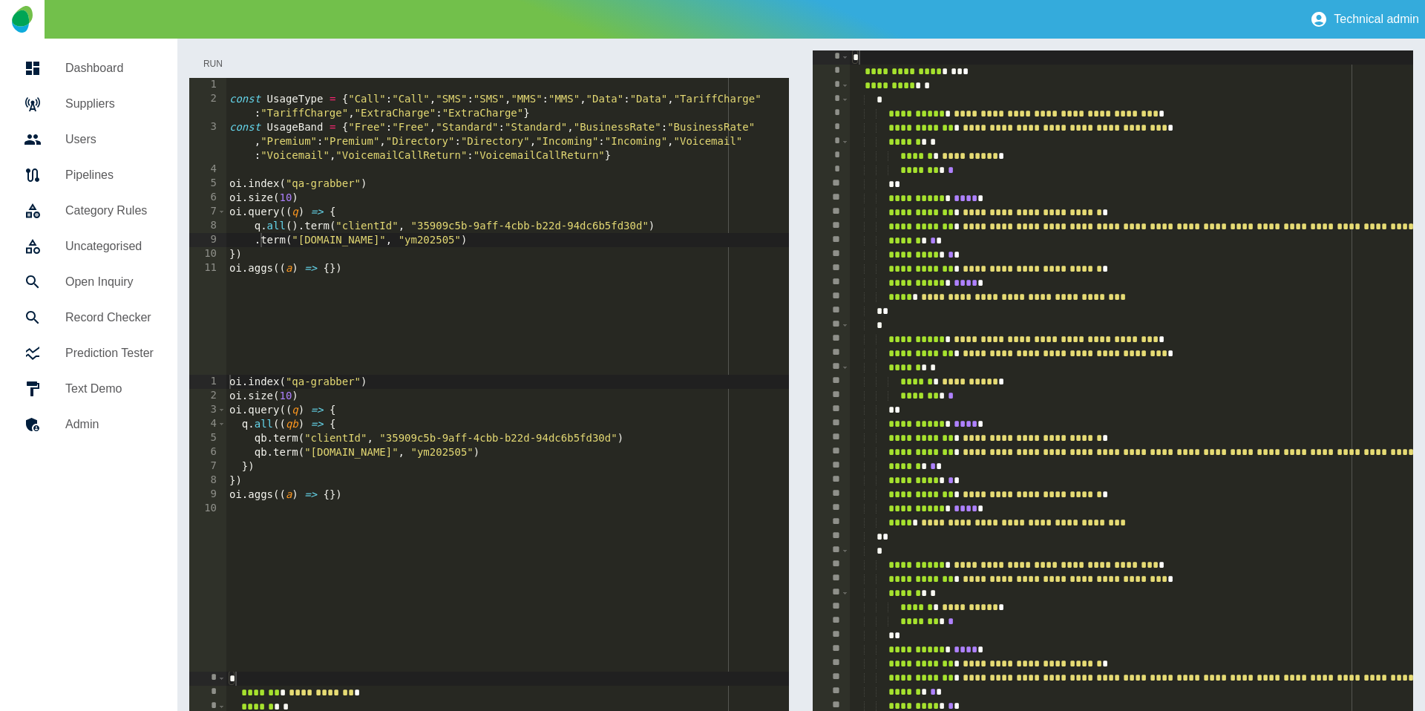
click at [208, 59] on button "Run" at bounding box center [212, 63] width 47 height 27
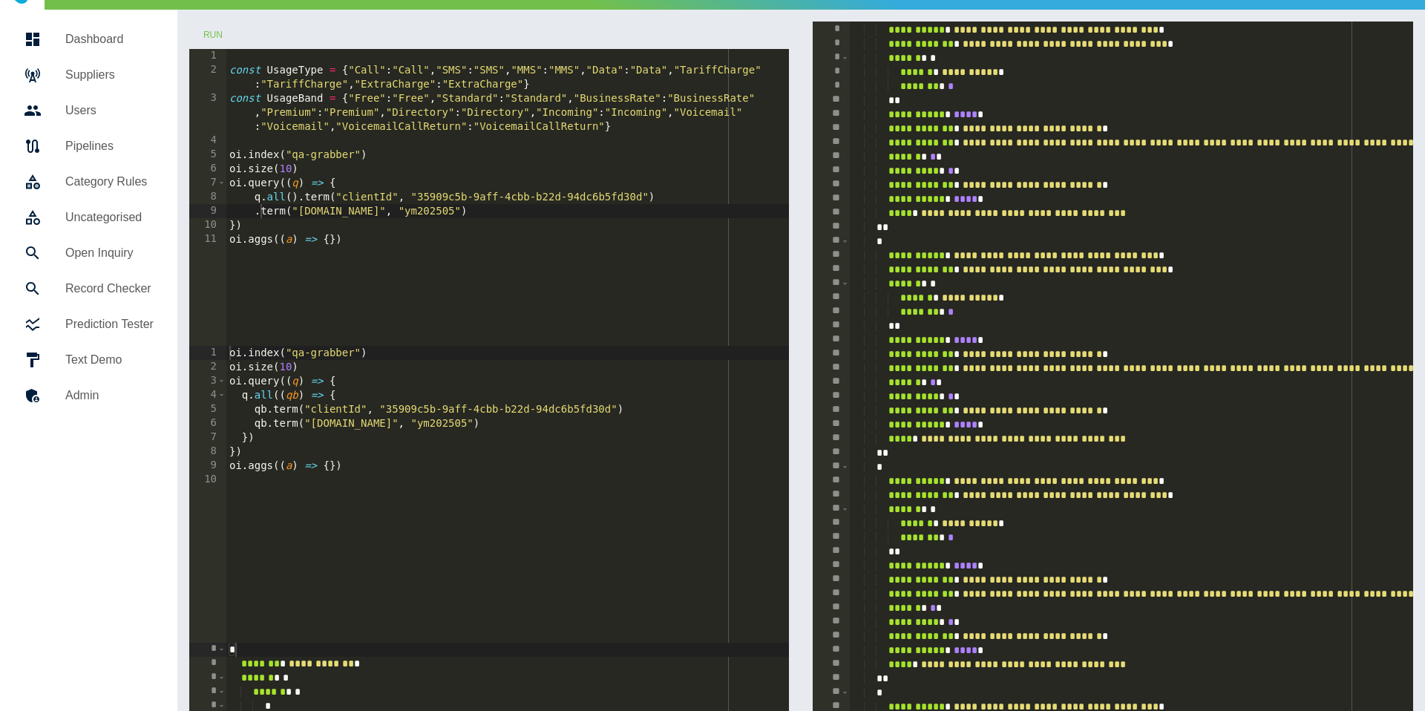
scroll to position [19, 0]
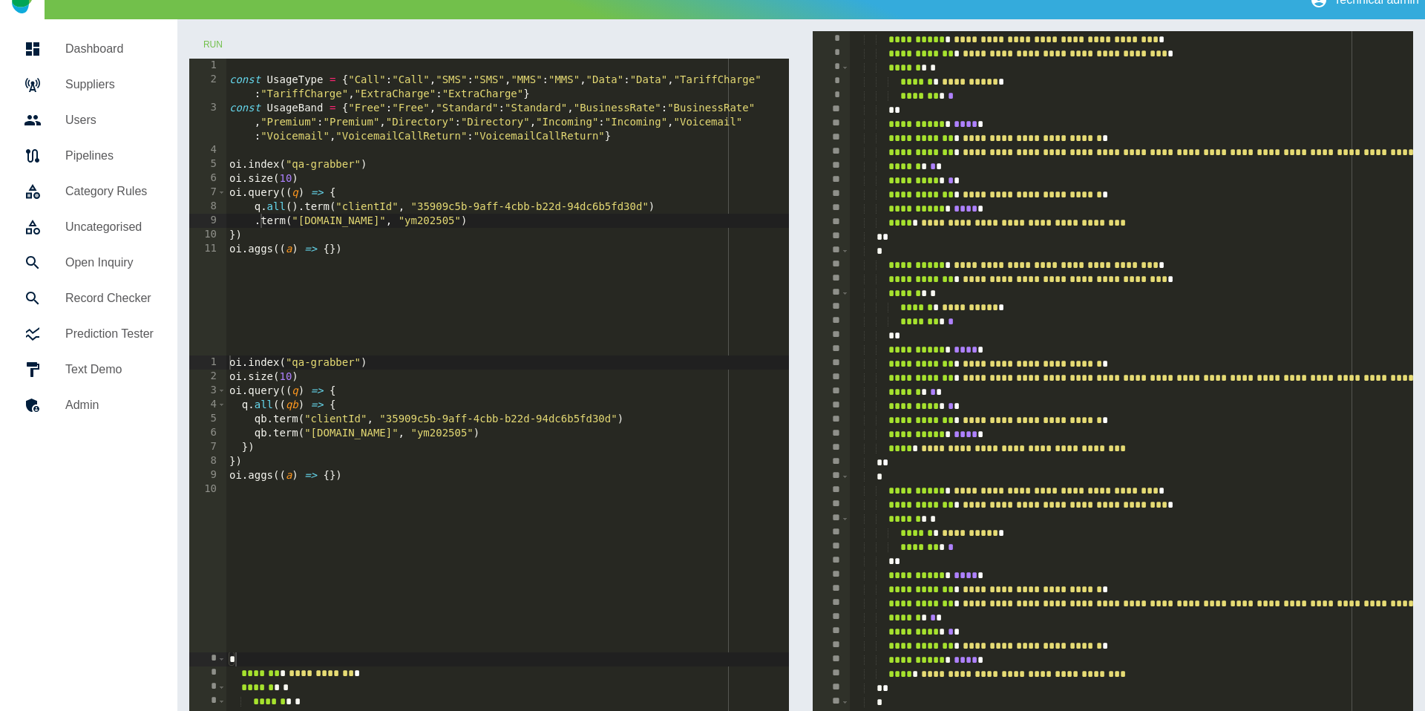
click at [292, 181] on div "const UsageType = { "Call" : "Call" , "SMS" : "SMS" , "MMS" : "MMS" , "Data" : …" at bounding box center [507, 221] width 563 height 325
type textarea "**********"
click at [205, 39] on button "Run" at bounding box center [212, 44] width 47 height 27
click at [206, 40] on button "Run" at bounding box center [212, 44] width 47 height 27
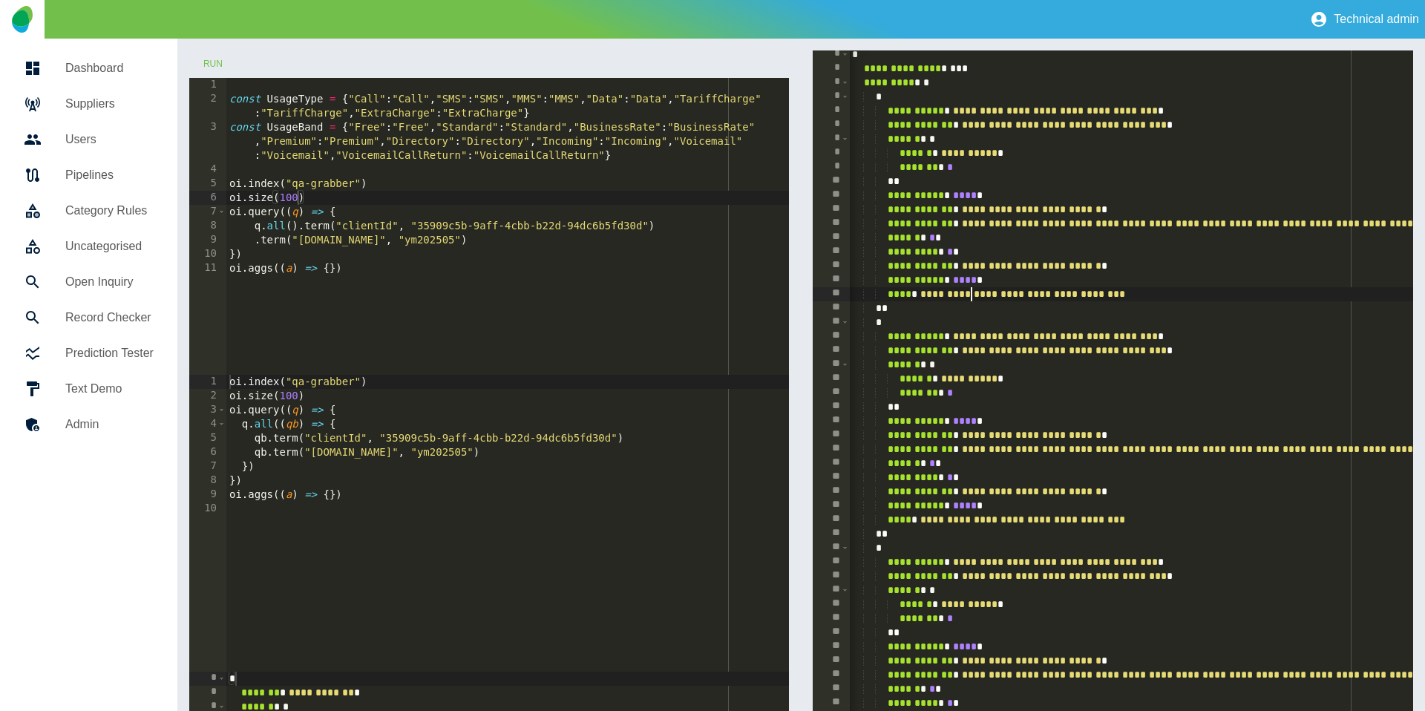
scroll to position [0, 1]
drag, startPoint x: 972, startPoint y: 298, endPoint x: 1194, endPoint y: 295, distance: 221.9
click at [209, 61] on button "Run" at bounding box center [212, 63] width 47 height 27
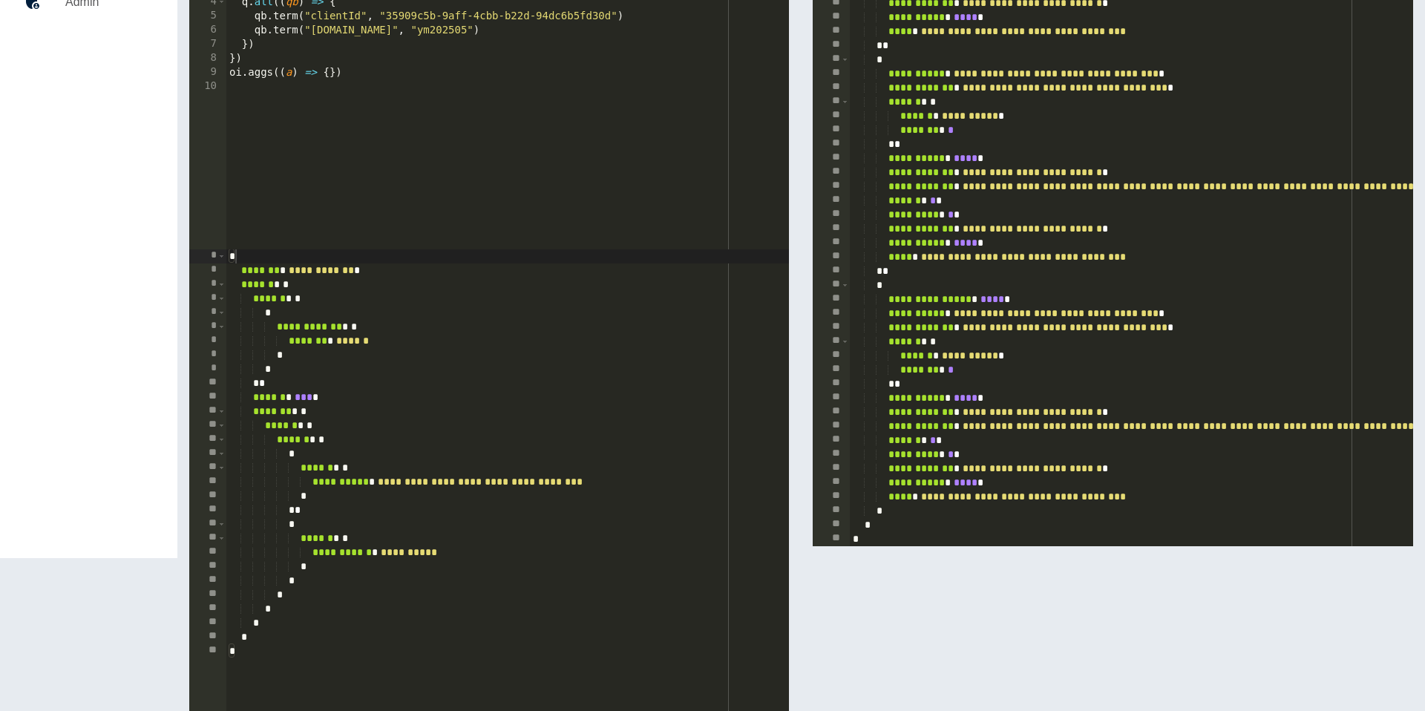
scroll to position [248, 0]
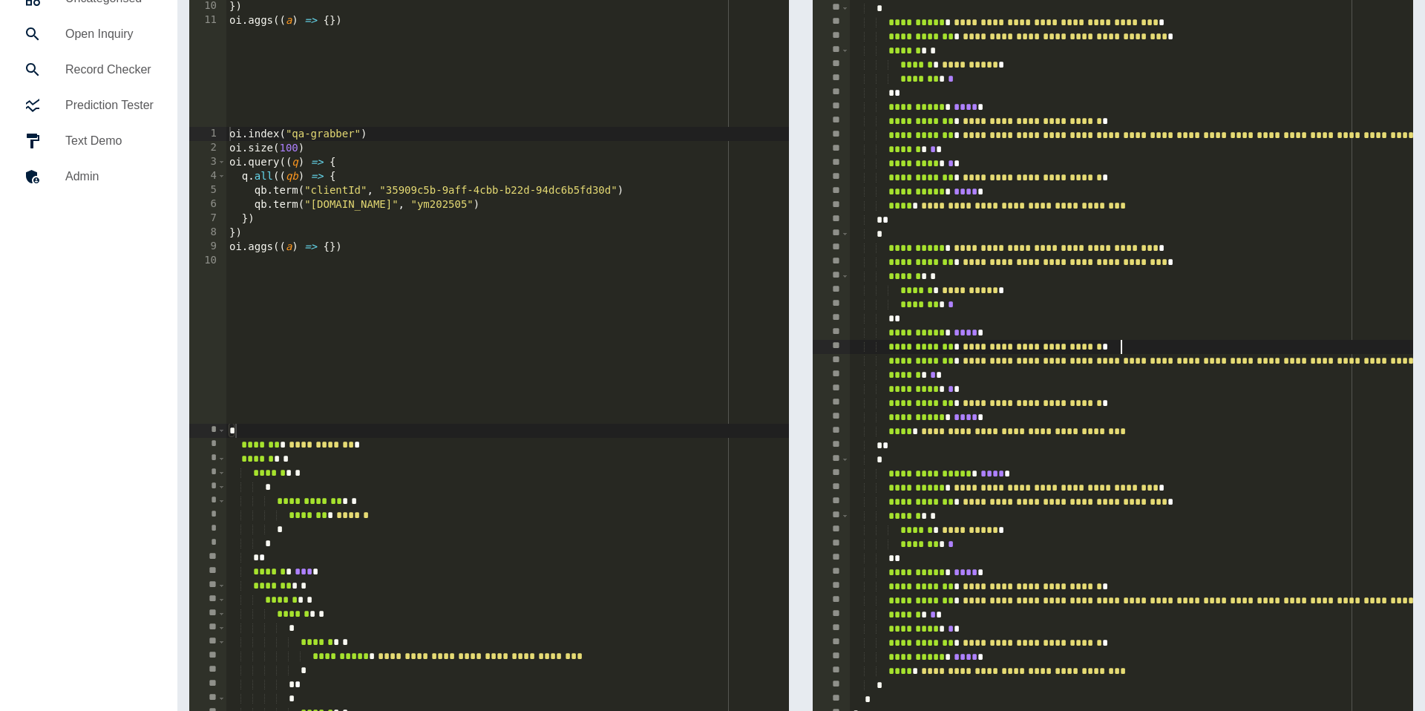
paste textarea "Cursor at row 41"
type textarea "**********"
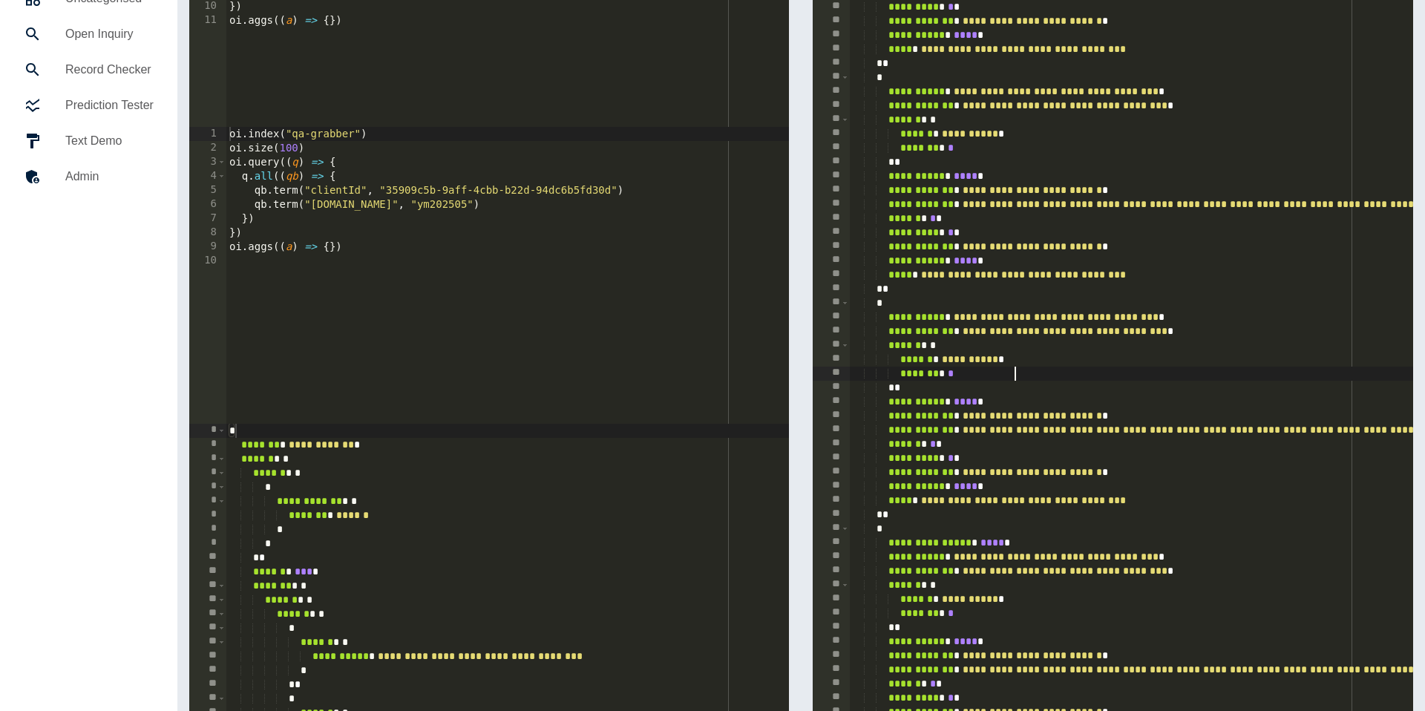
scroll to position [0, 0]
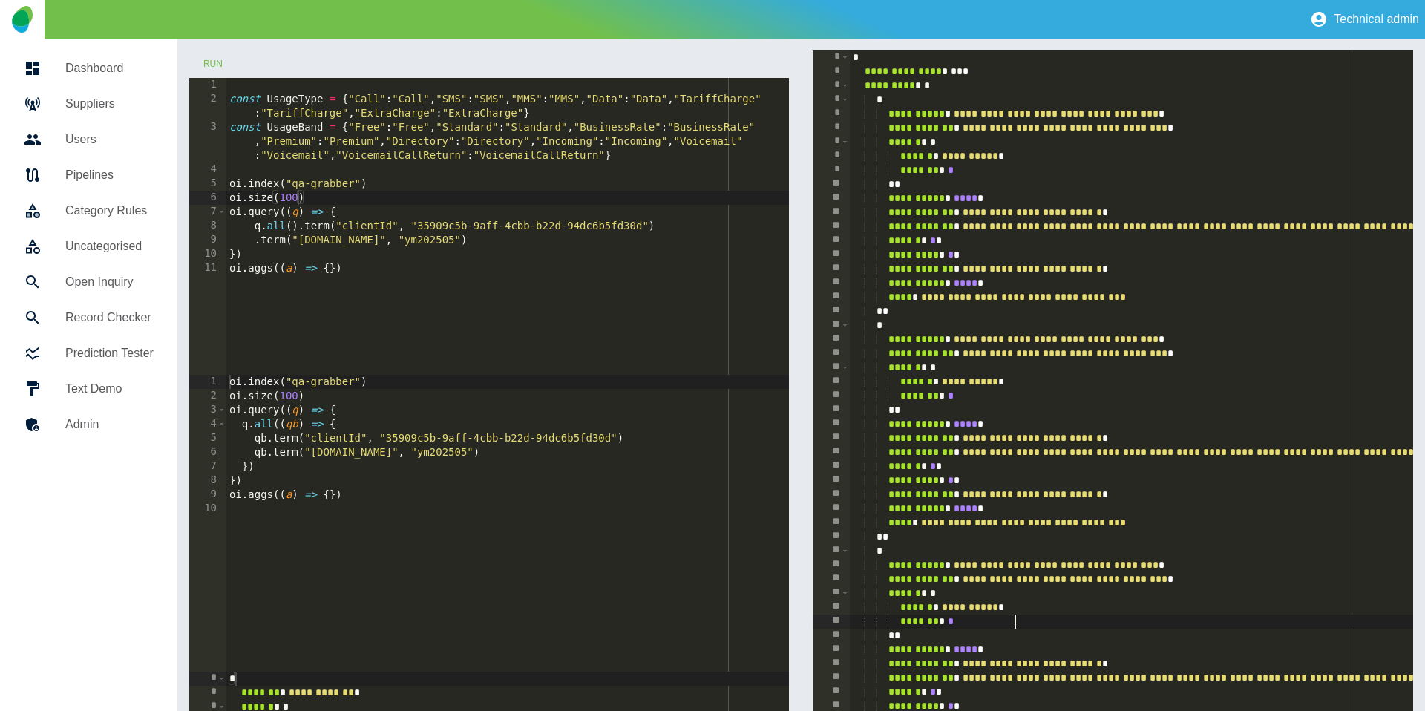
click at [800, 262] on div "**********" at bounding box center [800, 509] width 1223 height 918
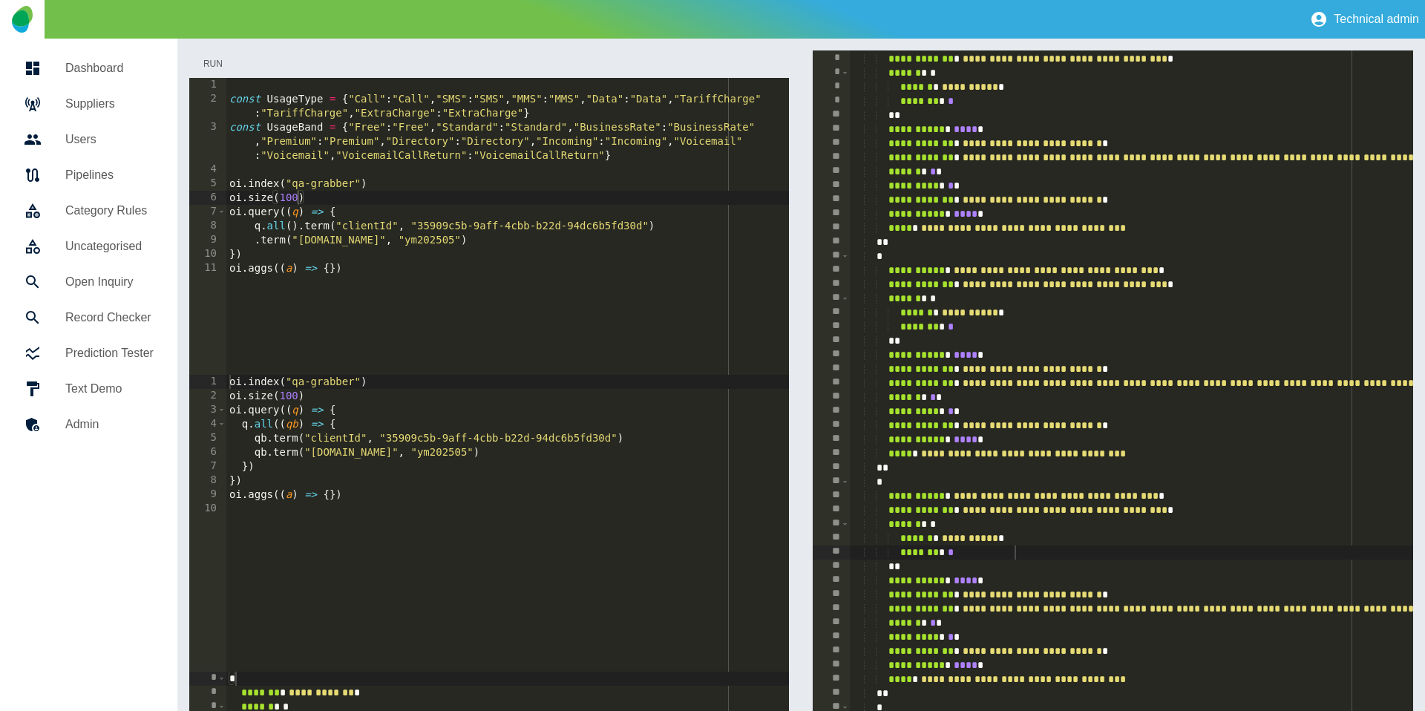
click at [222, 63] on button "Run" at bounding box center [212, 63] width 47 height 27
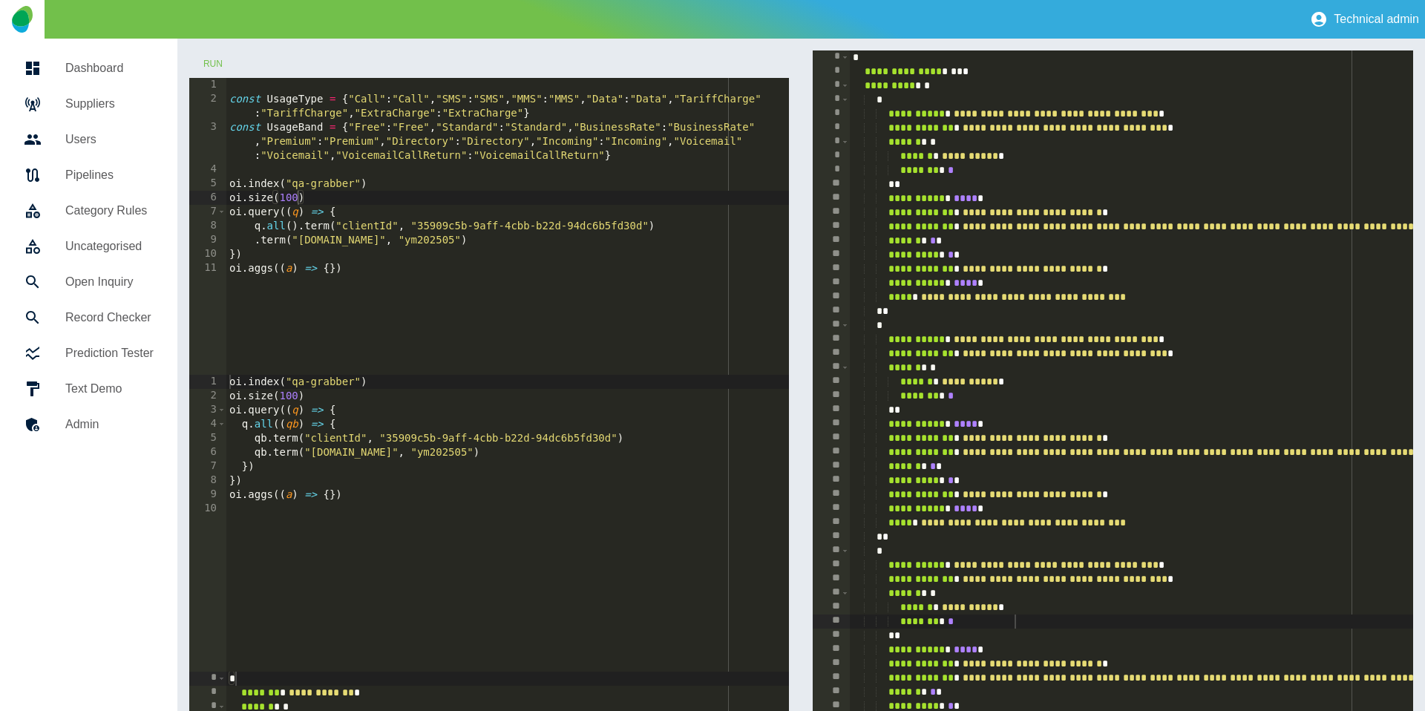
scroll to position [0, 4]
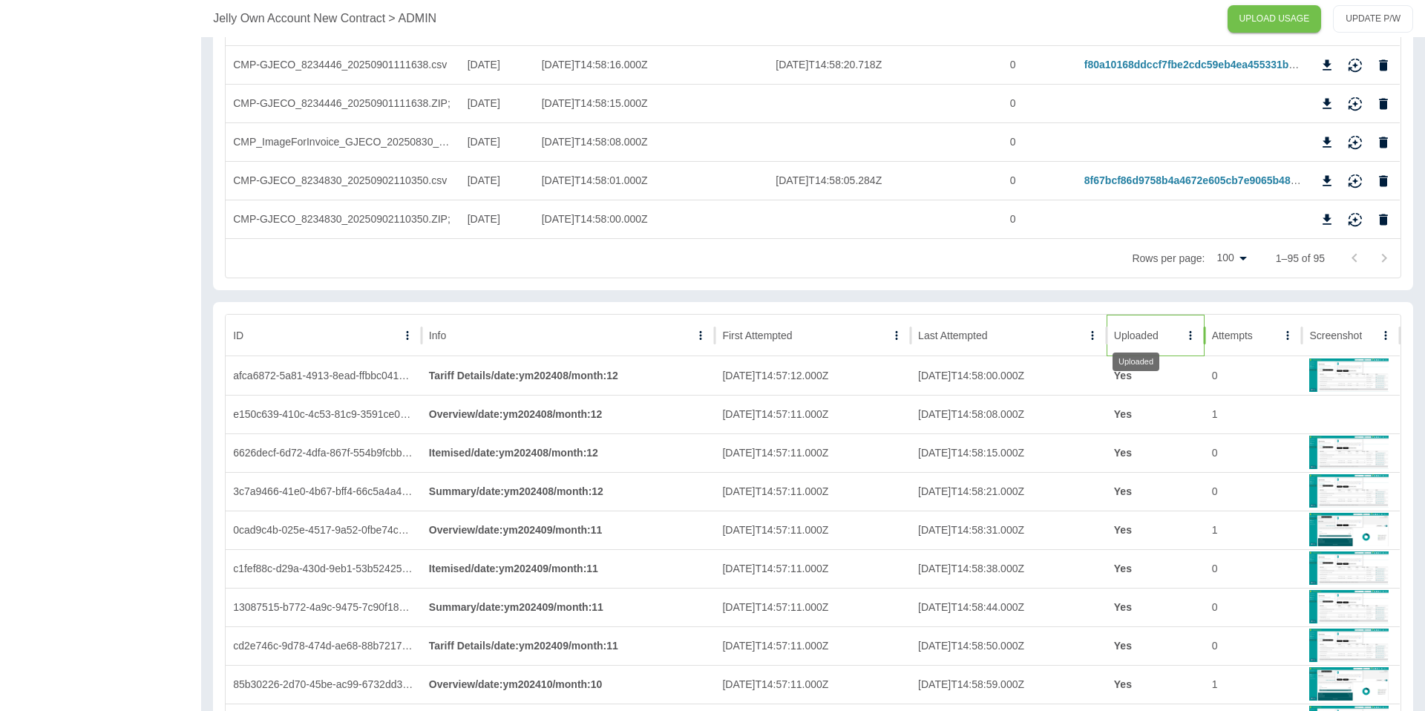
click at [1139, 336] on div "Uploaded" at bounding box center [1136, 335] width 45 height 12
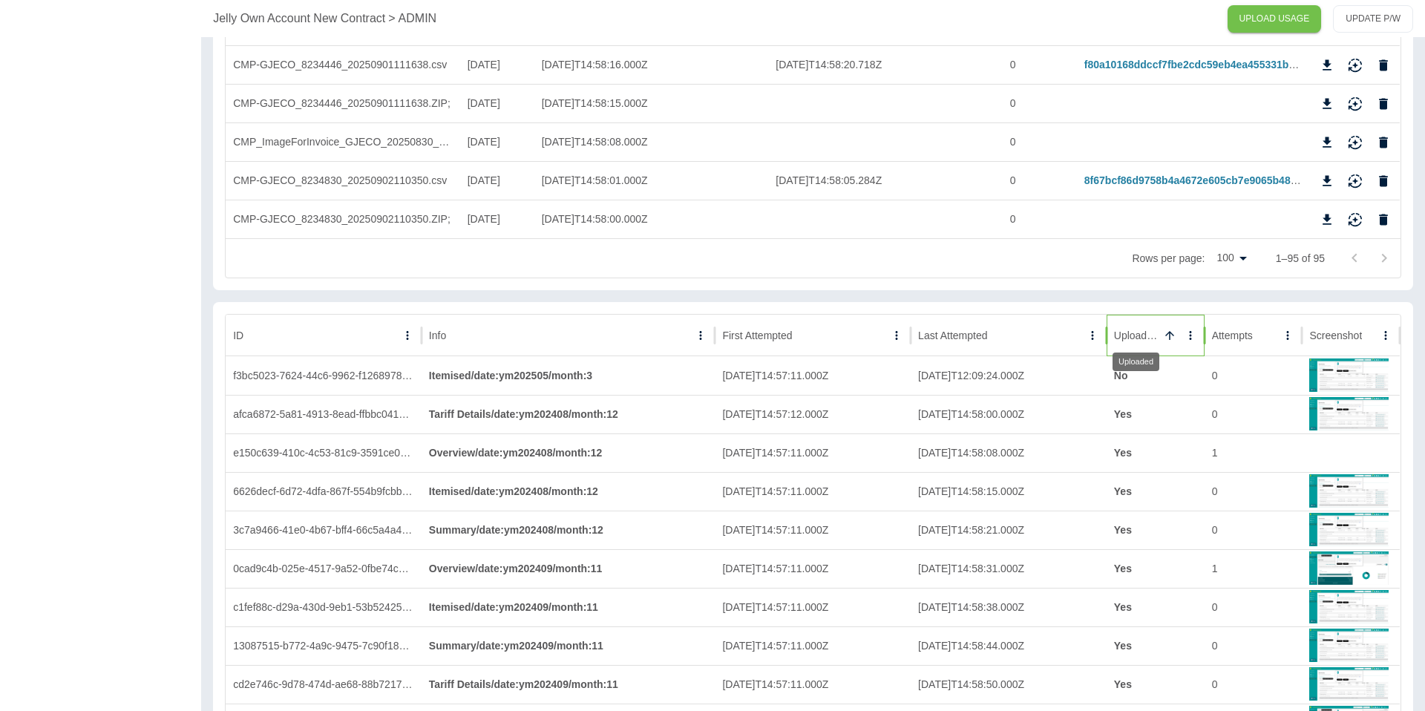
scroll to position [3684, 0]
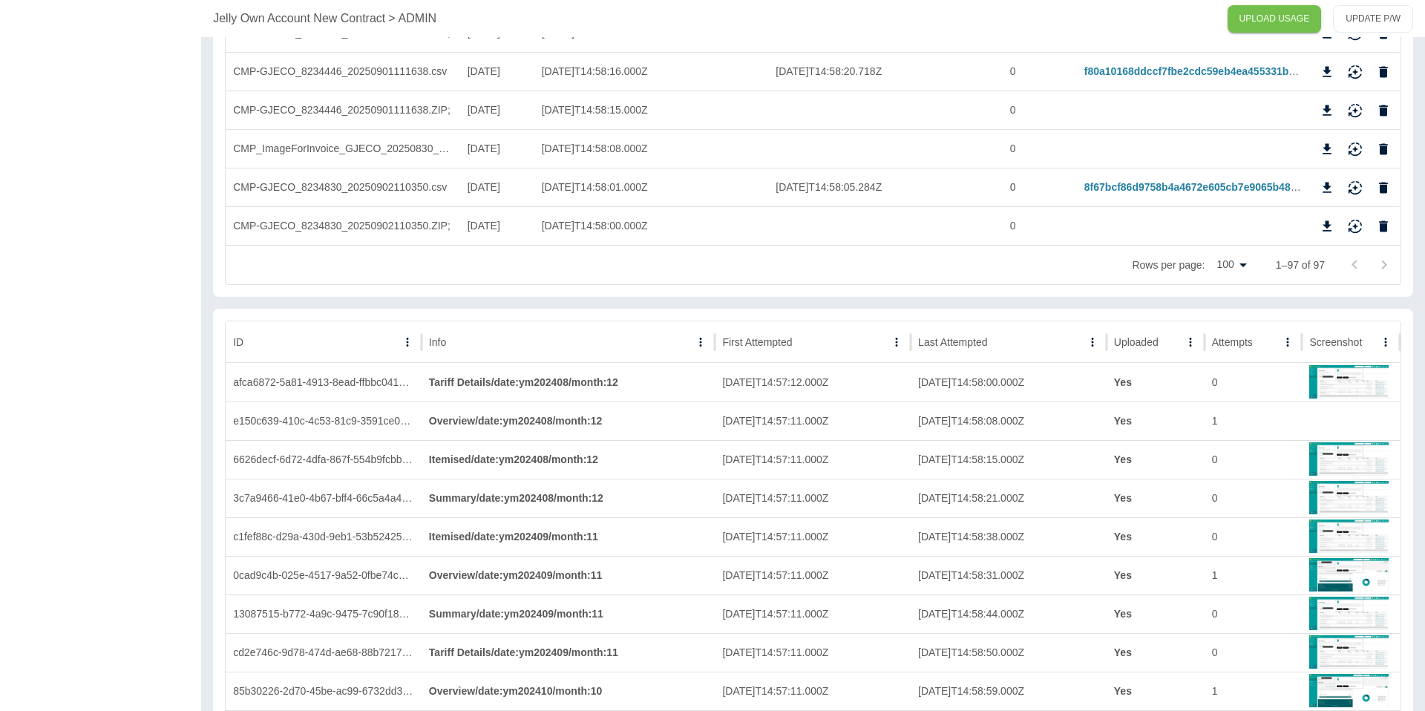
scroll to position [3679, 0]
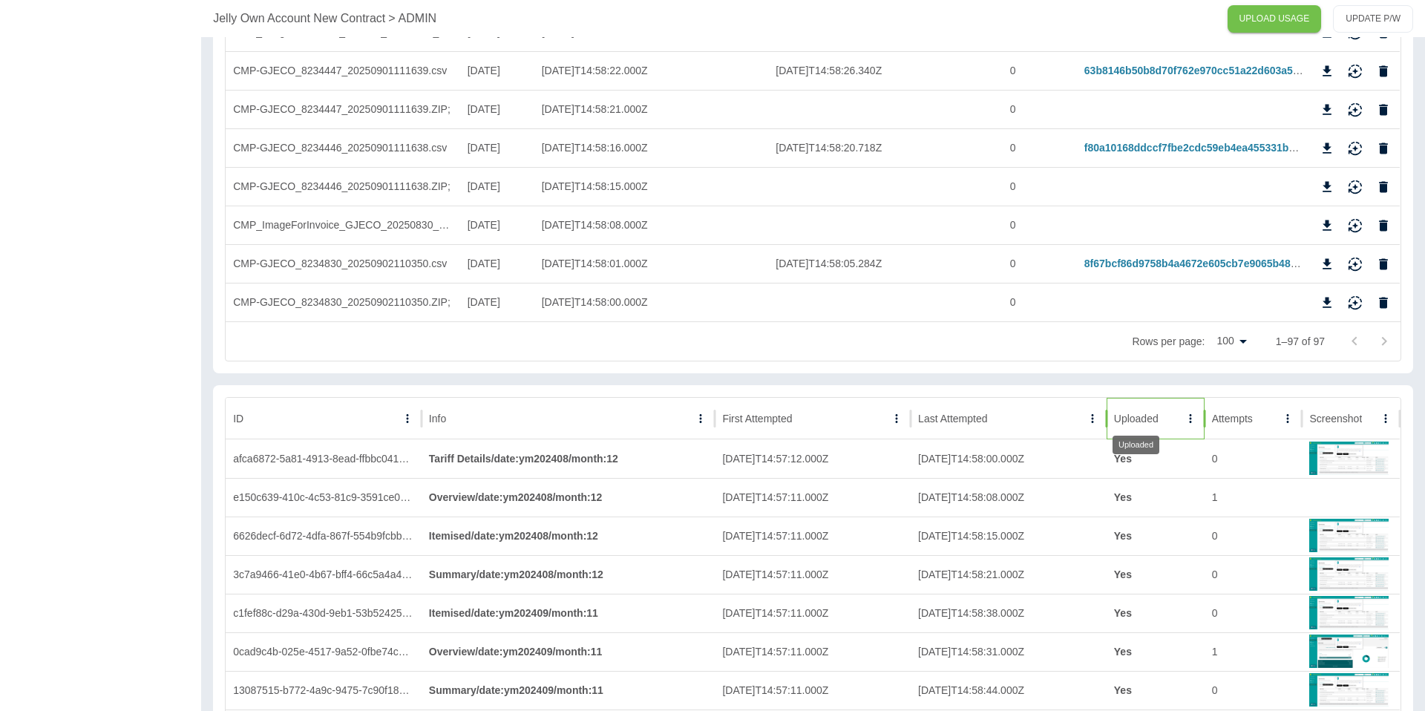
click at [1137, 424] on div "Uploaded" at bounding box center [1136, 419] width 45 height 12
click at [1142, 420] on div "Uploaded" at bounding box center [1136, 419] width 44 height 12
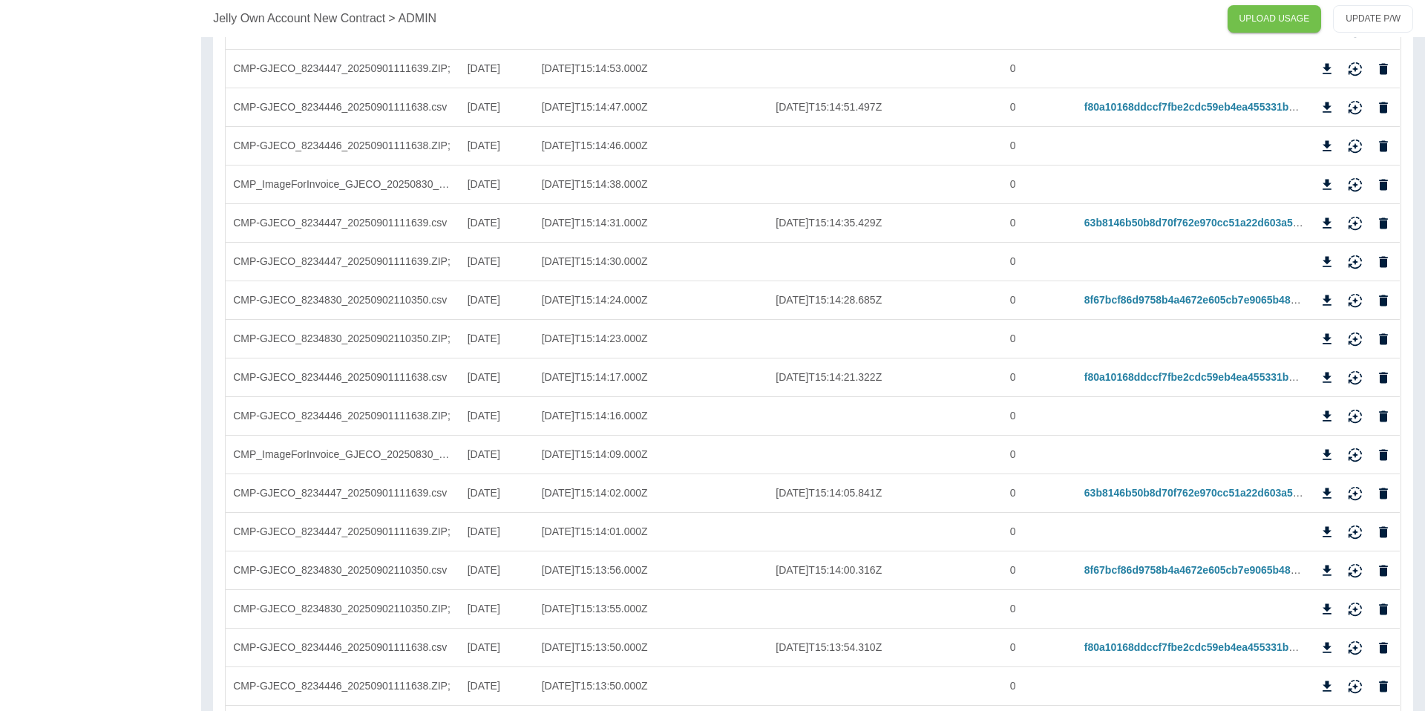
scroll to position [523, 0]
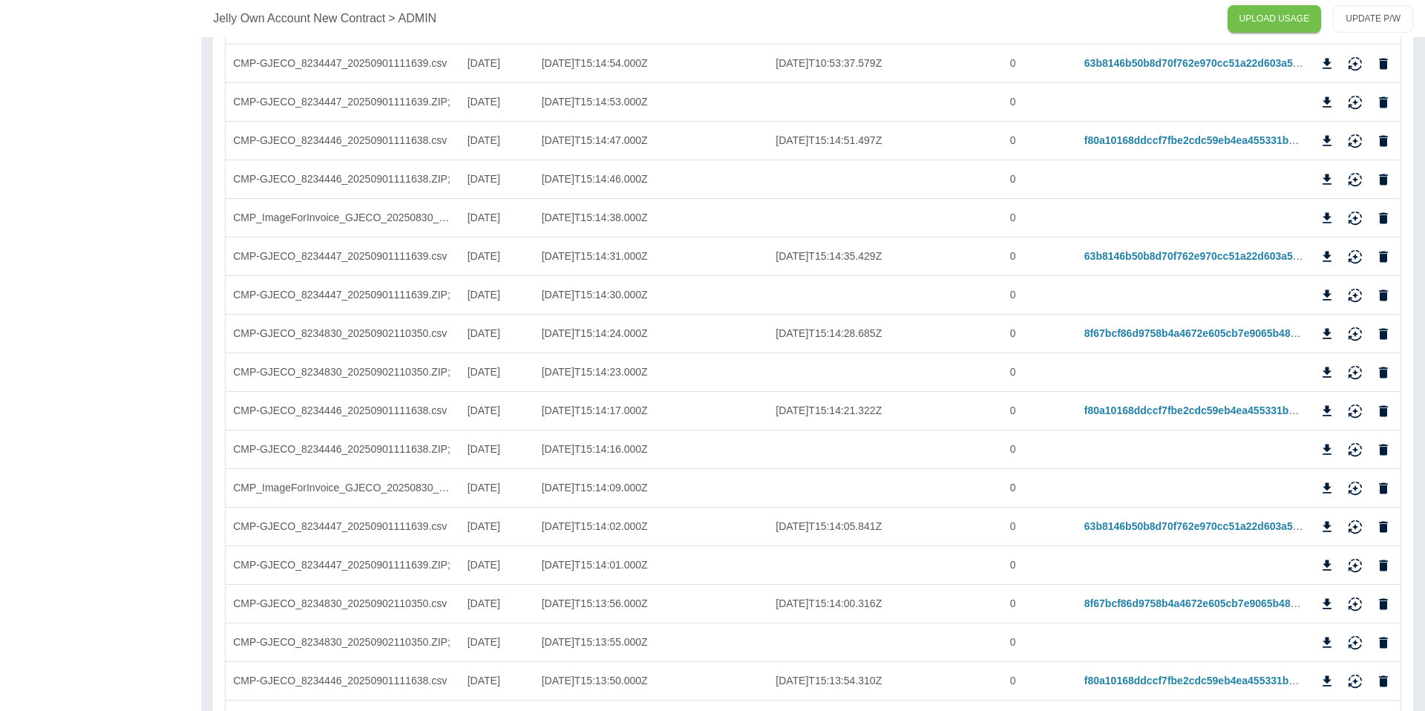
click at [250, 12] on p "Jelly Own Account New Contract" at bounding box center [299, 19] width 172 height 18
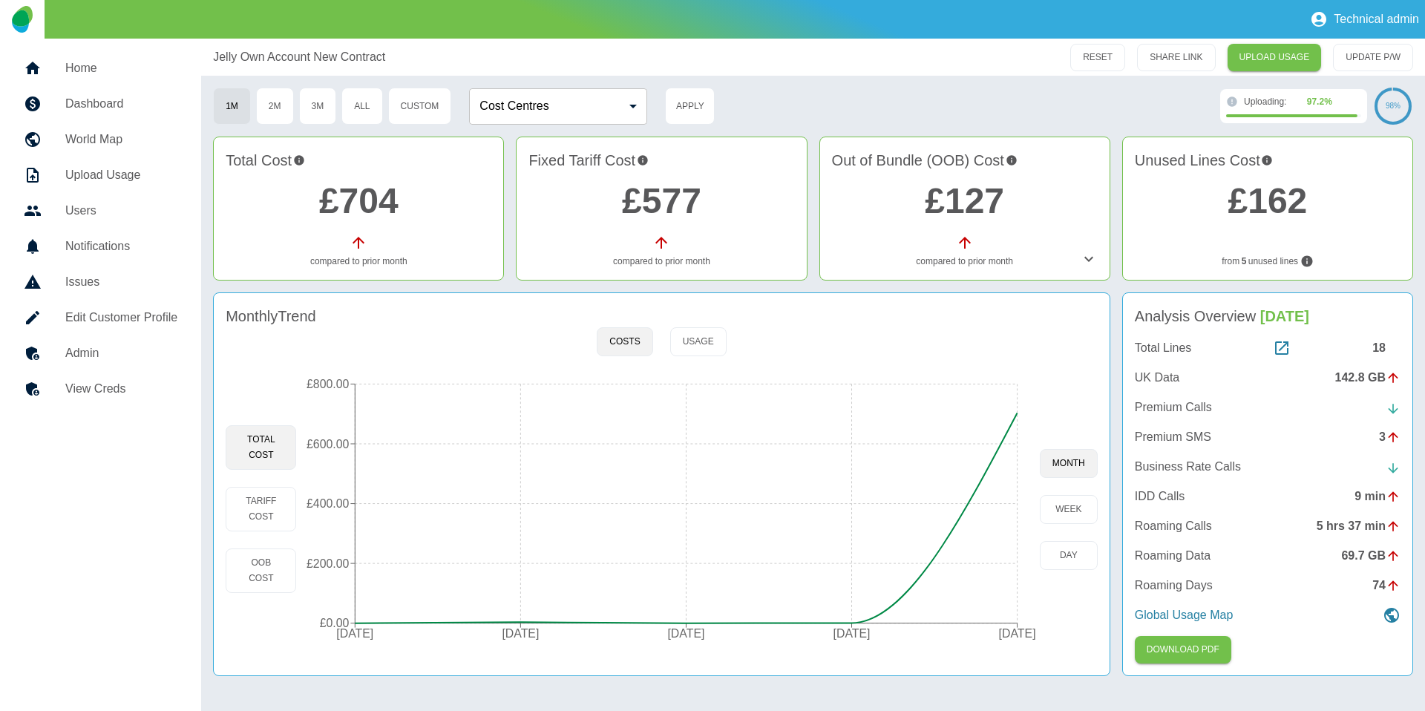
click at [709, 326] on div "Monthly Trend" at bounding box center [662, 316] width 872 height 22
click at [698, 332] on button "Usage" at bounding box center [698, 341] width 56 height 29
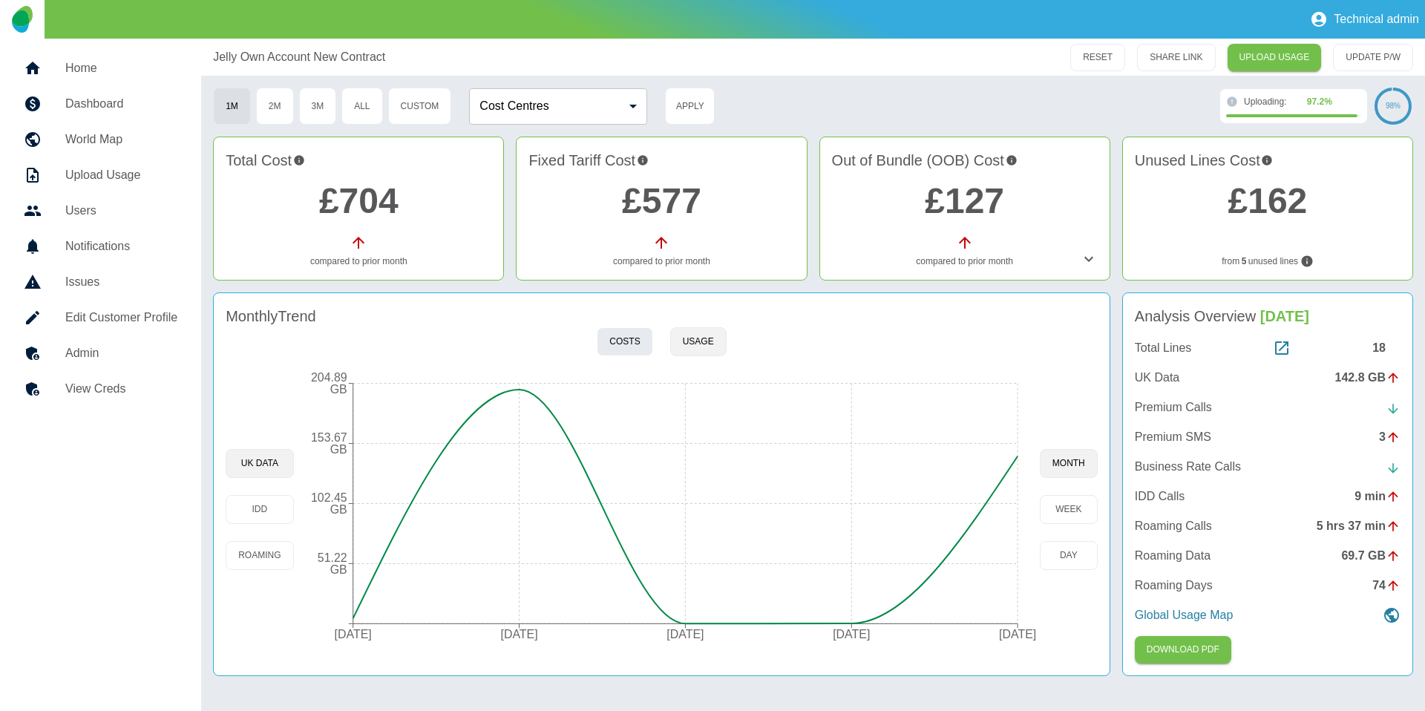
click at [622, 331] on button "Costs" at bounding box center [625, 341] width 56 height 29
